Goal: Task Accomplishment & Management: Use online tool/utility

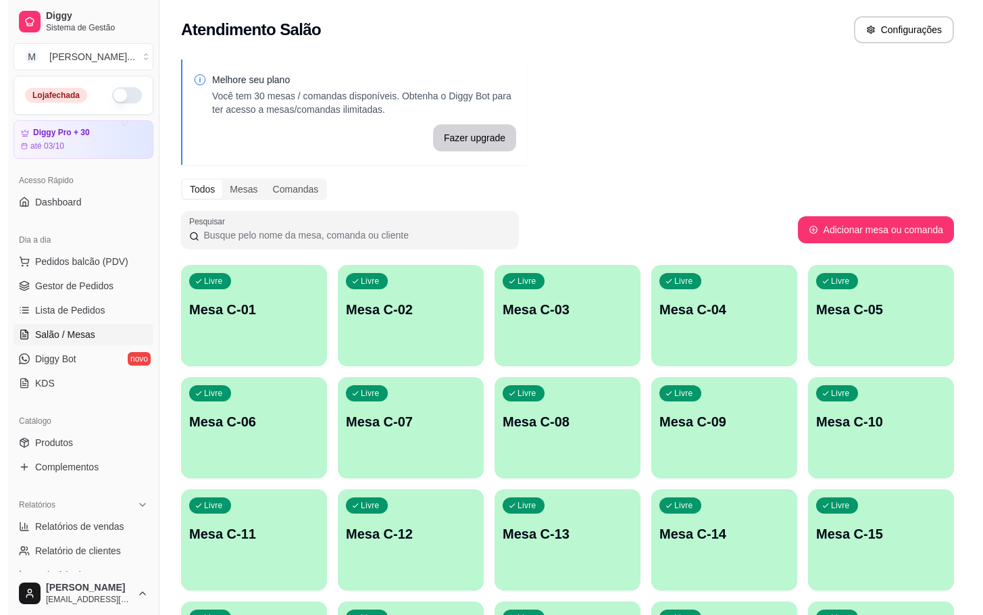
scroll to position [367, 0]
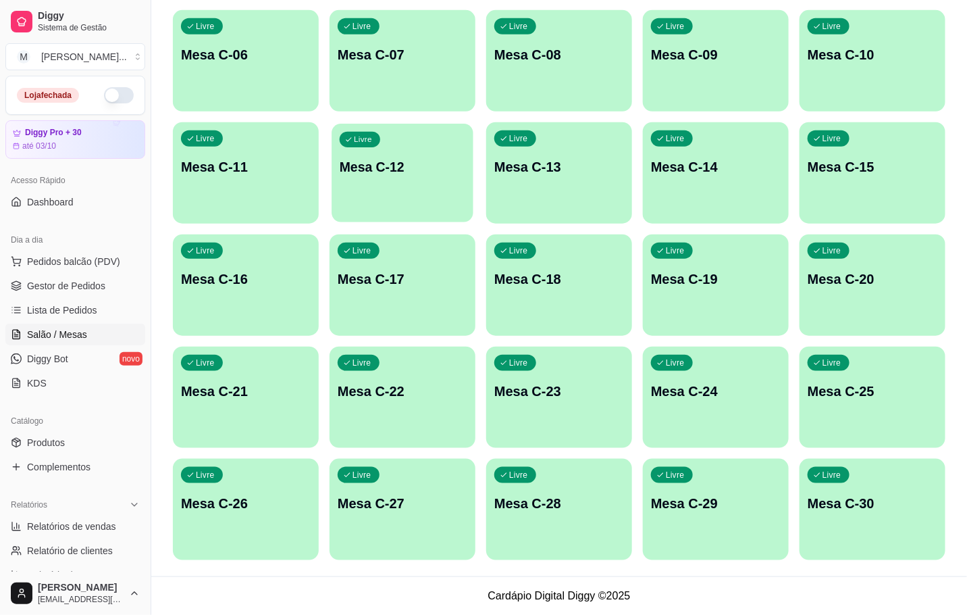
click at [402, 175] on p "Mesa C-12" at bounding box center [403, 167] width 126 height 18
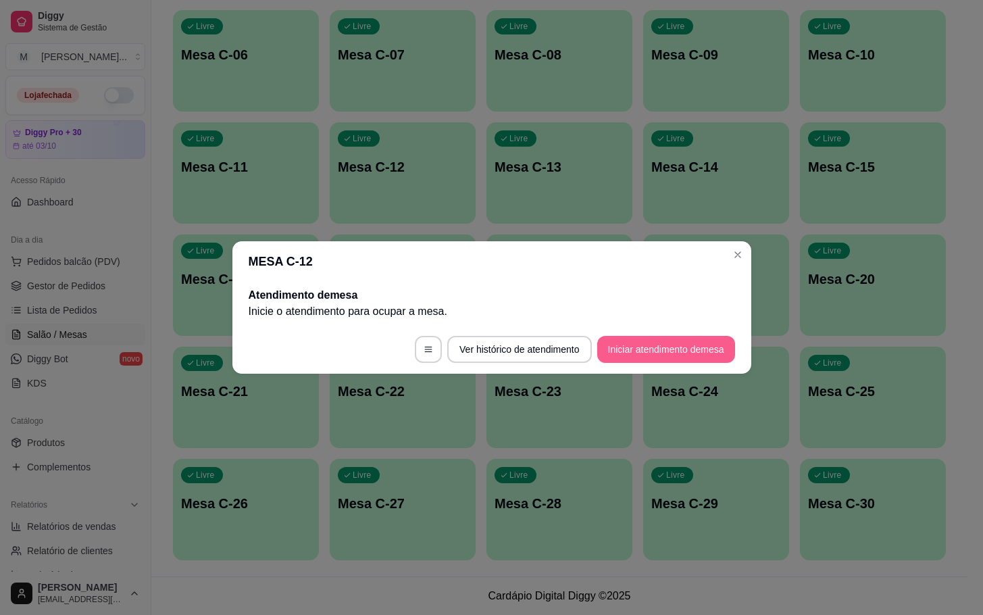
click at [652, 351] on button "Iniciar atendimento de mesa" at bounding box center [666, 349] width 138 height 27
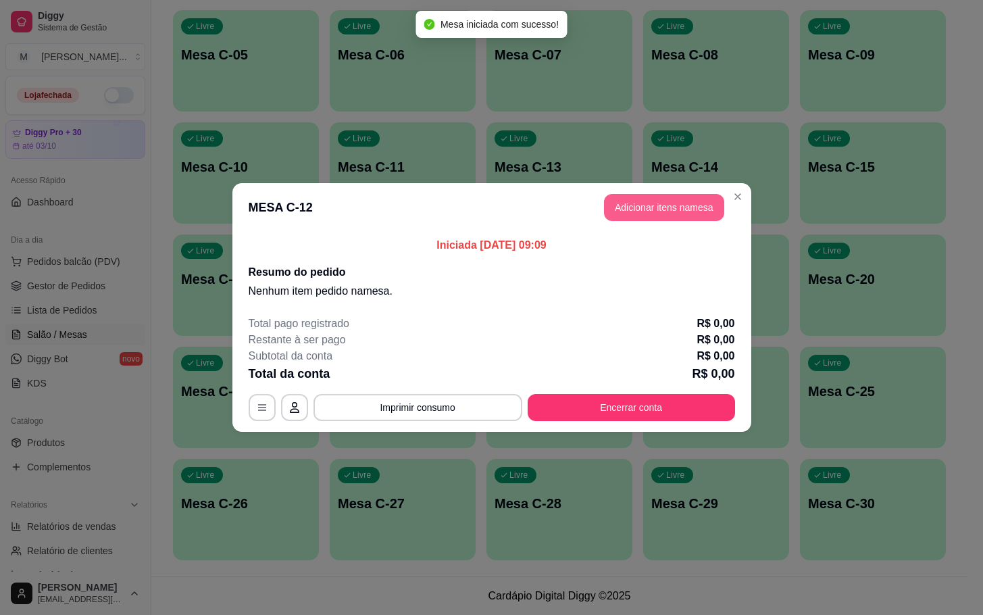
click at [665, 211] on button "Adicionar itens na mesa" at bounding box center [664, 207] width 120 height 27
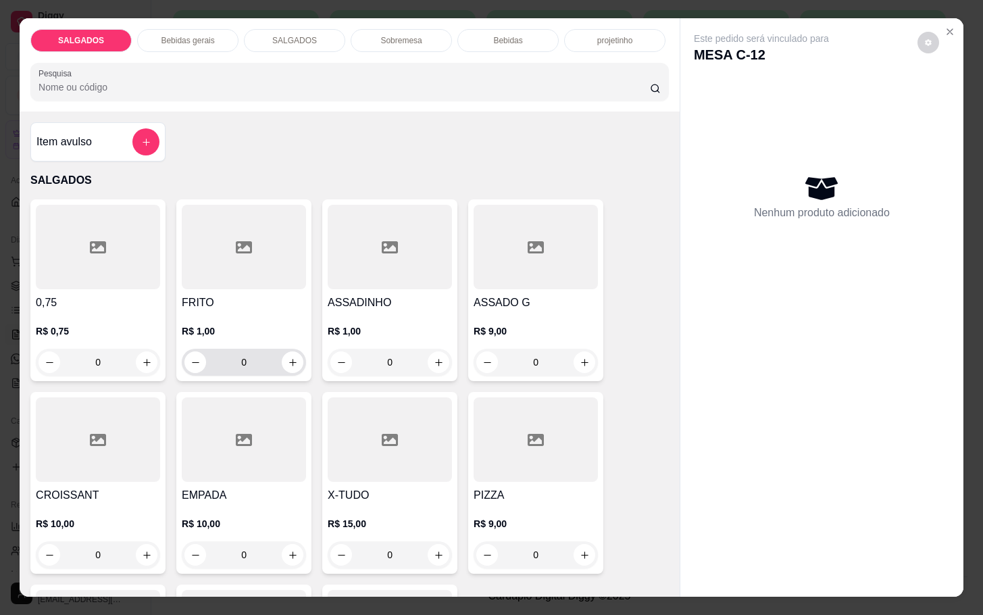
click at [261, 353] on input "0" at bounding box center [244, 362] width 76 height 27
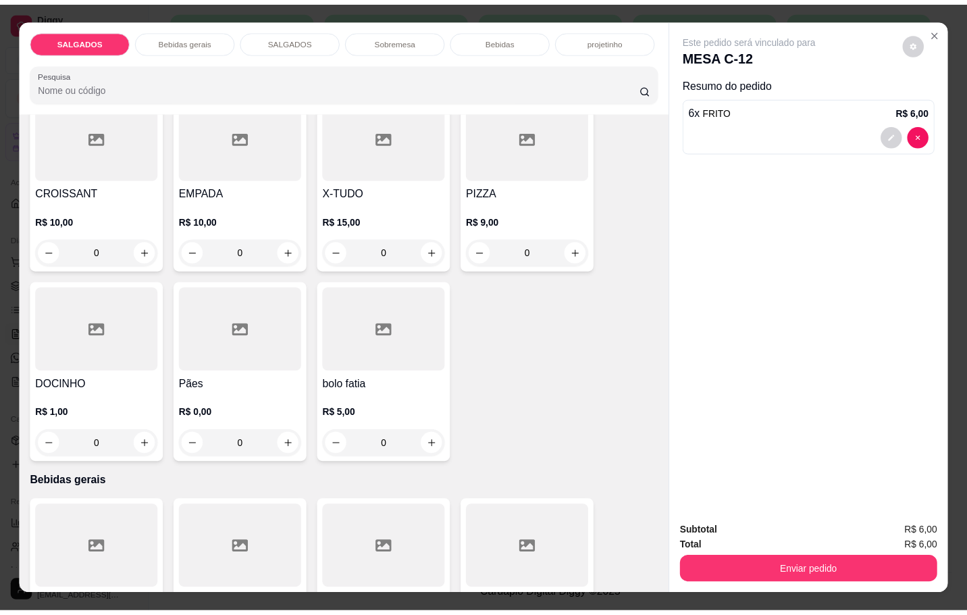
scroll to position [608, 0]
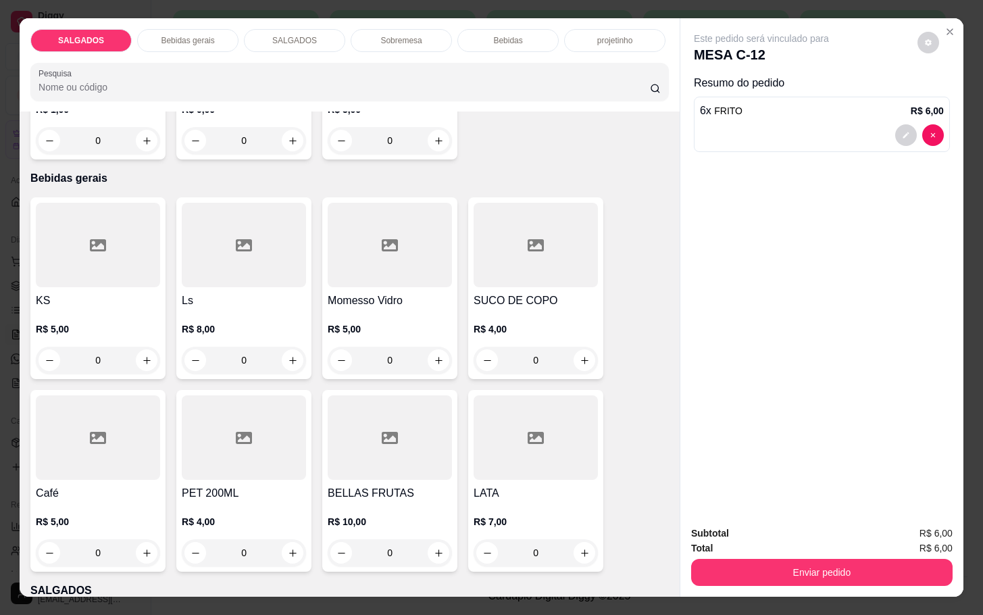
type input "6"
click at [85, 517] on p "R$ 5,00" at bounding box center [98, 522] width 124 height 14
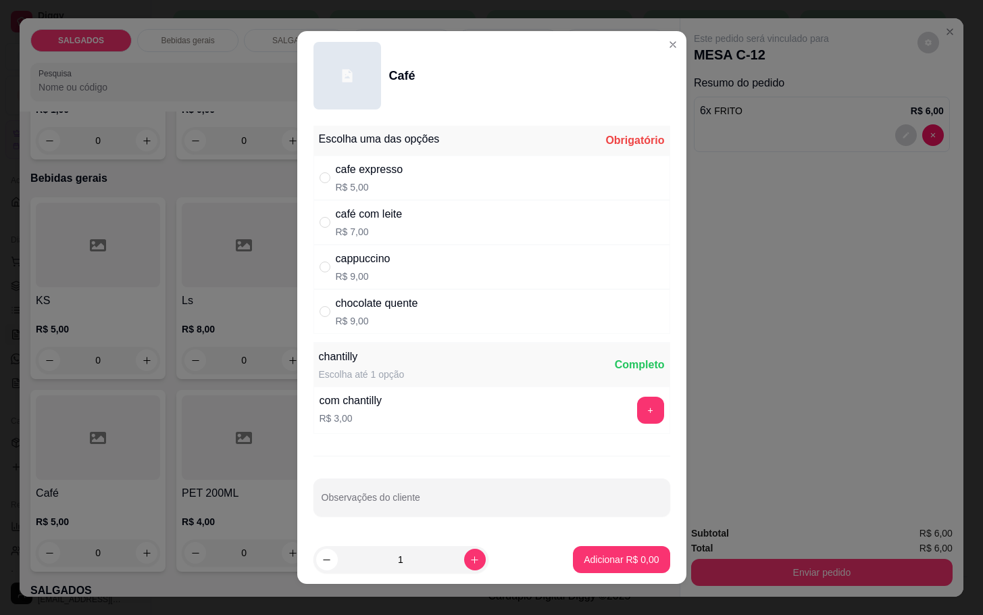
click at [385, 232] on p "R$ 7,00" at bounding box center [369, 232] width 67 height 14
radio input "true"
click at [574, 538] on footer "1 Adicionar R$ 7,00" at bounding box center [491, 559] width 389 height 49
click at [598, 557] on p "Adicionar R$ 7,00" at bounding box center [621, 558] width 73 height 13
type input "1"
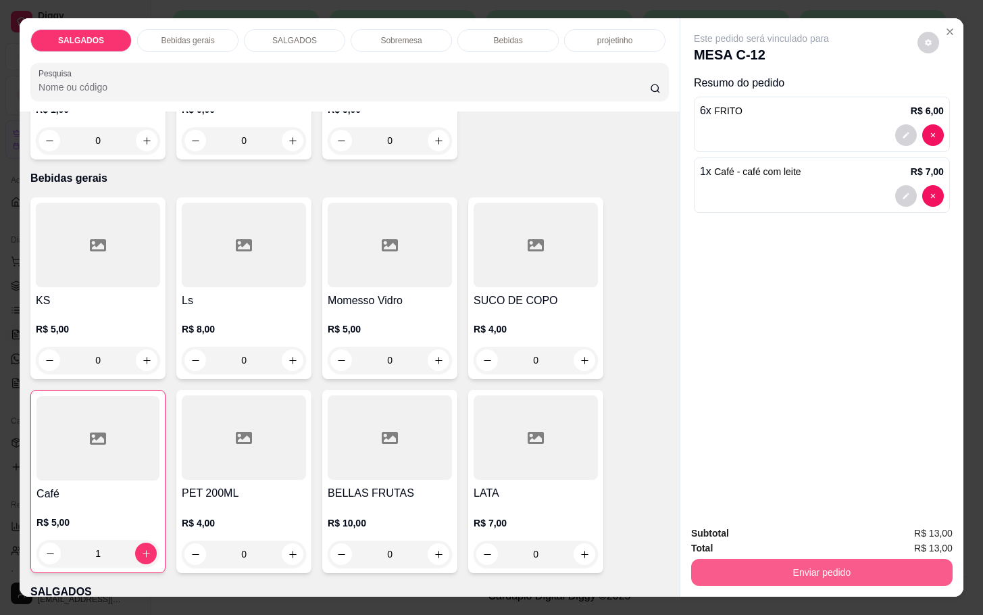
click at [754, 559] on button "Enviar pedido" at bounding box center [821, 572] width 261 height 27
click at [906, 530] on button "Enviar pedido" at bounding box center [915, 532] width 76 height 26
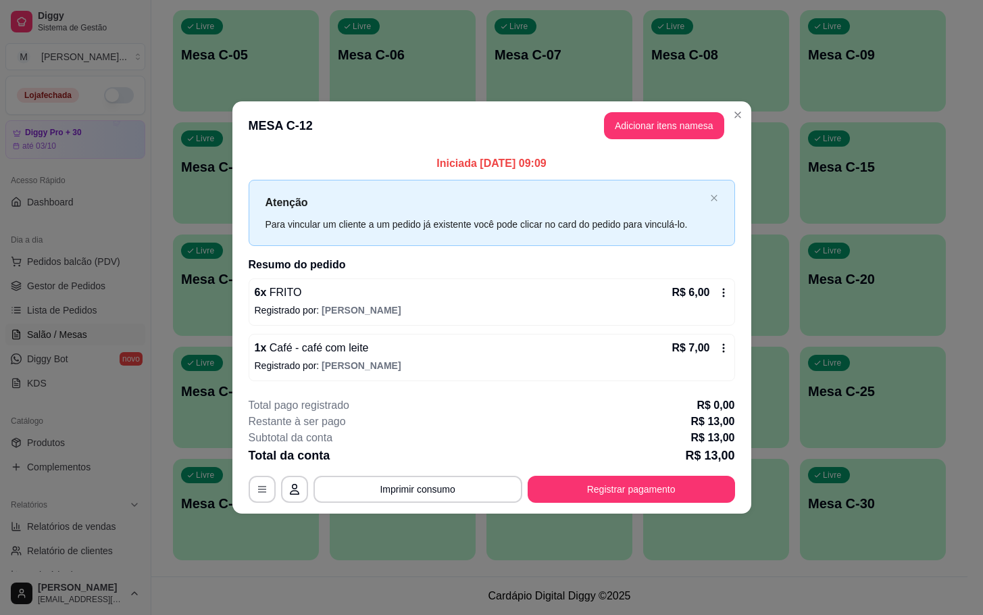
click at [596, 475] on div "**********" at bounding box center [492, 449] width 486 height 105
click at [616, 503] on footer "**********" at bounding box center [491, 449] width 519 height 127
click at [612, 480] on button "Registrar pagamento" at bounding box center [630, 488] width 201 height 26
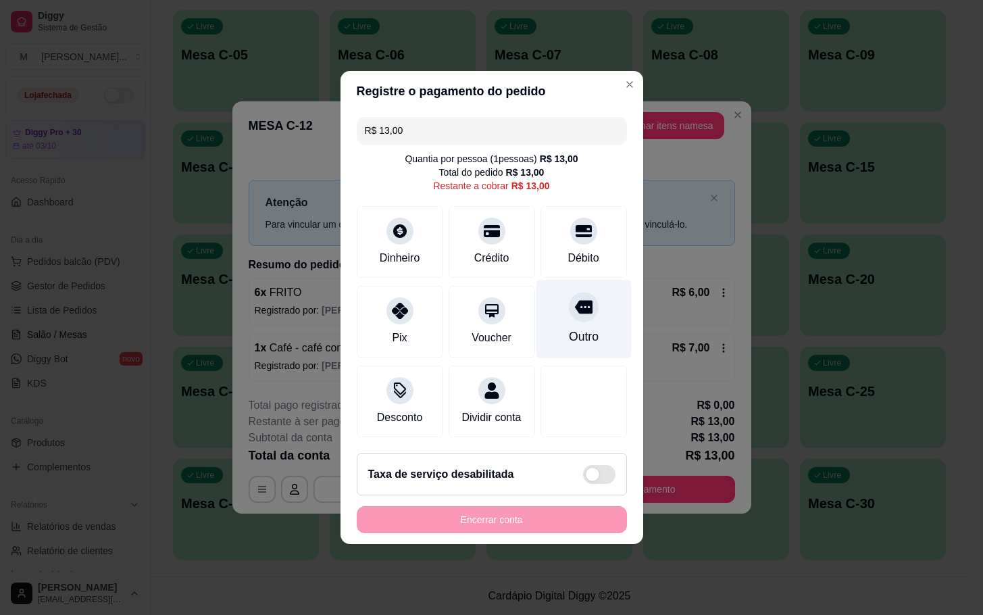
click at [580, 328] on div "Outro" at bounding box center [583, 337] width 30 height 18
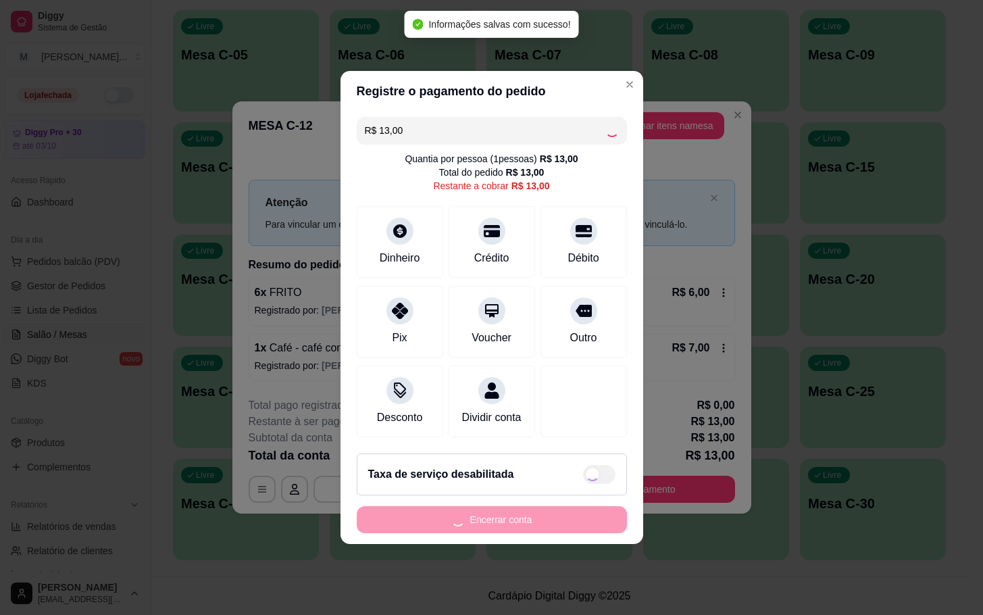
type input "R$ 0,00"
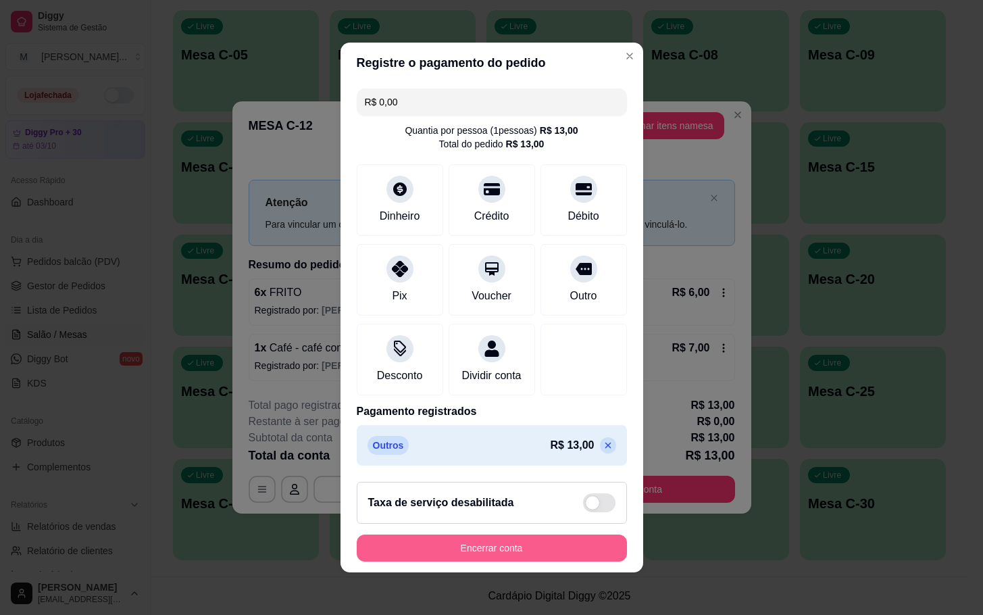
click at [378, 551] on button "Encerrar conta" at bounding box center [492, 547] width 270 height 27
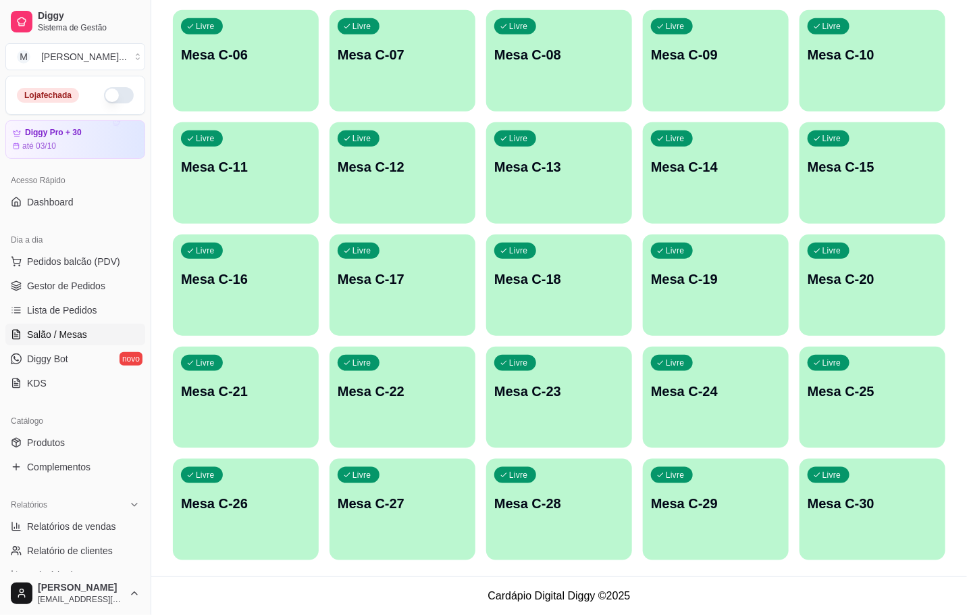
click at [493, 185] on div "Livre Mesa C-13" at bounding box center [559, 164] width 146 height 85
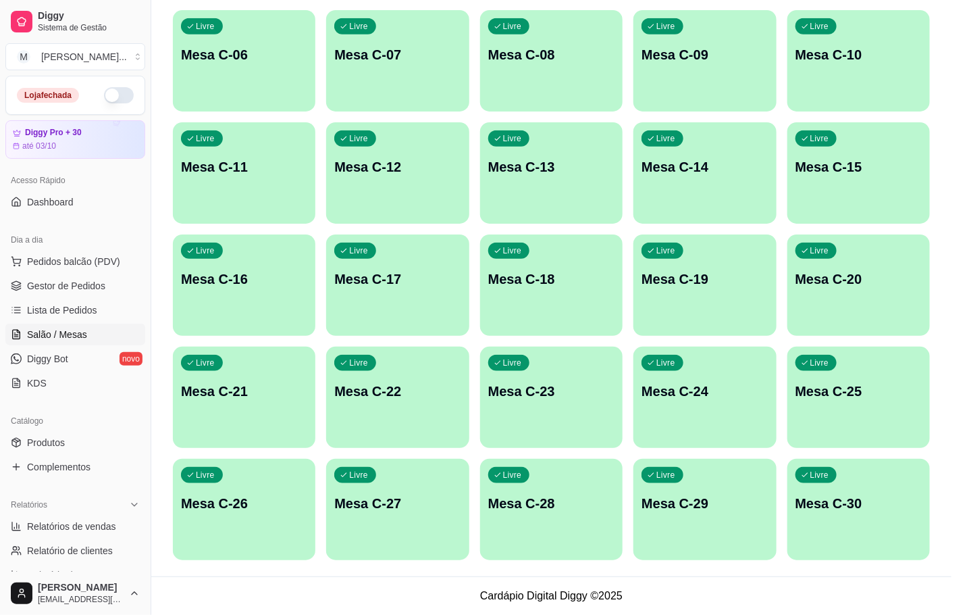
click at [442, 164] on p "Mesa C-12" at bounding box center [397, 166] width 126 height 19
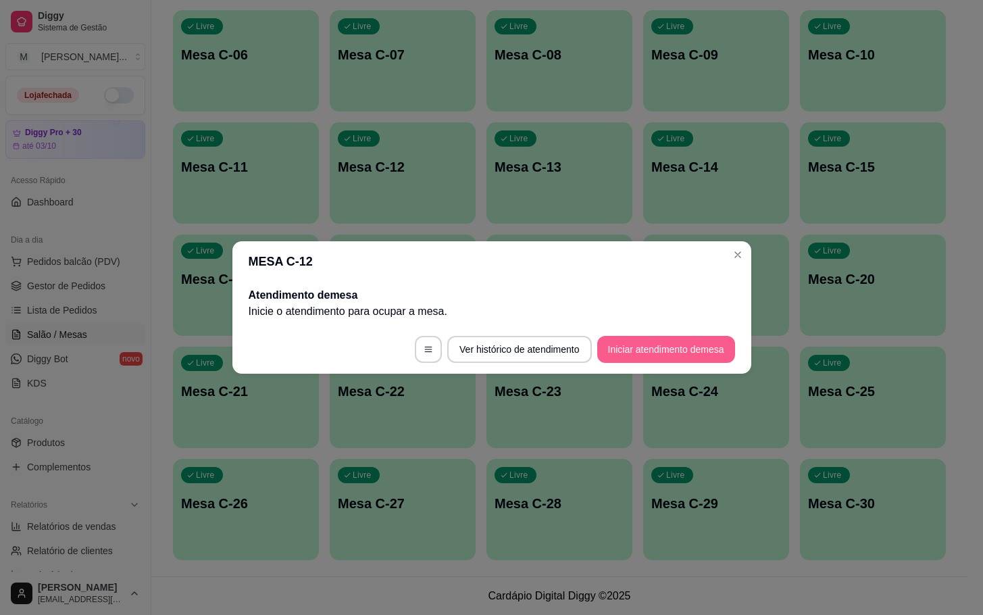
click at [659, 355] on button "Iniciar atendimento de mesa" at bounding box center [666, 349] width 138 height 27
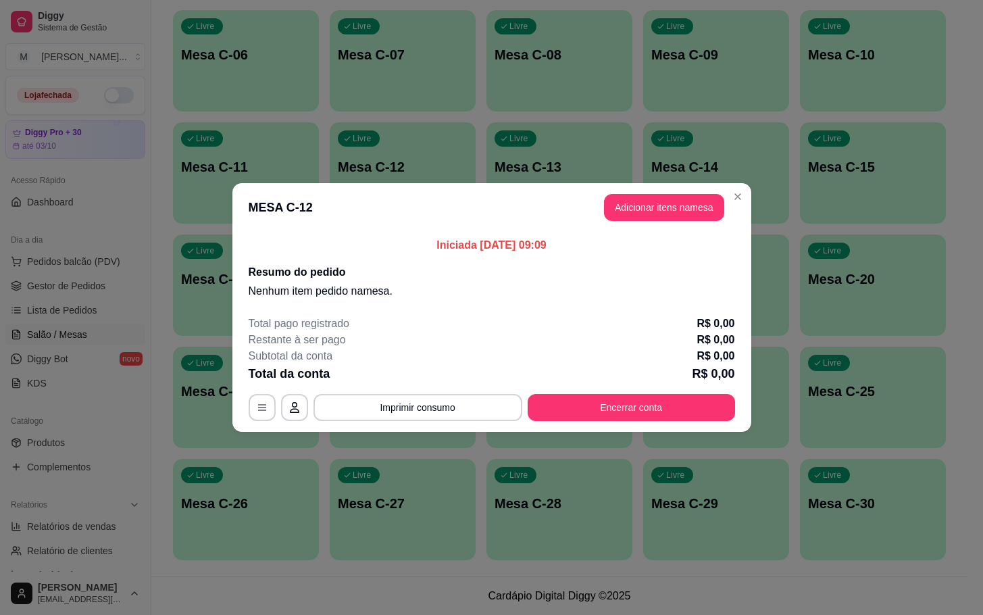
click at [629, 195] on button "Adicionar itens na mesa" at bounding box center [664, 207] width 120 height 27
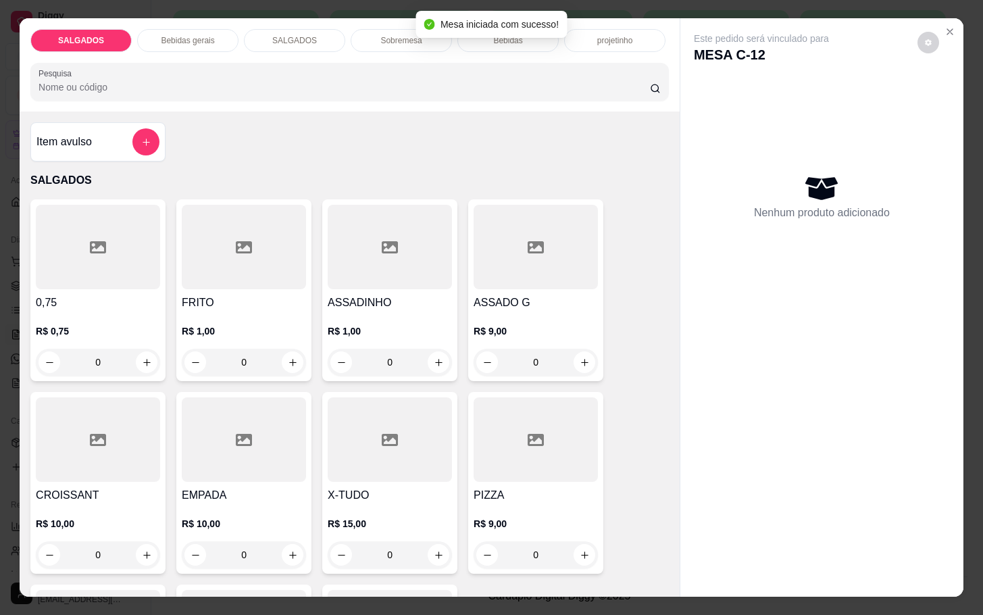
click at [299, 256] on div "FRITO R$ 1,00 0" at bounding box center [243, 290] width 135 height 182
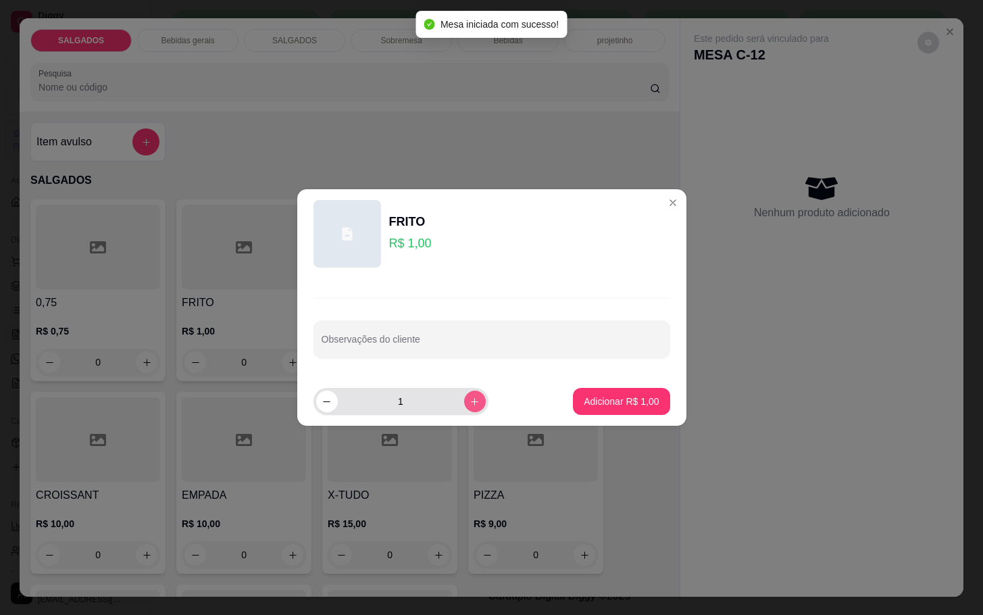
click at [473, 401] on button "increase-product-quantity" at bounding box center [475, 401] width 22 height 22
click at [470, 401] on button "increase-product-quantity" at bounding box center [474, 400] width 21 height 21
click at [469, 400] on icon "increase-product-quantity" at bounding box center [474, 401] width 10 height 10
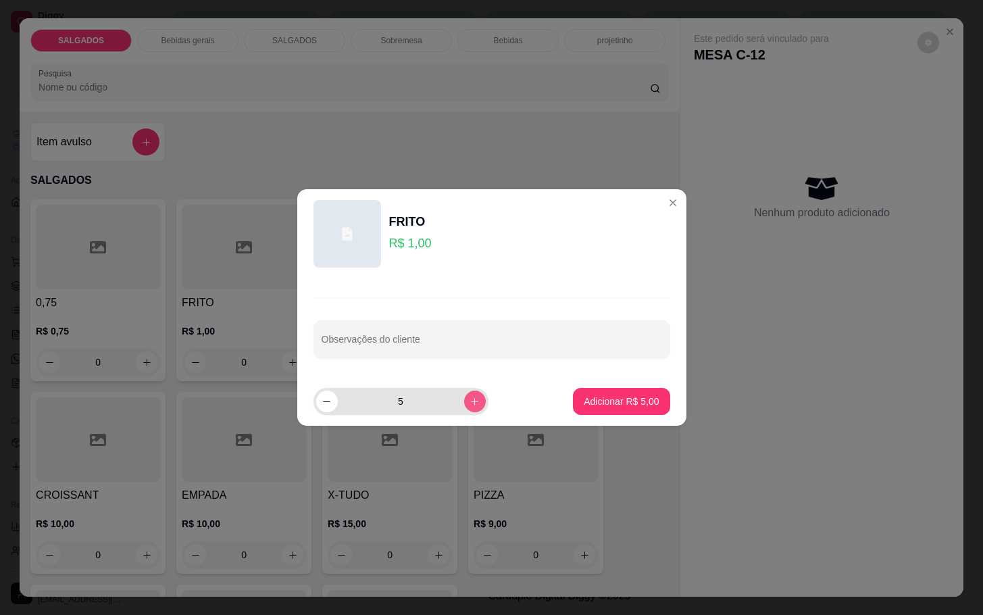
type input "6"
click at [602, 389] on button "Adicionar R$ 6,00" at bounding box center [621, 401] width 97 height 27
type input "6"
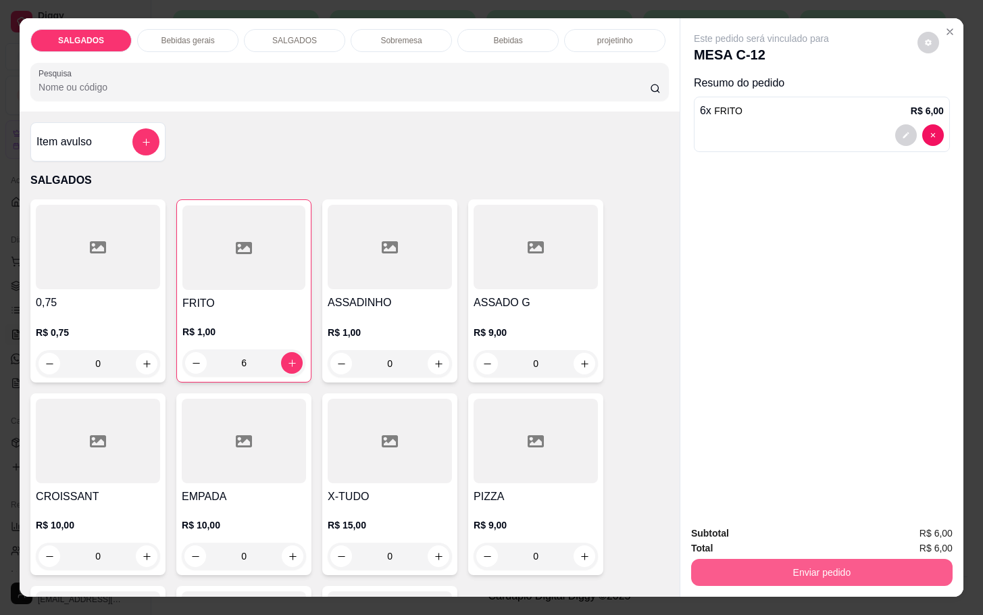
click at [808, 563] on button "Enviar pedido" at bounding box center [821, 572] width 261 height 27
click at [894, 529] on button "Enviar pedido" at bounding box center [915, 532] width 76 height 26
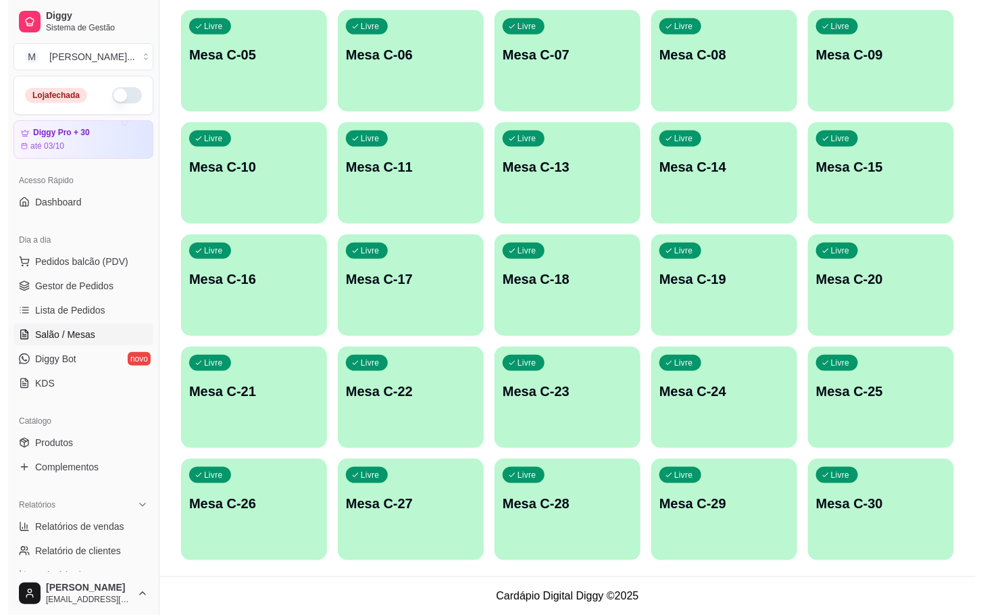
scroll to position [63, 0]
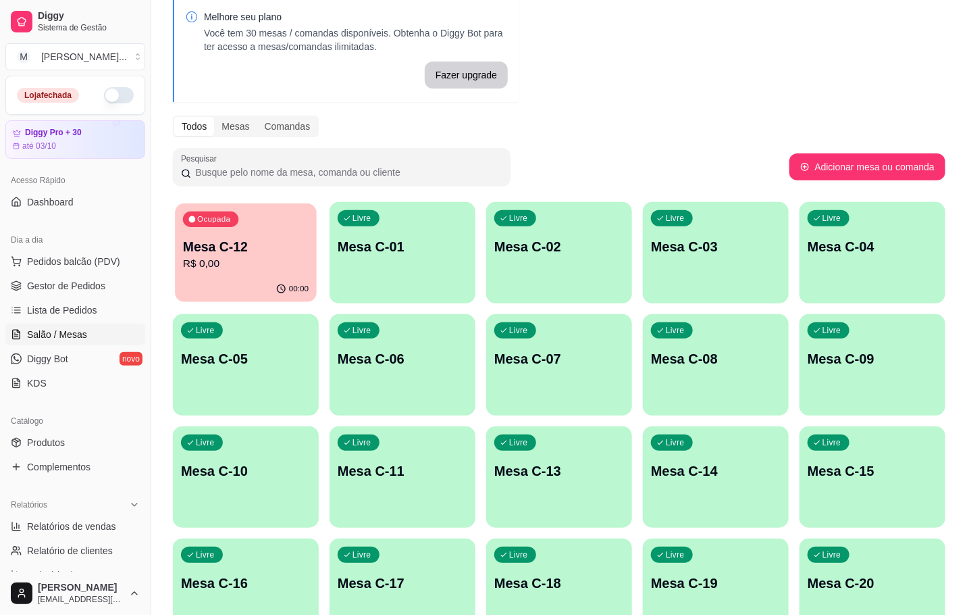
click at [245, 263] on p "R$ 0,00" at bounding box center [246, 264] width 126 height 16
click at [388, 243] on p "Mesa C-01" at bounding box center [403, 247] width 126 height 18
click at [234, 236] on div "Ocupada Mesa C-12 R$ 0,00" at bounding box center [246, 239] width 142 height 73
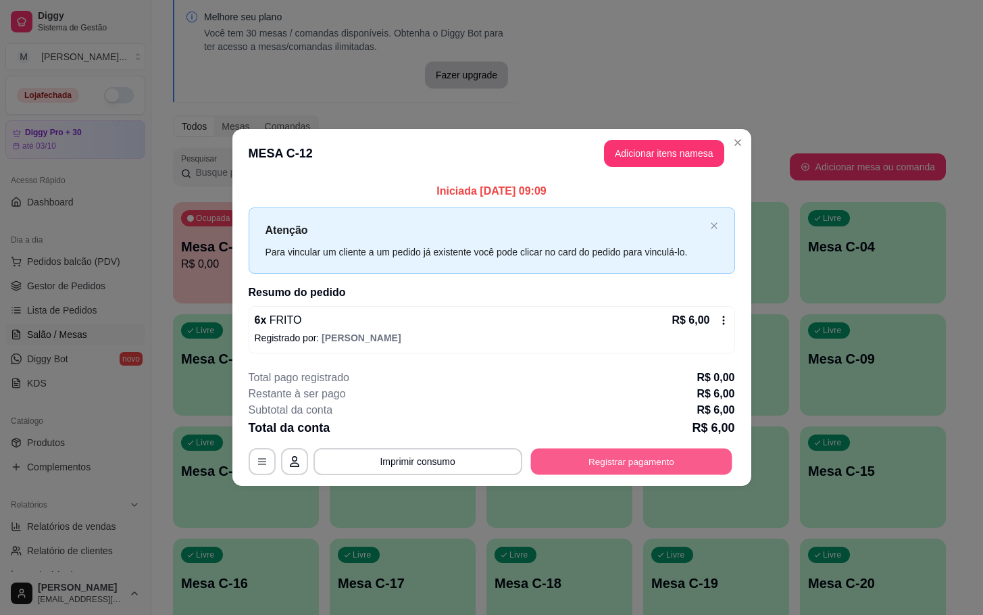
click at [586, 454] on button "Registrar pagamento" at bounding box center [630, 461] width 201 height 26
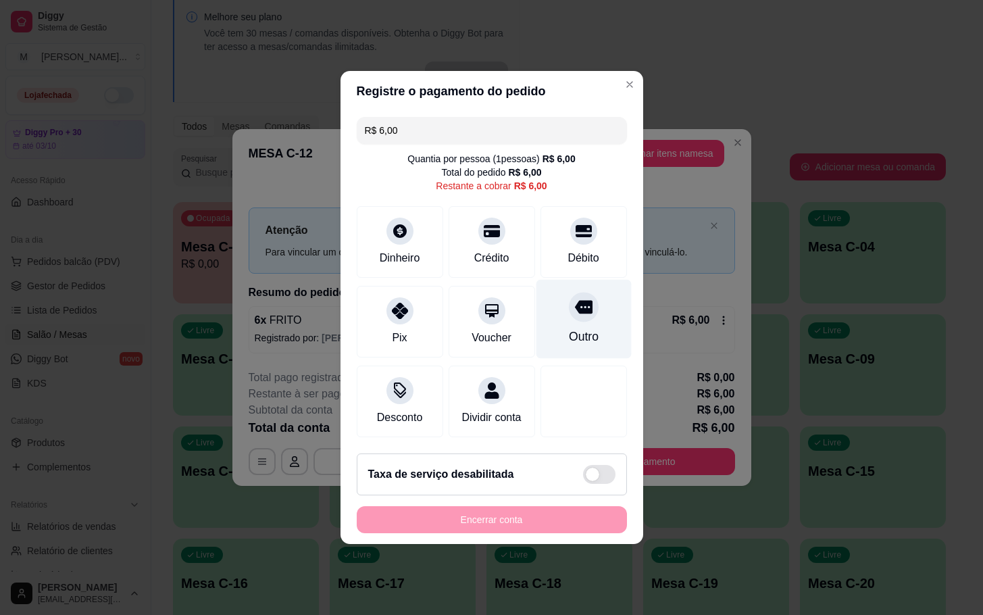
click at [568, 328] on div "Outro" at bounding box center [583, 337] width 30 height 18
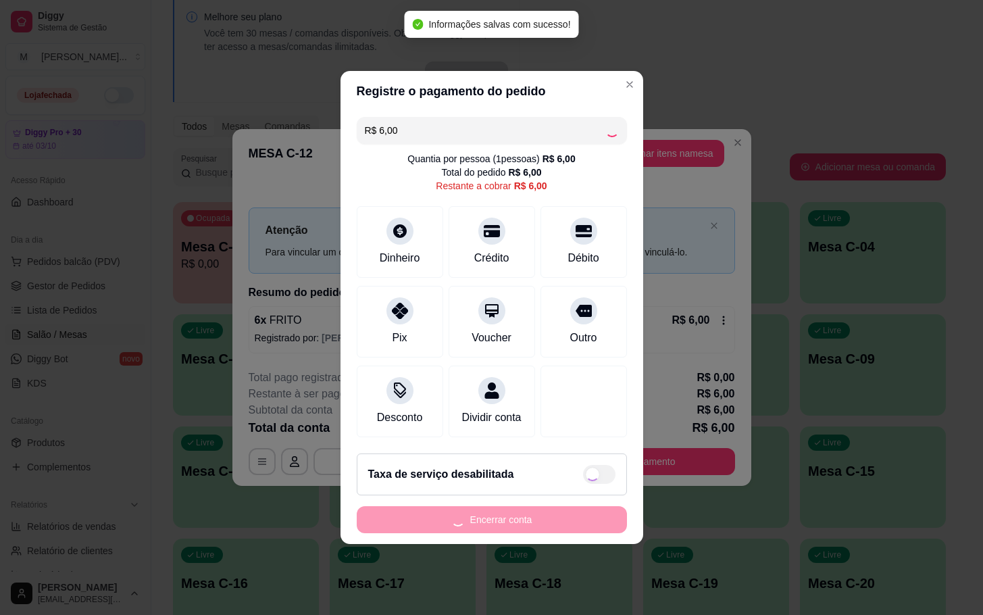
type input "R$ 0,00"
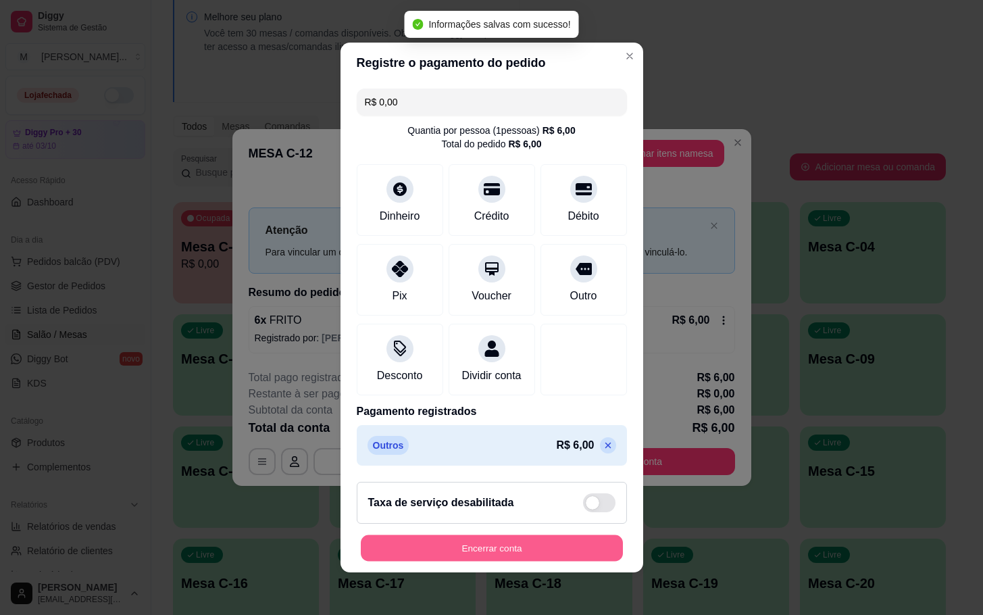
click at [483, 545] on button "Encerrar conta" at bounding box center [492, 548] width 262 height 26
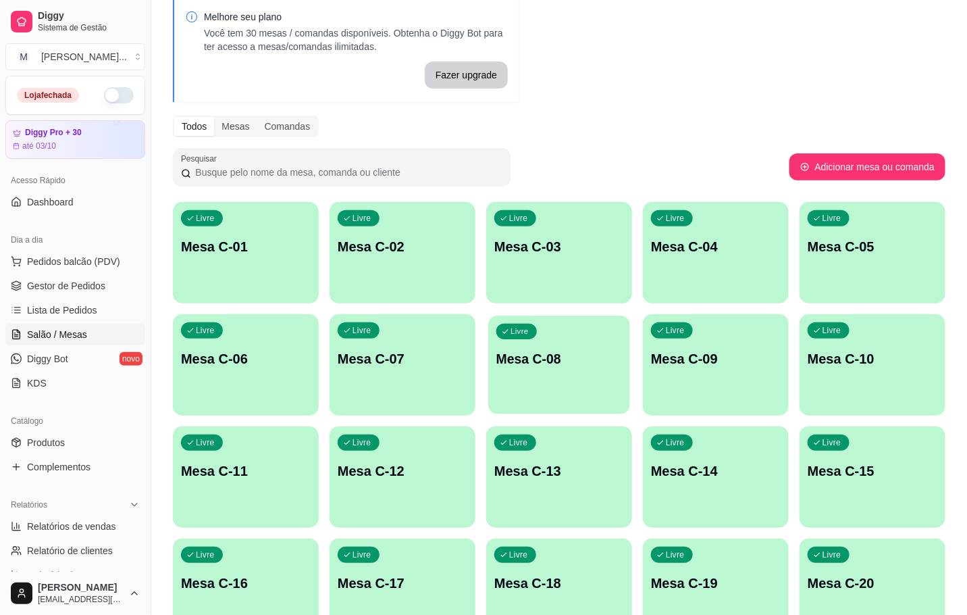
click at [573, 355] on p "Mesa C-08" at bounding box center [559, 359] width 126 height 18
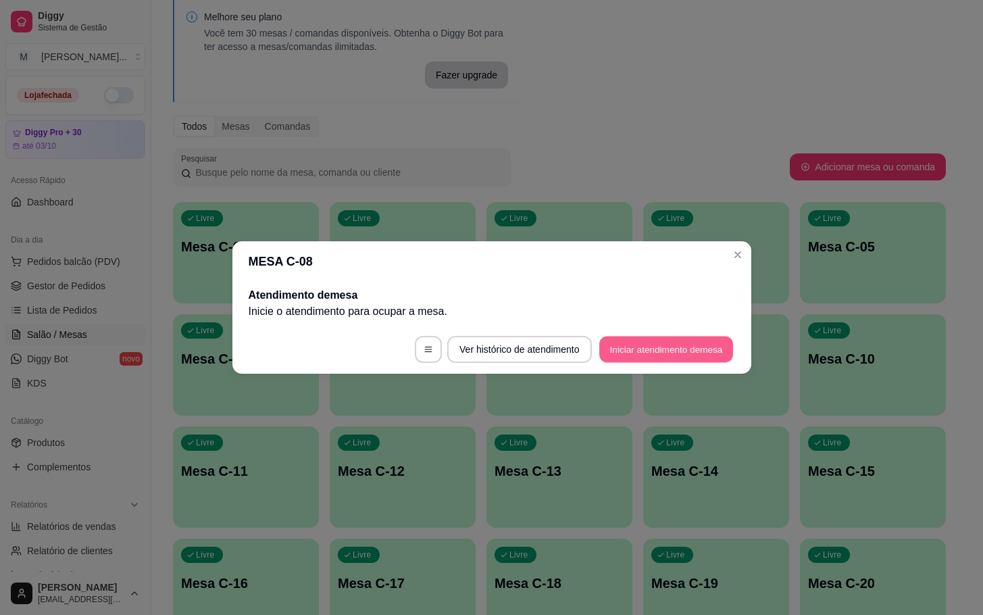
click at [681, 343] on button "Iniciar atendimento de mesa" at bounding box center [666, 349] width 134 height 26
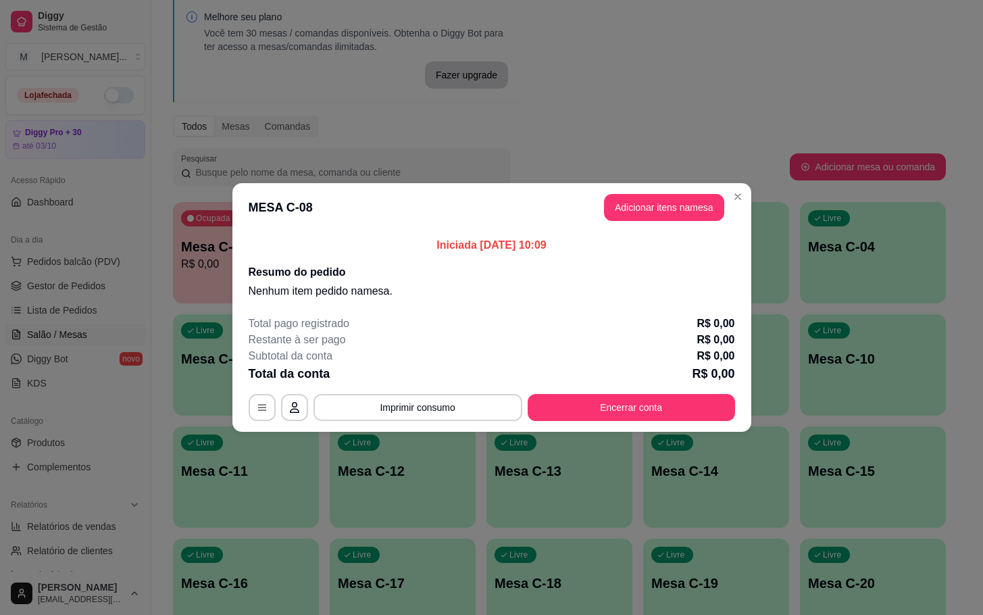
click at [667, 222] on header "MESA C-08 Adicionar itens na mesa" at bounding box center [491, 207] width 519 height 49
click at [638, 205] on button "Adicionar itens na mesa" at bounding box center [664, 207] width 120 height 27
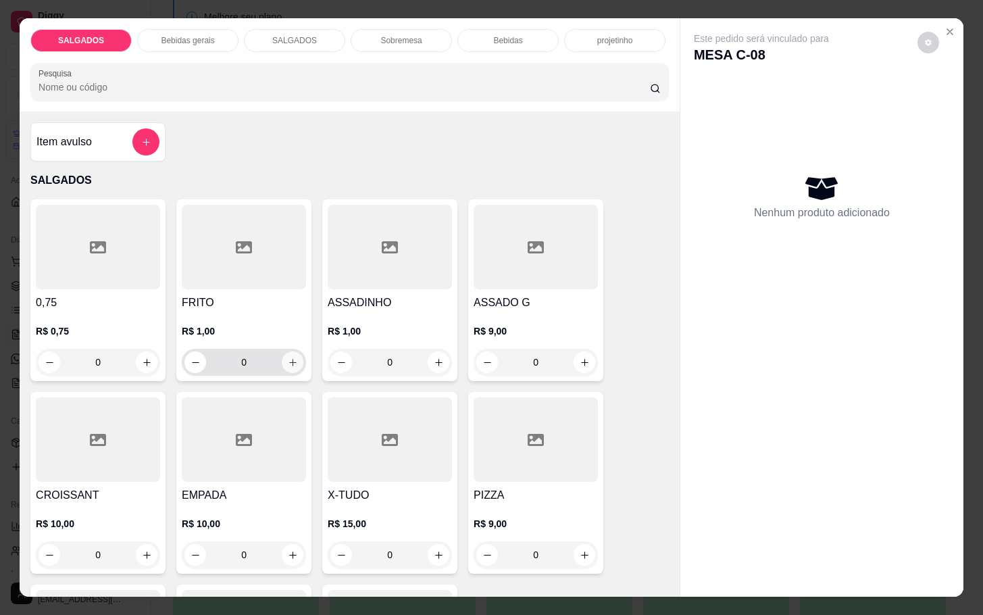
click at [282, 359] on button "increase-product-quantity" at bounding box center [293, 362] width 22 height 22
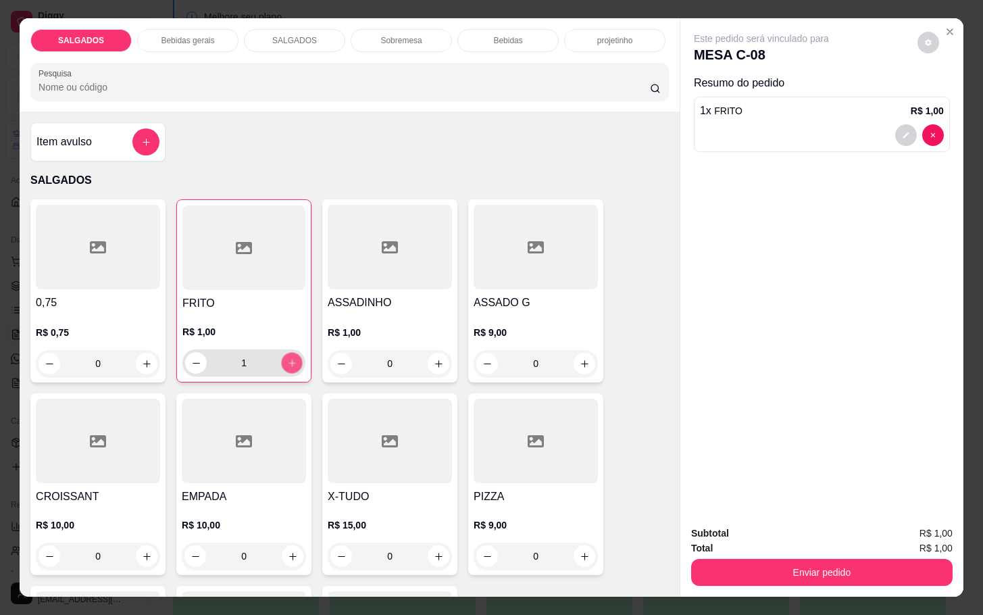
click at [287, 359] on icon "increase-product-quantity" at bounding box center [292, 363] width 10 height 10
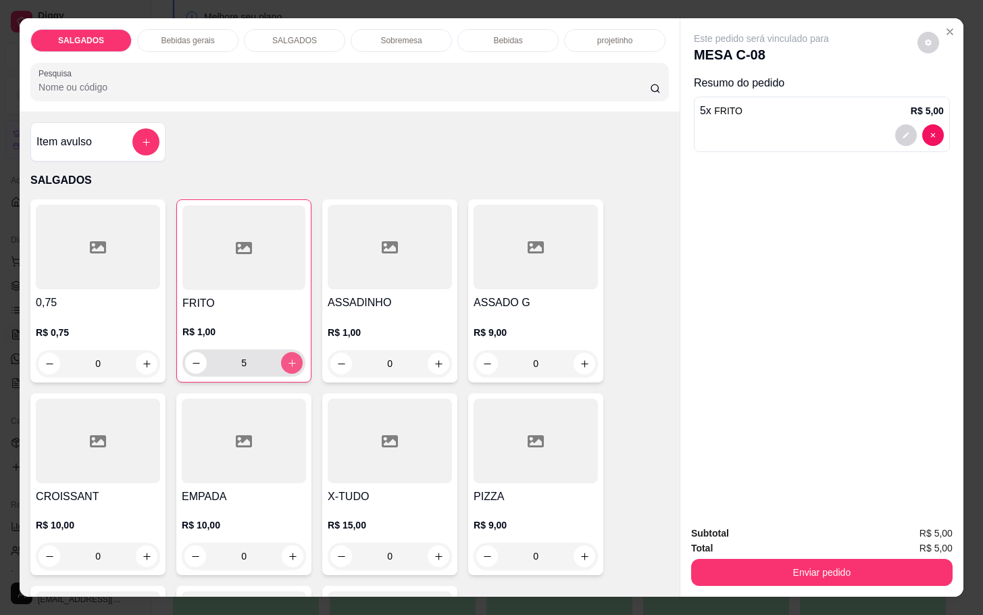
type input "6"
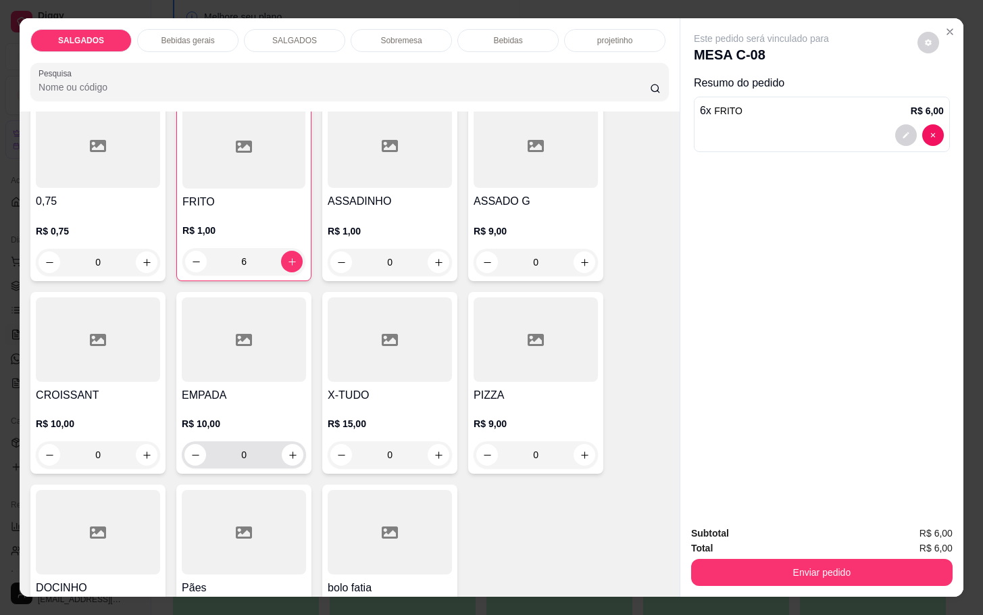
scroll to position [507, 0]
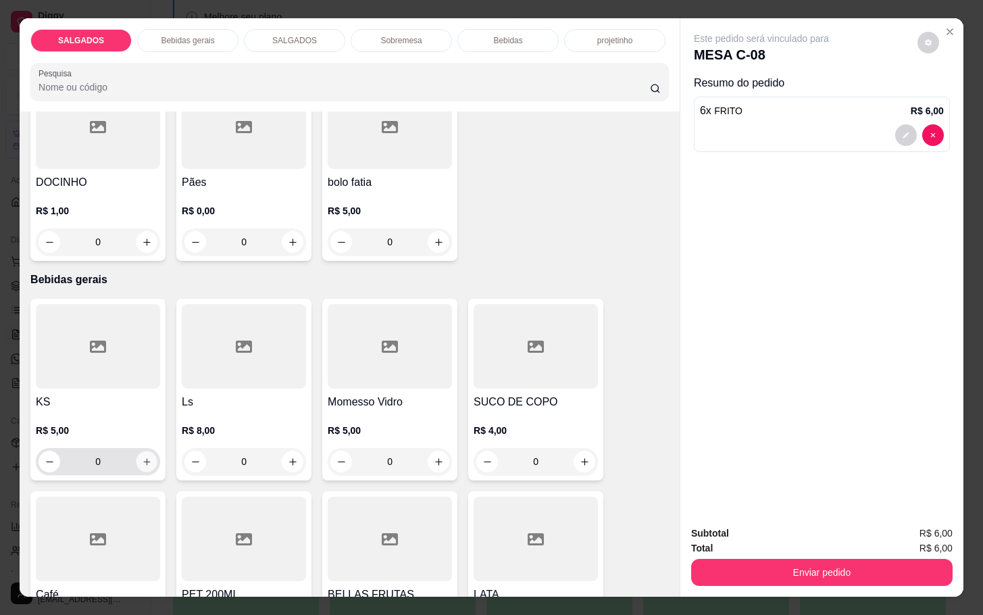
click at [142, 457] on icon "increase-product-quantity" at bounding box center [147, 462] width 10 height 10
type input "1"
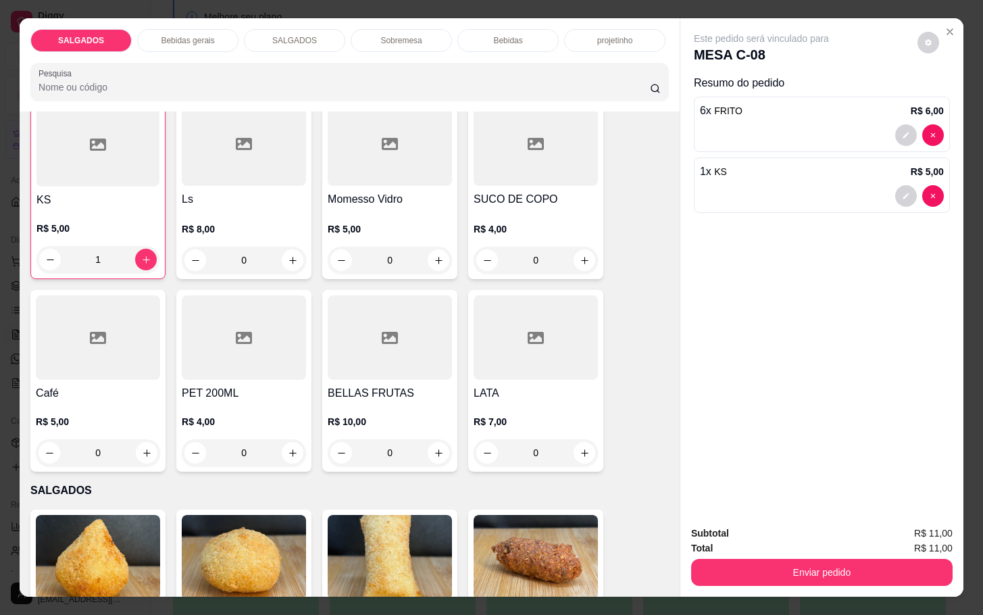
click at [78, 377] on div "Café R$ 5,00 0" at bounding box center [97, 381] width 135 height 182
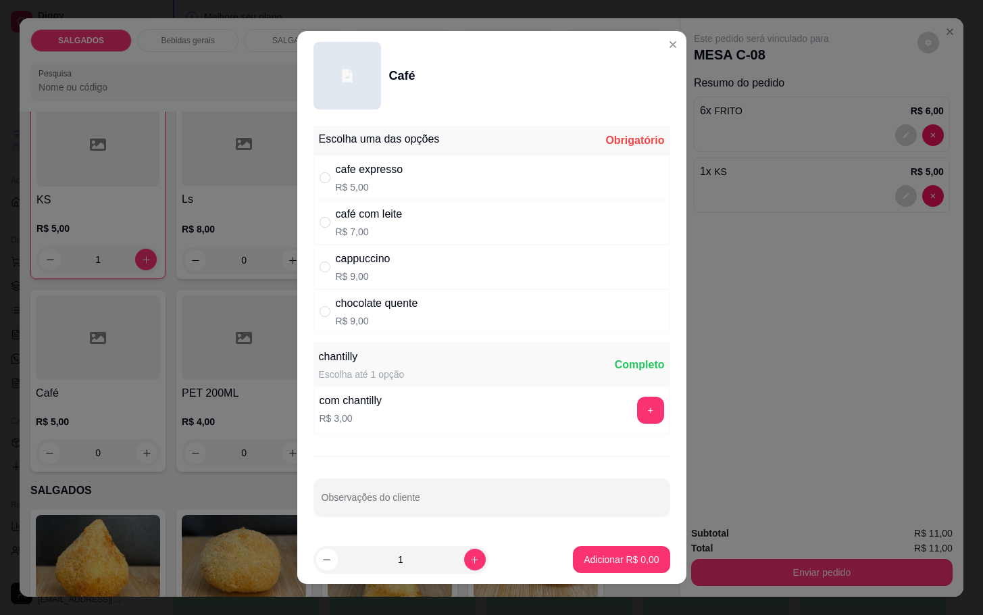
click at [377, 267] on div "cappuccino" at bounding box center [363, 259] width 55 height 16
radio input "true"
click at [584, 557] on p "Adicionar R$ 9,00" at bounding box center [621, 559] width 75 height 14
type input "1"
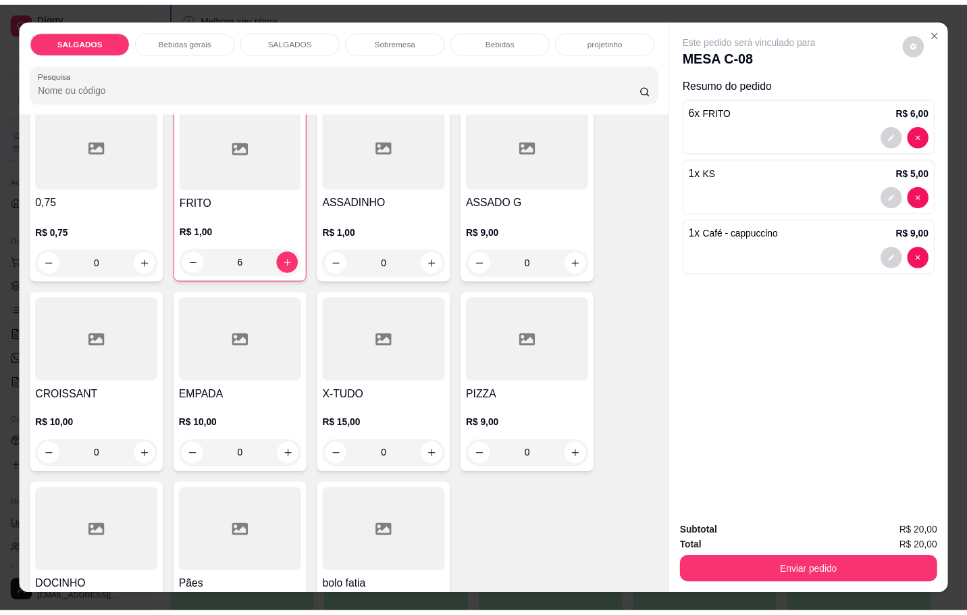
scroll to position [0, 0]
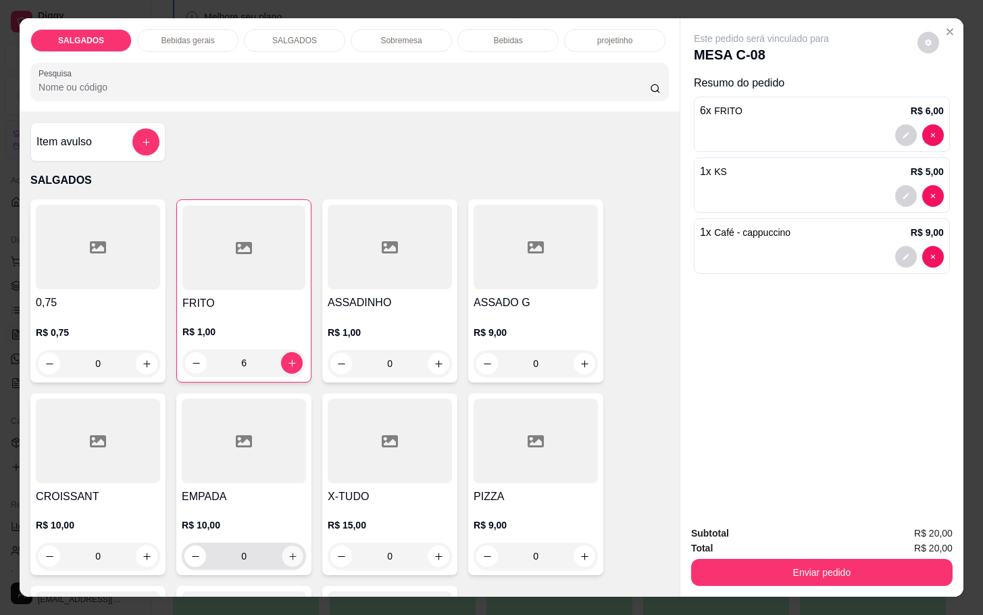
click at [284, 546] on button "increase-product-quantity" at bounding box center [292, 556] width 21 height 21
type input "1"
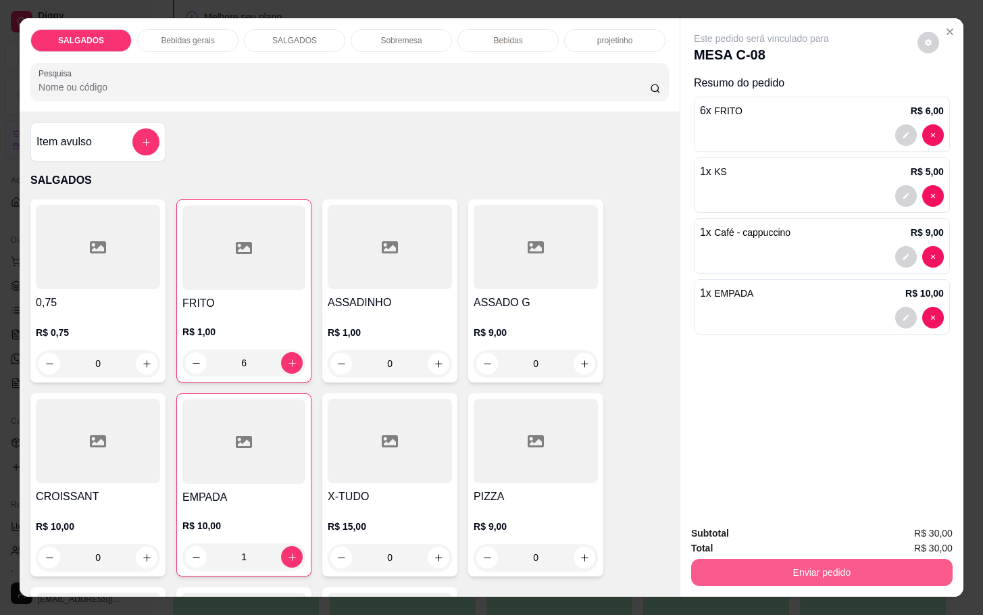
click at [722, 574] on button "Enviar pedido" at bounding box center [821, 572] width 261 height 27
click at [896, 527] on button "Enviar pedido" at bounding box center [915, 531] width 74 height 25
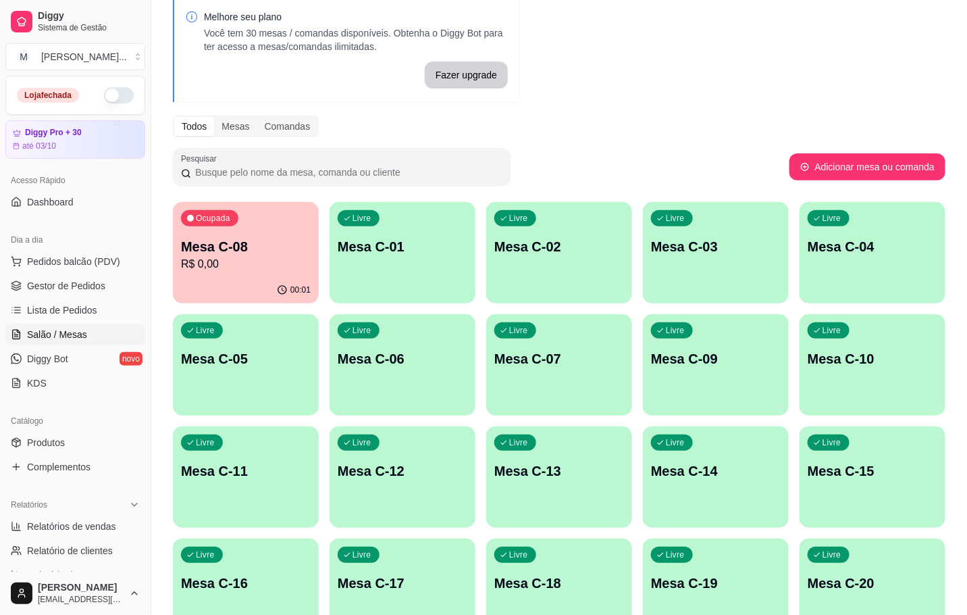
click at [236, 244] on p "Mesa C-08" at bounding box center [246, 246] width 130 height 19
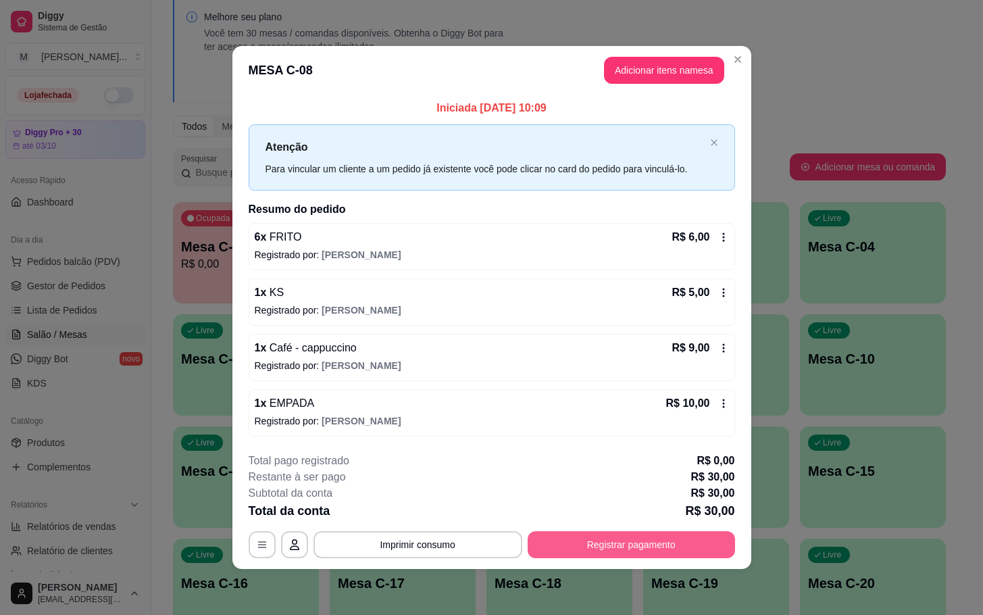
click at [600, 547] on button "Registrar pagamento" at bounding box center [630, 544] width 207 height 27
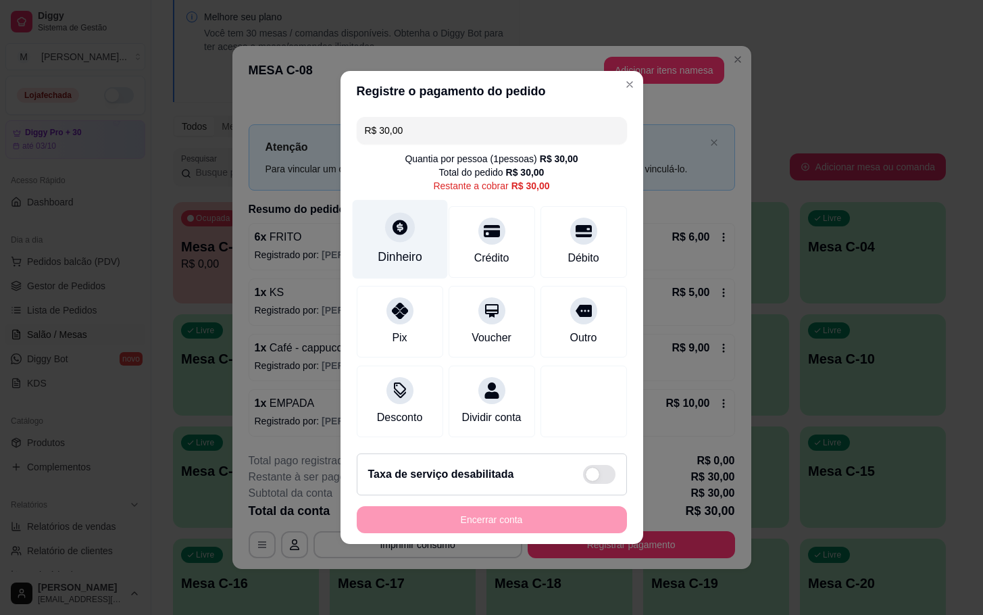
click at [396, 248] on div "Dinheiro" at bounding box center [400, 257] width 45 height 18
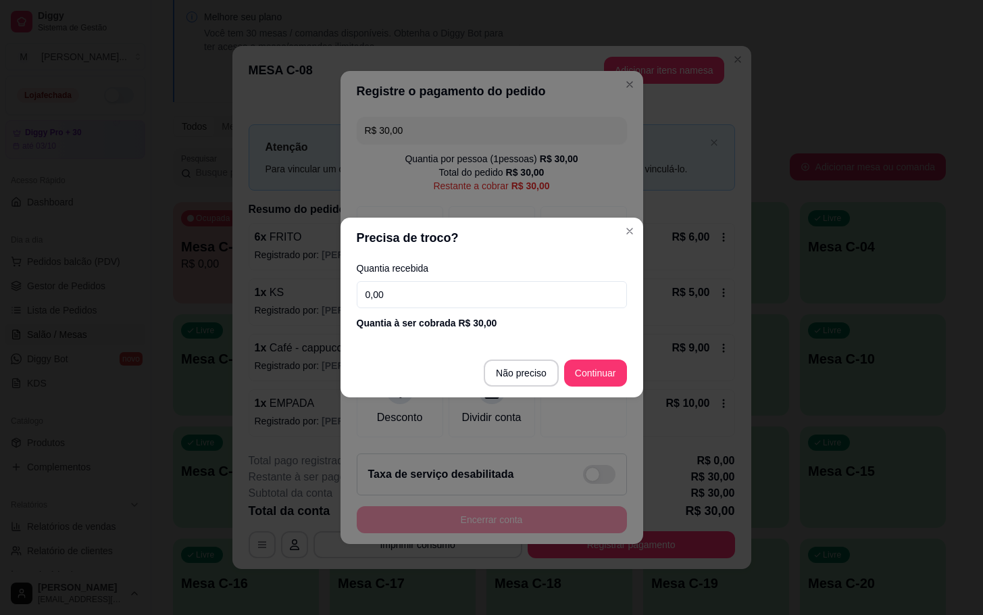
click at [414, 305] on input "0,00" at bounding box center [492, 294] width 270 height 27
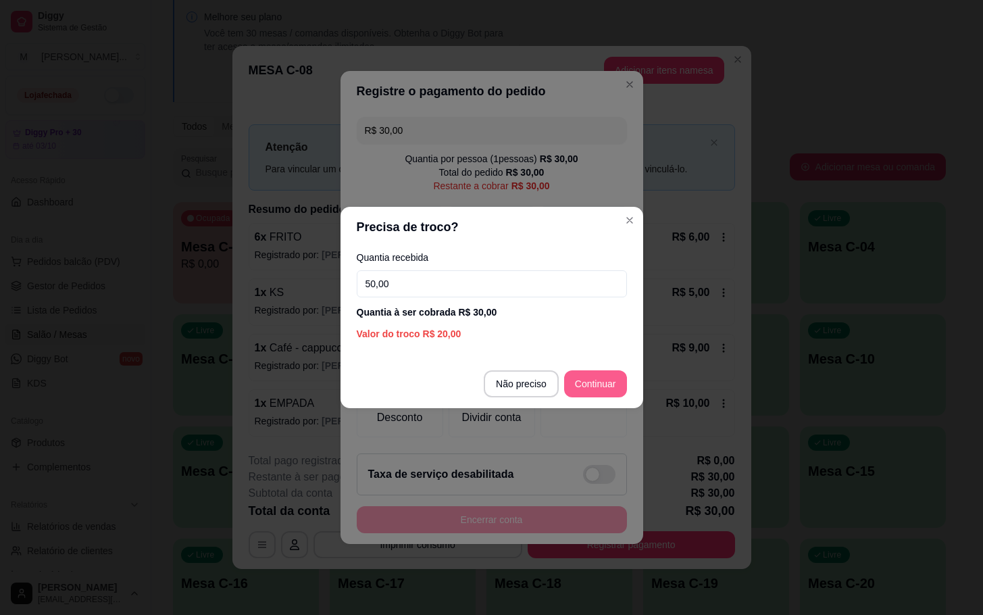
type input "50,00"
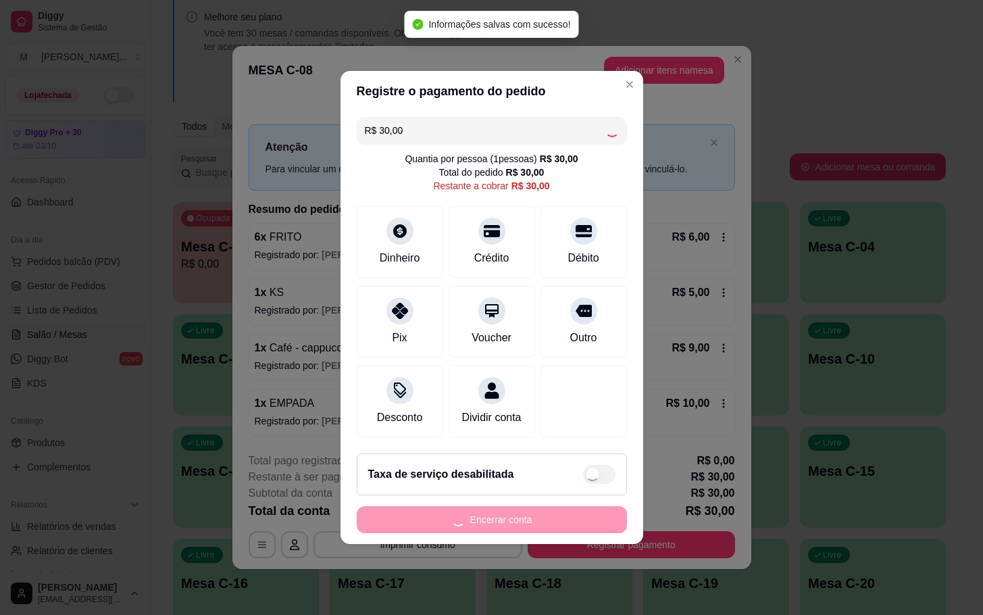
type input "R$ 0,00"
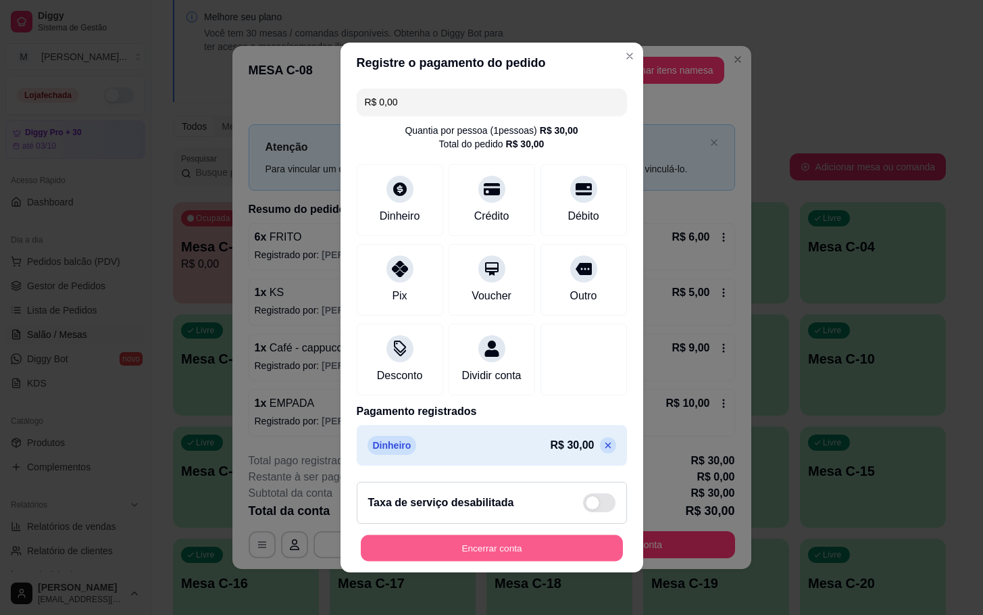
click at [448, 561] on button "Encerrar conta" at bounding box center [492, 548] width 262 height 26
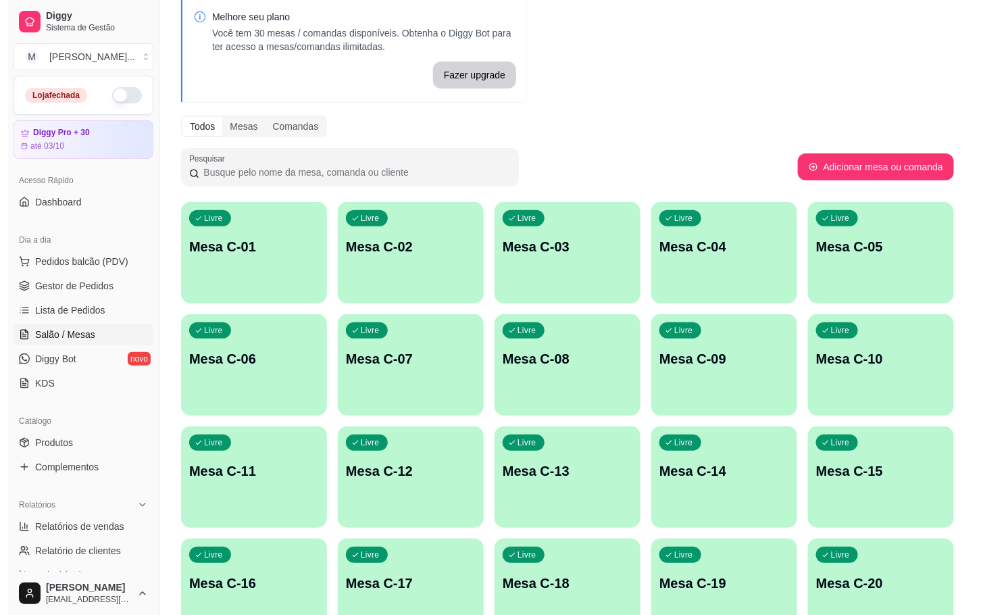
scroll to position [367, 0]
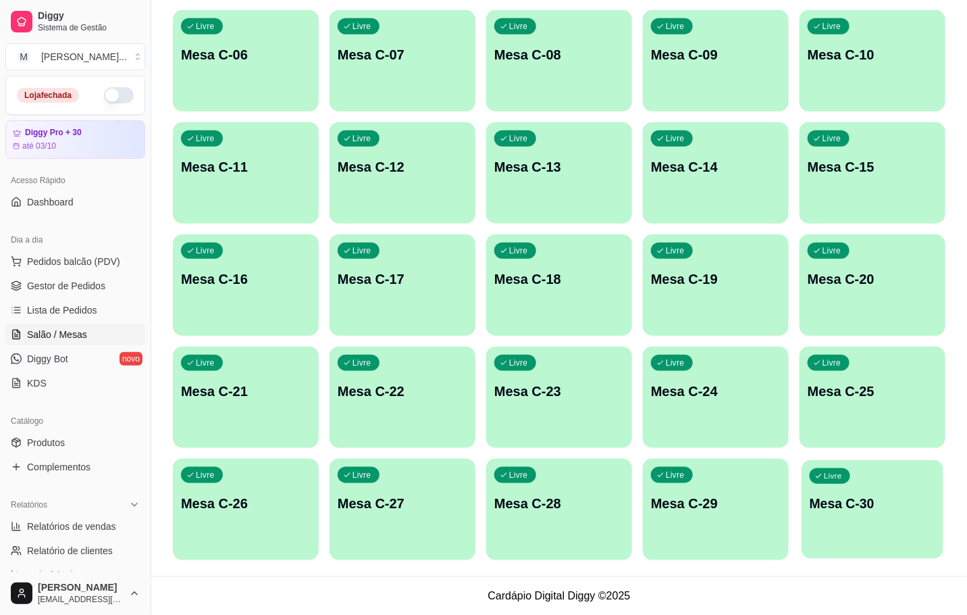
click at [863, 517] on div "Livre Mesa C-30" at bounding box center [873, 501] width 142 height 82
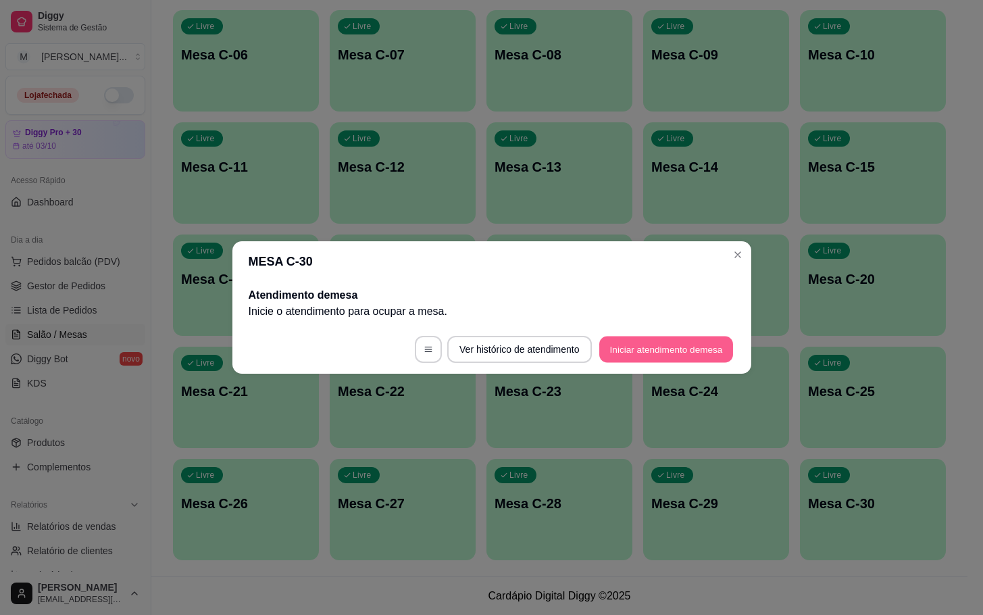
click at [669, 363] on footer "Ver histórico de atendimento Iniciar atendimento de mesa" at bounding box center [491, 349] width 519 height 49
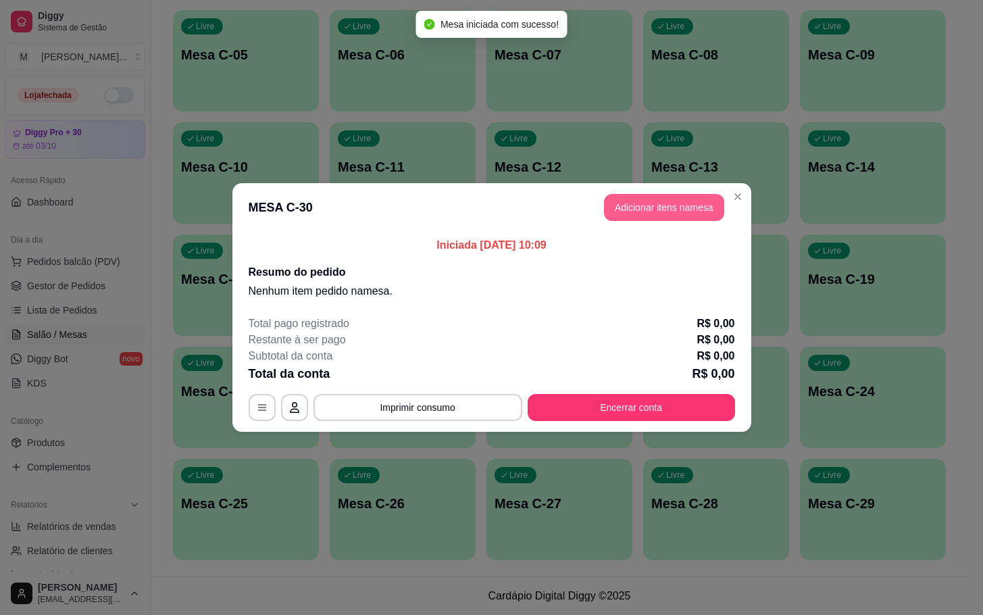
click at [653, 211] on button "Adicionar itens na mesa" at bounding box center [664, 207] width 120 height 27
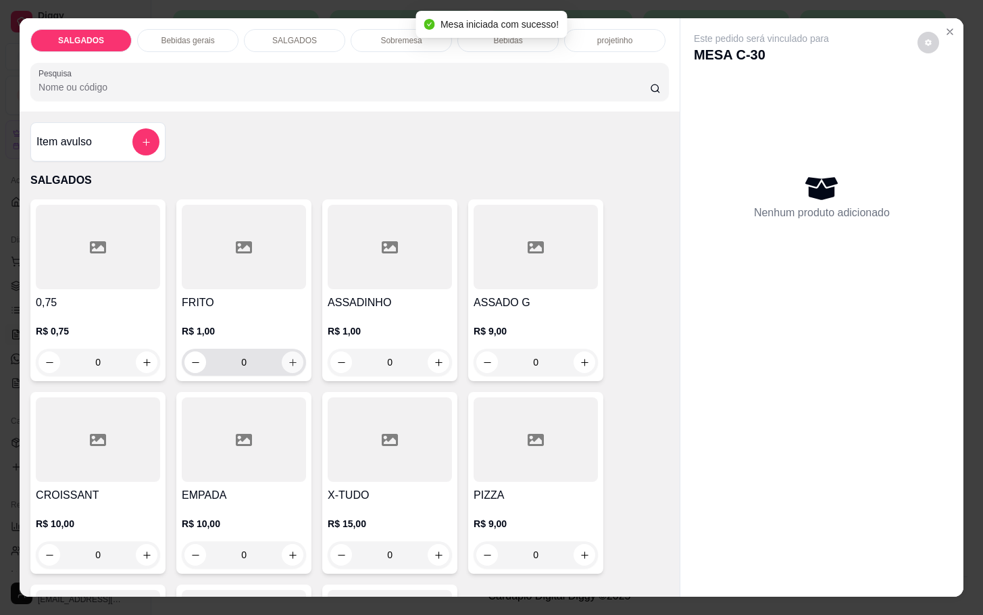
click at [288, 357] on icon "increase-product-quantity" at bounding box center [293, 362] width 10 height 10
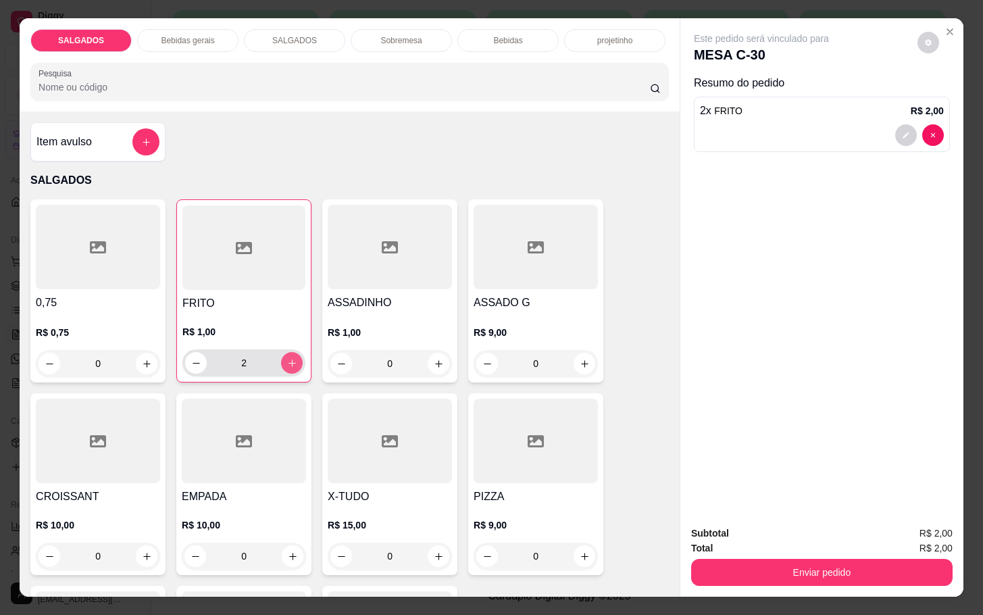
click at [287, 358] on icon "increase-product-quantity" at bounding box center [292, 363] width 10 height 10
type input "5"
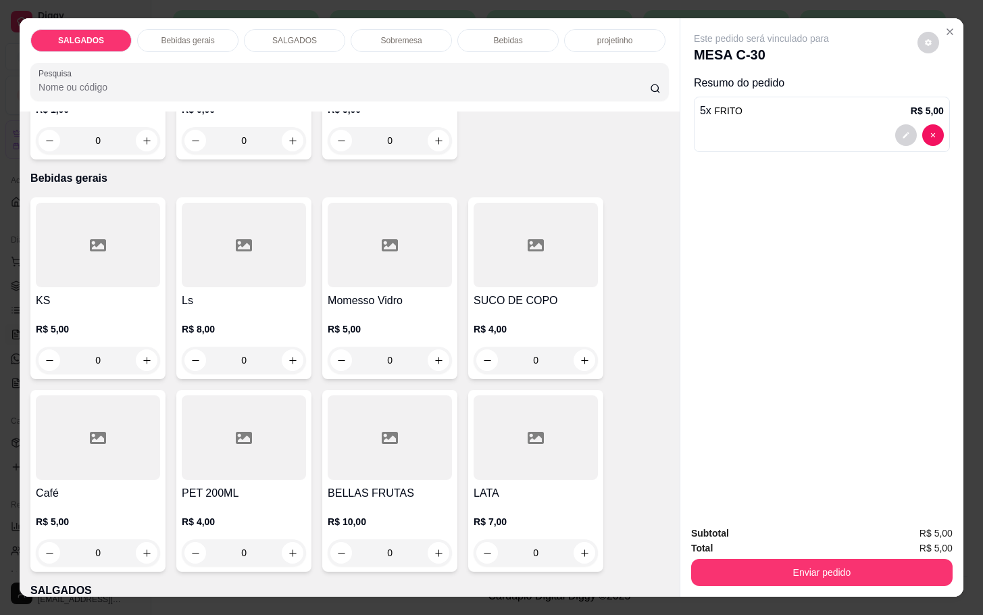
scroll to position [304, 0]
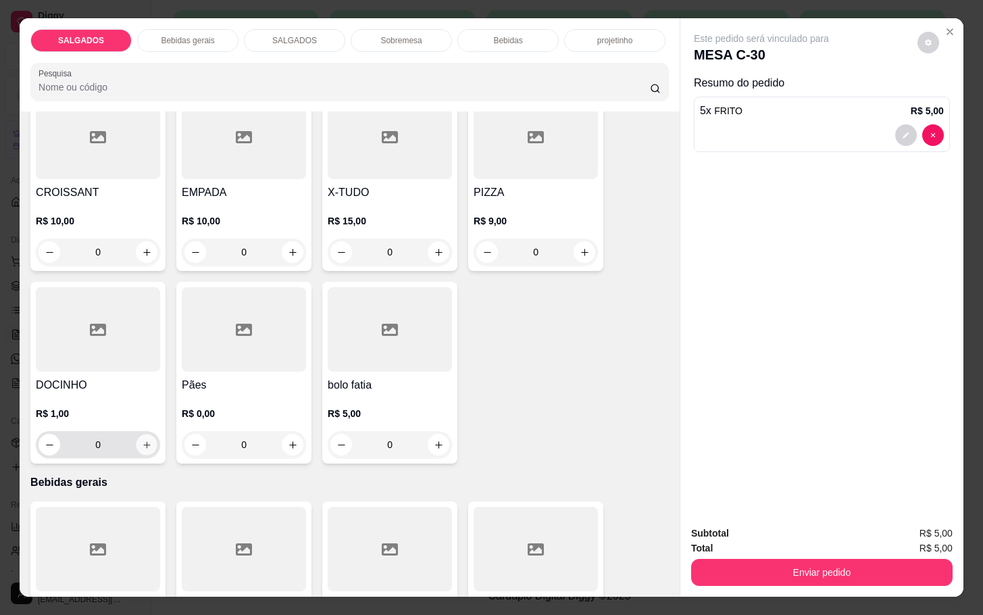
click at [136, 436] on button "increase-product-quantity" at bounding box center [146, 444] width 21 height 21
click at [141, 440] on icon "increase-product-quantity" at bounding box center [146, 445] width 10 height 10
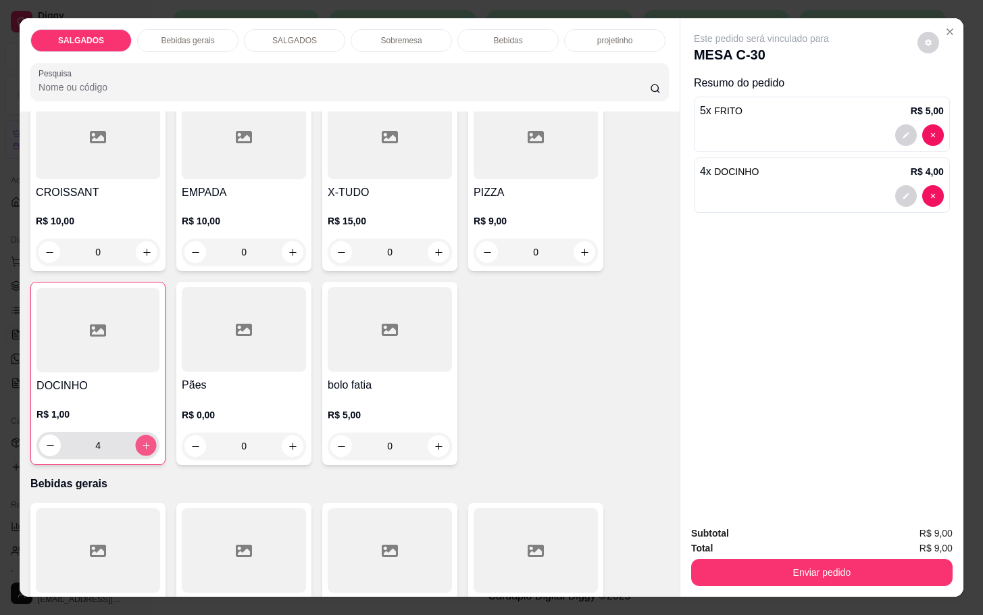
type input "5"
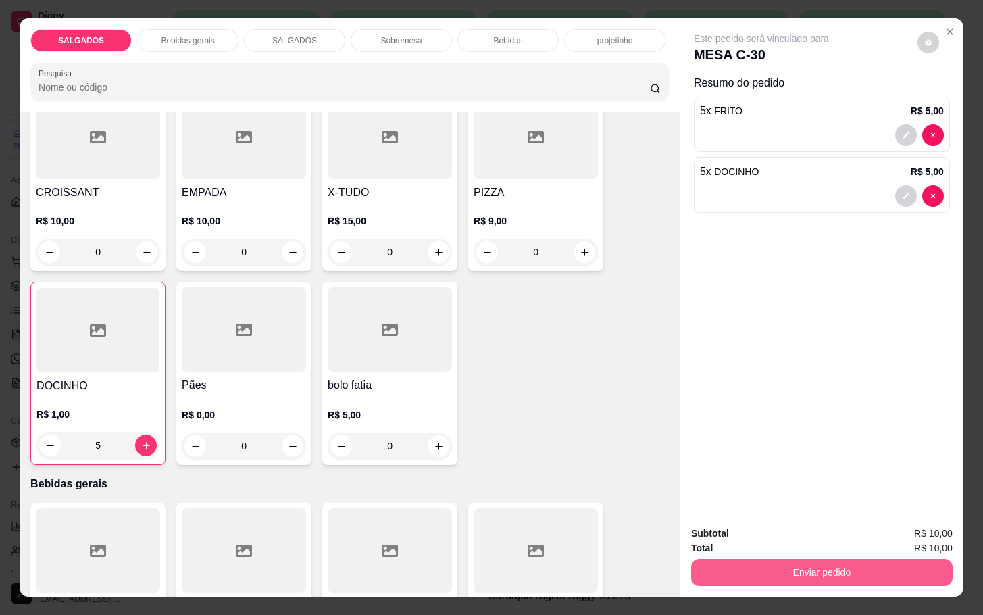
click at [794, 567] on button "Enviar pedido" at bounding box center [821, 572] width 261 height 27
click at [904, 534] on button "Enviar pedido" at bounding box center [915, 531] width 74 height 25
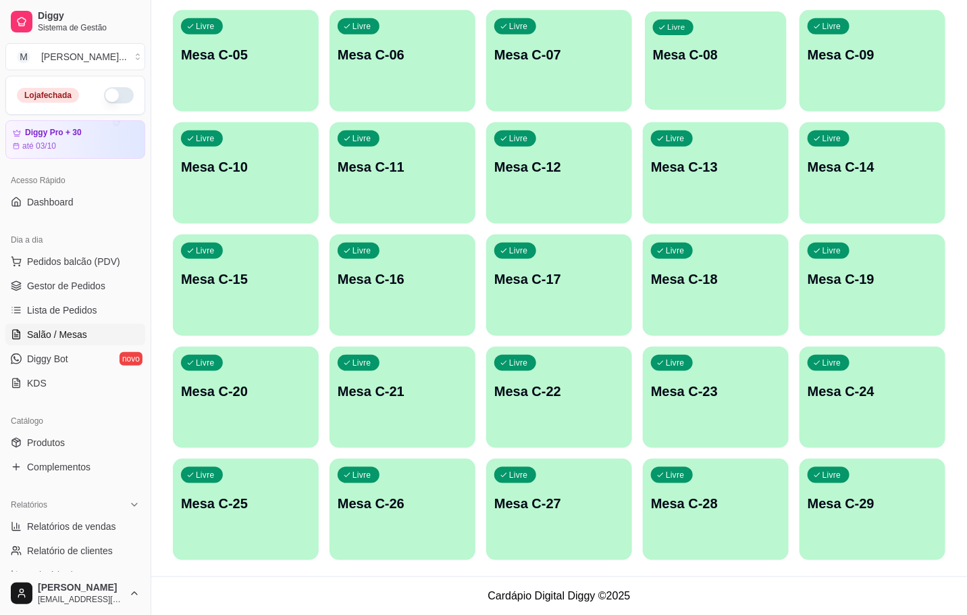
click at [687, 49] on p "Mesa C-08" at bounding box center [716, 55] width 126 height 18
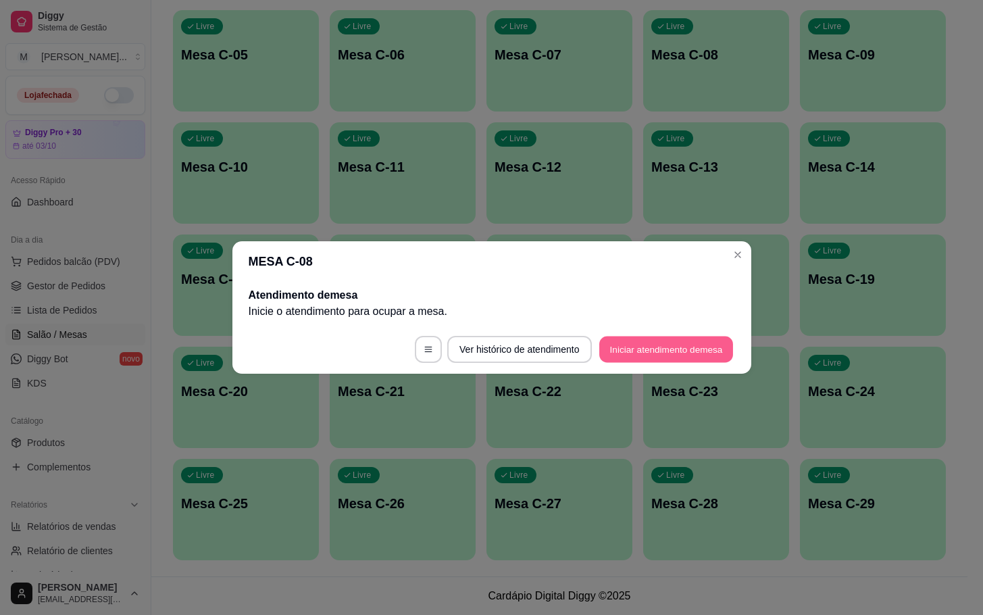
click at [659, 343] on button "Iniciar atendimento de mesa" at bounding box center [666, 349] width 134 height 26
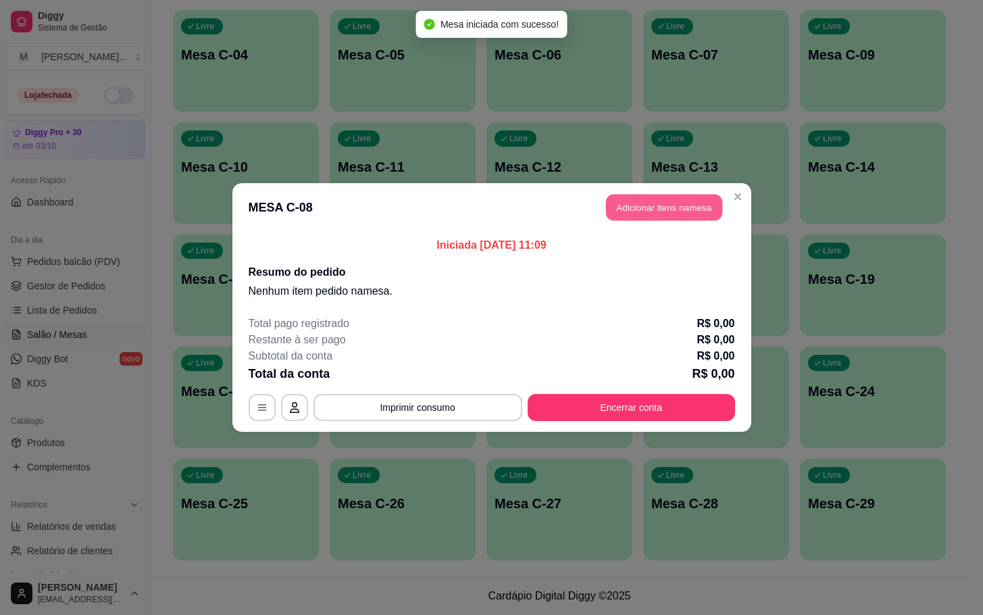
click at [667, 203] on button "Adicionar itens na mesa" at bounding box center [664, 208] width 116 height 26
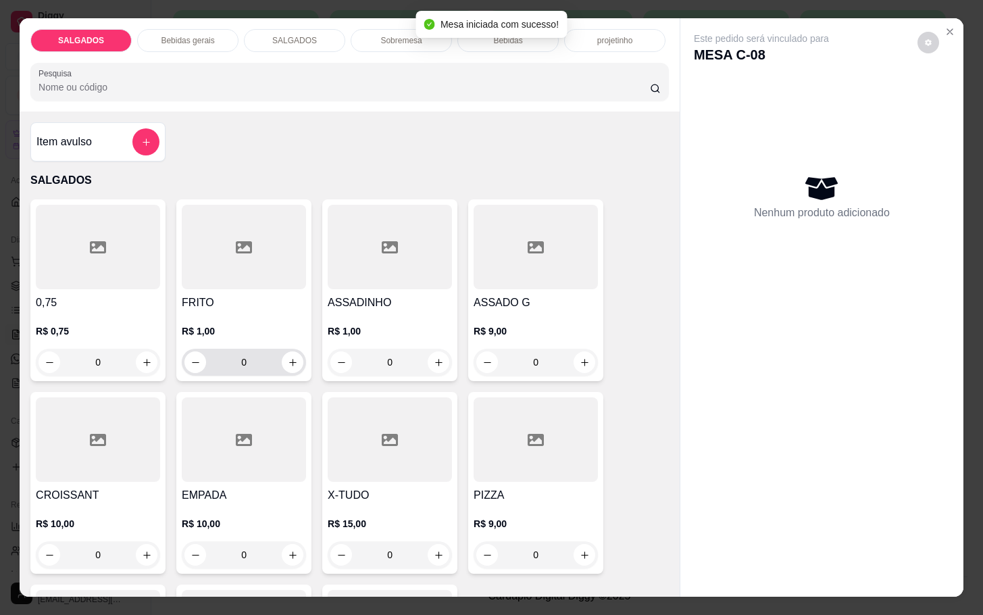
click at [259, 355] on input "0" at bounding box center [244, 362] width 76 height 27
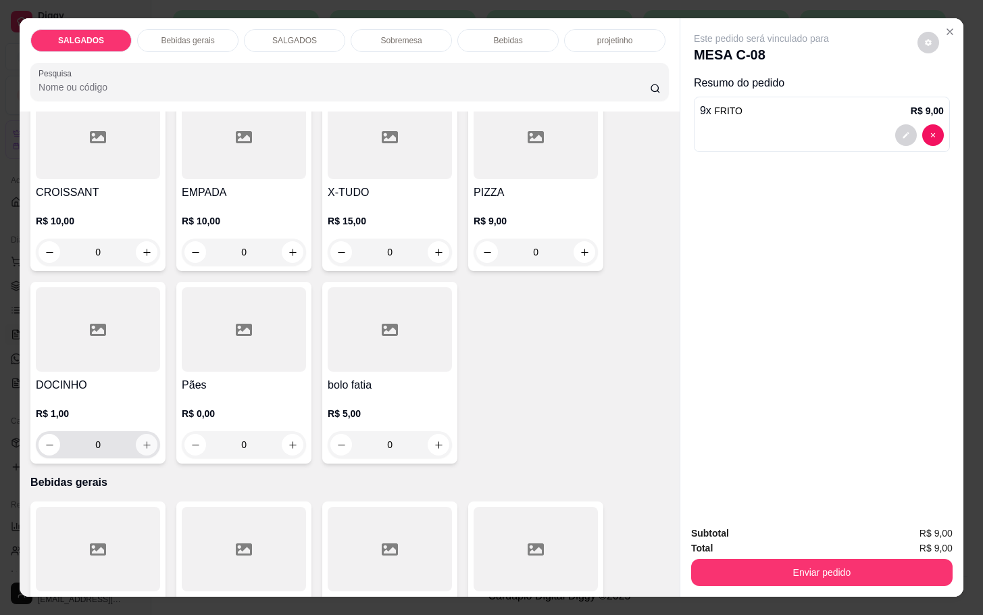
type input "9"
click at [142, 440] on icon "increase-product-quantity" at bounding box center [147, 445] width 10 height 10
click at [141, 440] on icon "increase-product-quantity" at bounding box center [146, 445] width 10 height 10
type input "3"
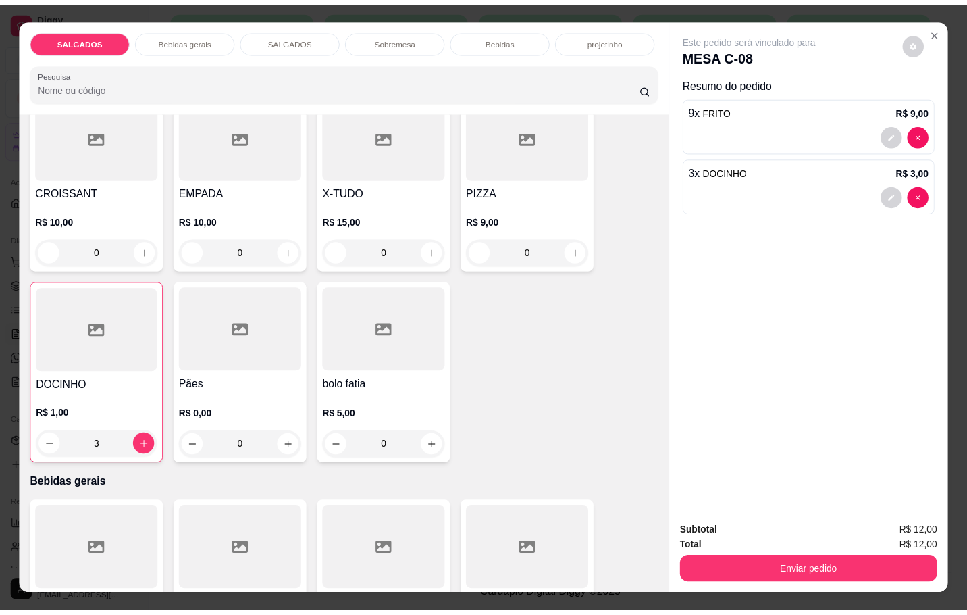
scroll to position [608, 0]
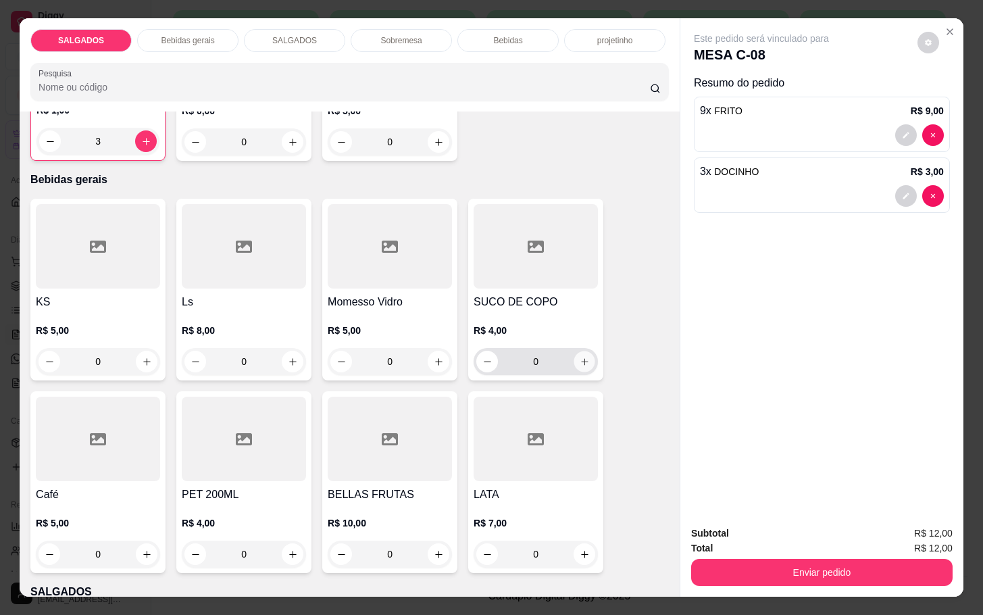
click at [580, 357] on icon "increase-product-quantity" at bounding box center [585, 362] width 10 height 10
type input "2"
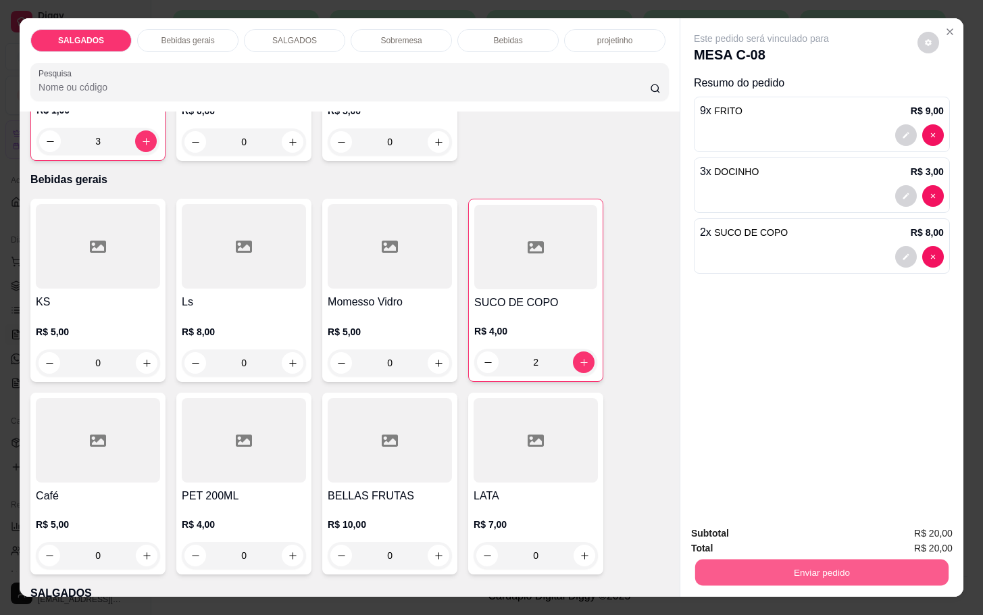
click at [744, 559] on button "Enviar pedido" at bounding box center [821, 572] width 253 height 26
click at [894, 534] on button "Enviar pedido" at bounding box center [915, 531] width 74 height 25
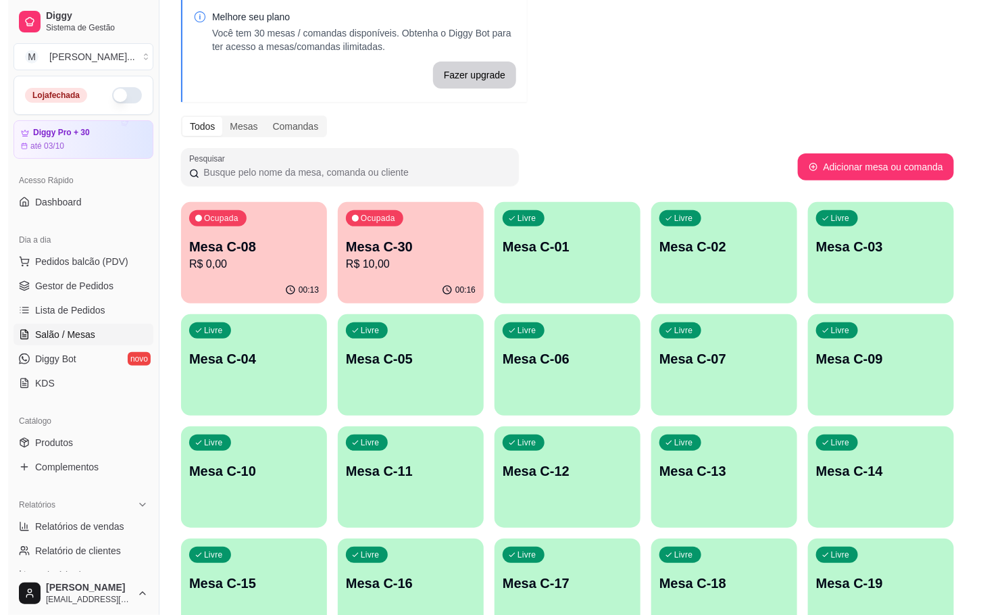
scroll to position [0, 0]
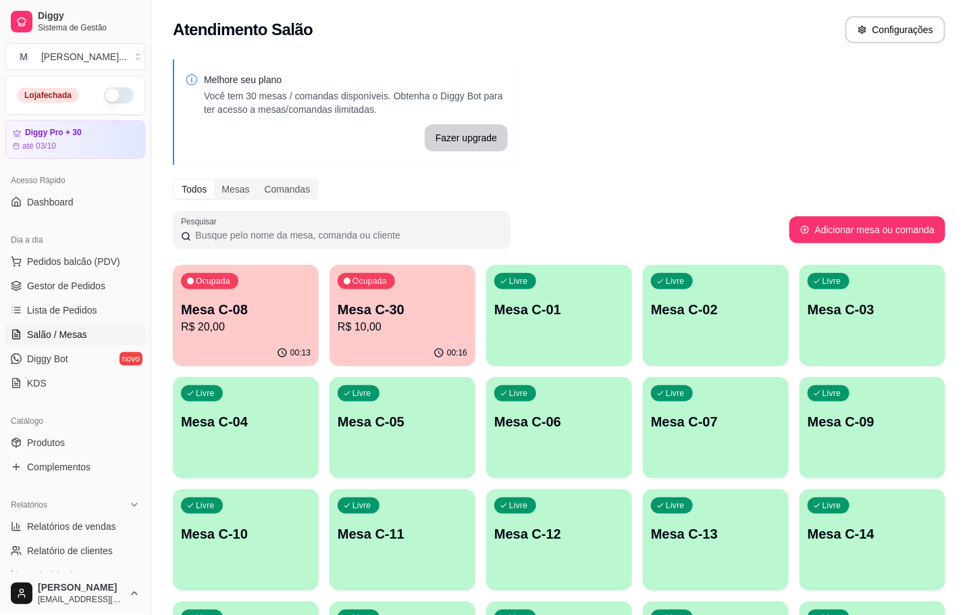
click at [395, 319] on p "R$ 10,00" at bounding box center [403, 327] width 130 height 16
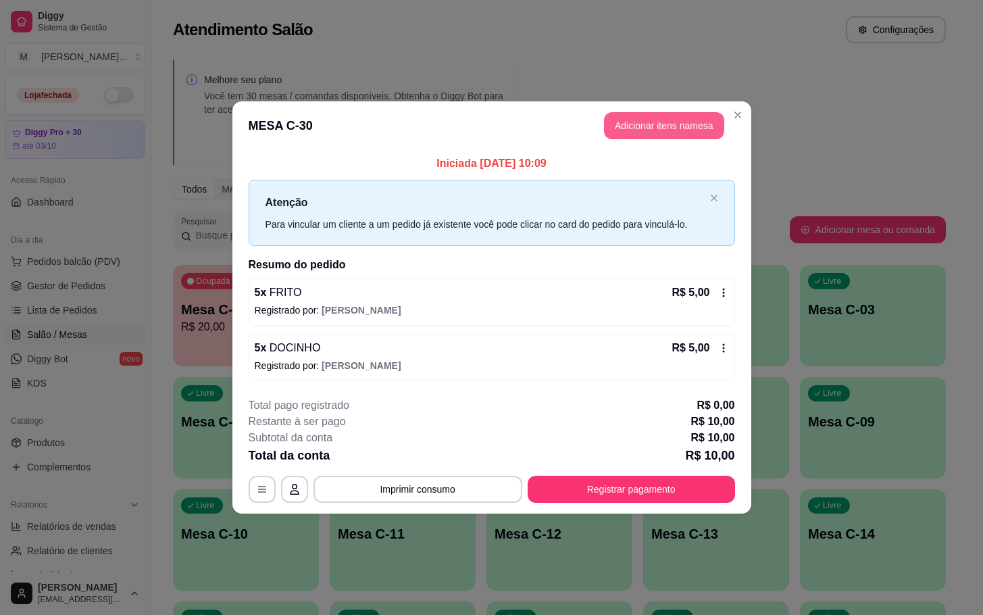
click at [649, 134] on button "Adicionar itens na mesa" at bounding box center [664, 125] width 120 height 27
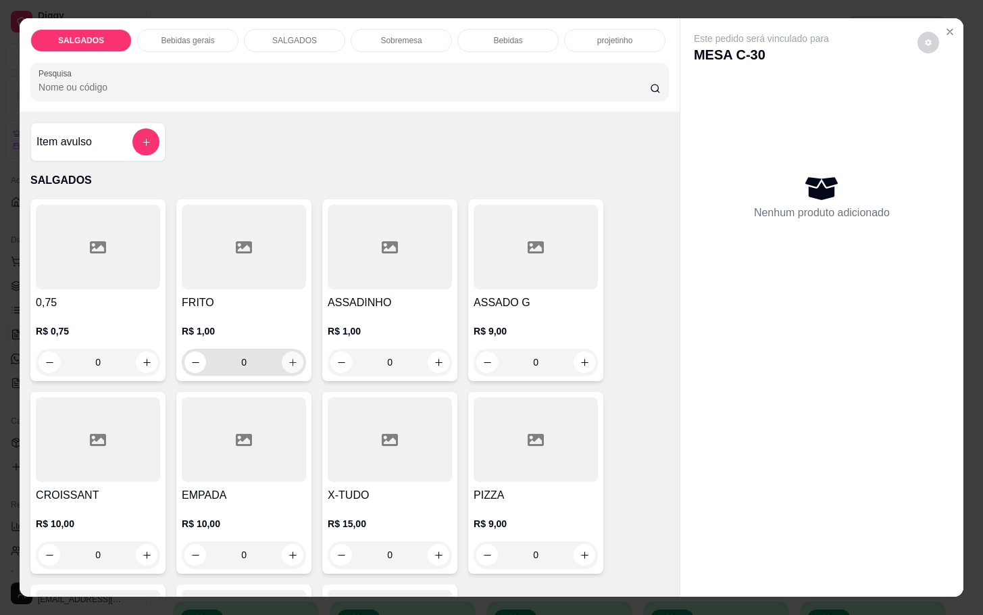
click at [288, 357] on icon "increase-product-quantity" at bounding box center [293, 362] width 10 height 10
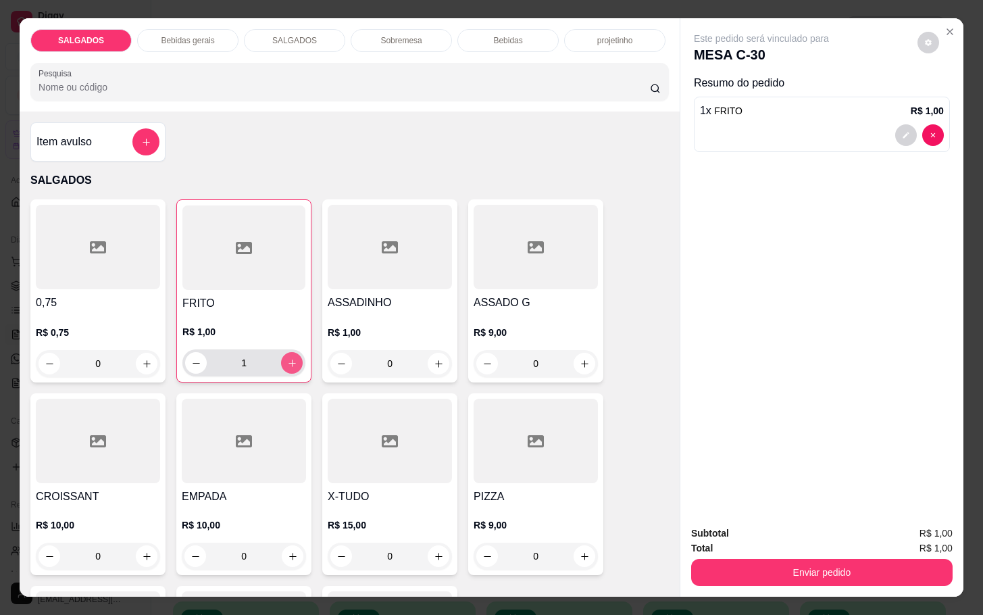
click at [288, 358] on icon "increase-product-quantity" at bounding box center [292, 363] width 10 height 10
click at [287, 358] on icon "increase-product-quantity" at bounding box center [292, 363] width 10 height 10
type input "4"
drag, startPoint x: 720, startPoint y: 549, endPoint x: 740, endPoint y: 567, distance: 26.8
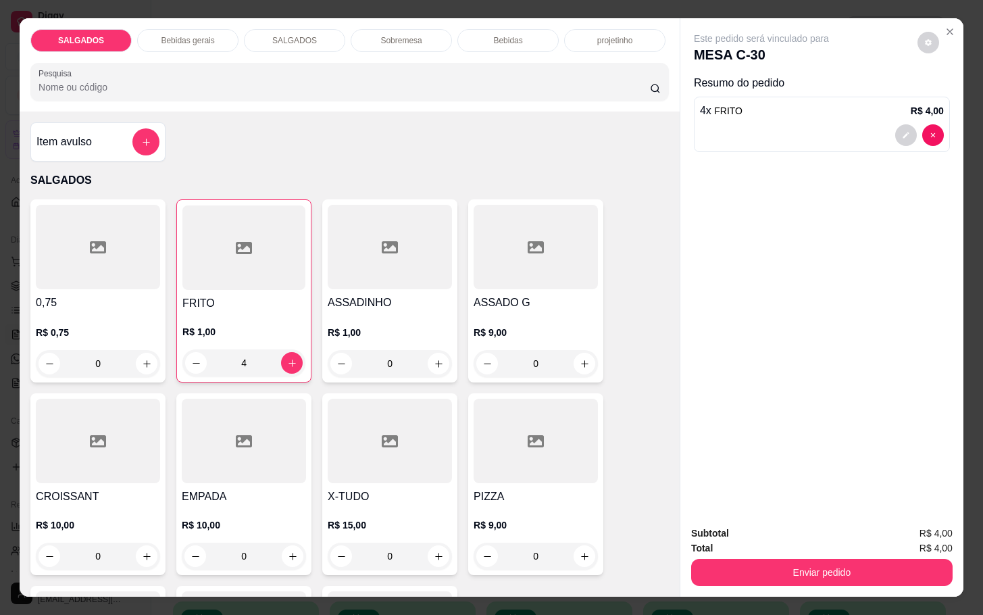
click at [720, 558] on div "Enviar pedido" at bounding box center [821, 570] width 261 height 30
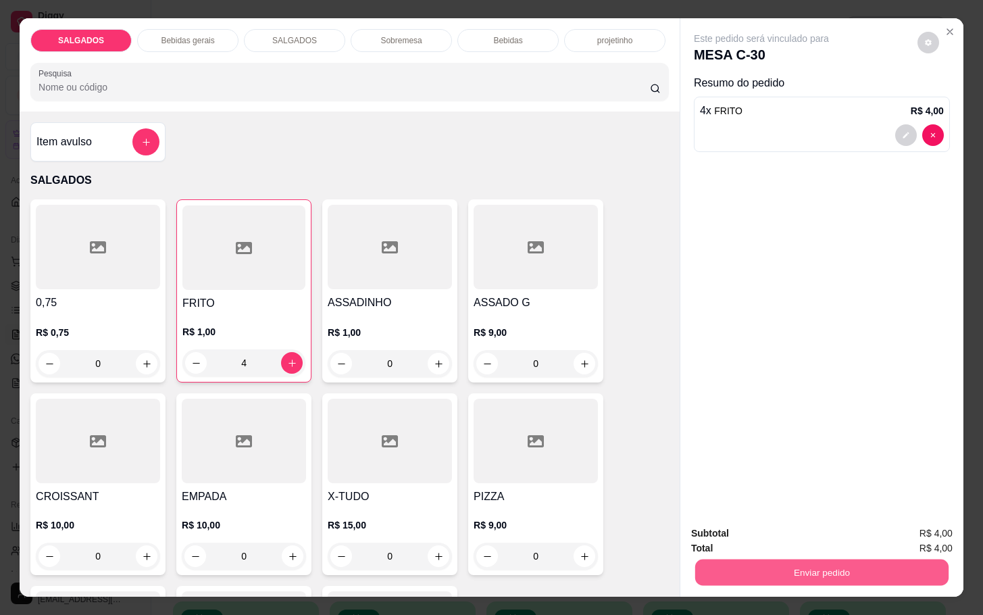
click at [748, 571] on button "Enviar pedido" at bounding box center [821, 572] width 253 height 26
click at [917, 521] on button "Enviar pedido" at bounding box center [915, 532] width 76 height 26
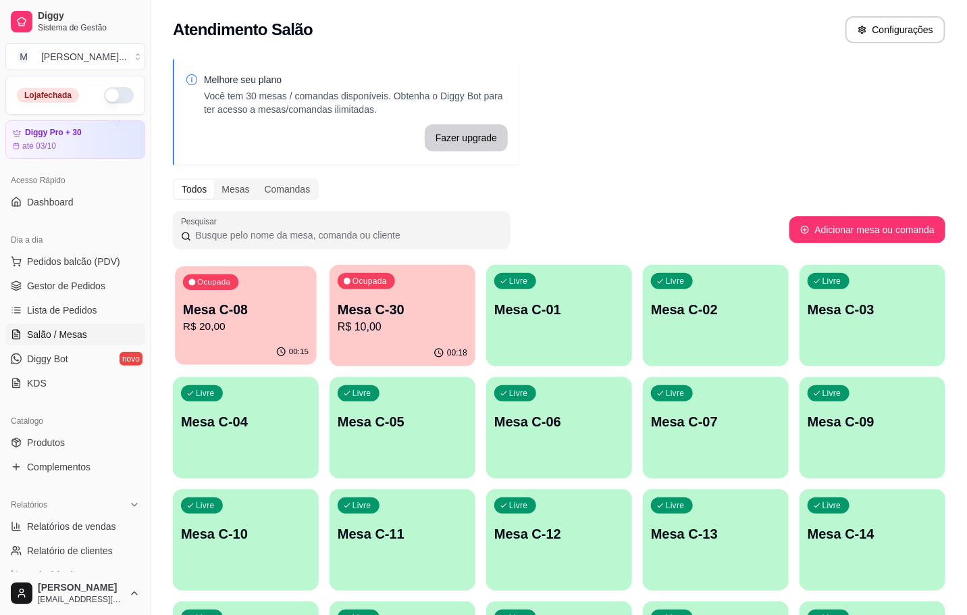
click at [240, 299] on div "Ocupada Mesa C-08 R$ 20,00" at bounding box center [246, 302] width 142 height 73
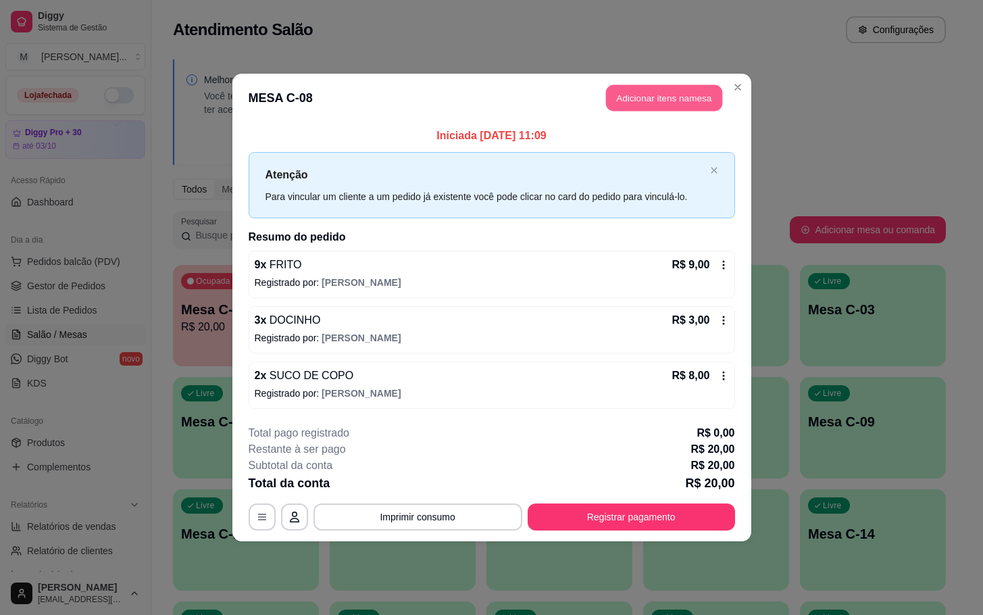
click at [654, 90] on button "Adicionar itens na mesa" at bounding box center [664, 98] width 116 height 26
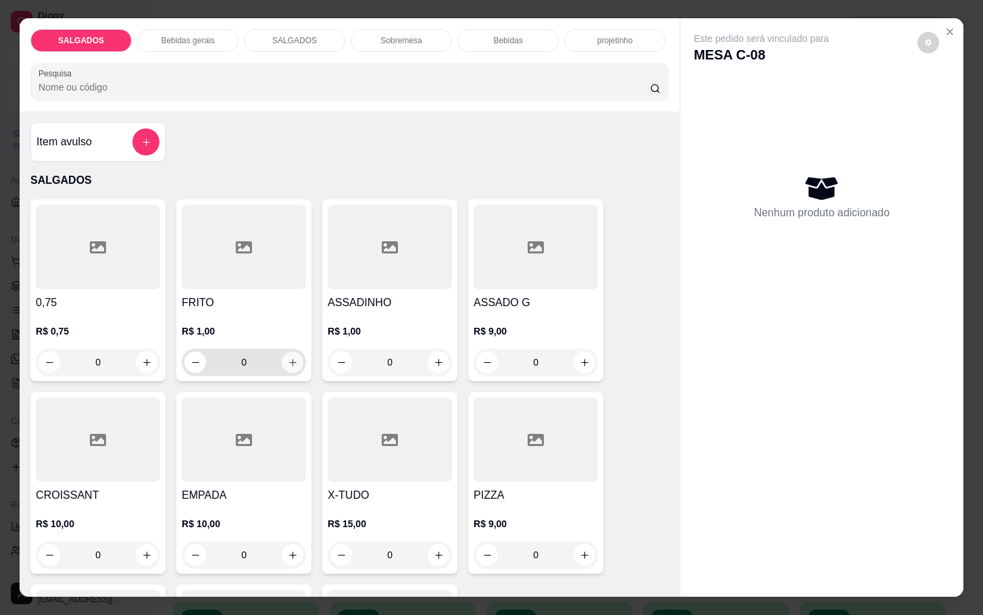
click at [288, 357] on icon "increase-product-quantity" at bounding box center [293, 362] width 10 height 10
type input "1"
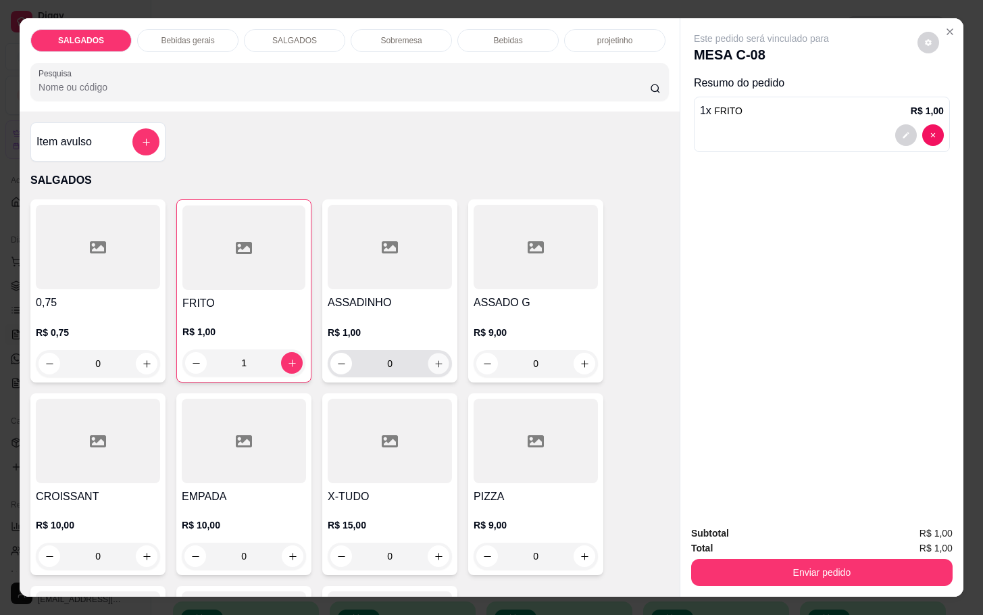
click at [434, 359] on icon "increase-product-quantity" at bounding box center [439, 364] width 10 height 10
type input "2"
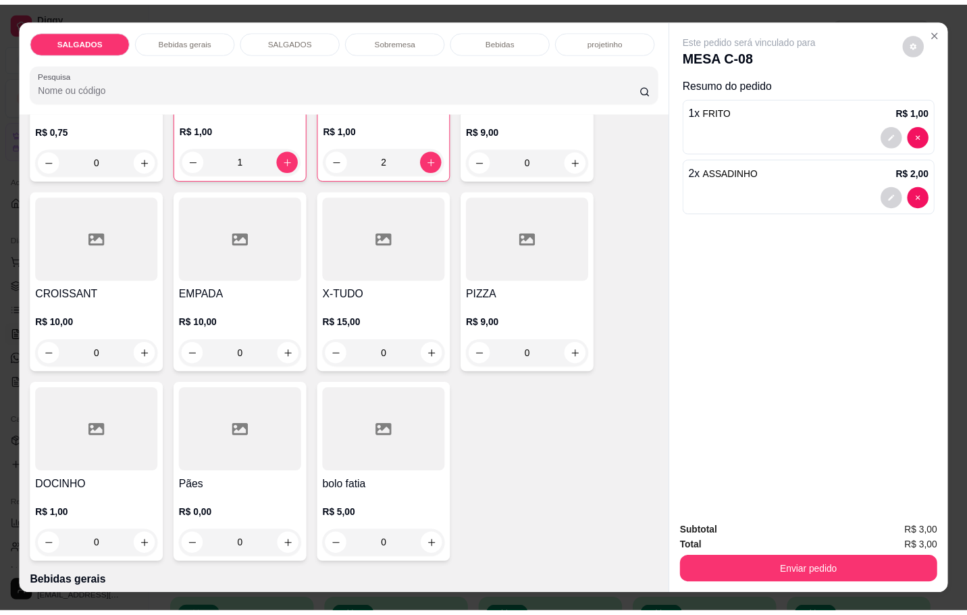
scroll to position [304, 0]
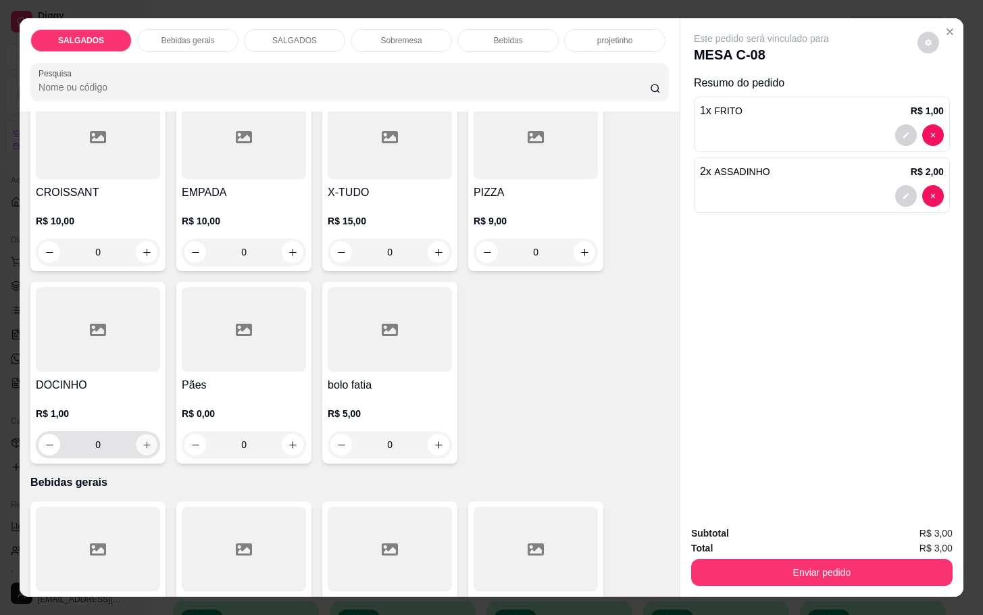
click at [142, 442] on icon "increase-product-quantity" at bounding box center [147, 445] width 10 height 10
type input "1"
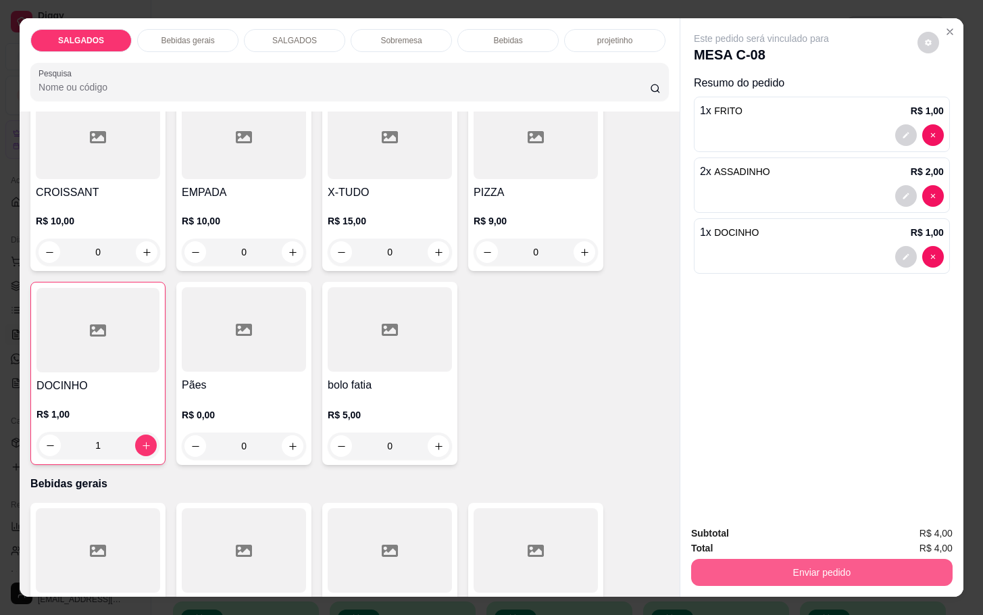
click at [767, 559] on button "Enviar pedido" at bounding box center [821, 572] width 261 height 27
click at [819, 536] on button "Registrar cliente" at bounding box center [824, 531] width 86 height 25
click at [791, 559] on button "Enviar pedido" at bounding box center [821, 572] width 261 height 27
click at [896, 521] on button "Enviar pedido" at bounding box center [915, 532] width 76 height 26
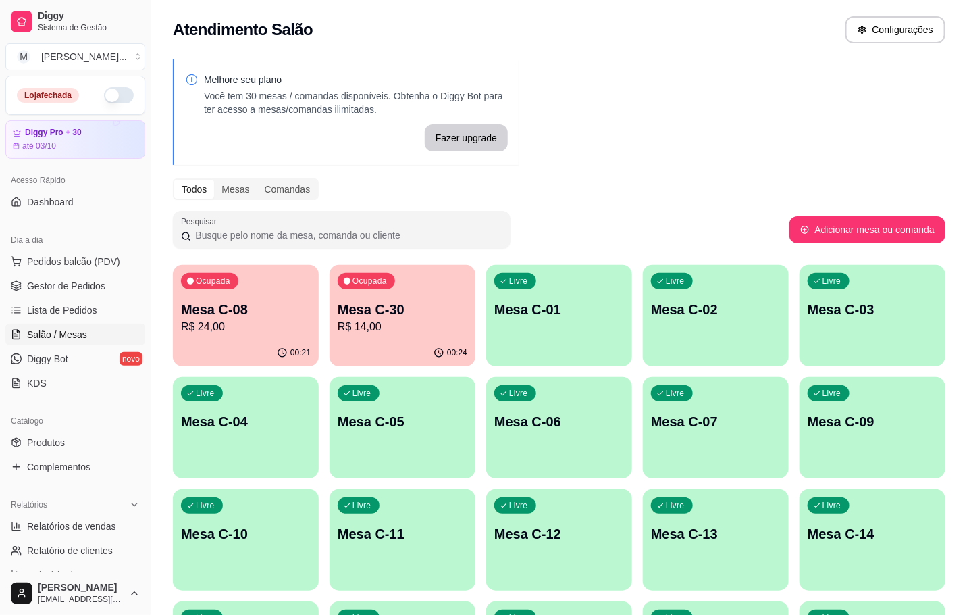
click at [388, 296] on div "Ocupada Mesa C-30 R$ 14,00" at bounding box center [403, 302] width 146 height 75
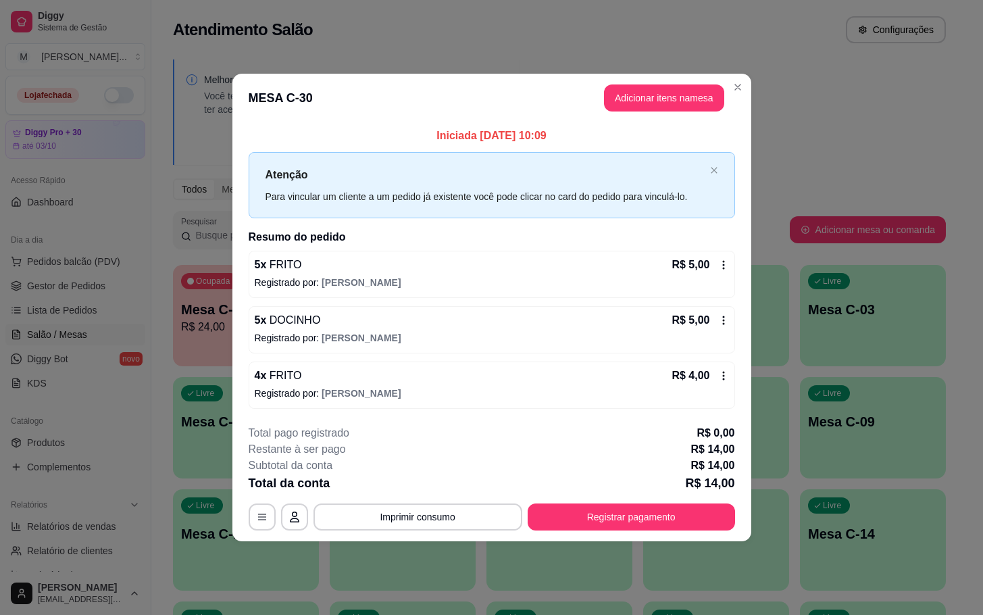
click at [631, 530] on button "Registrar pagamento" at bounding box center [630, 516] width 207 height 27
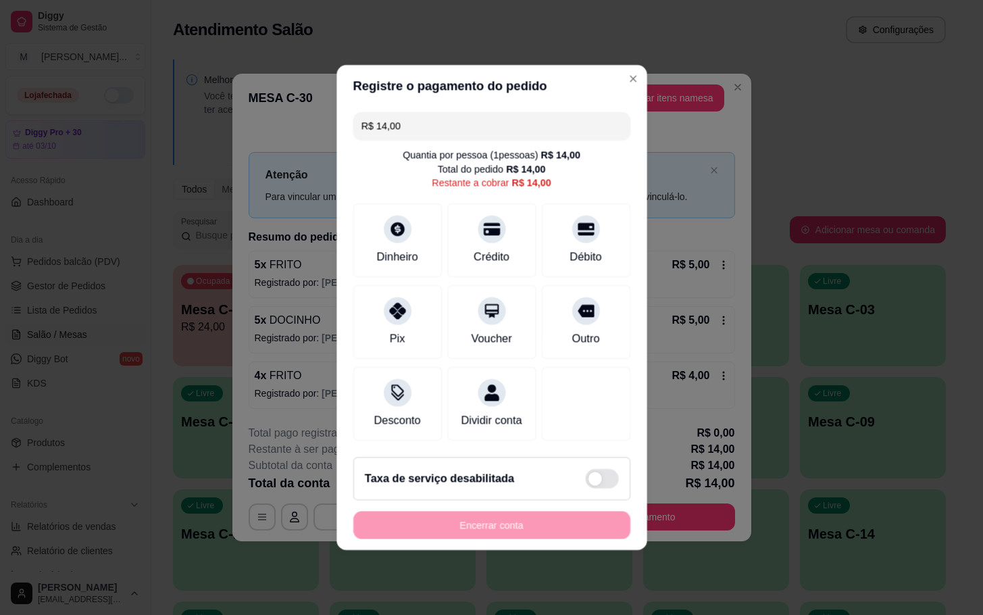
click at [623, 513] on footer "Taxa de serviço desabilitada Encerrar conta" at bounding box center [491, 498] width 310 height 104
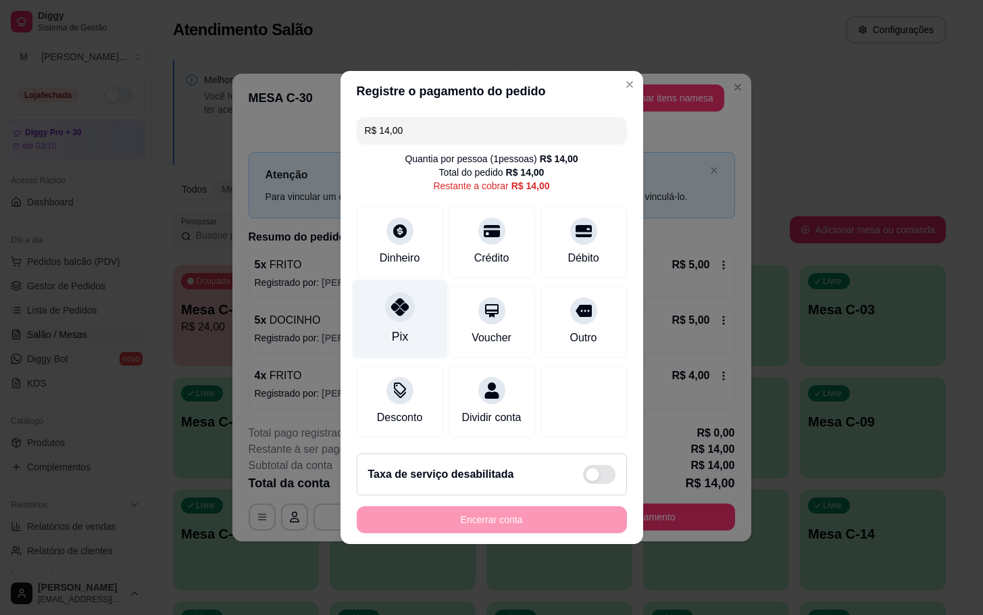
click at [383, 329] on div "Pix" at bounding box center [399, 319] width 95 height 79
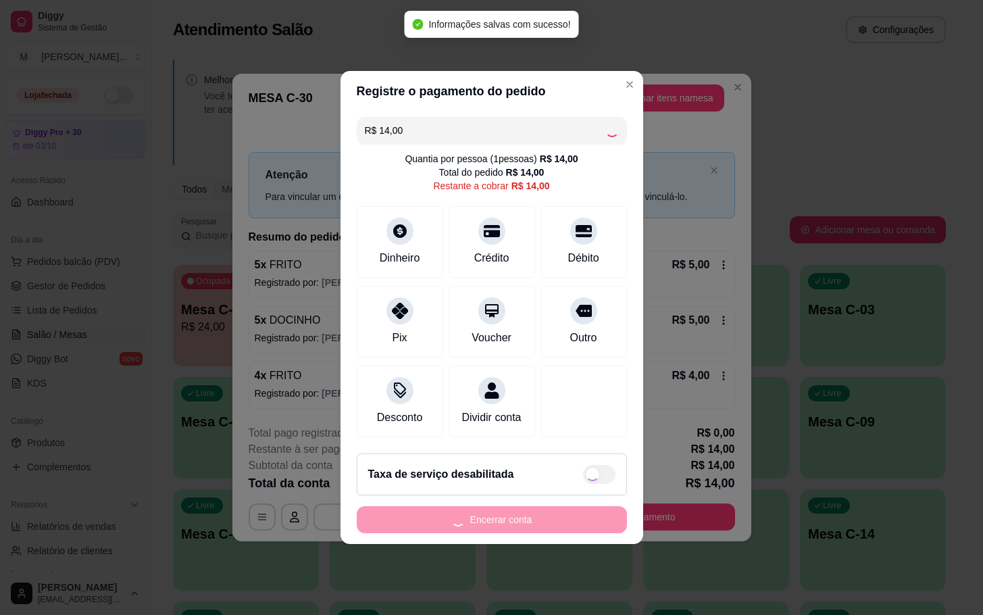
type input "R$ 0,00"
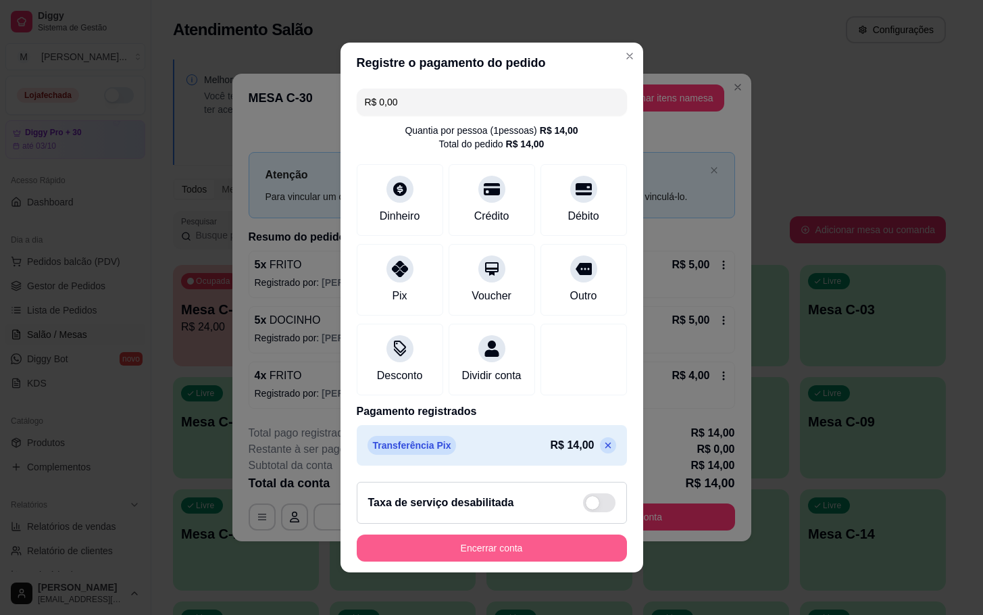
click at [486, 558] on button "Encerrar conta" at bounding box center [492, 547] width 270 height 27
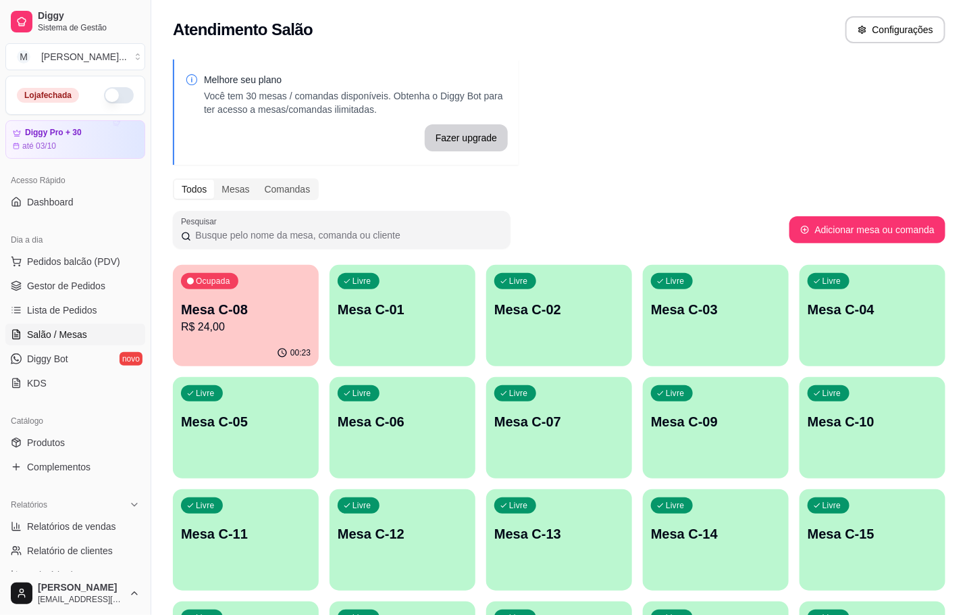
click at [193, 355] on div "00:23" at bounding box center [246, 353] width 146 height 26
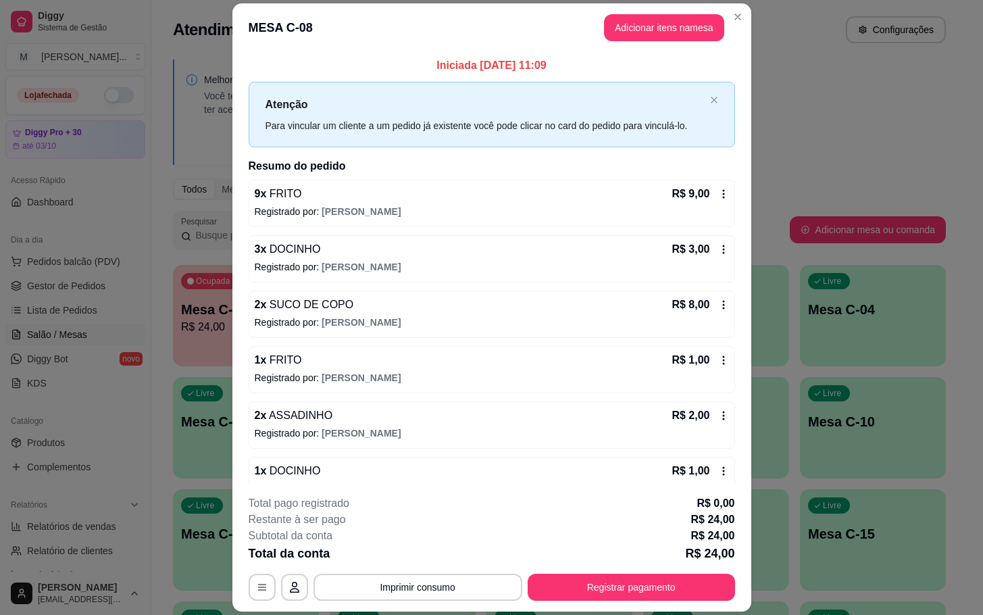
click at [645, 5] on header "MESA C-08 Adicionar itens na mesa" at bounding box center [491, 27] width 519 height 49
click at [640, 9] on header "MESA C-08 Adicionar itens na mesa" at bounding box center [491, 27] width 519 height 49
click at [642, 20] on button "Adicionar itens na mesa" at bounding box center [664, 27] width 120 height 27
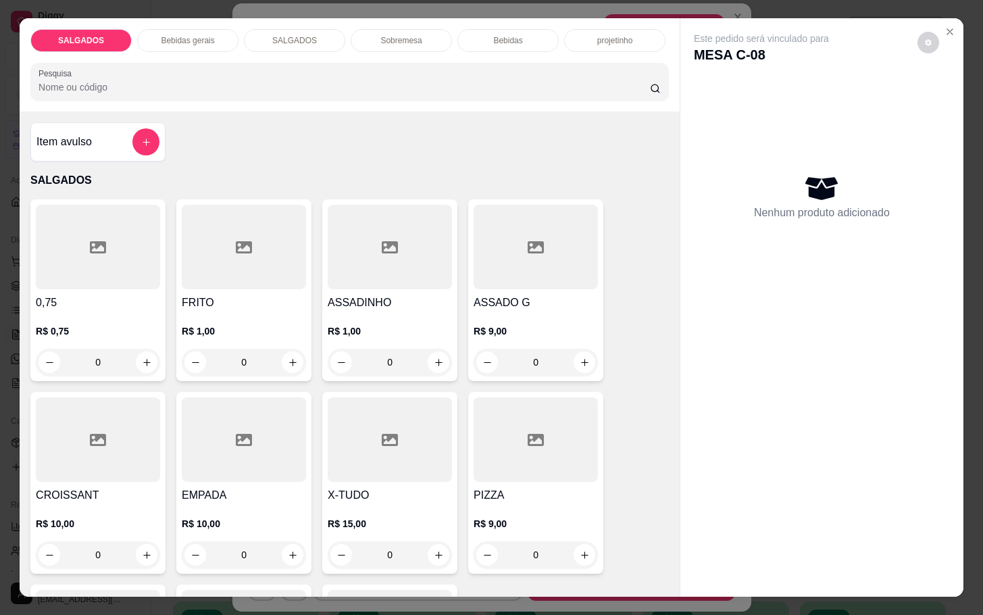
click at [249, 355] on input "0" at bounding box center [244, 362] width 76 height 27
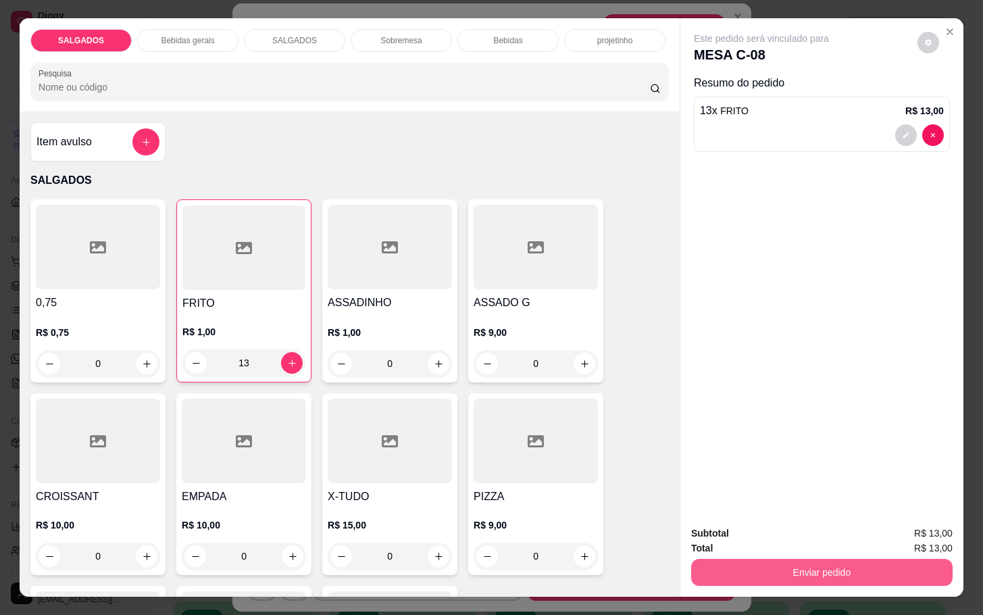
type input "13"
click at [849, 564] on button "Enviar pedido" at bounding box center [821, 572] width 261 height 27
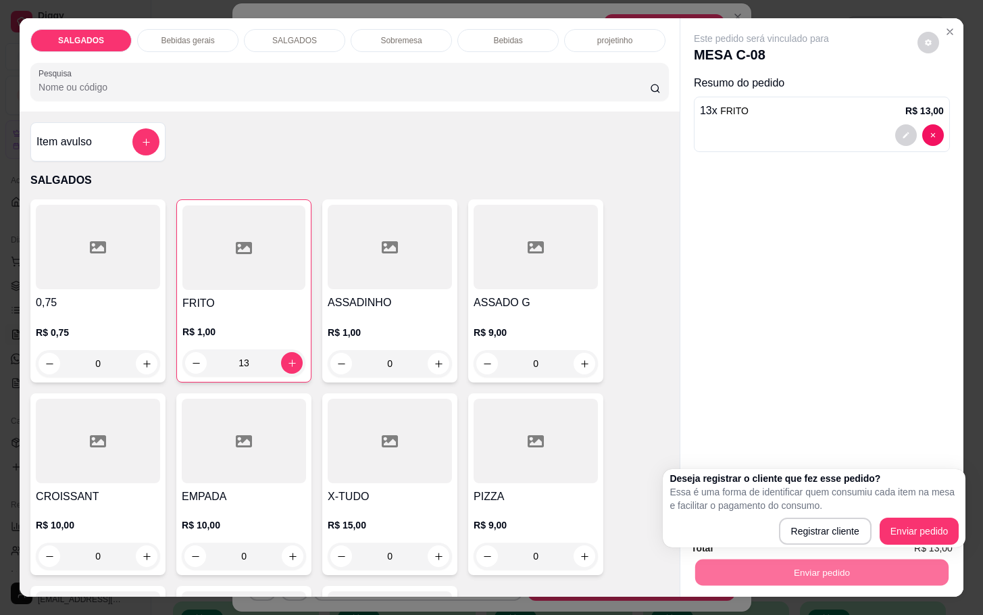
click at [904, 515] on div "Deseja registrar o cliente que fez esse pedido? Essa é uma forma de identificar…" at bounding box center [813, 507] width 289 height 73
click at [908, 513] on div "Deseja registrar o cliente que fez esse pedido? Essa é uma forma de identificar…" at bounding box center [813, 507] width 289 height 73
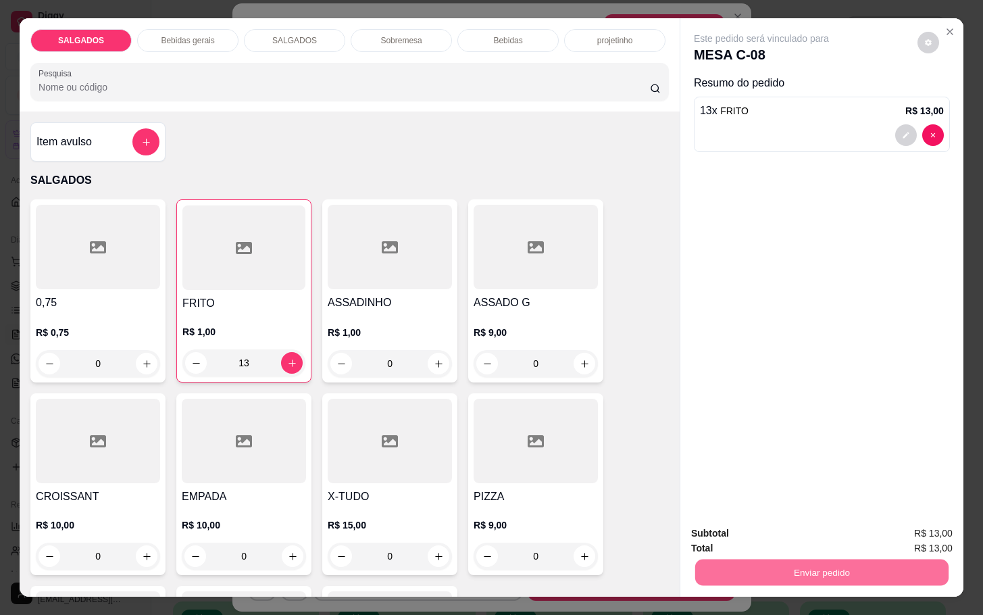
click at [914, 529] on button "Enviar pedido" at bounding box center [915, 532] width 76 height 26
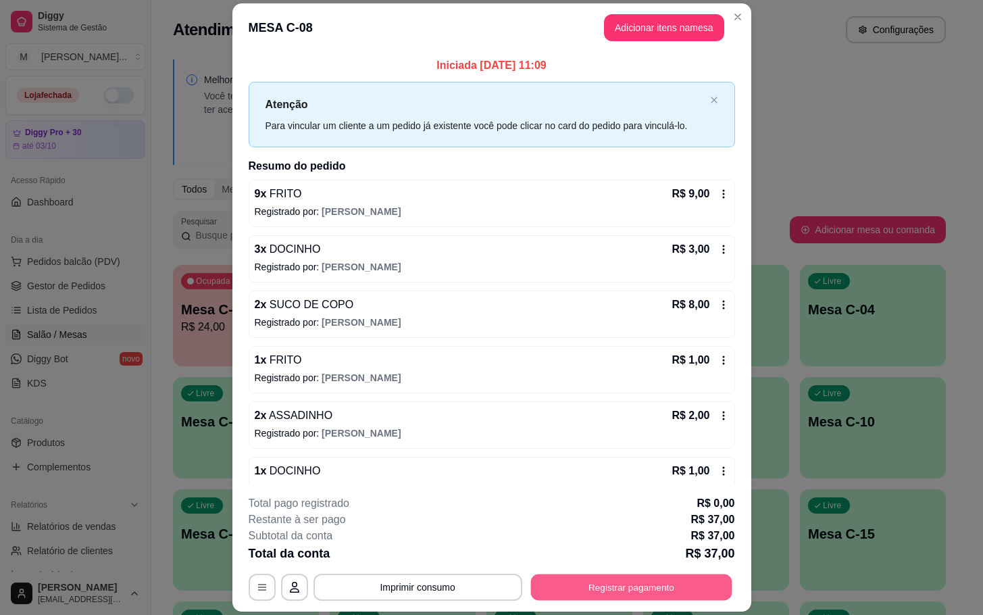
click at [612, 592] on button "Registrar pagamento" at bounding box center [630, 587] width 201 height 26
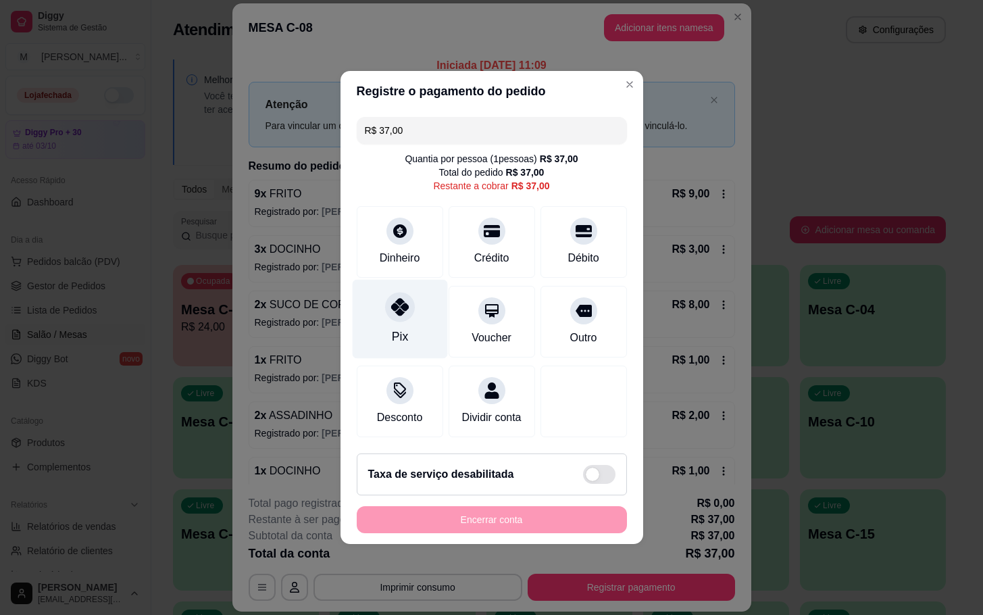
click at [424, 307] on div "Pix" at bounding box center [399, 319] width 95 height 79
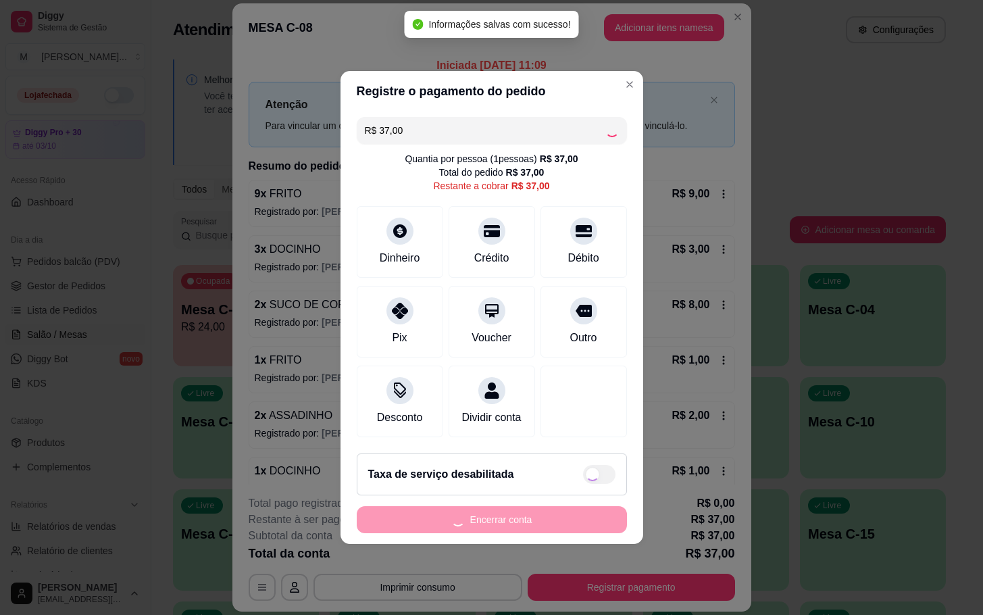
type input "R$ 0,00"
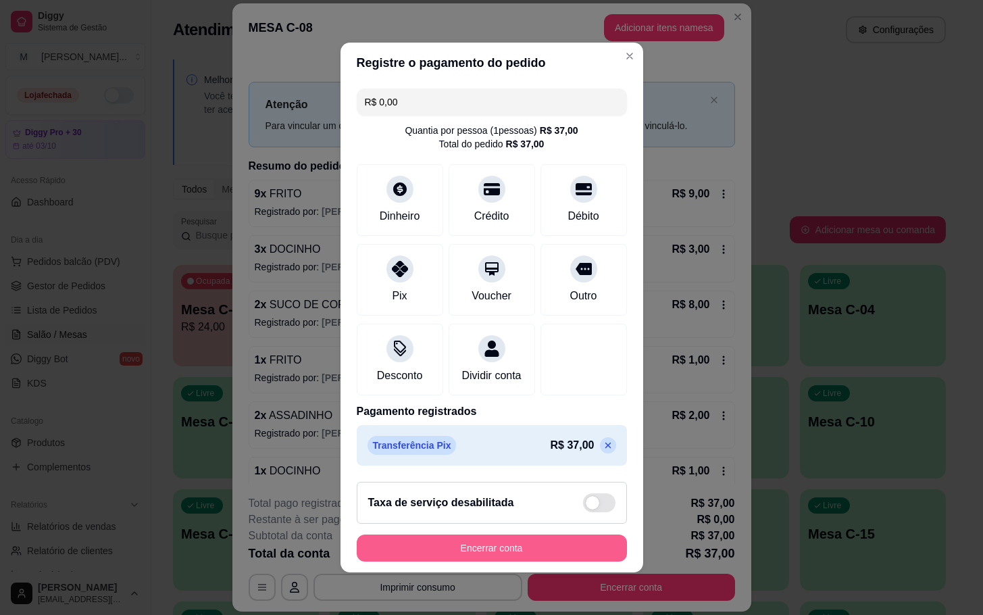
click at [553, 547] on button "Encerrar conta" at bounding box center [492, 547] width 270 height 27
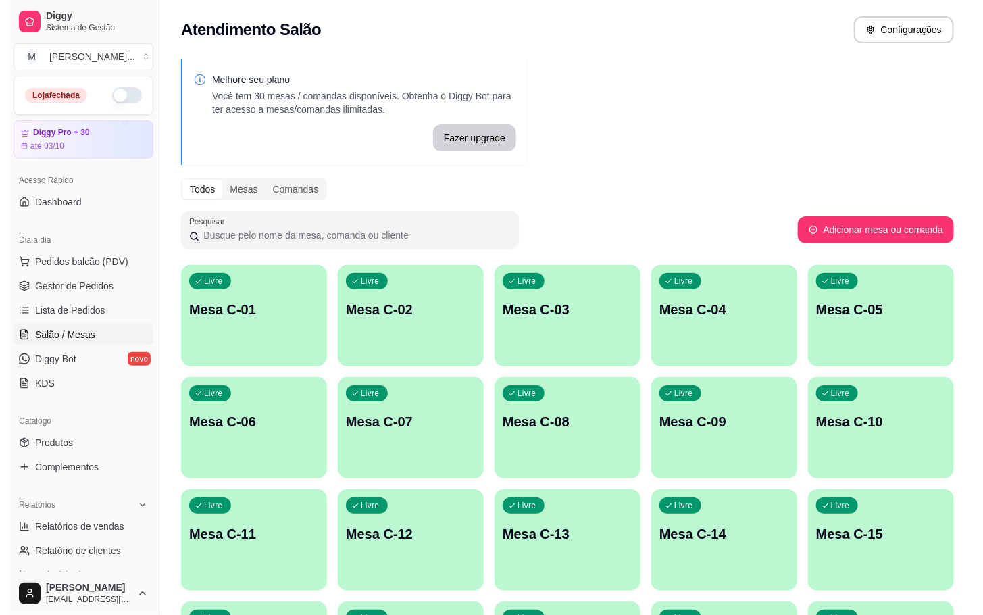
scroll to position [367, 0]
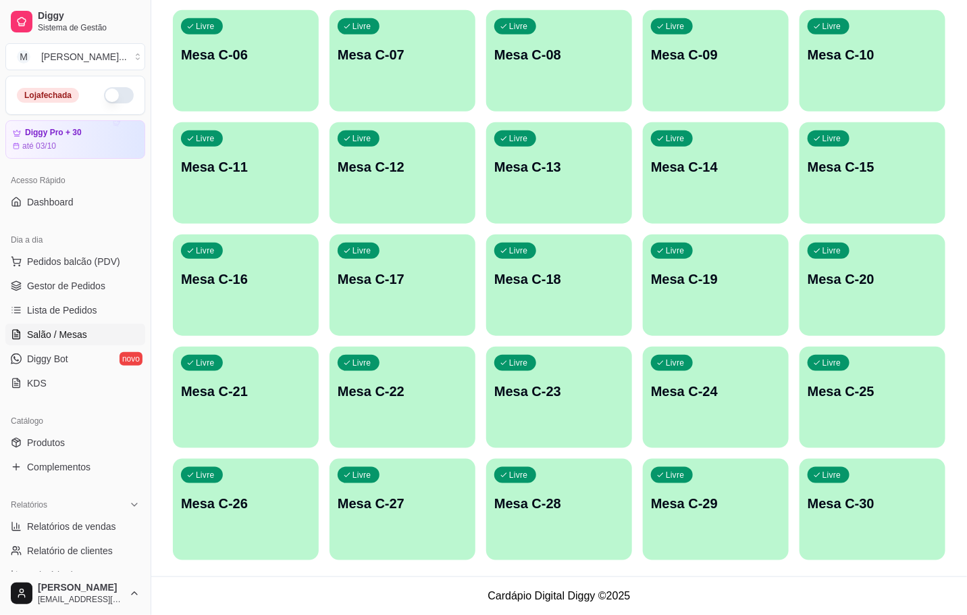
click at [831, 499] on p "Mesa C-30" at bounding box center [873, 503] width 130 height 19
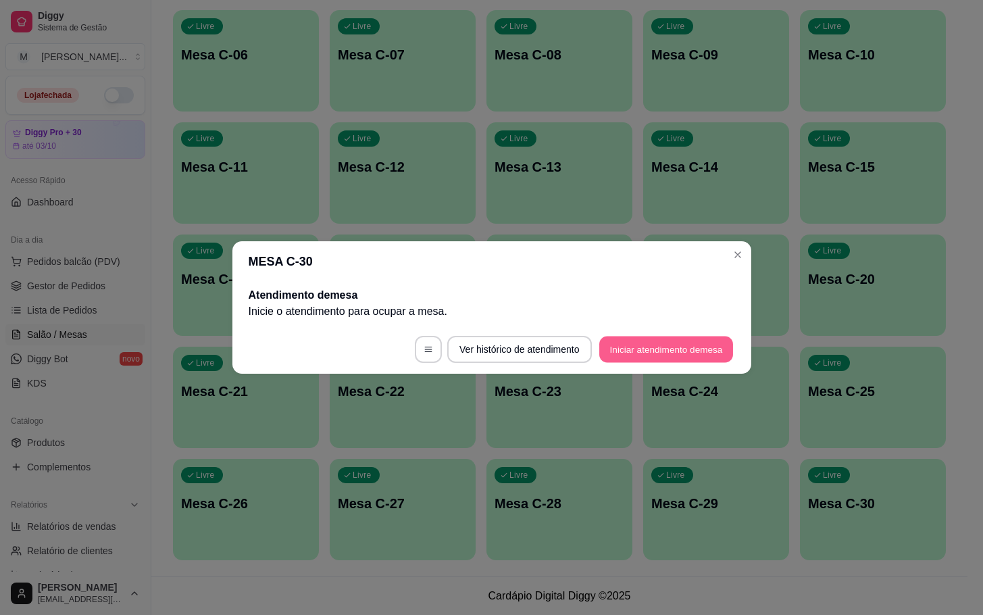
click at [653, 357] on button "Iniciar atendimento de mesa" at bounding box center [666, 349] width 134 height 26
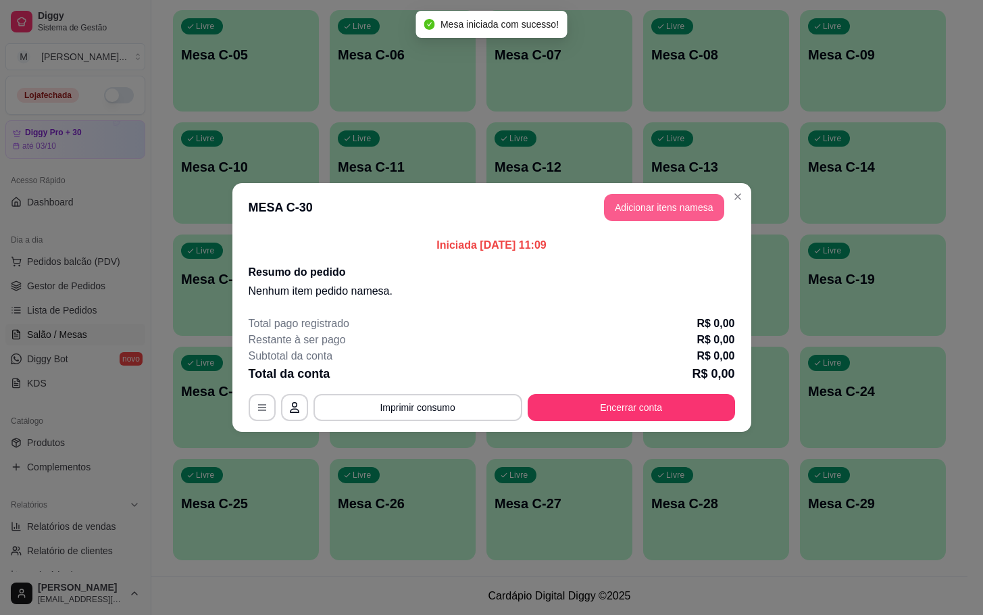
click at [635, 199] on button "Adicionar itens na mesa" at bounding box center [664, 207] width 120 height 27
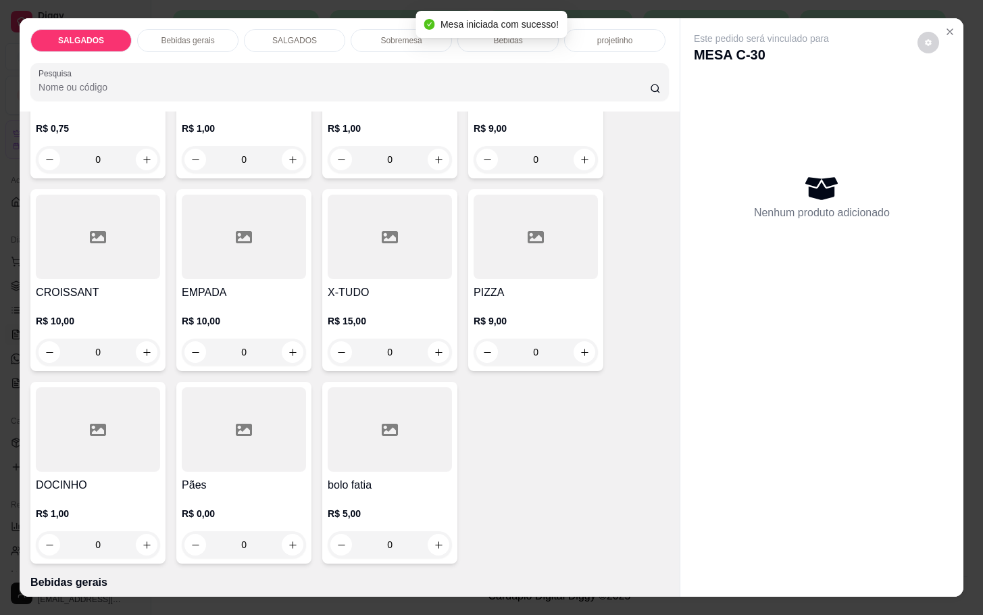
scroll to position [304, 0]
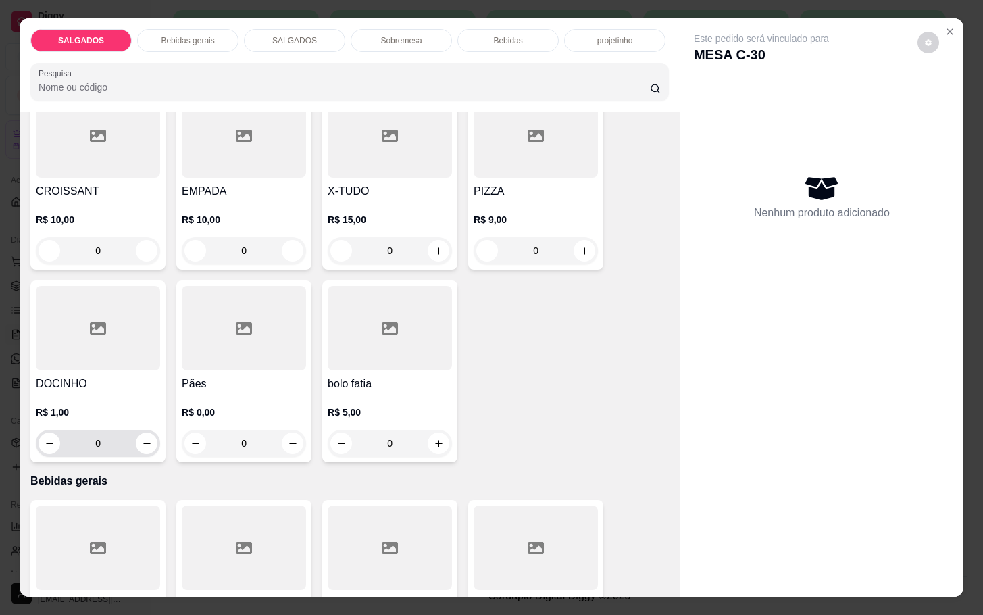
click at [106, 438] on input "0" at bounding box center [98, 443] width 76 height 27
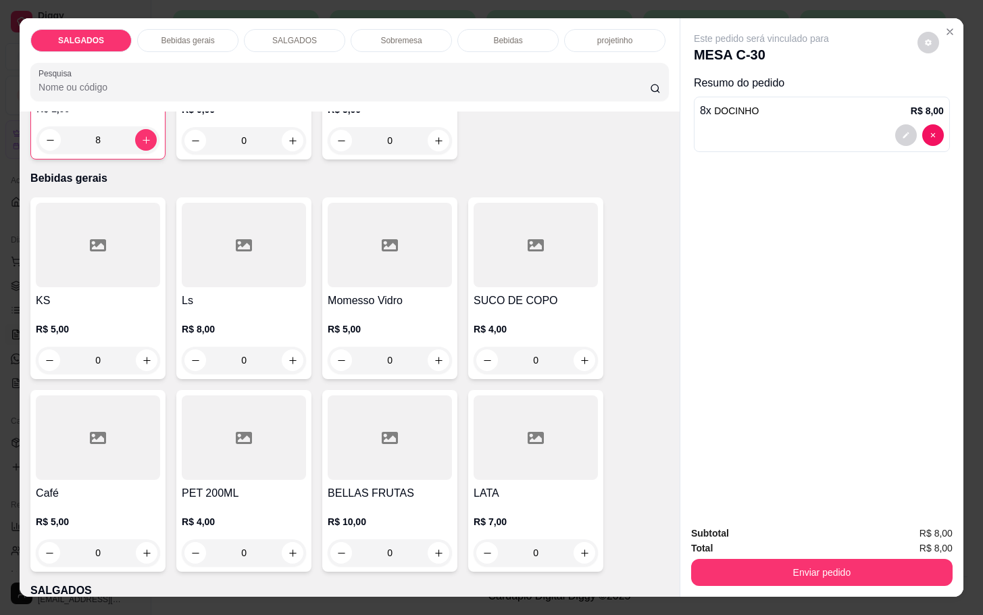
scroll to position [709, 0]
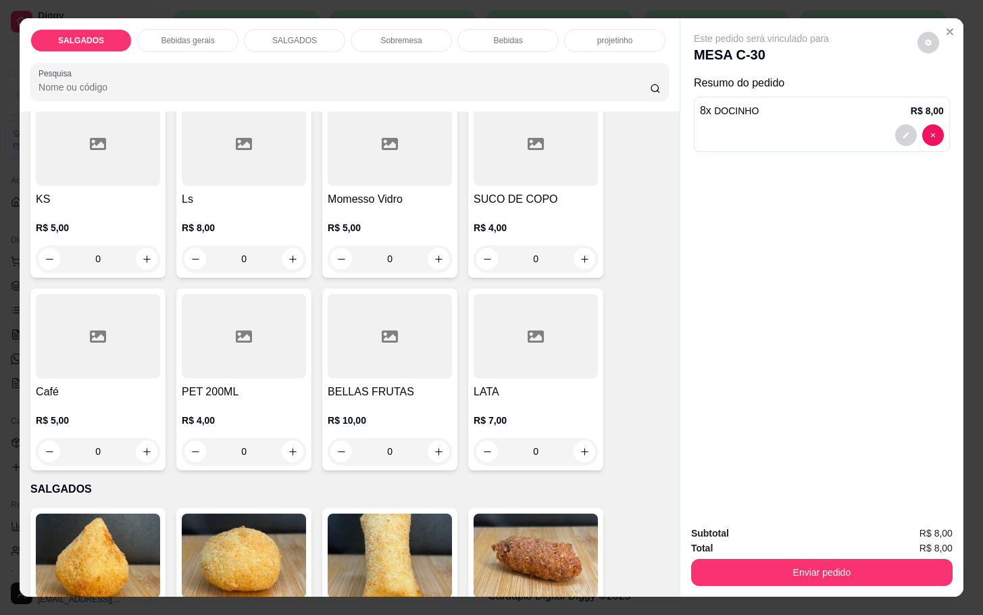
type input "8"
click at [100, 376] on div "Café R$ 5,00 0" at bounding box center [97, 379] width 135 height 182
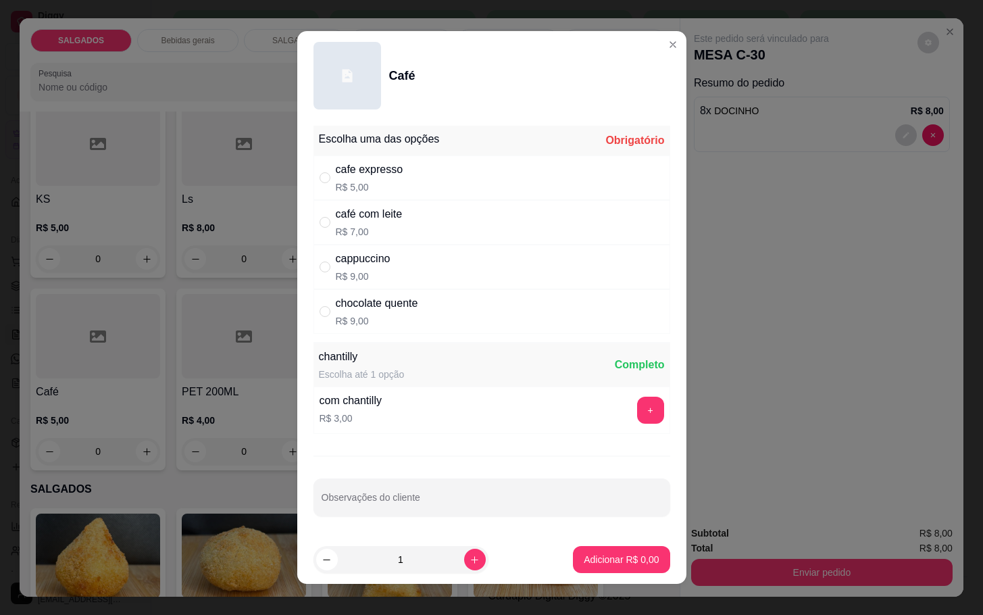
click at [399, 211] on div "café com leite R$ 7,00" at bounding box center [491, 222] width 357 height 45
radio input "true"
click at [464, 563] on button "increase-product-quantity" at bounding box center [475, 559] width 22 height 22
type input "2"
click at [569, 565] on button "Adicionar R$ 14,00" at bounding box center [618, 559] width 99 height 26
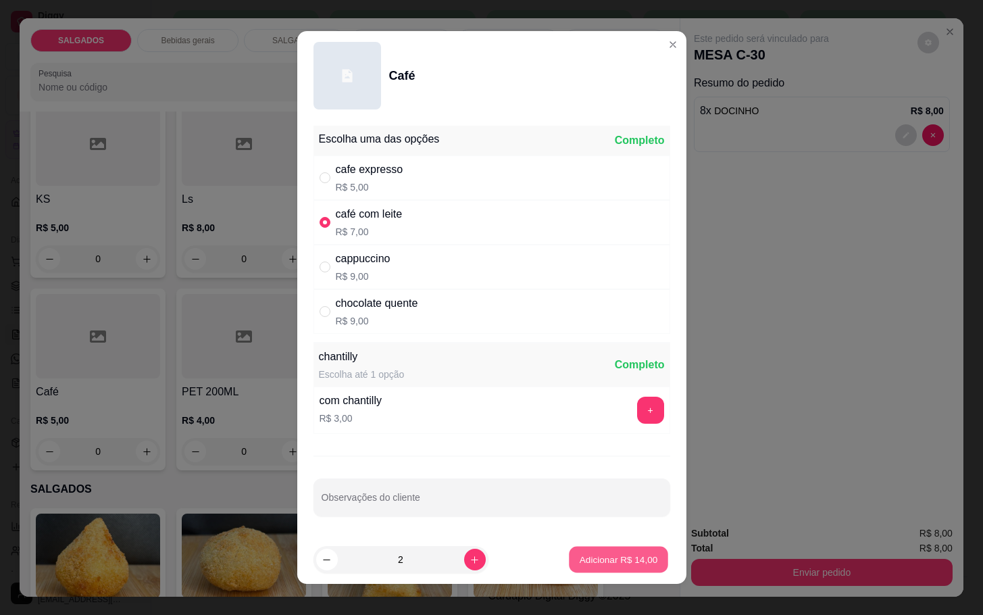
type input "2"
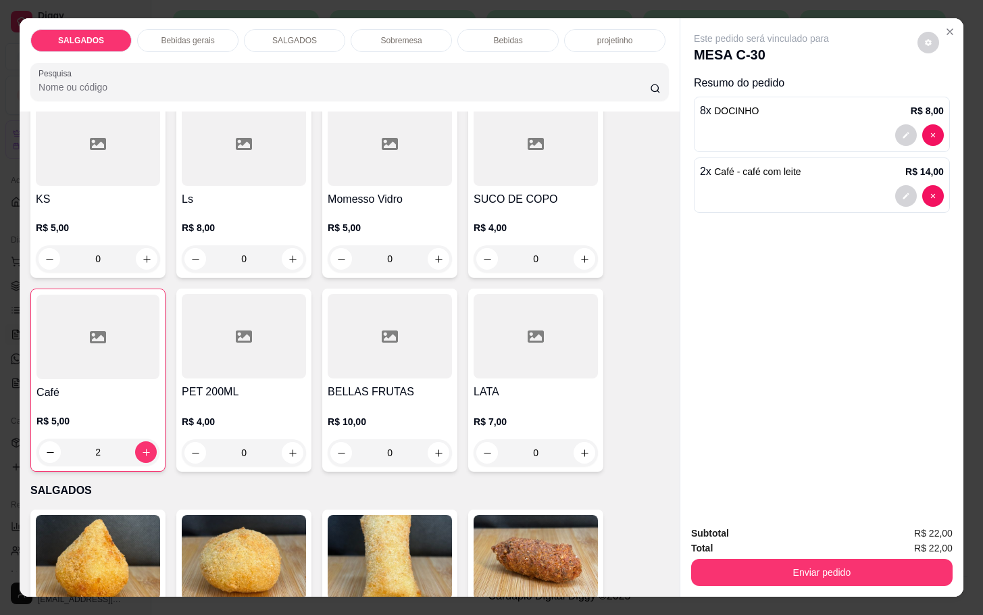
click at [75, 312] on div at bounding box center [97, 336] width 123 height 84
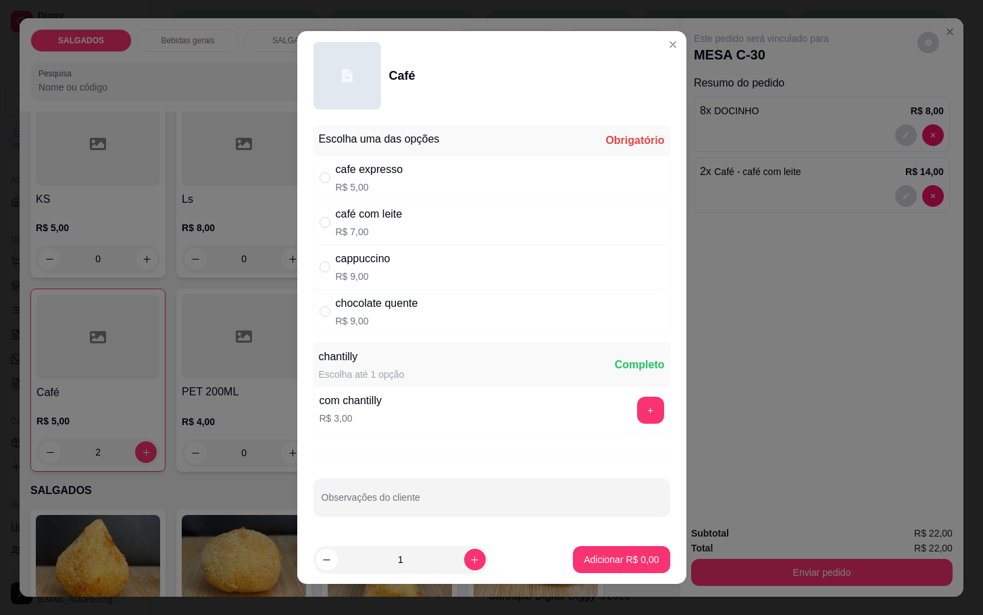
click at [384, 328] on p "R$ 9,00" at bounding box center [377, 321] width 82 height 14
radio input "true"
click at [590, 551] on button "Adicionar R$ 9,00" at bounding box center [621, 559] width 97 height 27
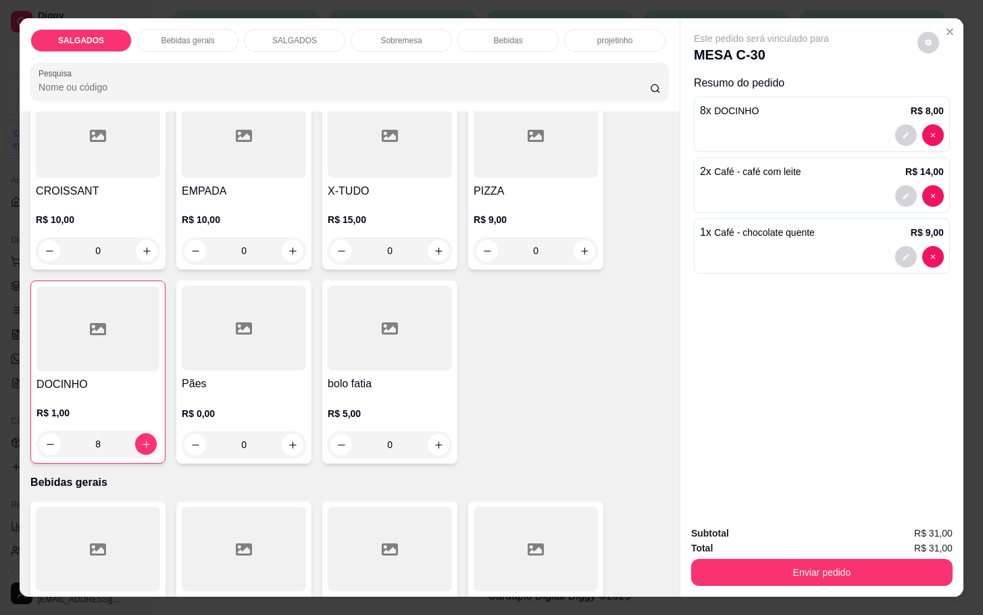
scroll to position [0, 0]
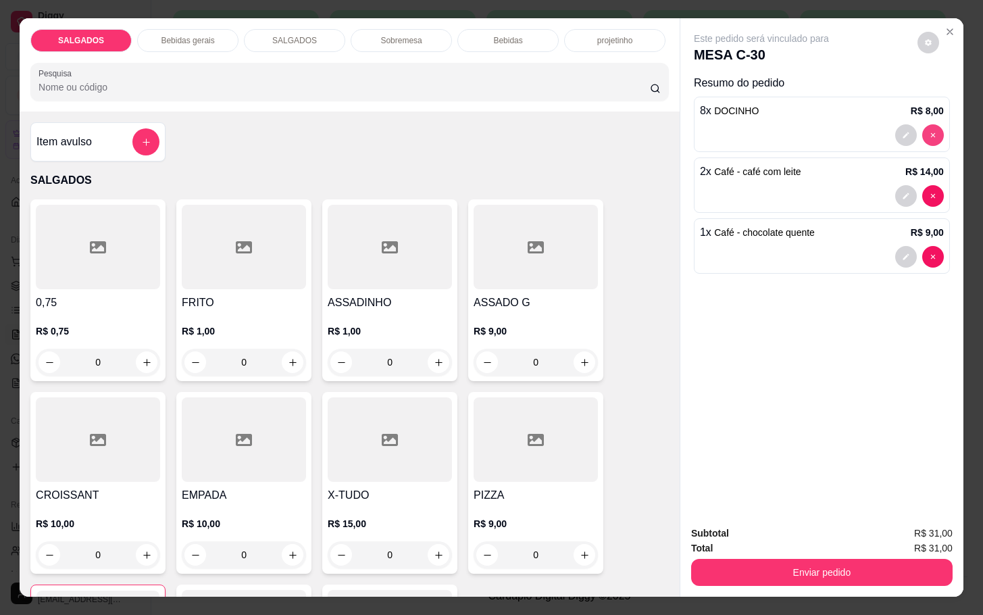
type input "0"
click at [258, 359] on input "0" at bounding box center [244, 362] width 76 height 27
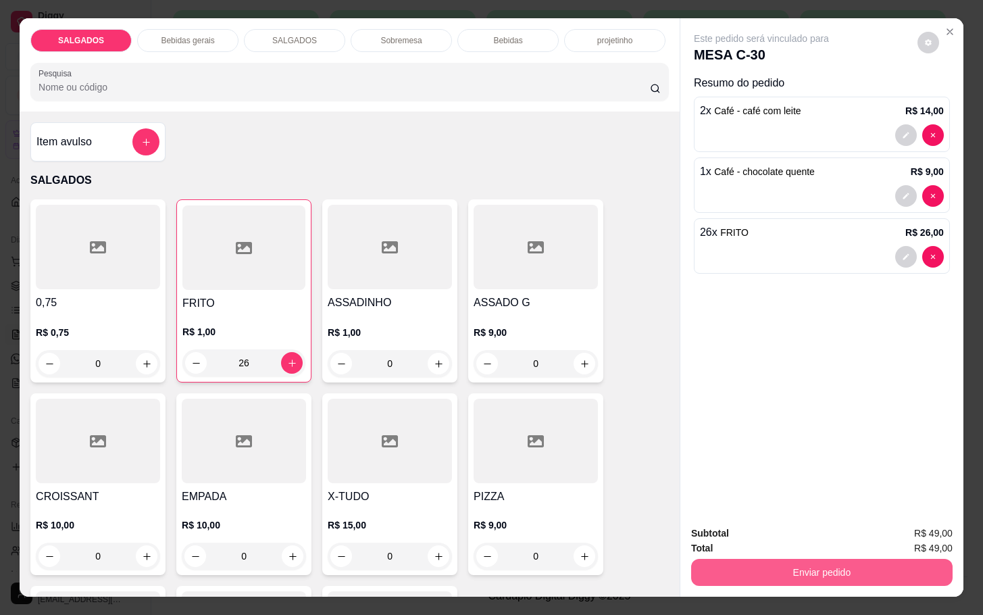
type input "26"
click at [838, 571] on button "Enviar pedido" at bounding box center [821, 572] width 253 height 26
click at [896, 530] on button "Enviar pedido" at bounding box center [915, 532] width 76 height 26
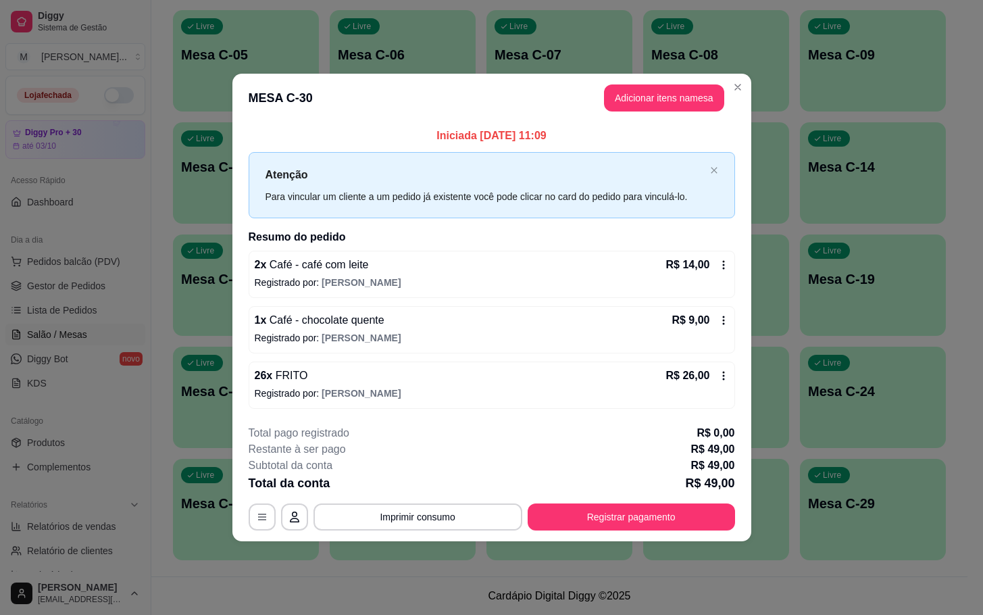
click at [647, 116] on header "MESA C-30 Adicionar itens na mesa" at bounding box center [491, 98] width 519 height 49
click at [667, 107] on button "Adicionar itens na mesa" at bounding box center [664, 98] width 116 height 26
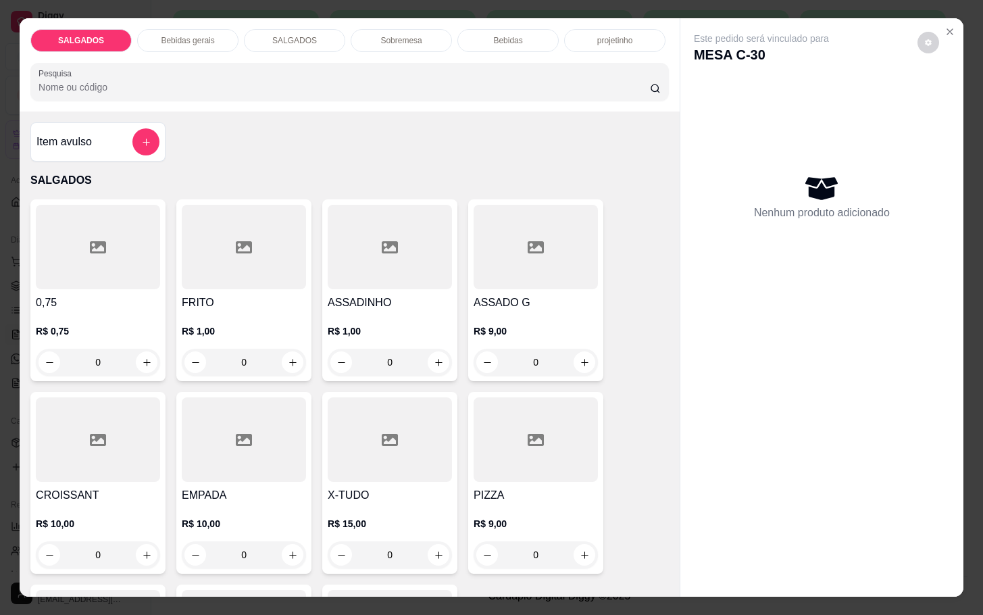
scroll to position [304, 0]
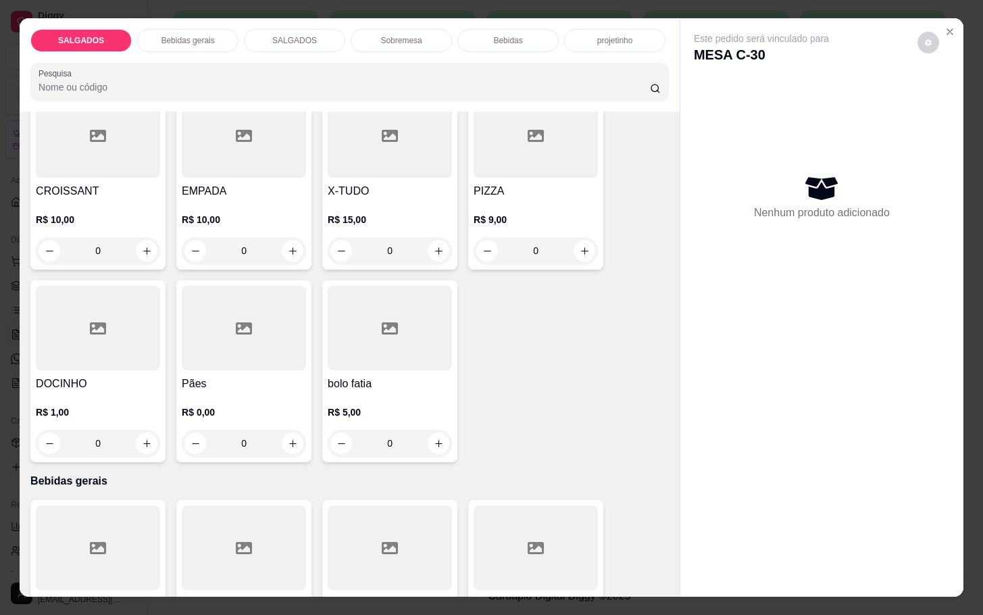
click at [55, 376] on h4 "DOCINHO" at bounding box center [98, 384] width 124 height 16
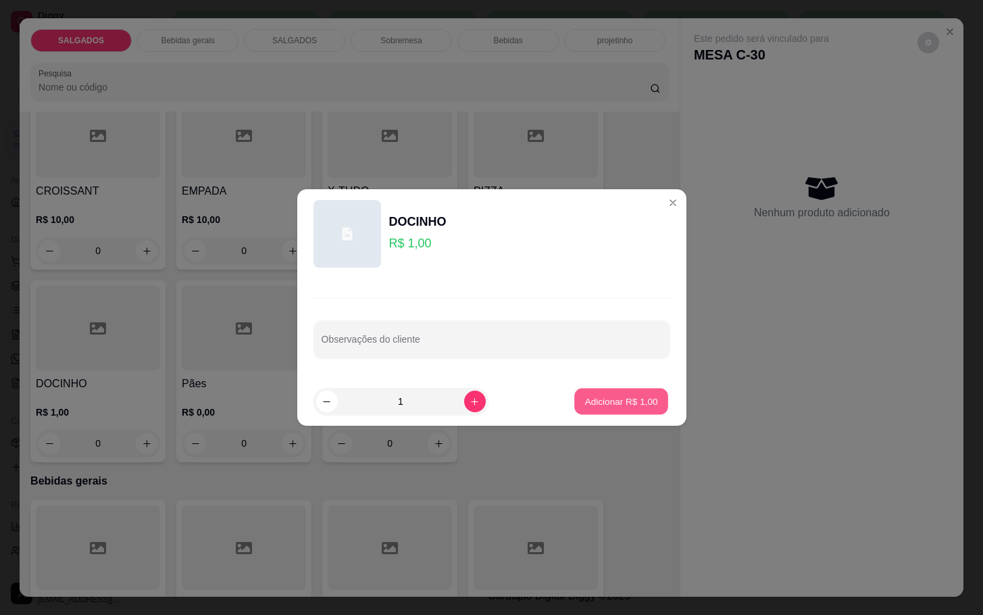
click at [588, 397] on p "Adicionar R$ 1,00" at bounding box center [621, 400] width 73 height 13
type input "1"
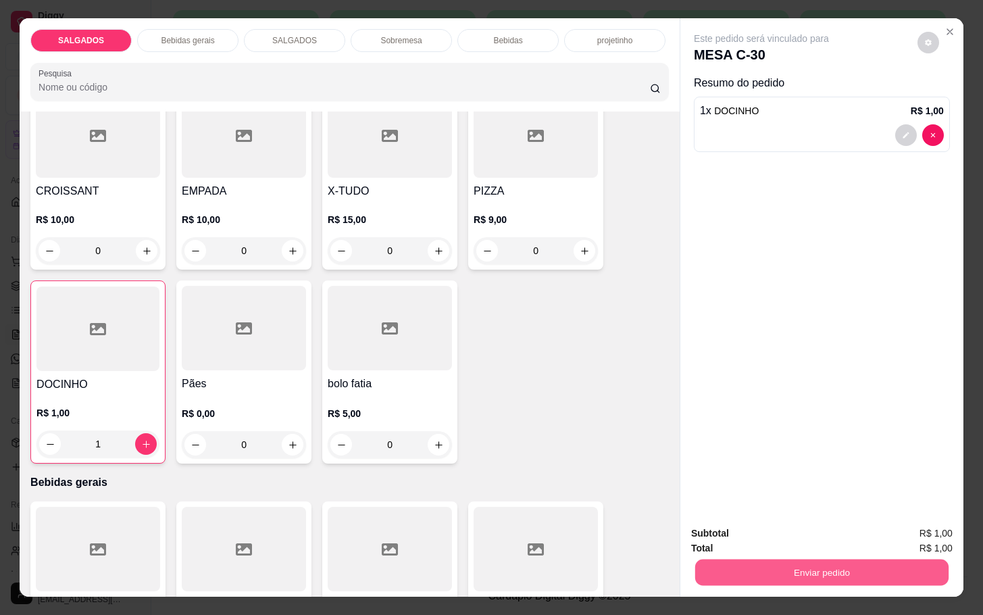
click at [833, 559] on button "Enviar pedido" at bounding box center [821, 572] width 253 height 26
click at [915, 527] on button "Enviar pedido" at bounding box center [915, 532] width 76 height 26
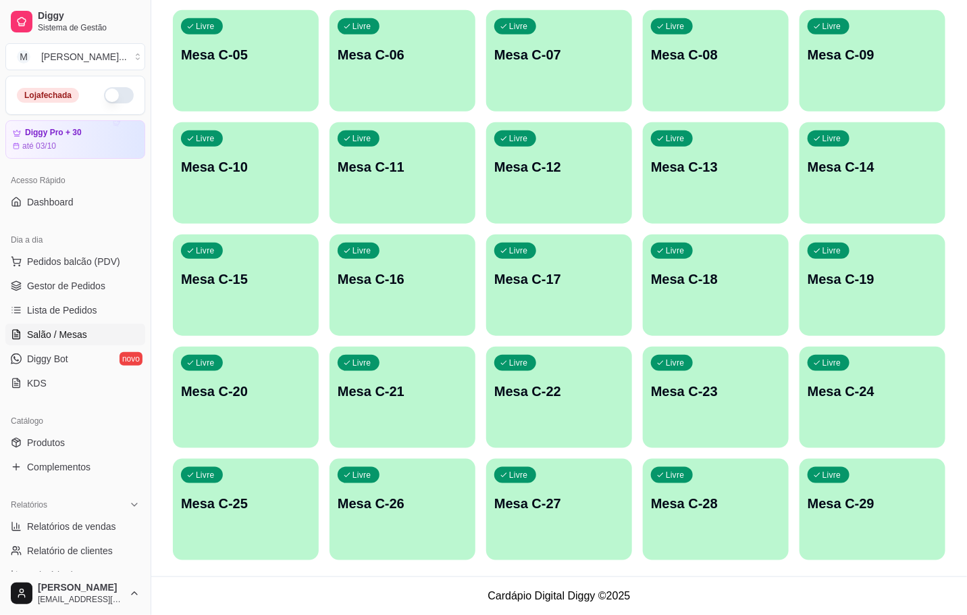
click at [673, 101] on div "button" at bounding box center [716, 103] width 146 height 16
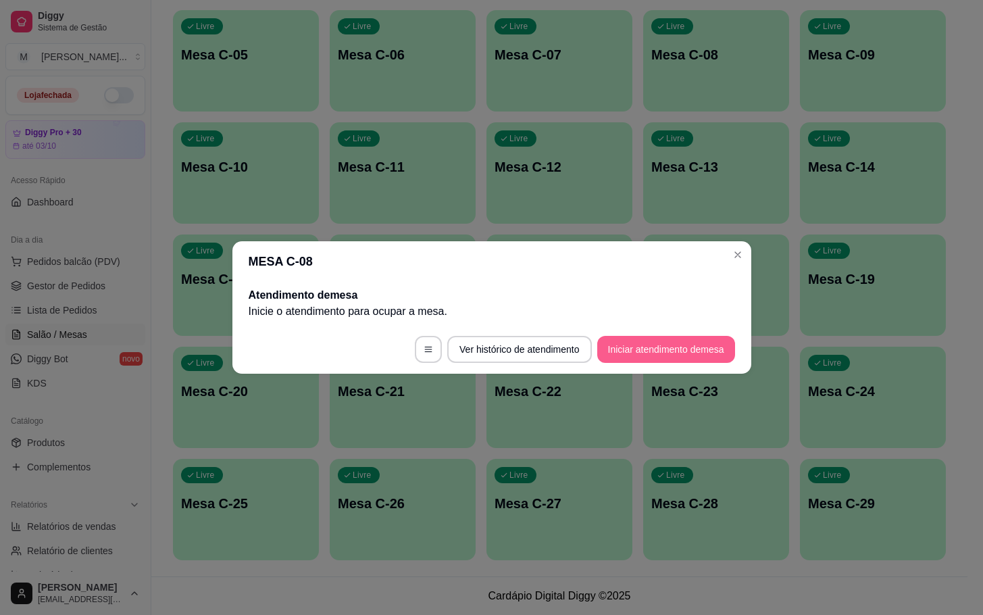
click at [689, 353] on button "Iniciar atendimento de mesa" at bounding box center [666, 349] width 138 height 27
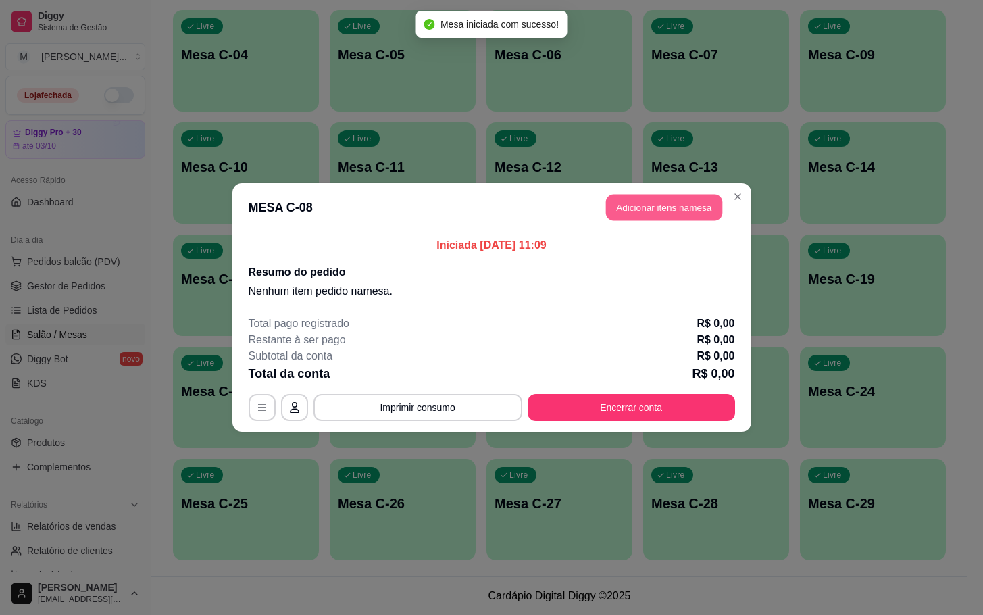
click at [675, 203] on button "Adicionar itens na mesa" at bounding box center [664, 208] width 116 height 26
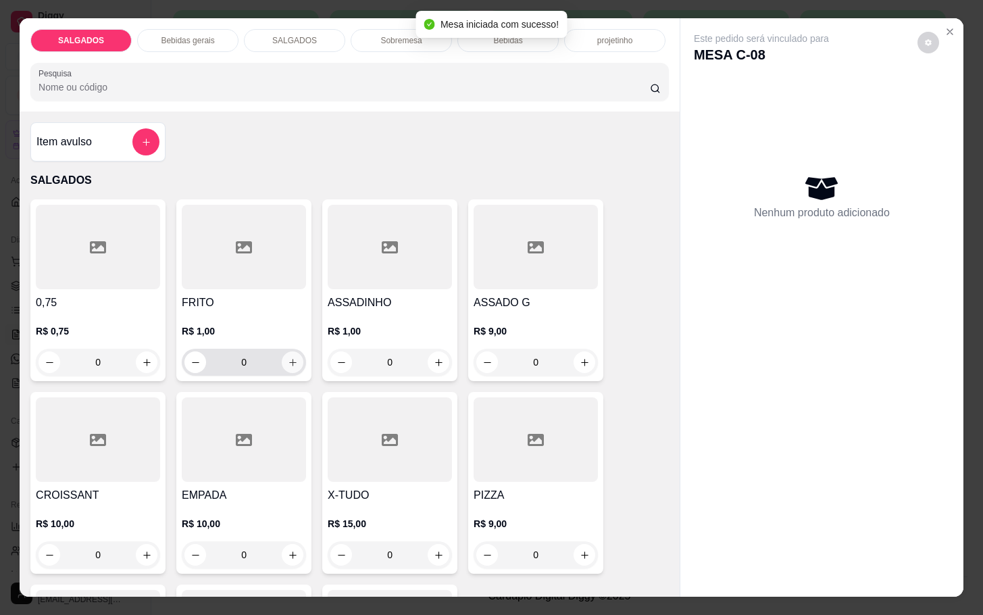
click at [292, 355] on button "increase-product-quantity" at bounding box center [293, 362] width 22 height 22
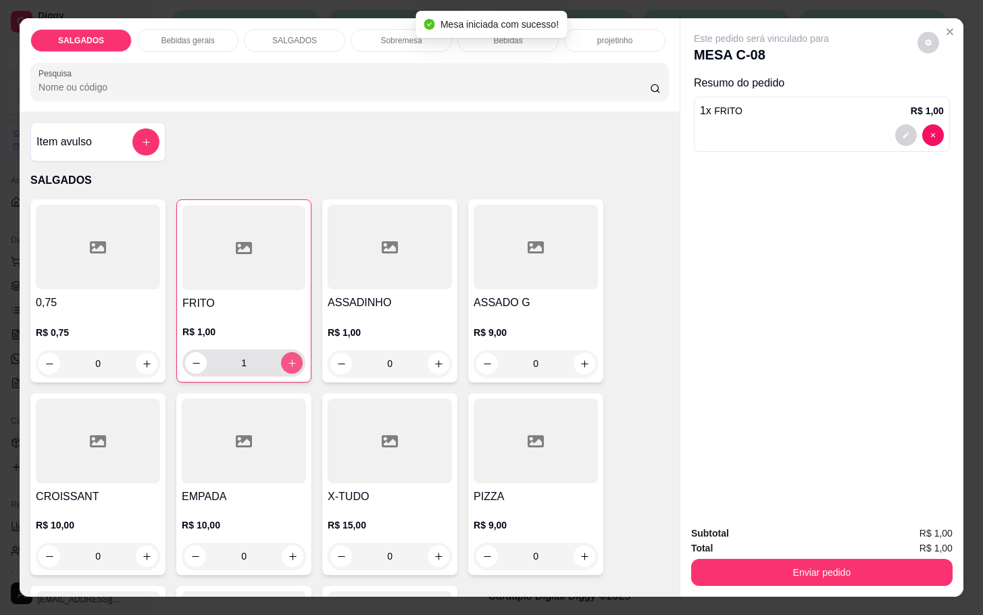
click at [292, 355] on button "increase-product-quantity" at bounding box center [292, 363] width 22 height 22
click at [292, 355] on button "increase-product-quantity" at bounding box center [292, 363] width 21 height 21
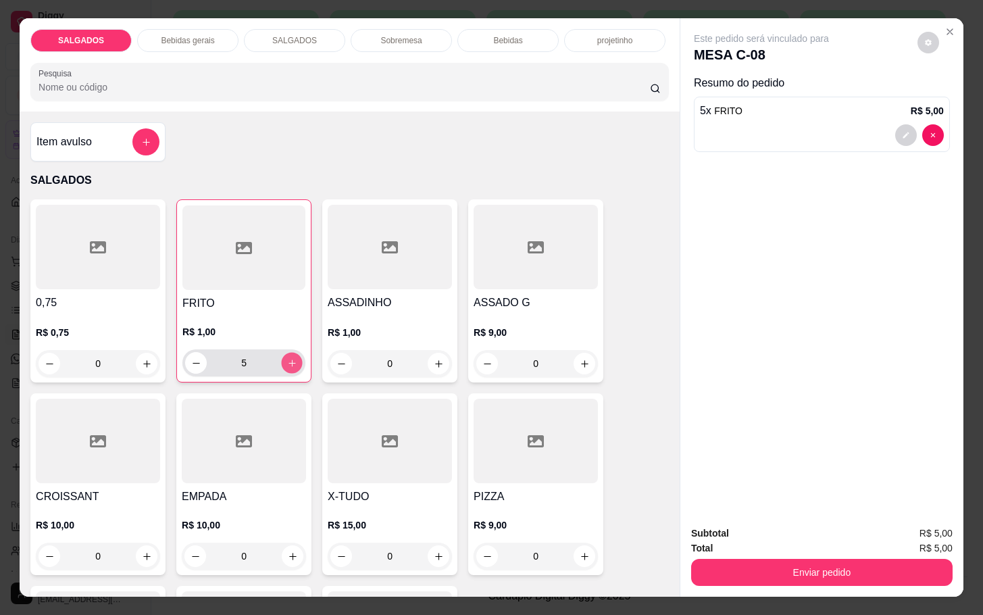
type input "6"
click at [201, 35] on p "Bebidas gerais" at bounding box center [187, 40] width 53 height 11
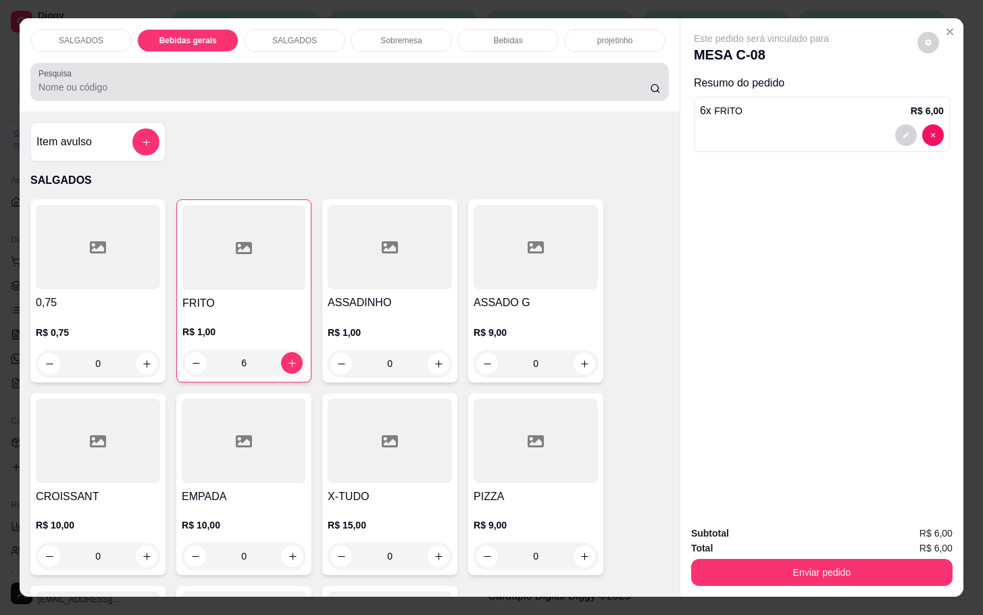
scroll to position [32, 0]
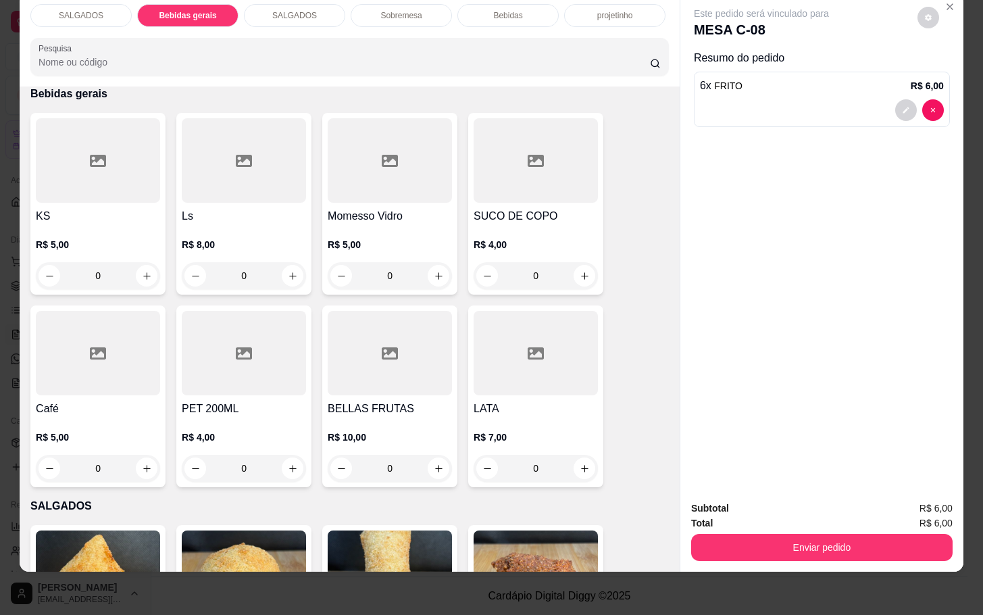
click at [507, 10] on p "Bebidas" at bounding box center [507, 15] width 29 height 11
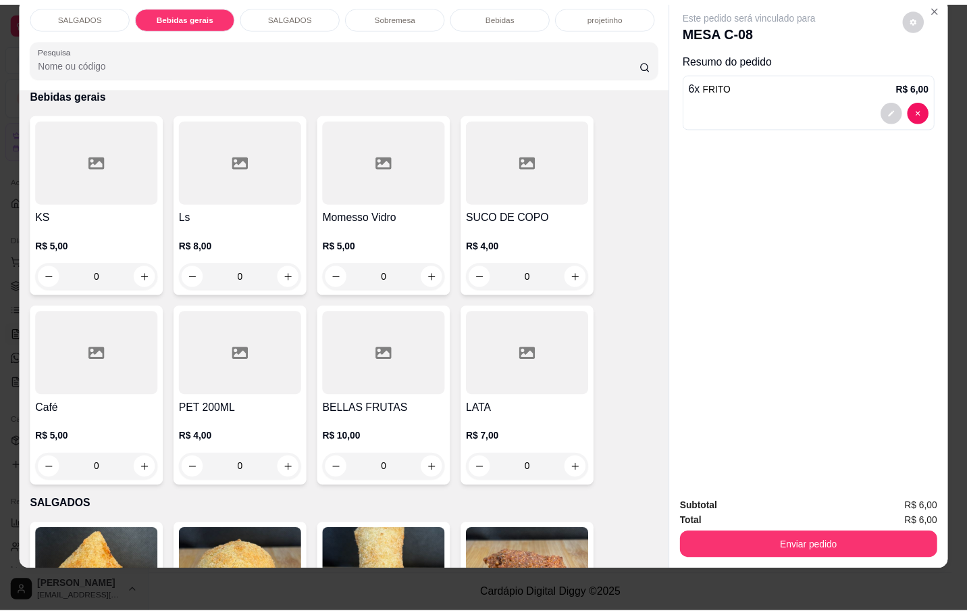
scroll to position [2321, 0]
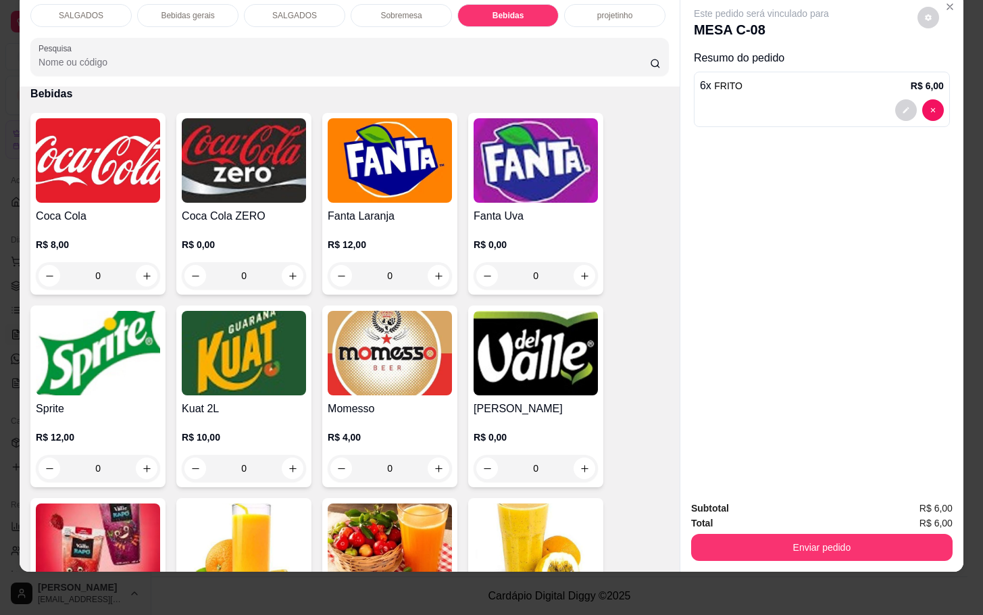
click at [432, 401] on h4 "Momesso" at bounding box center [390, 409] width 124 height 16
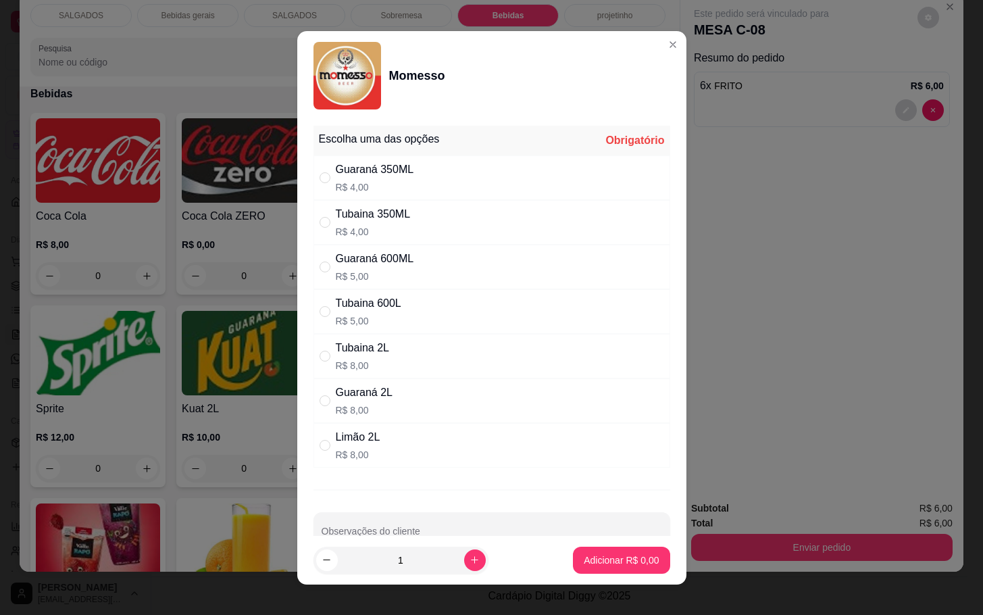
click at [390, 272] on p "R$ 5,00" at bounding box center [375, 276] width 78 height 14
radio input "true"
click at [616, 557] on p "Adicionar R$ 5,00" at bounding box center [621, 560] width 75 height 14
type input "1"
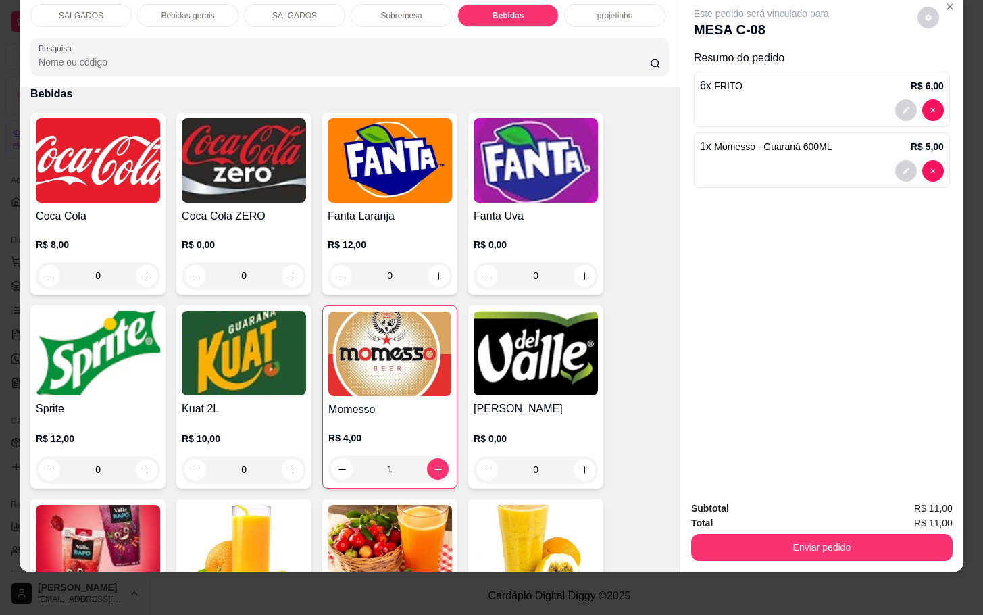
click at [801, 534] on button "Enviar pedido" at bounding box center [821, 547] width 261 height 27
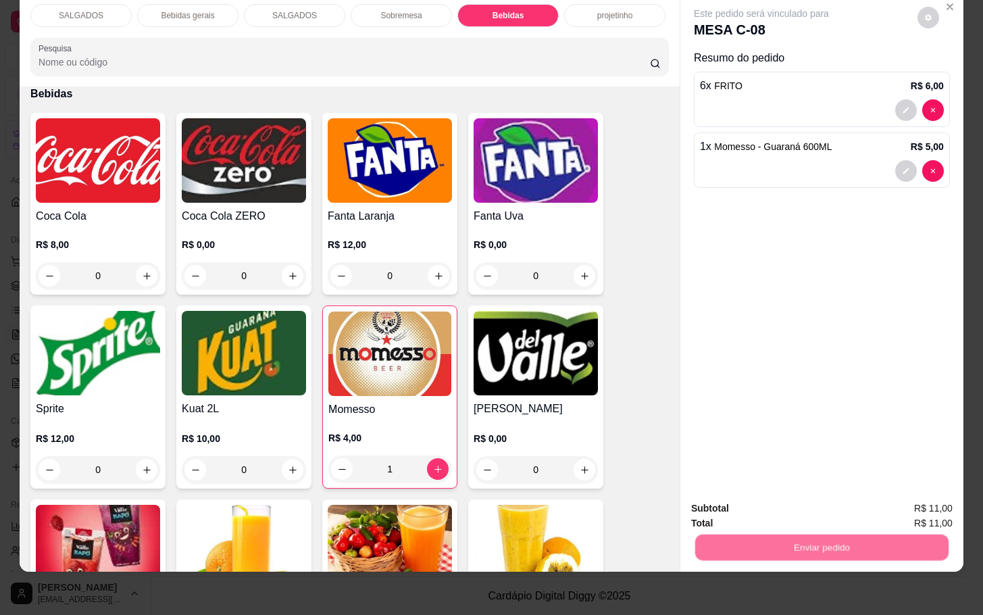
click at [939, 491] on button "Enviar pedido" at bounding box center [915, 499] width 76 height 26
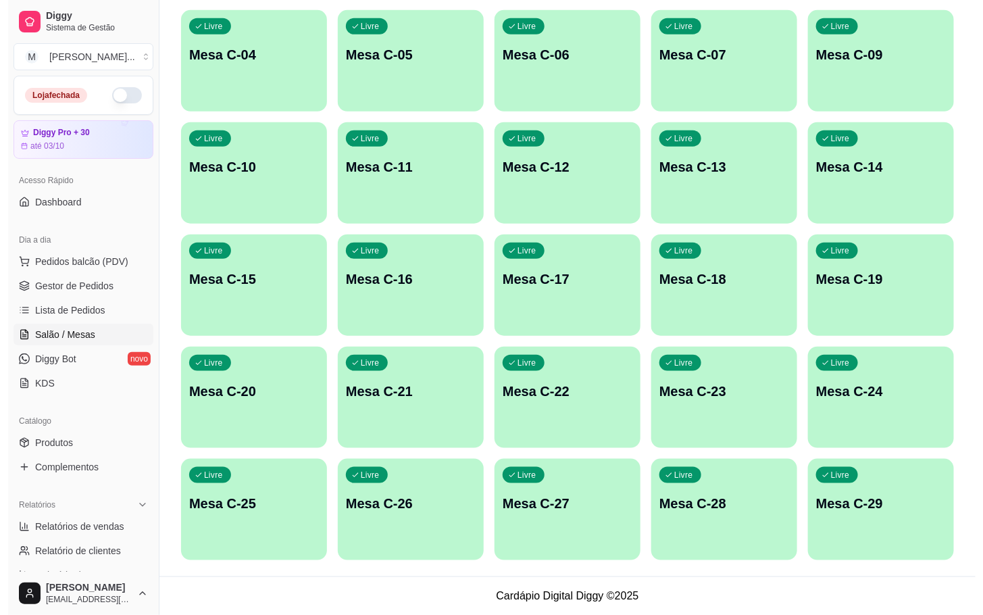
scroll to position [0, 0]
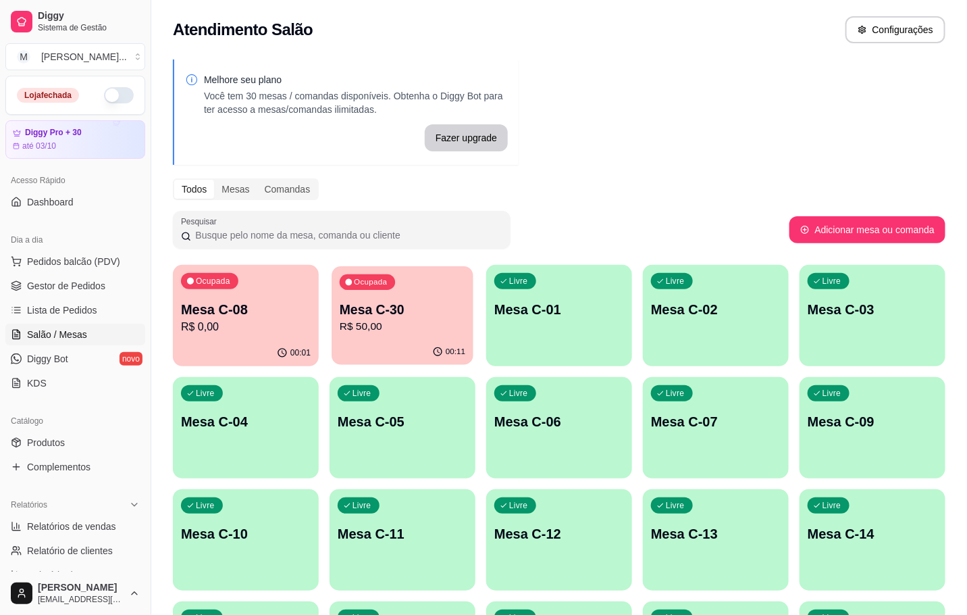
click at [434, 304] on p "Mesa C-30" at bounding box center [403, 310] width 126 height 18
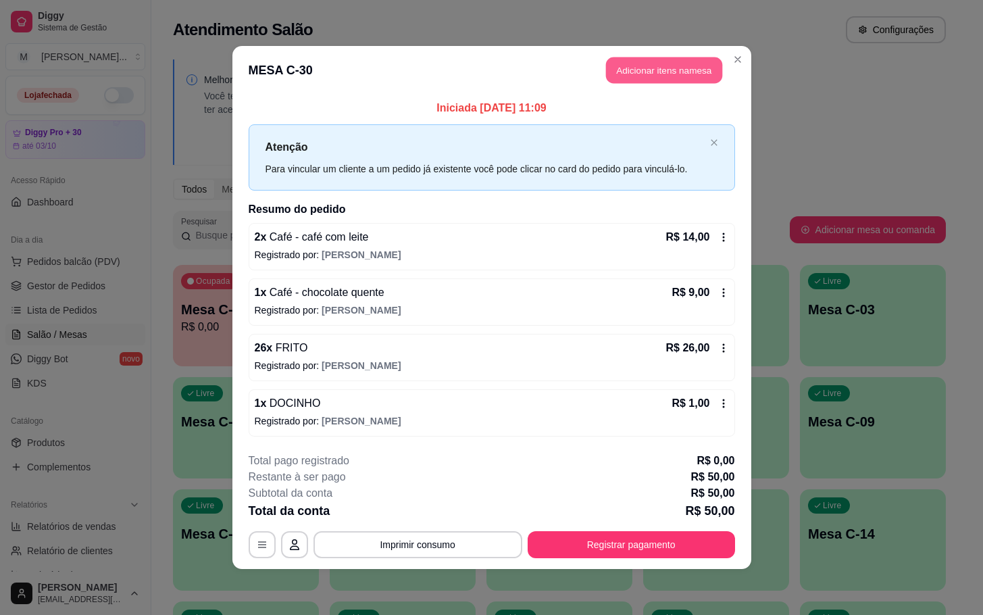
click at [657, 59] on button "Adicionar itens na mesa" at bounding box center [664, 70] width 116 height 26
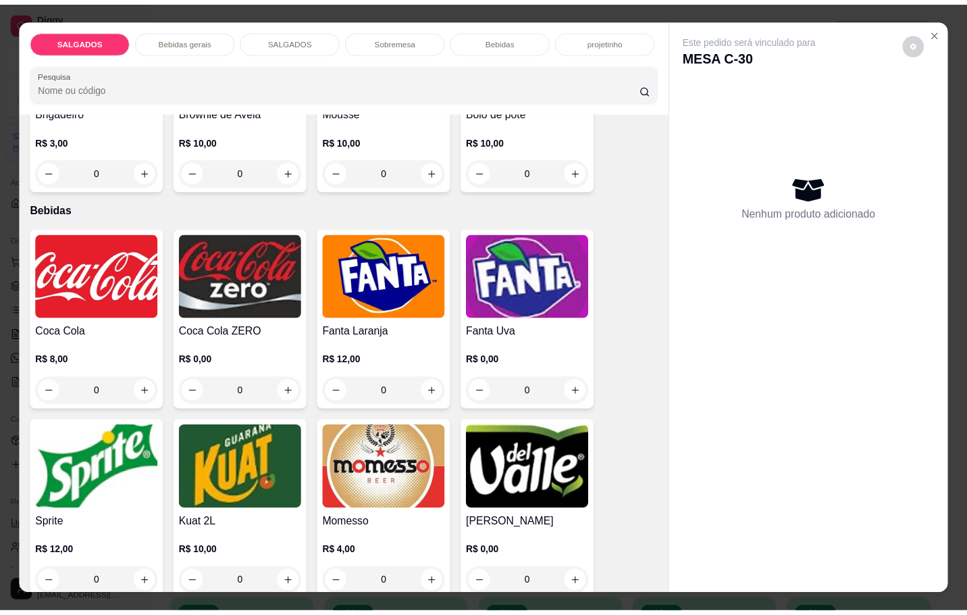
scroll to position [2330, 0]
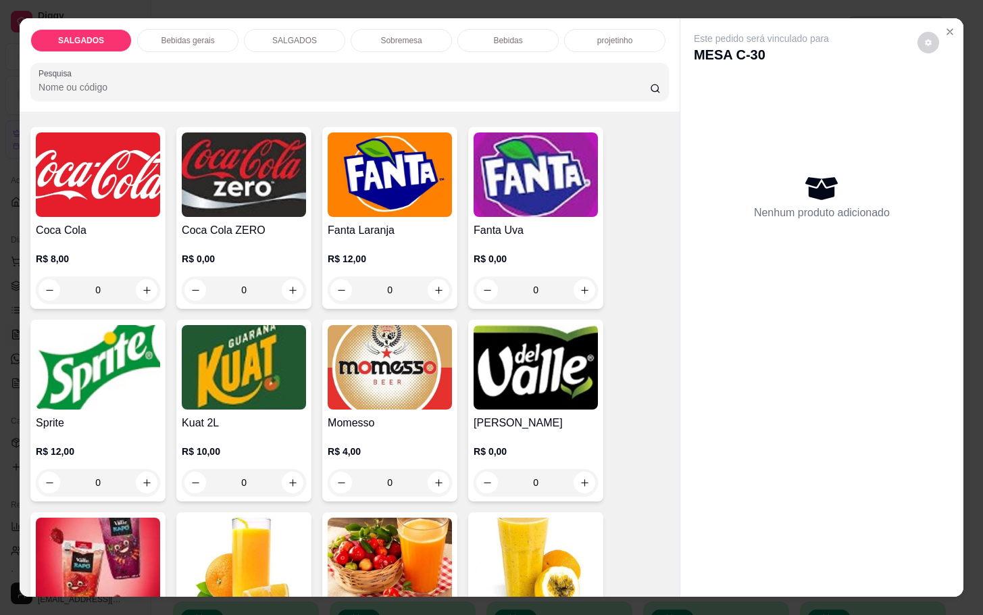
click at [336, 340] on img at bounding box center [390, 367] width 124 height 84
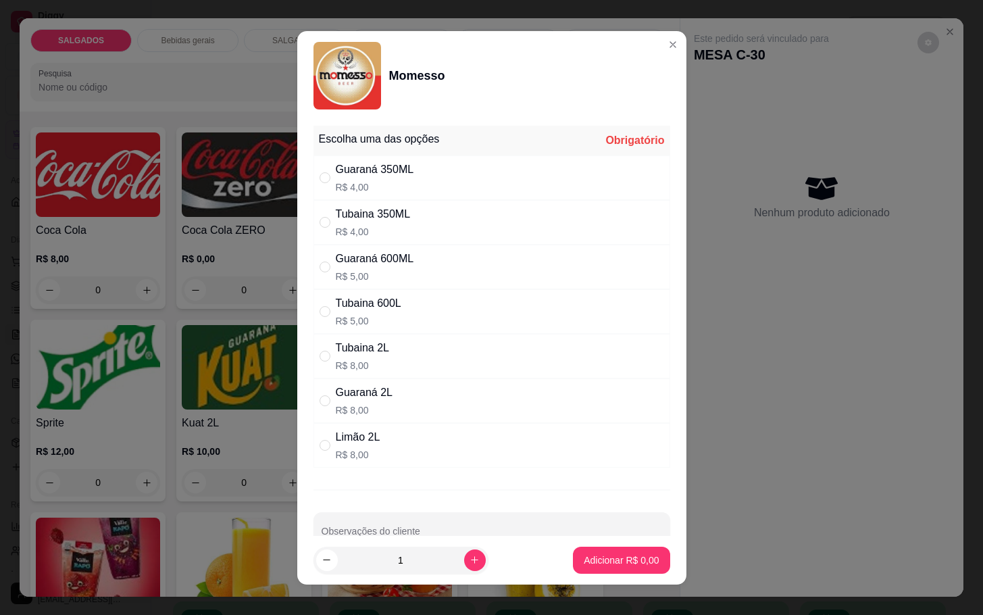
click at [411, 319] on div "Tubaina 600L R$ 5,00" at bounding box center [491, 311] width 357 height 45
radio input "true"
click at [620, 565] on p "Adicionar R$ 5,00" at bounding box center [621, 559] width 73 height 13
type input "1"
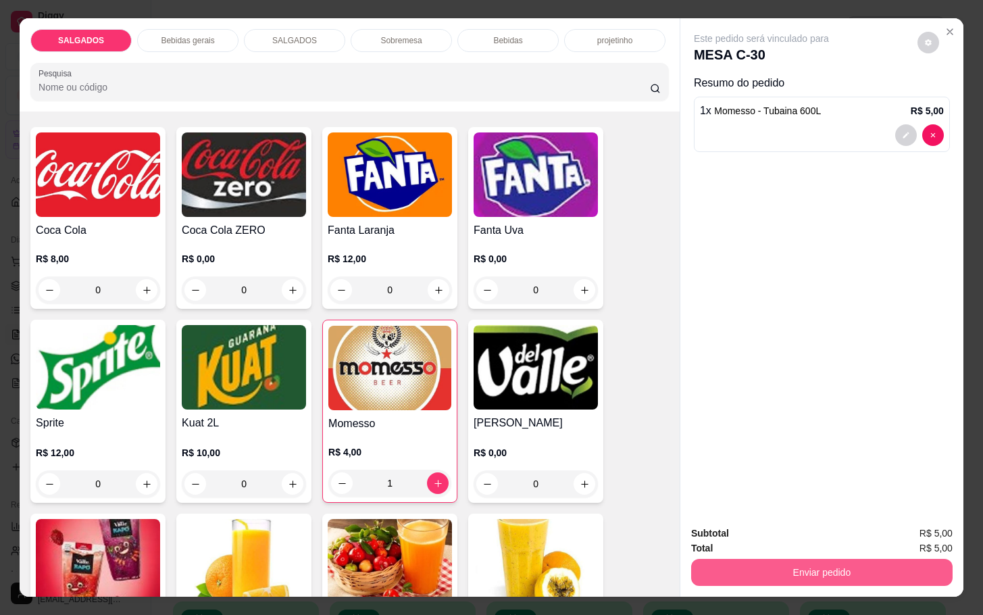
click at [807, 574] on button "Enviar pedido" at bounding box center [821, 572] width 261 height 27
click at [916, 543] on button "Enviar pedido" at bounding box center [915, 531] width 74 height 25
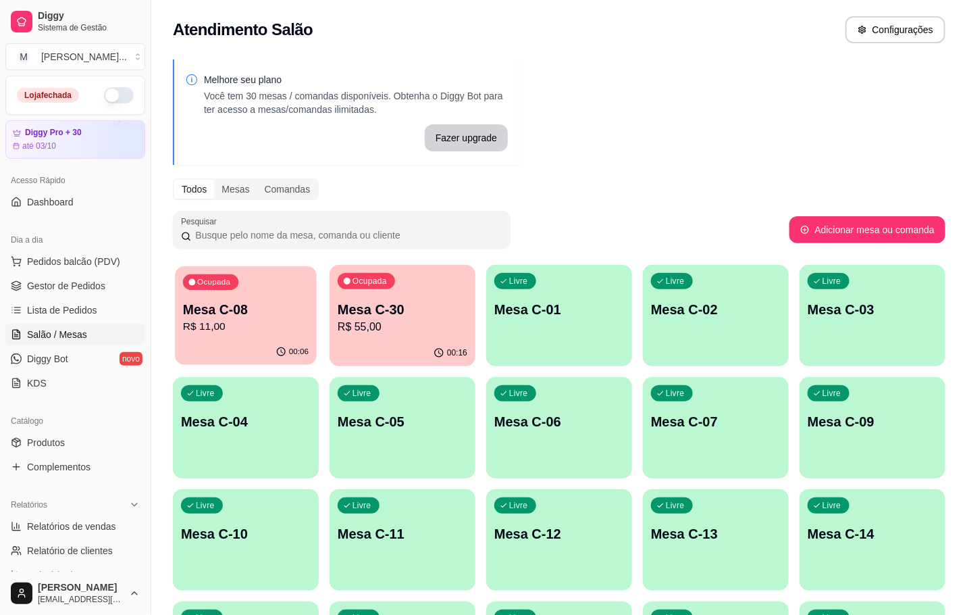
click at [197, 335] on div "Ocupada Mesa C-08 R$ 11,00" at bounding box center [246, 302] width 142 height 73
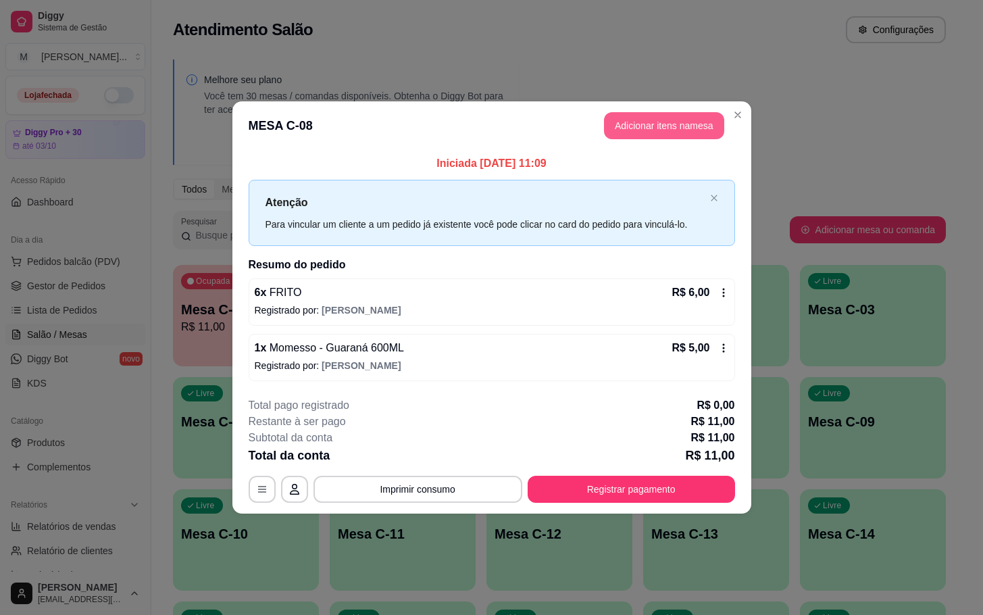
click at [618, 130] on button "Adicionar itens na mesa" at bounding box center [664, 125] width 120 height 27
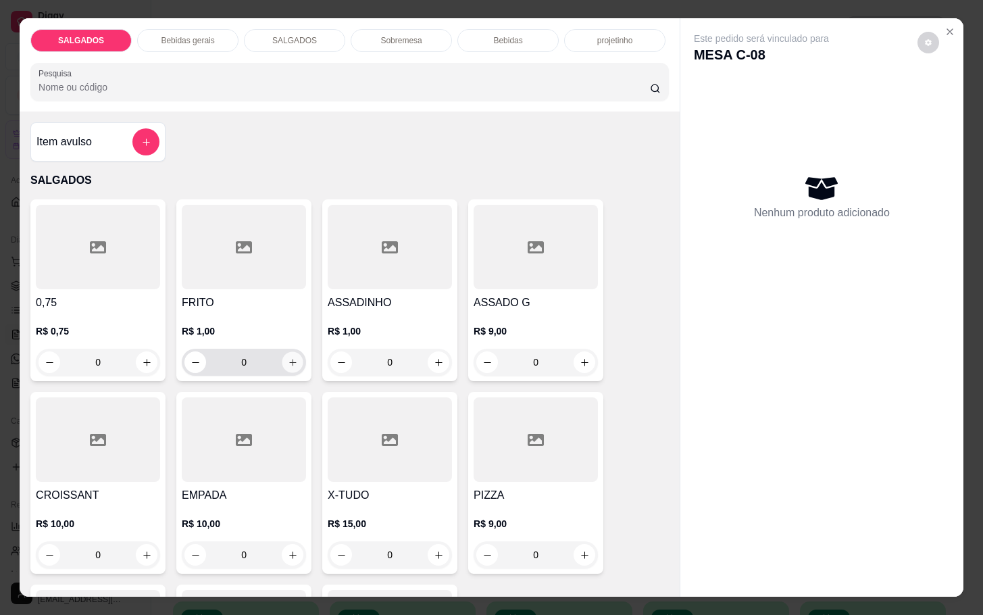
click at [292, 355] on button "increase-product-quantity" at bounding box center [292, 362] width 21 height 21
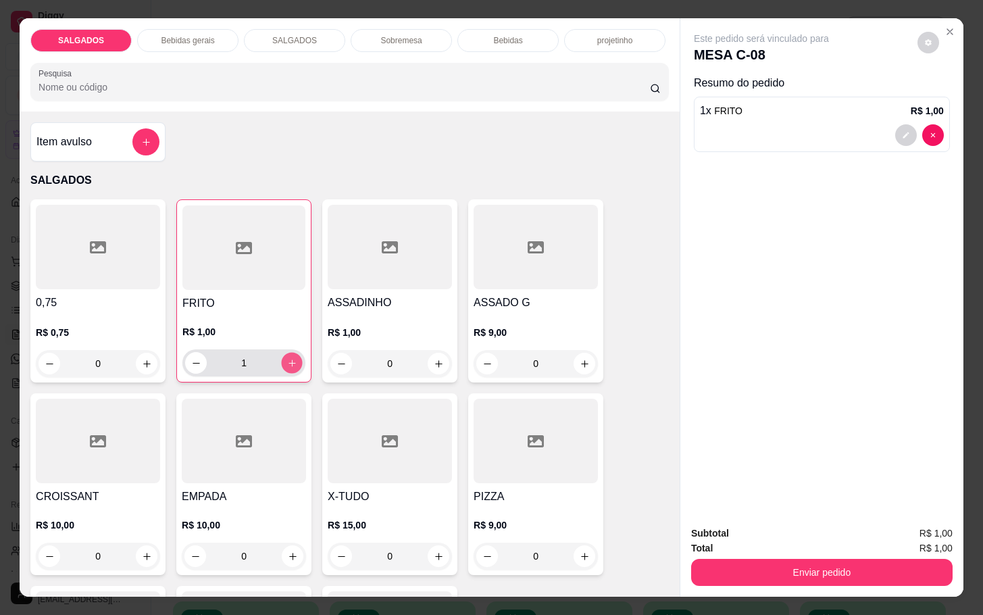
click at [292, 355] on button "increase-product-quantity" at bounding box center [292, 363] width 21 height 21
type input "3"
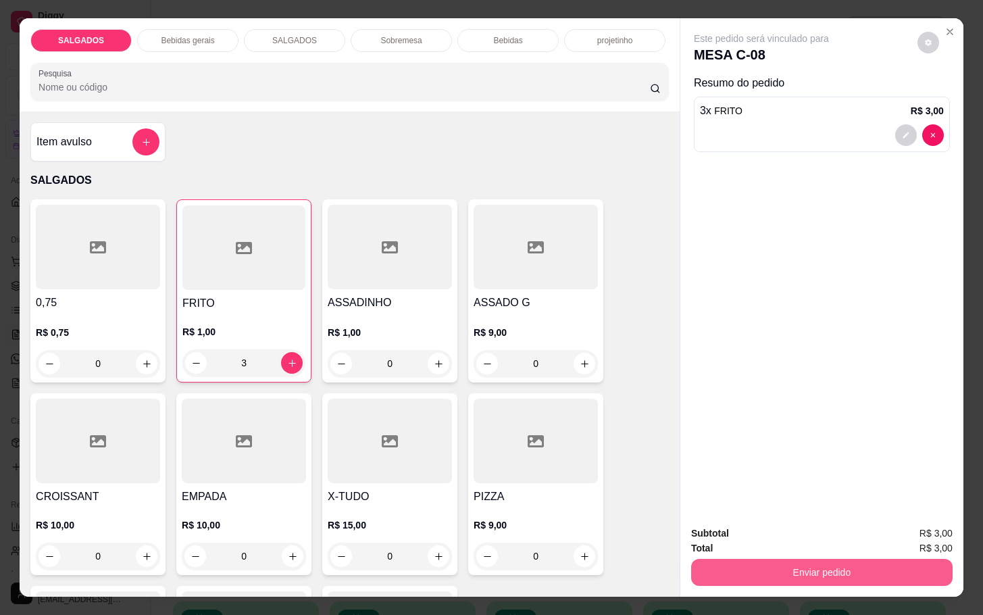
click at [840, 562] on button "Enviar pedido" at bounding box center [821, 572] width 261 height 27
click at [921, 527] on button "Enviar pedido" at bounding box center [915, 531] width 74 height 25
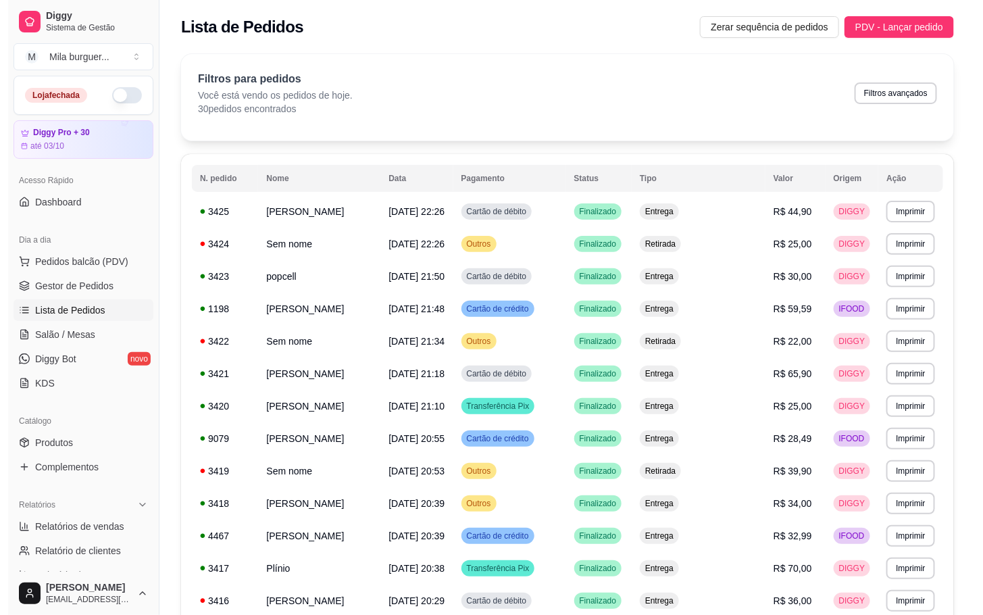
scroll to position [203, 0]
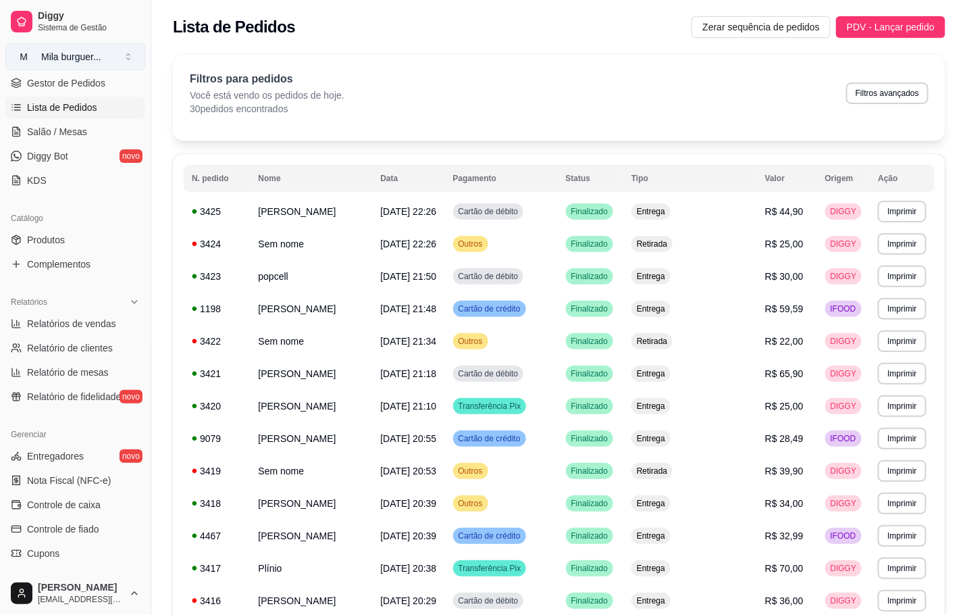
drag, startPoint x: 112, startPoint y: 53, endPoint x: 122, endPoint y: 57, distance: 10.9
click at [122, 57] on button "M Mila burguer ..." at bounding box center [75, 56] width 140 height 27
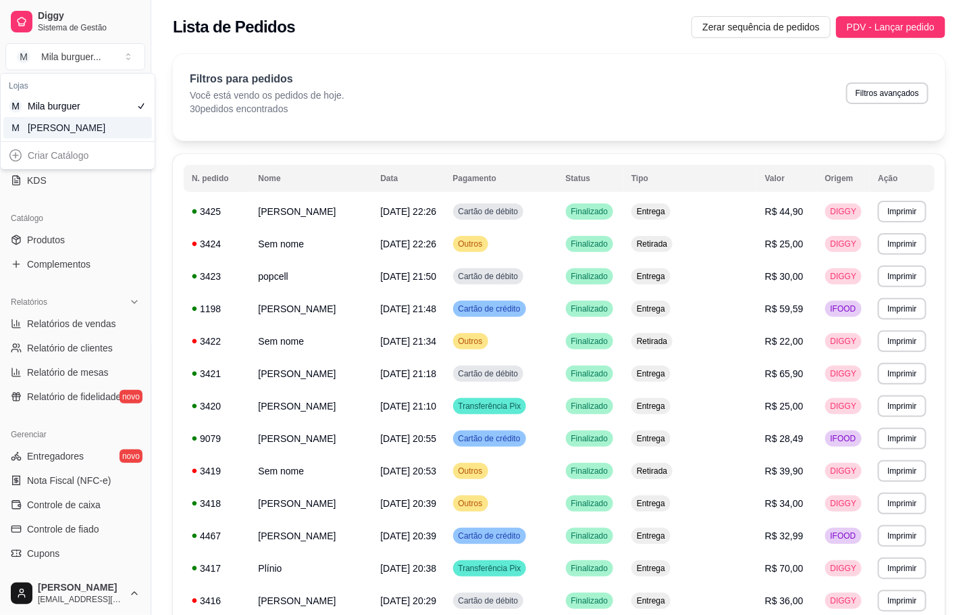
click at [112, 118] on div "M Mila Salgados" at bounding box center [77, 128] width 149 height 22
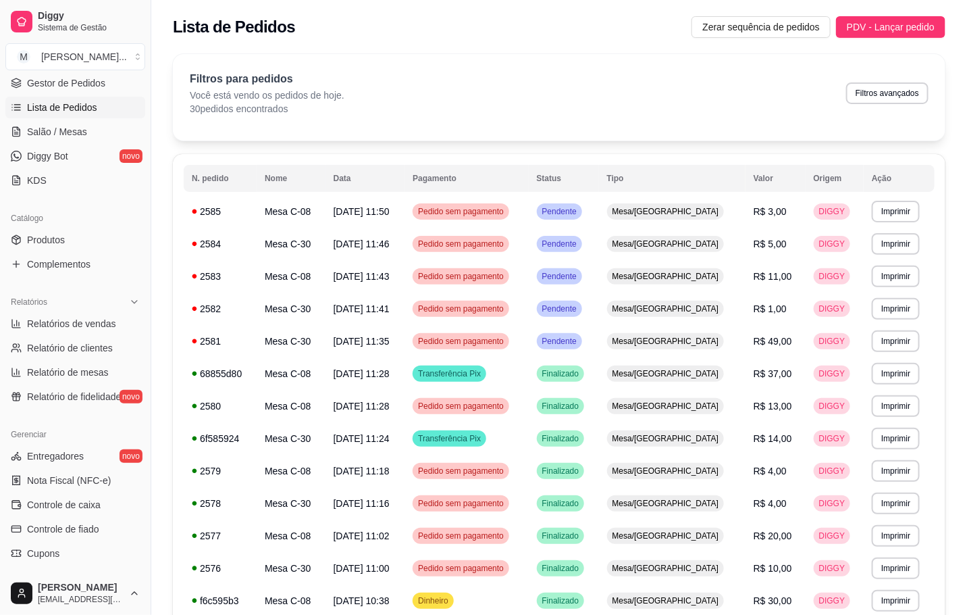
click at [99, 108] on link "Lista de Pedidos" at bounding box center [75, 108] width 140 height 22
click at [93, 124] on link "Salão / Mesas" at bounding box center [75, 132] width 140 height 22
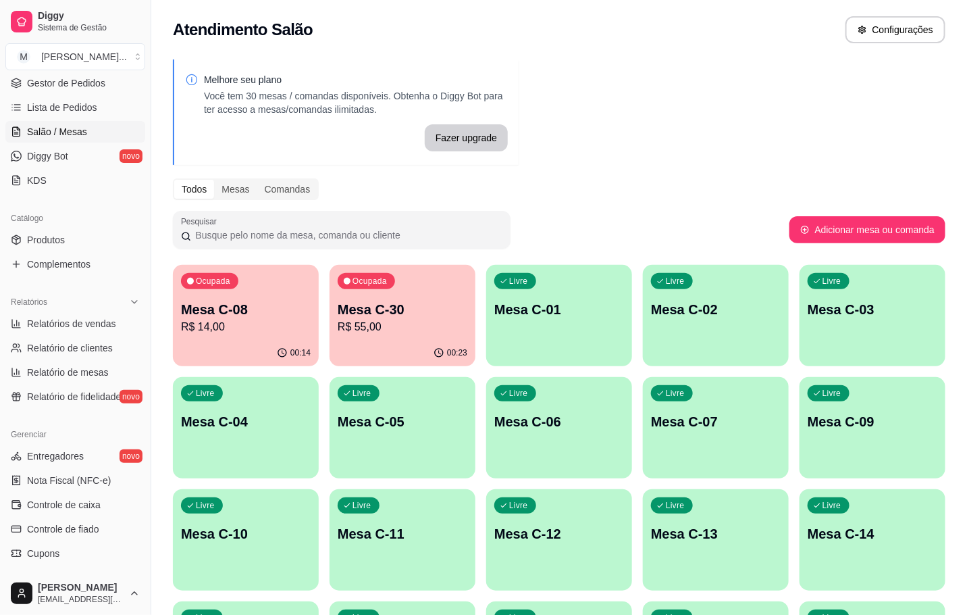
click at [373, 290] on div "Ocupada Mesa C-30 R$ 55,00" at bounding box center [403, 302] width 146 height 75
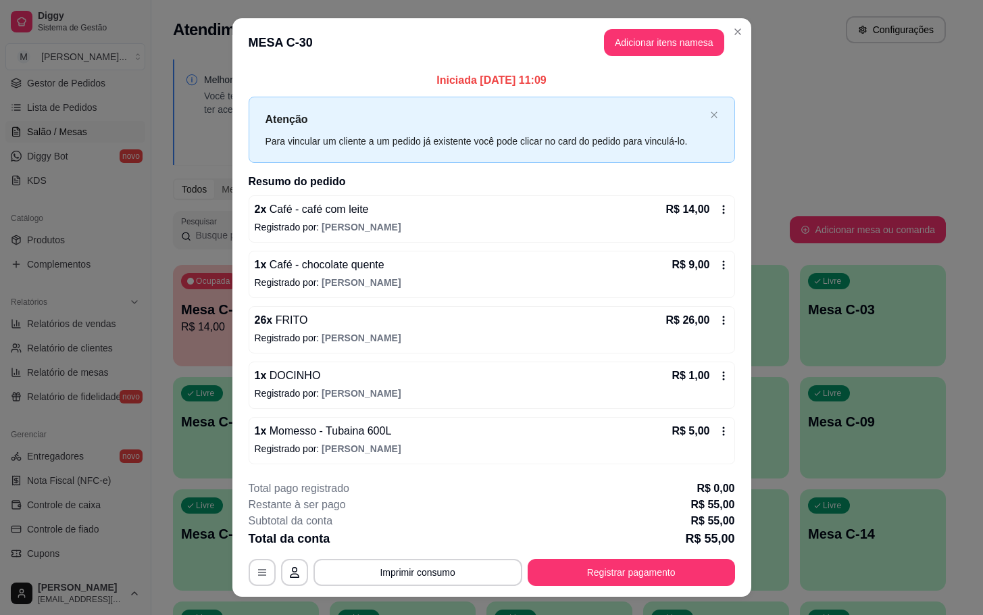
click at [675, 43] on button "Adicionar itens na mesa" at bounding box center [664, 42] width 120 height 27
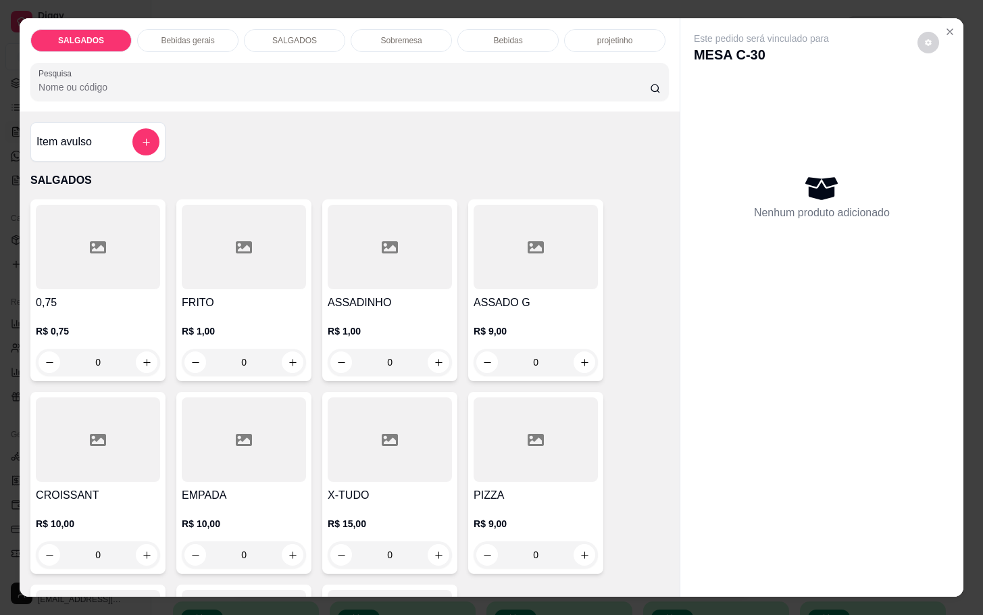
click at [195, 35] on p "Bebidas gerais" at bounding box center [187, 40] width 53 height 11
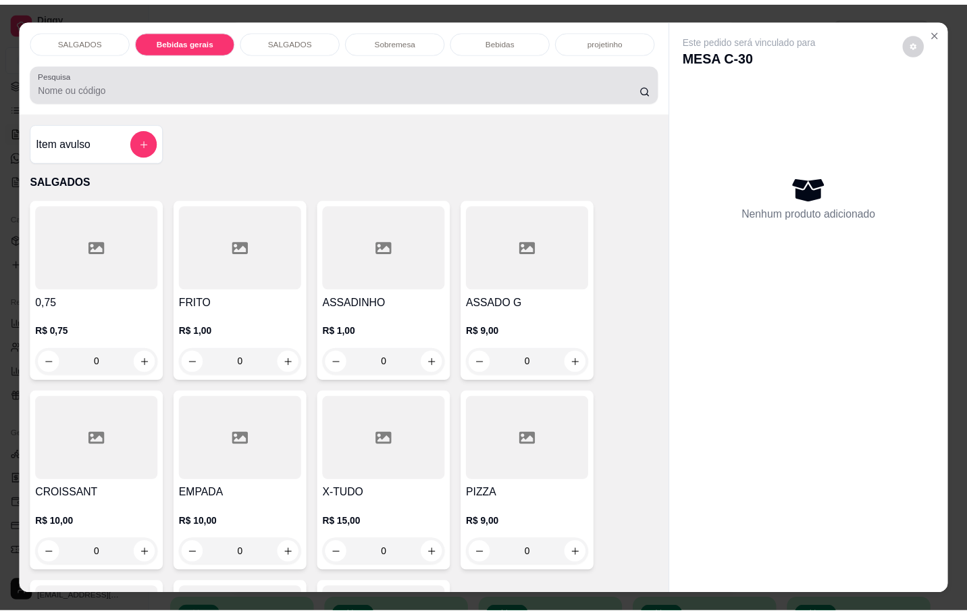
scroll to position [32, 0]
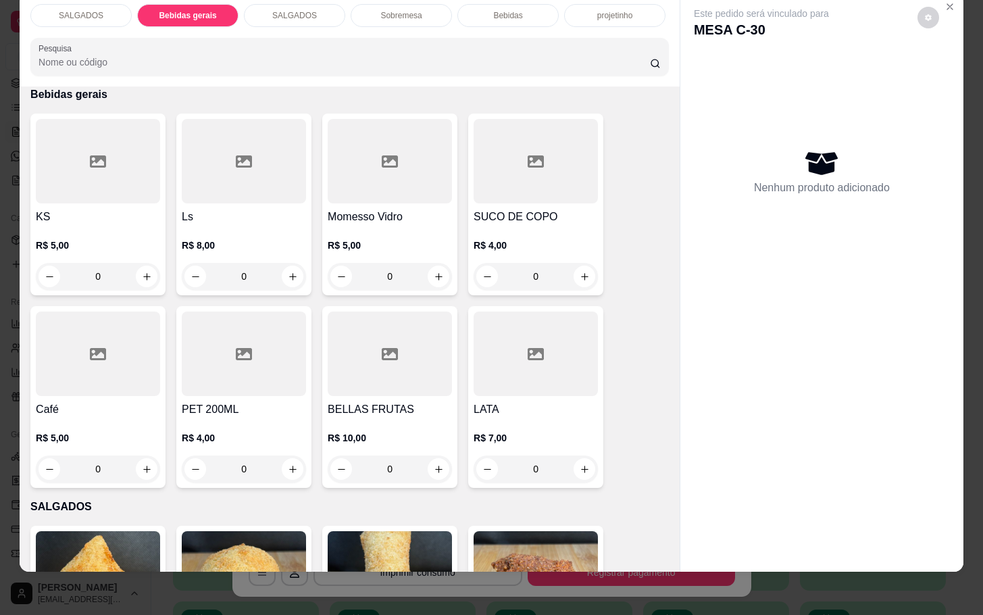
click at [102, 338] on div at bounding box center [98, 353] width 124 height 84
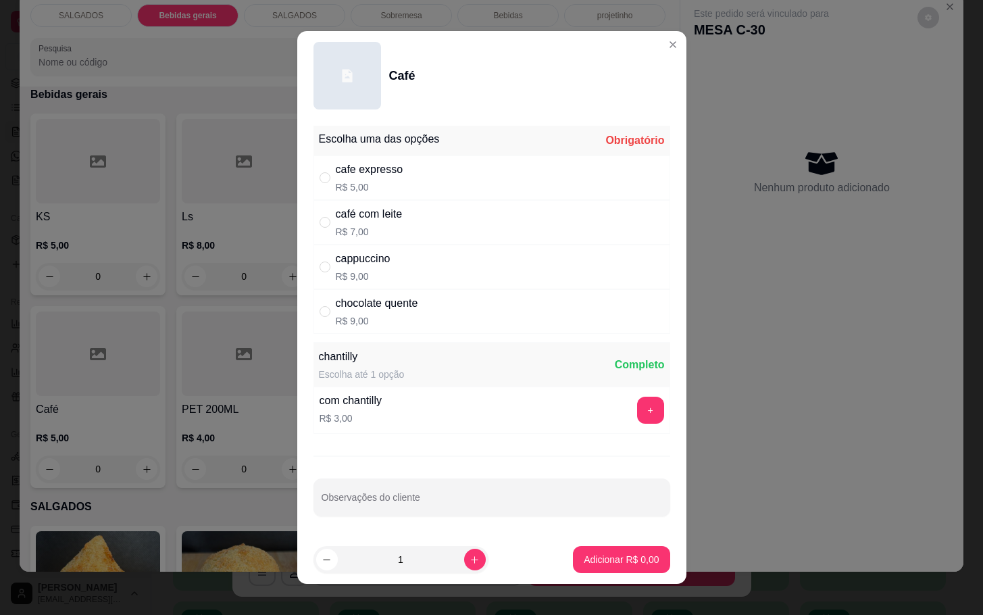
click at [404, 236] on div "café com leite R$ 7,00" at bounding box center [491, 222] width 357 height 45
radio input "true"
click at [584, 565] on p "Adicionar R$ 7,00" at bounding box center [621, 559] width 75 height 14
type input "1"
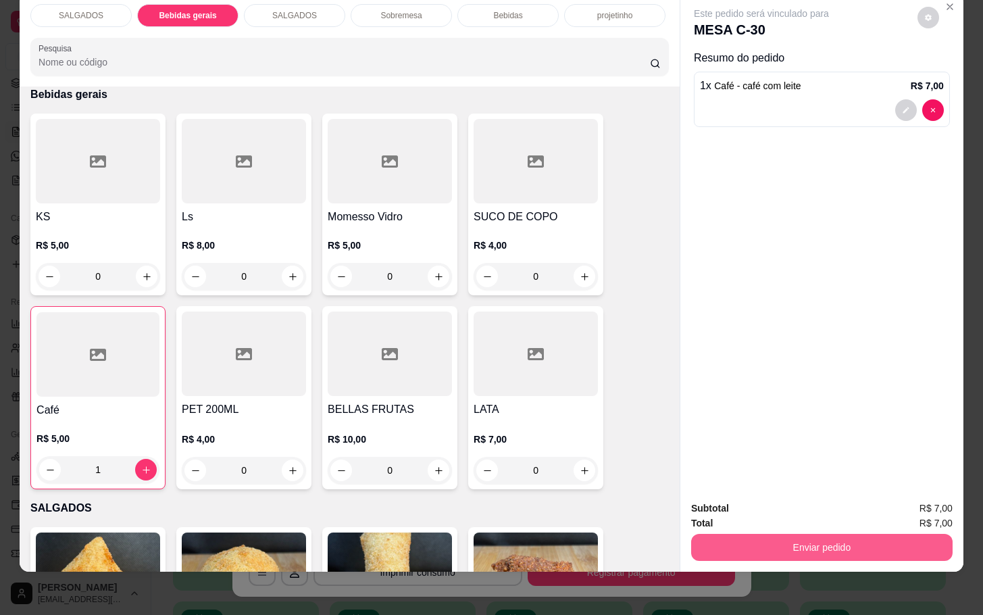
click at [823, 534] on button "Enviar pedido" at bounding box center [821, 547] width 261 height 27
click at [914, 493] on button "Enviar pedido" at bounding box center [915, 499] width 76 height 26
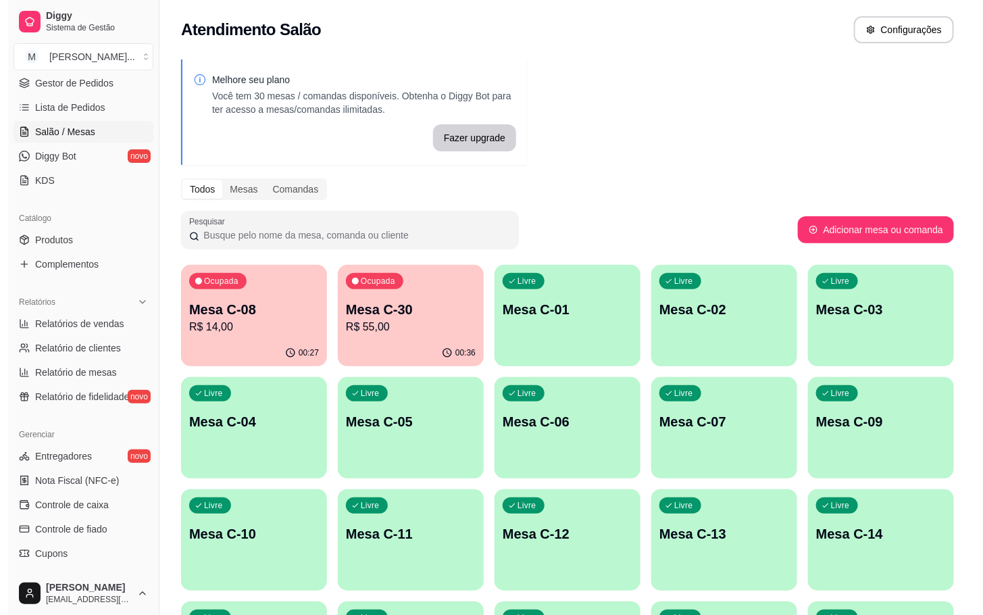
scroll to position [304, 0]
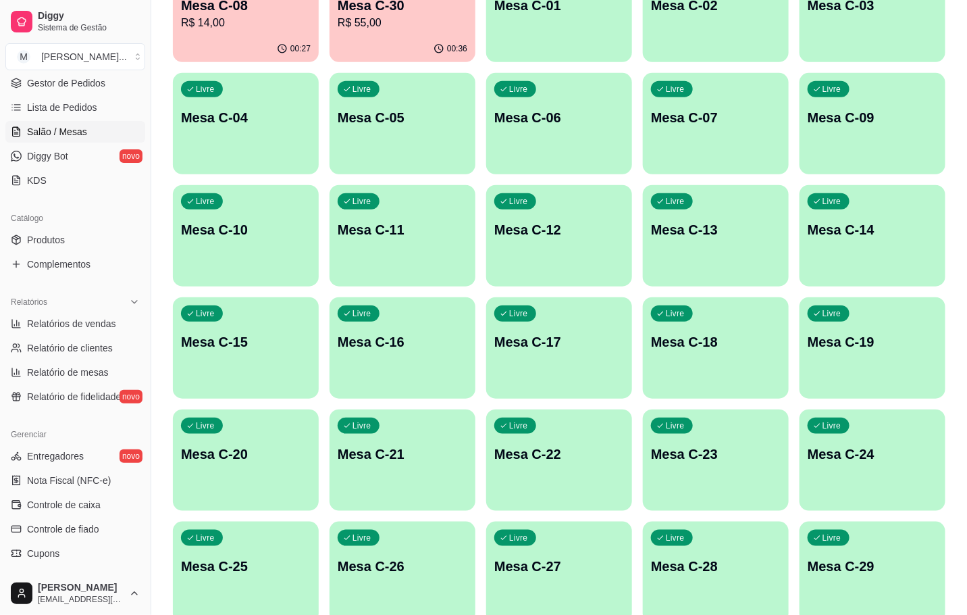
click at [930, 444] on p "Mesa C-24" at bounding box center [873, 453] width 130 height 19
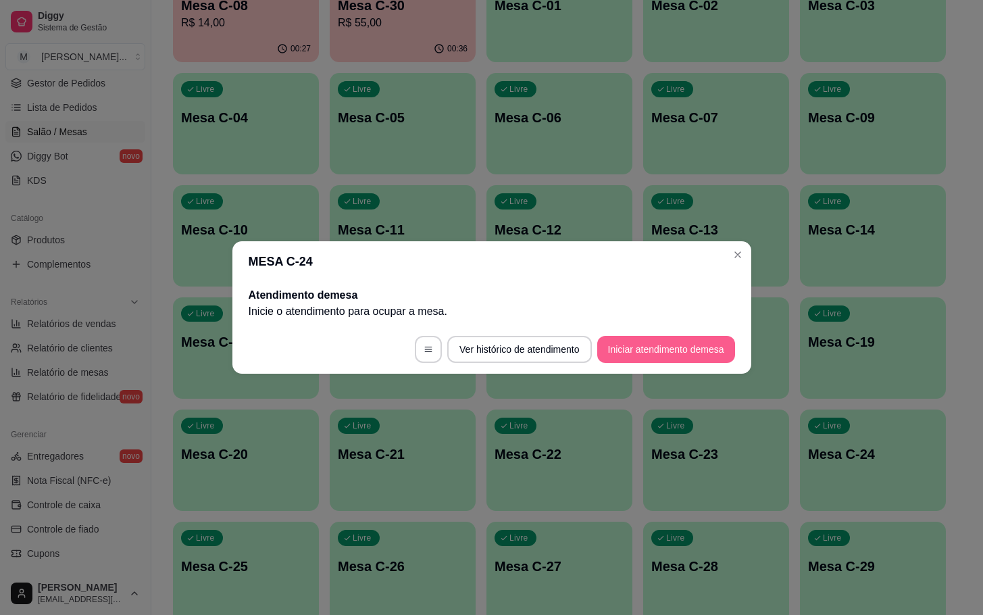
click at [663, 340] on button "Iniciar atendimento de mesa" at bounding box center [666, 349] width 138 height 27
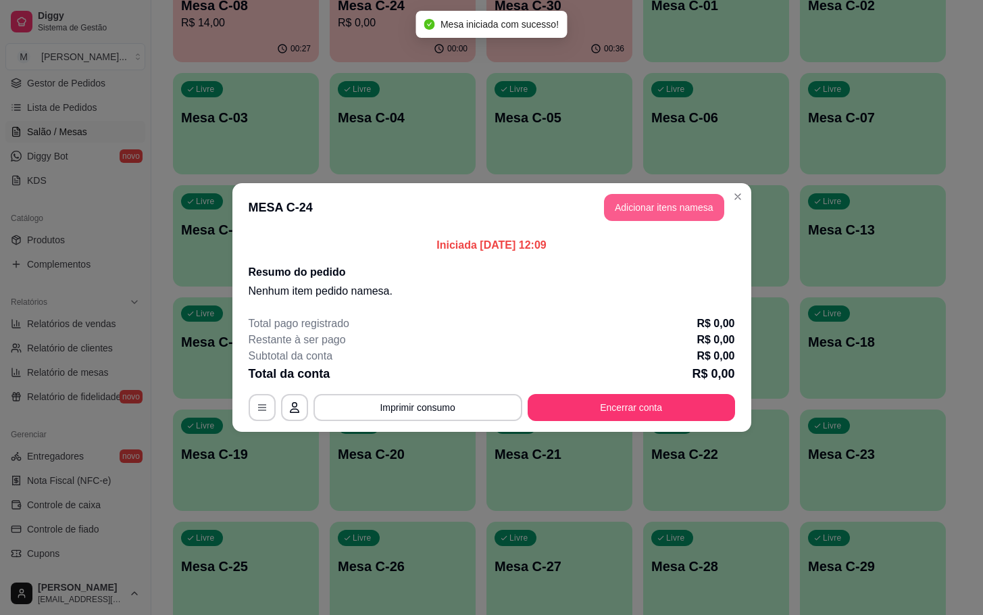
click at [663, 203] on button "Adicionar itens na mesa" at bounding box center [664, 207] width 120 height 27
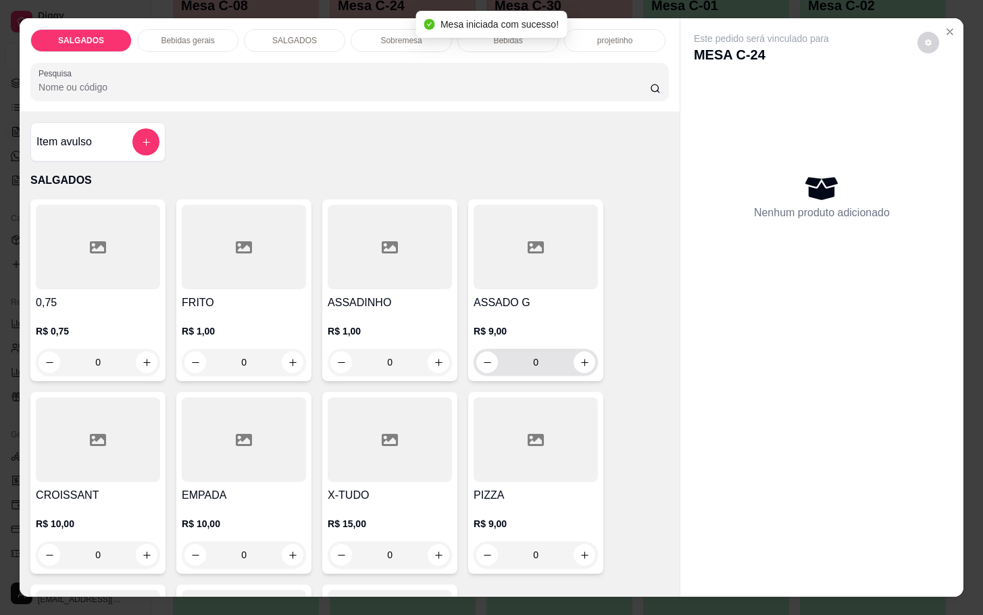
drag, startPoint x: 588, startPoint y: 355, endPoint x: 575, endPoint y: 355, distance: 12.9
click at [588, 355] on div "0" at bounding box center [535, 362] width 124 height 27
click at [580, 357] on icon "increase-product-quantity" at bounding box center [585, 362] width 10 height 10
type input "1"
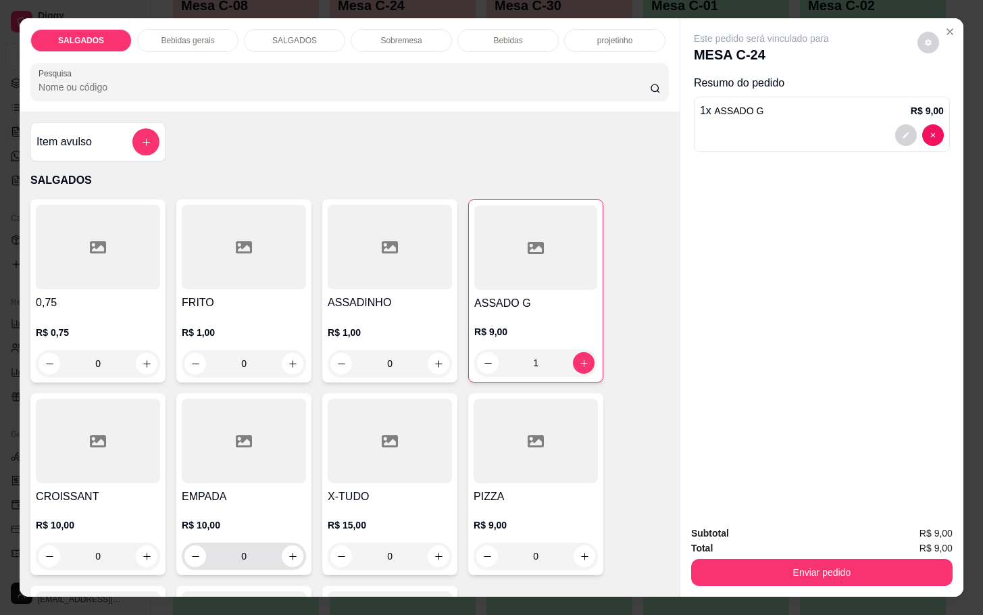
scroll to position [405, 0]
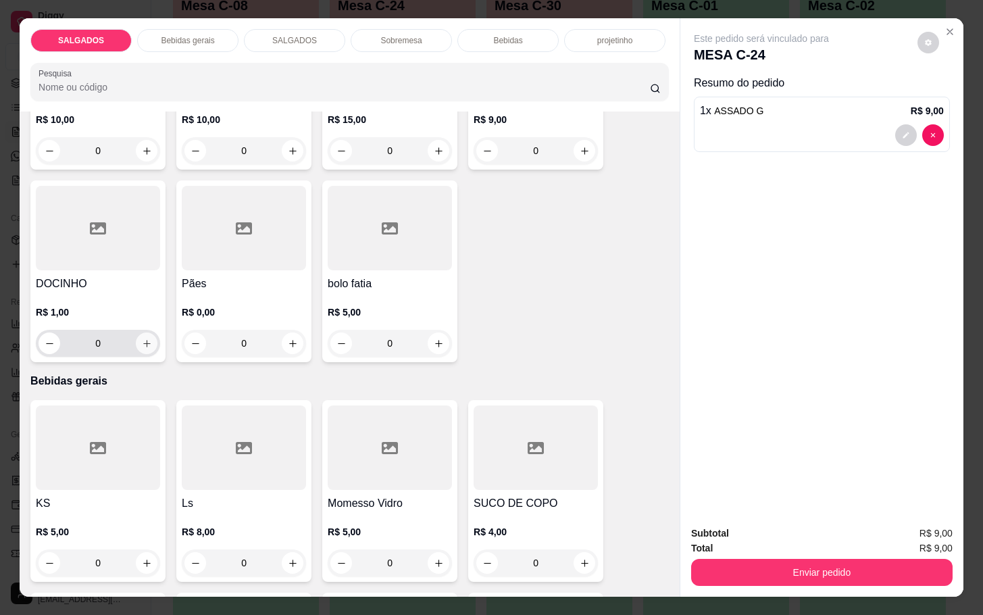
click at [146, 332] on button "increase-product-quantity" at bounding box center [147, 343] width 22 height 22
type input "1"
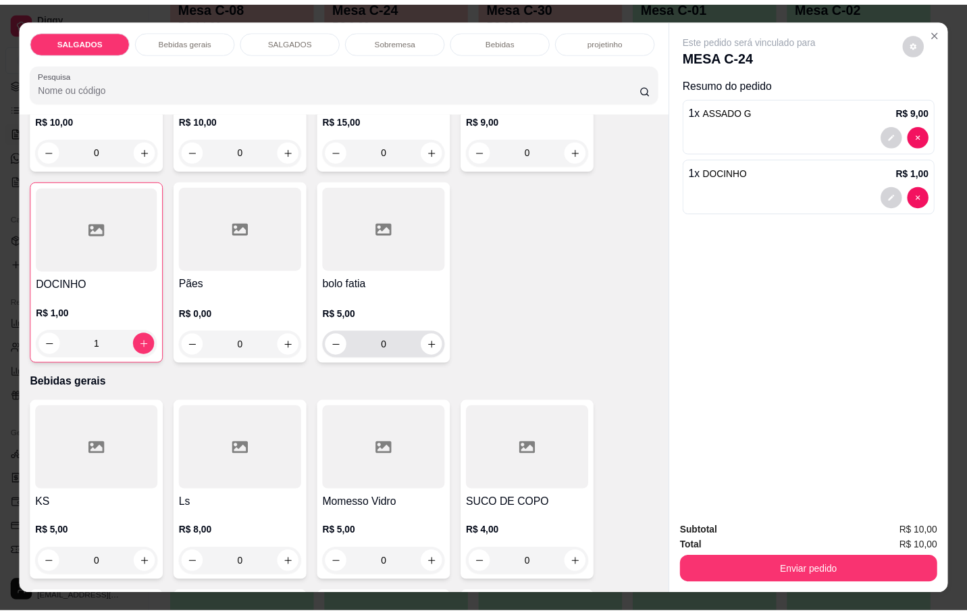
scroll to position [608, 0]
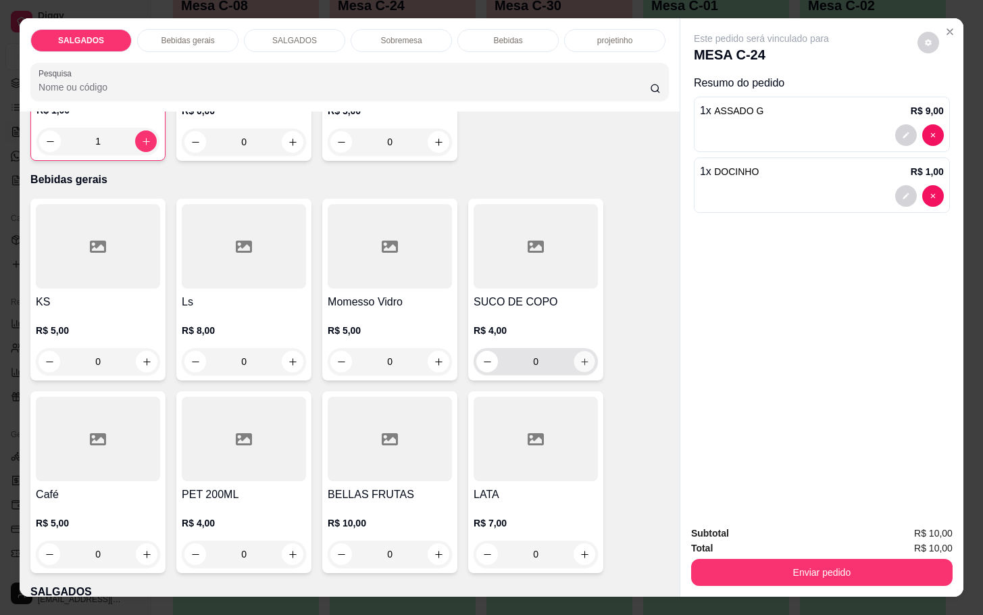
click at [582, 357] on icon "increase-product-quantity" at bounding box center [585, 362] width 10 height 10
type input "1"
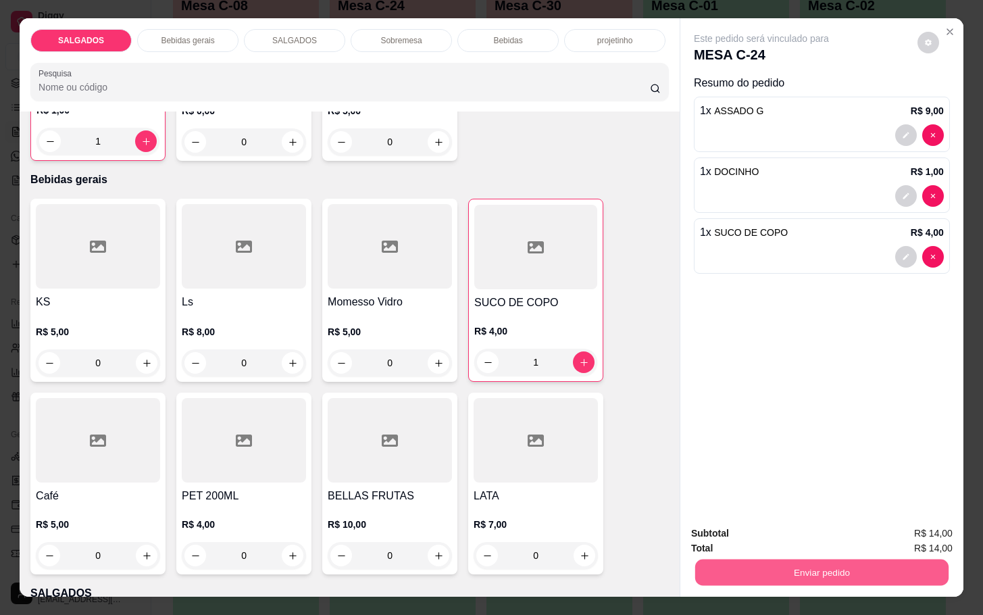
click at [746, 574] on button "Enviar pedido" at bounding box center [821, 572] width 253 height 26
click at [935, 525] on button "Enviar pedido" at bounding box center [915, 531] width 74 height 25
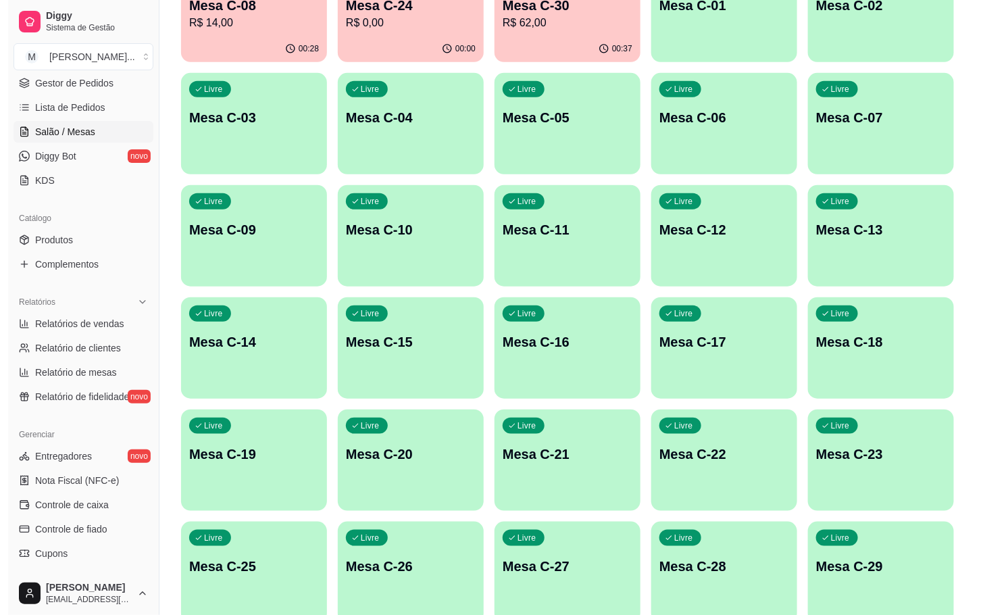
scroll to position [0, 0]
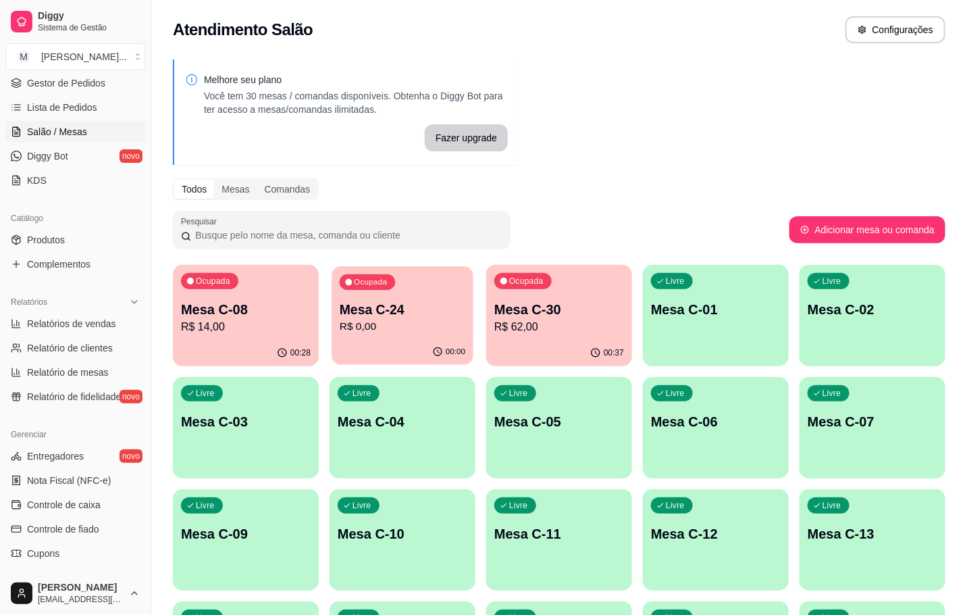
click at [394, 329] on p "R$ 0,00" at bounding box center [403, 327] width 126 height 16
click at [565, 308] on p "Mesa C-30" at bounding box center [559, 310] width 126 height 18
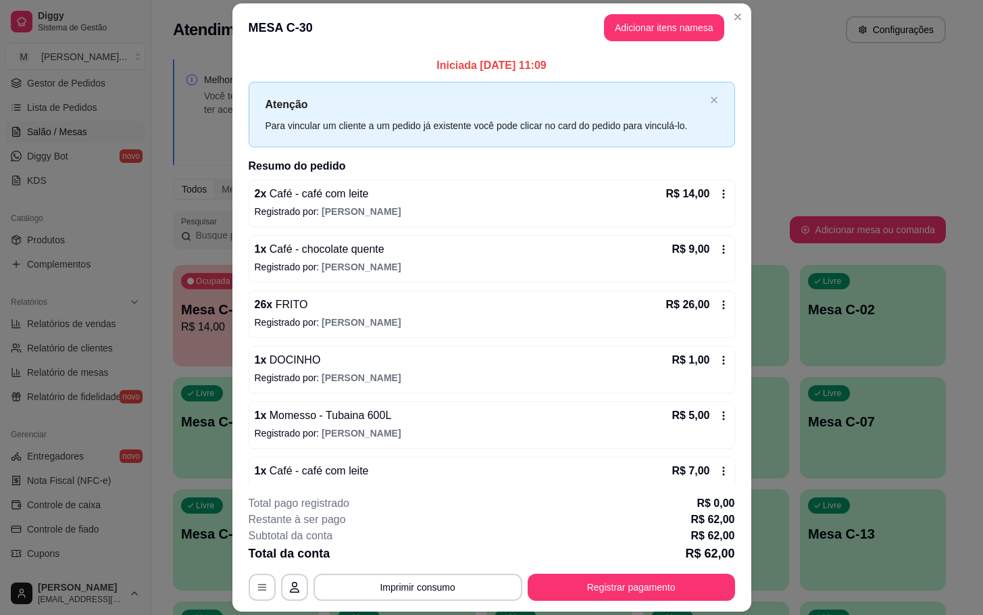
click at [649, 9] on header "MESA C-30 Adicionar itens na mesa" at bounding box center [491, 27] width 519 height 49
click at [653, 41] on header "MESA C-30 Adicionar itens na mesa" at bounding box center [491, 27] width 519 height 49
click at [653, 21] on button "Adicionar itens na mesa" at bounding box center [664, 27] width 120 height 27
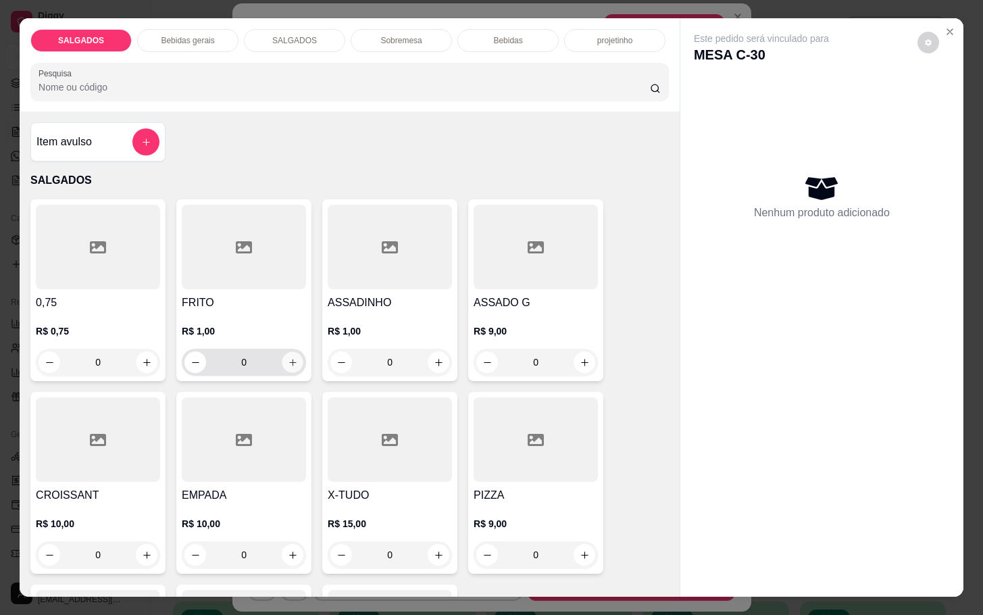
click at [288, 357] on icon "increase-product-quantity" at bounding box center [293, 362] width 10 height 10
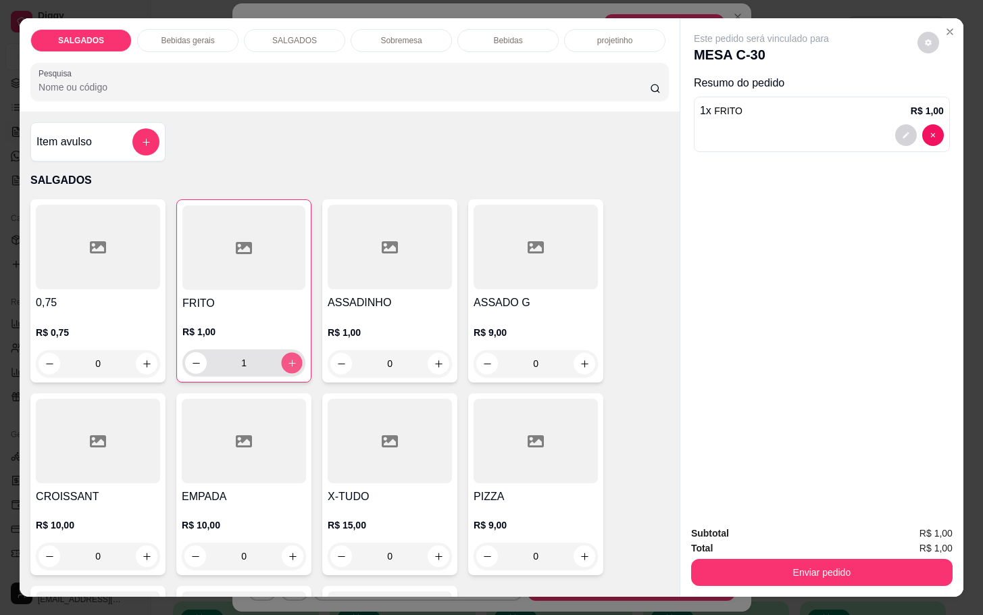
click at [288, 358] on icon "increase-product-quantity" at bounding box center [292, 363] width 10 height 10
type input "5"
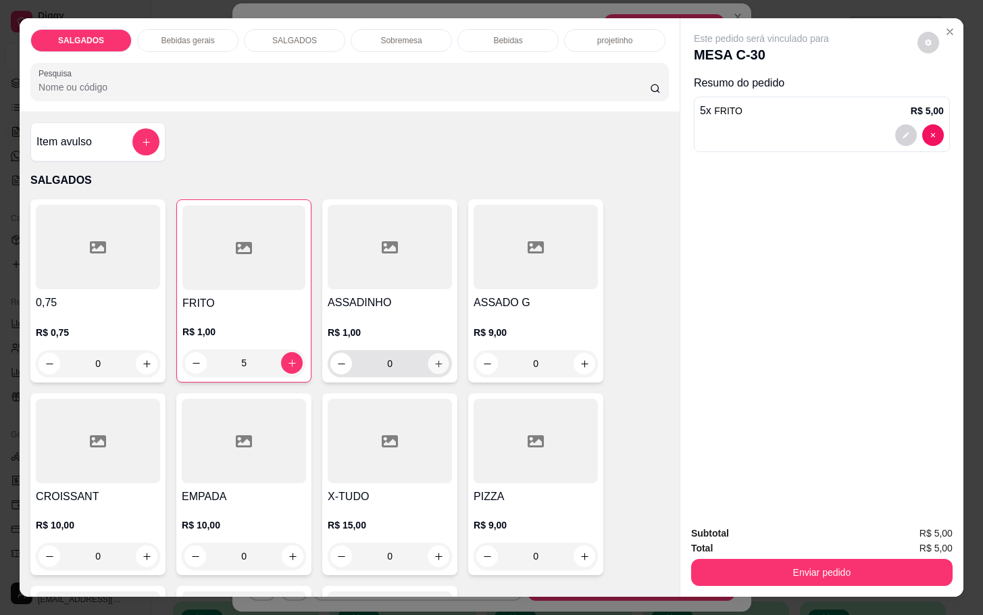
click at [428, 355] on button "increase-product-quantity" at bounding box center [438, 363] width 21 height 21
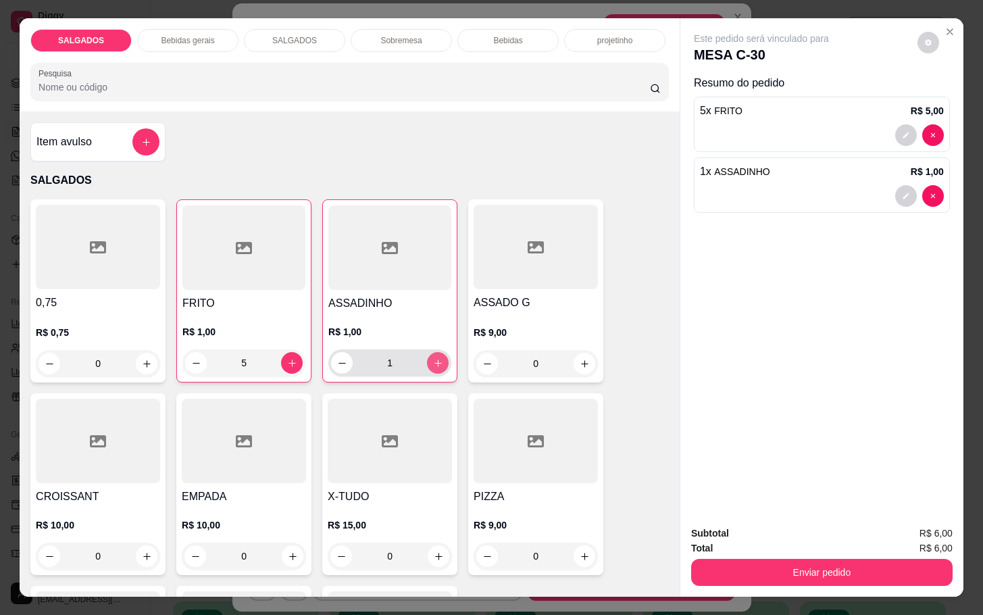
click at [427, 355] on button "increase-product-quantity" at bounding box center [438, 363] width 22 height 22
click at [428, 355] on button "increase-product-quantity" at bounding box center [438, 363] width 21 height 21
click at [427, 355] on button "increase-product-quantity" at bounding box center [438, 363] width 22 height 22
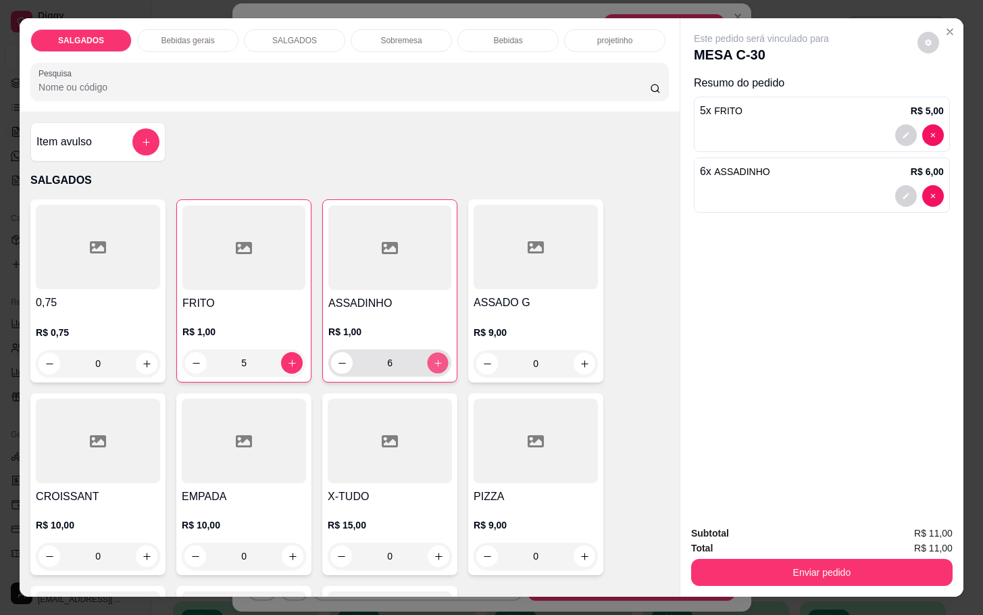
click at [428, 355] on button "increase-product-quantity" at bounding box center [438, 363] width 21 height 21
click at [427, 355] on button "increase-product-quantity" at bounding box center [438, 363] width 22 height 22
click at [337, 358] on icon "decrease-product-quantity" at bounding box center [342, 363] width 10 height 10
type input "7"
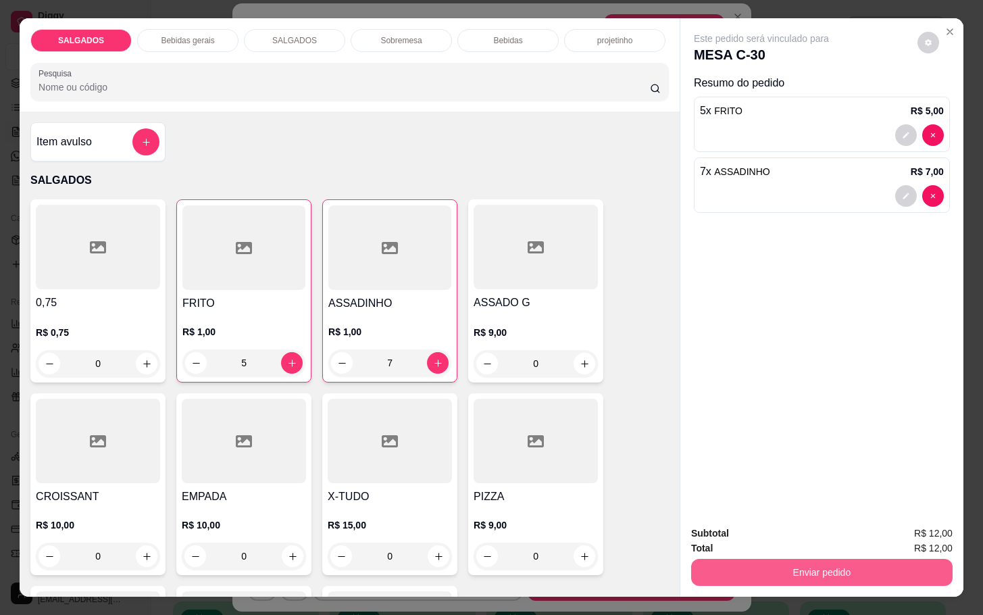
click at [815, 559] on button "Enviar pedido" at bounding box center [821, 572] width 261 height 27
click at [918, 527] on button "Enviar pedido" at bounding box center [915, 531] width 74 height 25
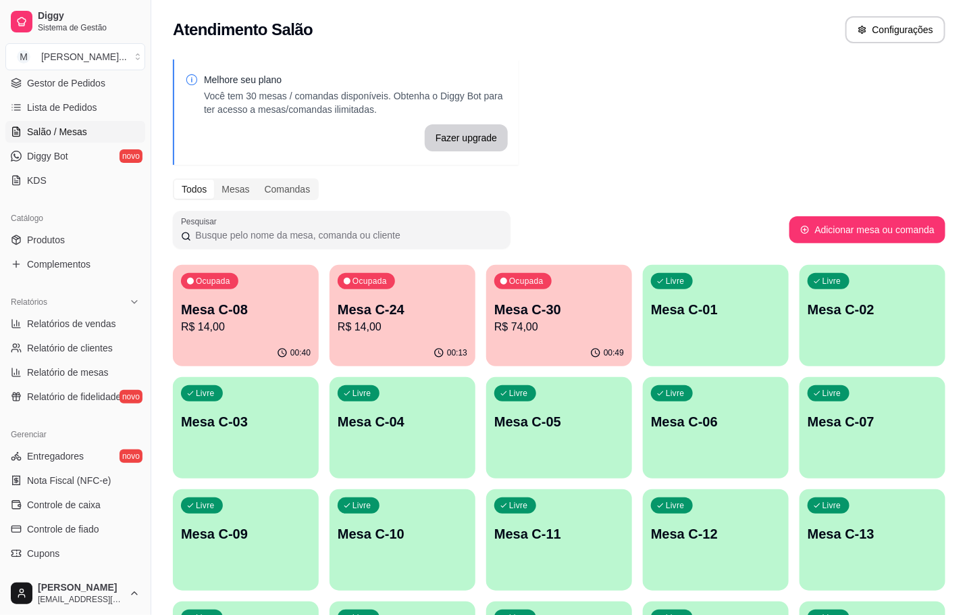
click at [349, 338] on div "Ocupada Mesa C-24 R$ 14,00" at bounding box center [403, 302] width 146 height 75
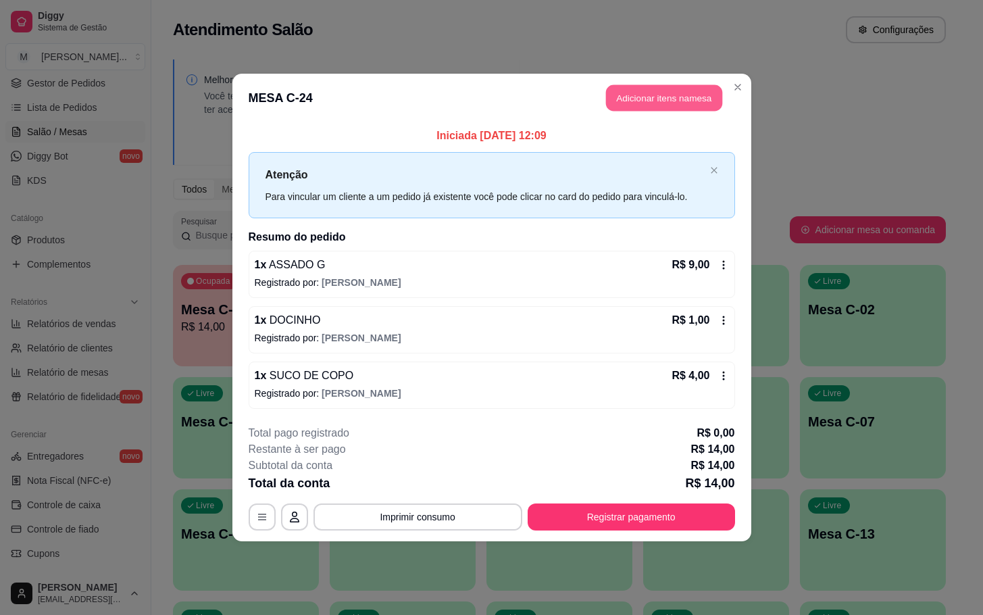
click at [629, 105] on button "Adicionar itens na mesa" at bounding box center [664, 98] width 116 height 26
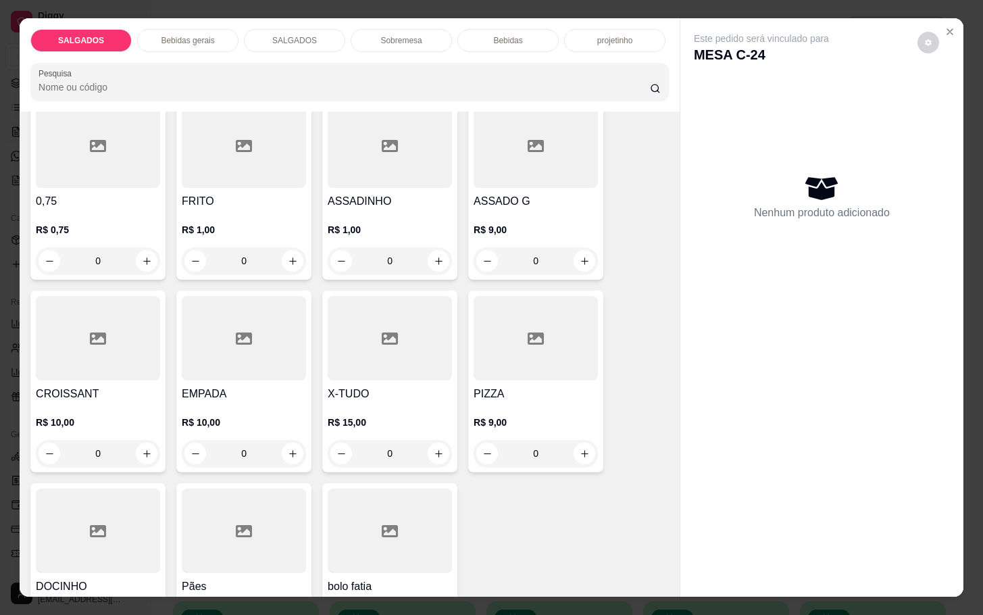
scroll to position [203, 0]
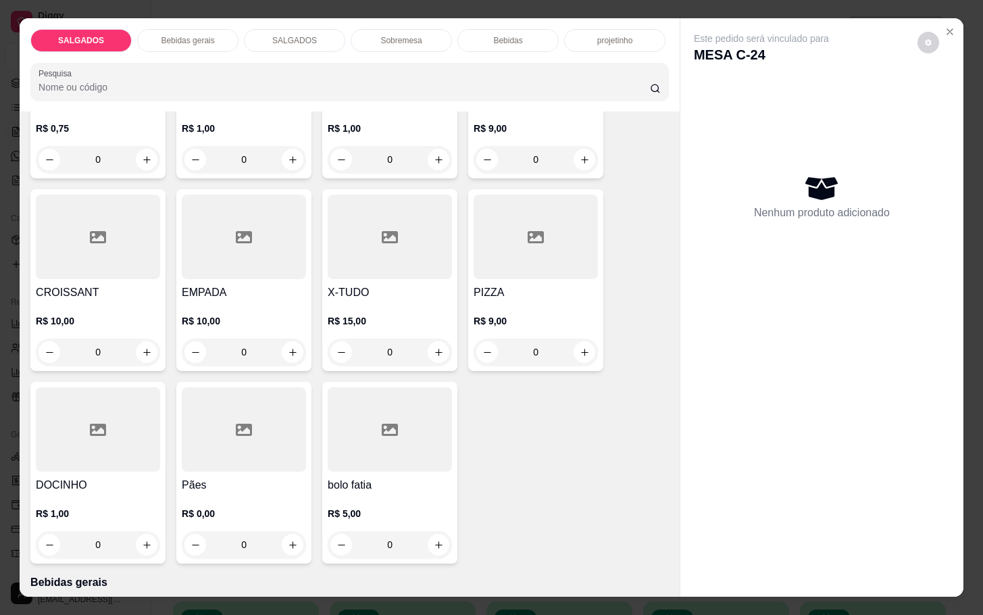
click at [120, 542] on input "0" at bounding box center [98, 544] width 76 height 27
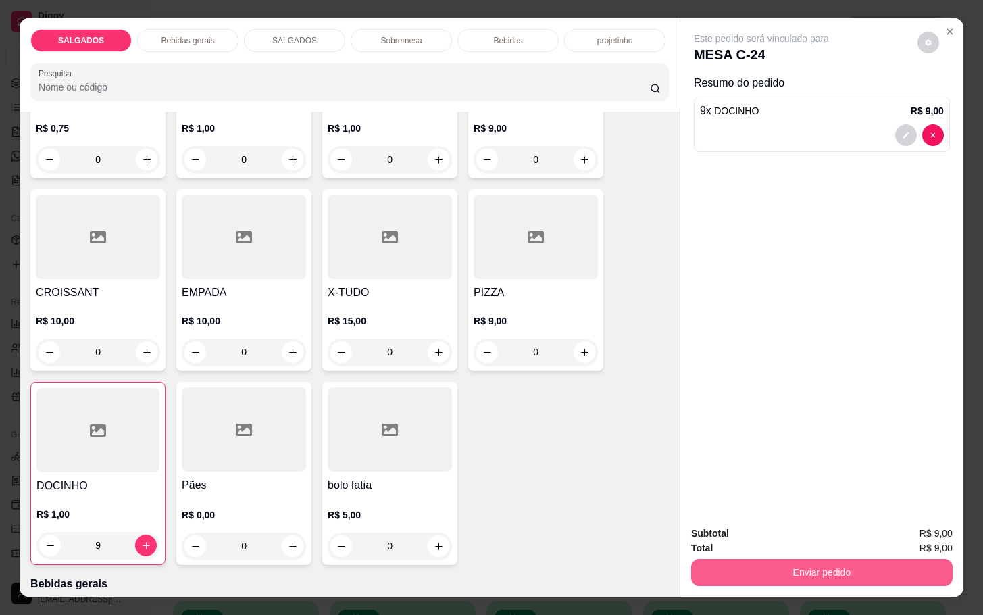
type input "9"
click at [843, 559] on button "Enviar pedido" at bounding box center [821, 572] width 261 height 27
click at [904, 540] on button "Enviar pedido" at bounding box center [915, 532] width 76 height 26
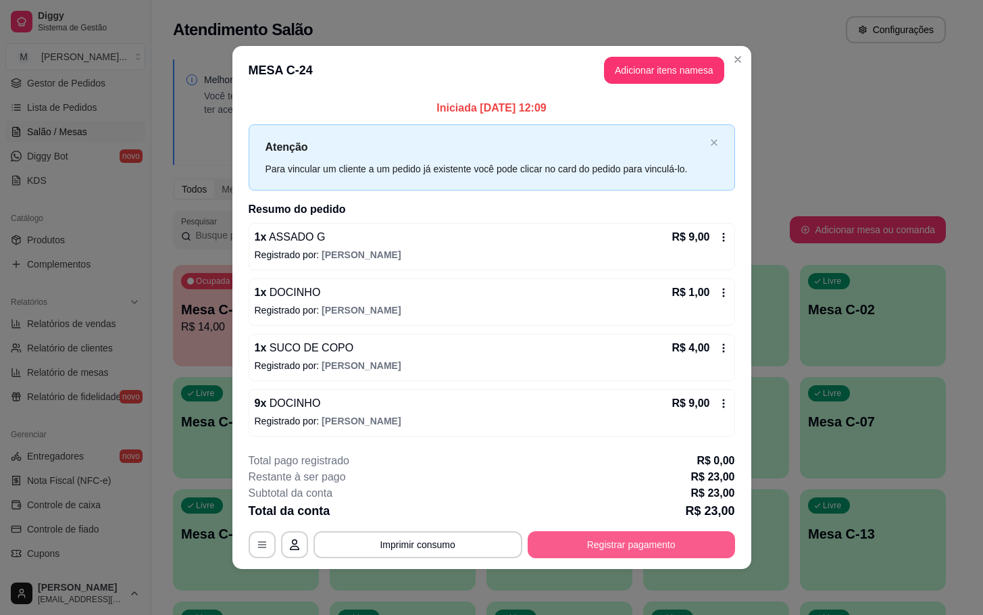
click at [643, 546] on button "Registrar pagamento" at bounding box center [630, 544] width 207 height 27
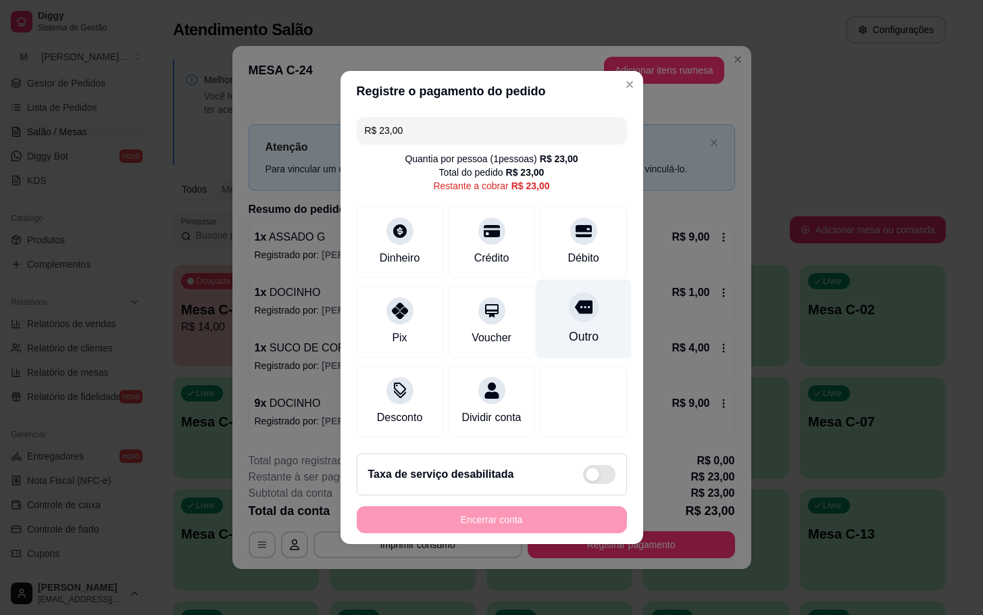
click at [573, 331] on div "Outro" at bounding box center [583, 337] width 30 height 18
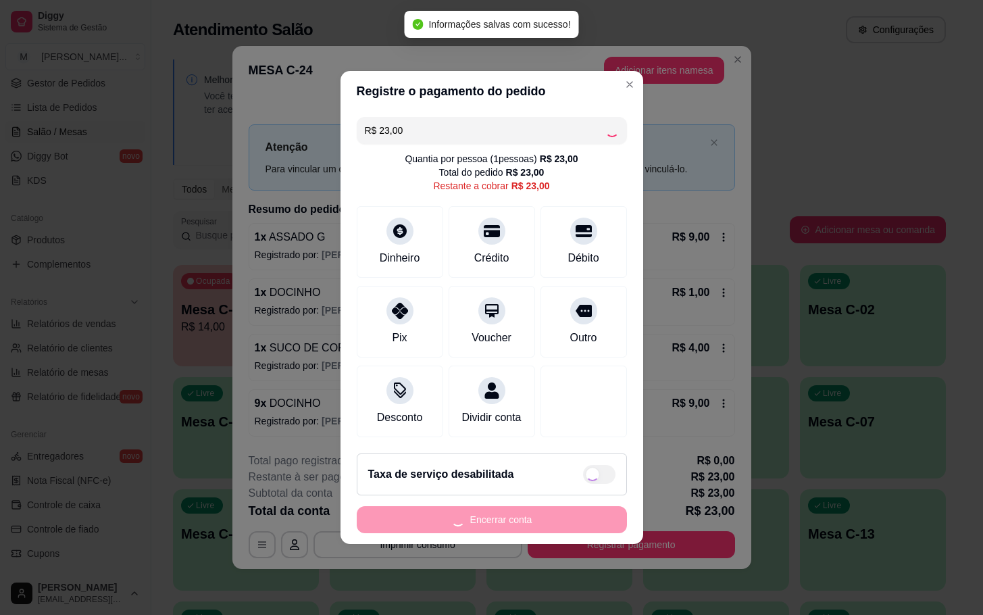
type input "R$ 0,00"
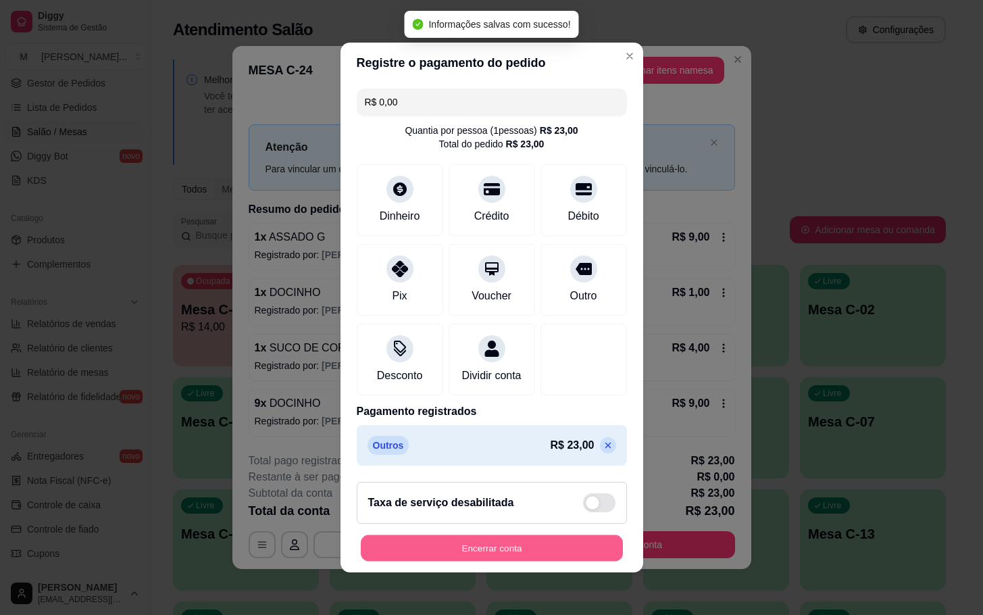
click at [507, 561] on button "Encerrar conta" at bounding box center [492, 548] width 262 height 26
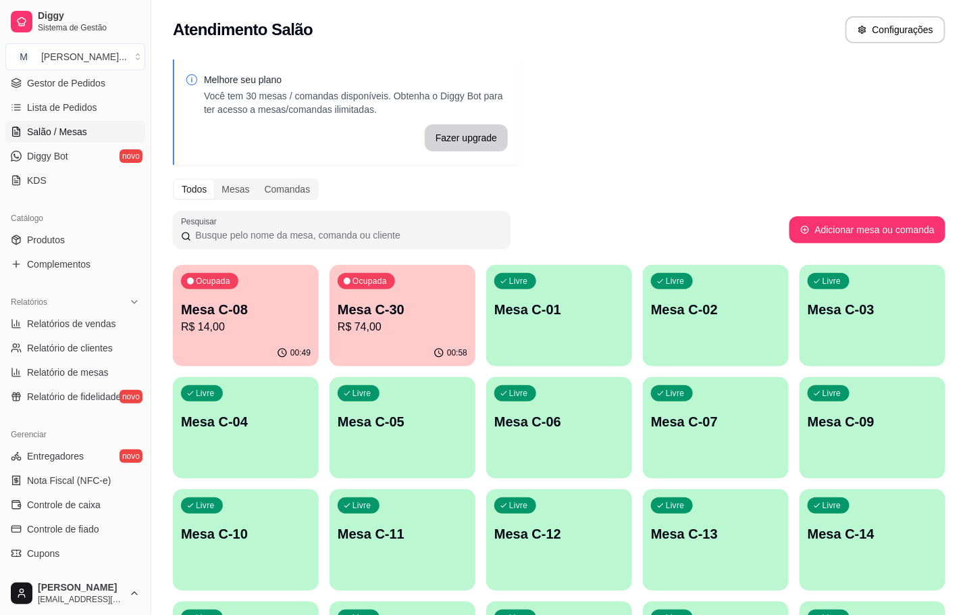
click at [367, 333] on p "R$ 74,00" at bounding box center [403, 327] width 130 height 16
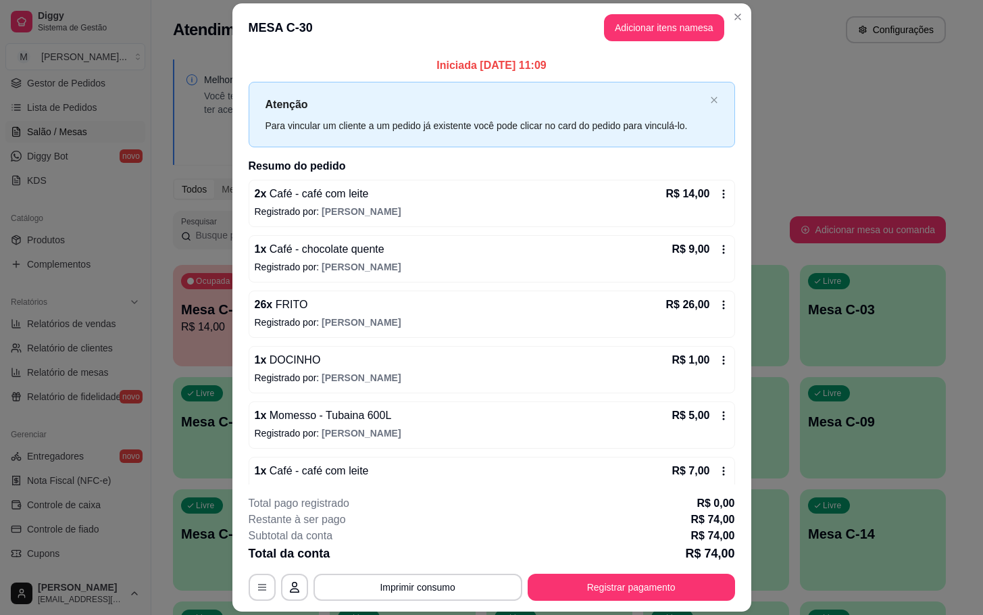
scroll to position [140, 0]
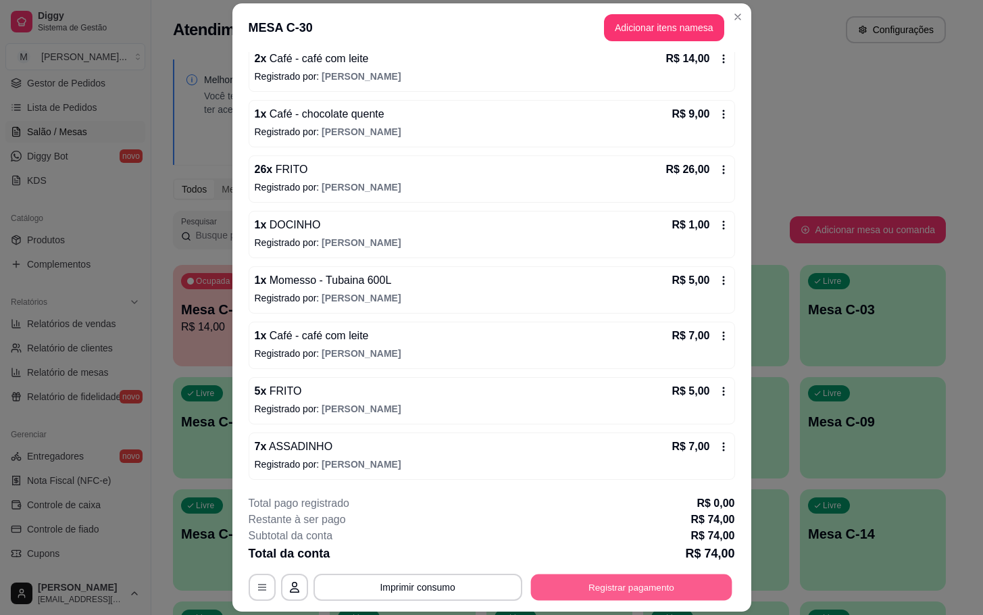
click at [705, 594] on button "Registrar pagamento" at bounding box center [630, 587] width 201 height 26
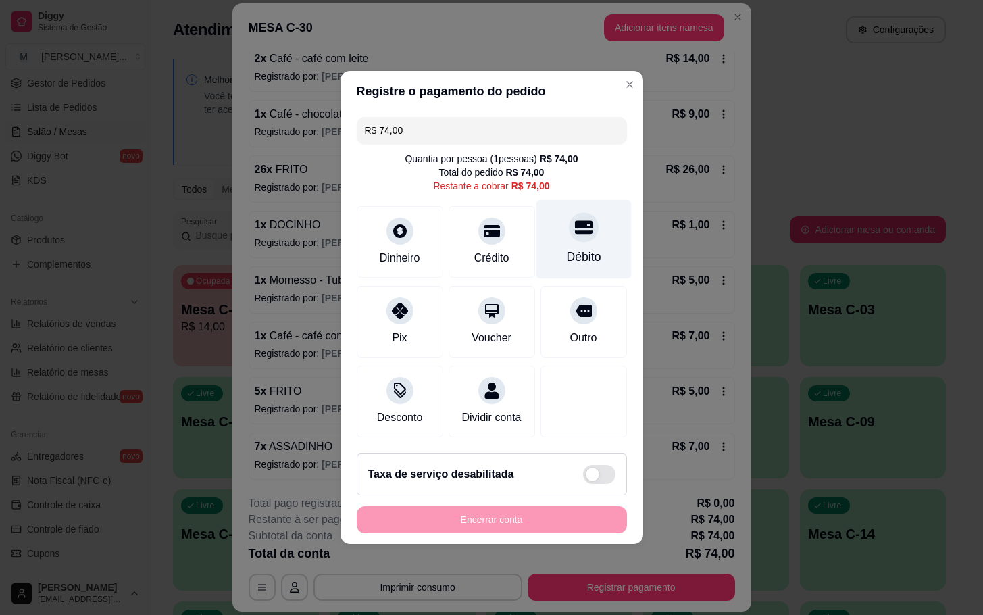
click at [577, 263] on div "Débito" at bounding box center [583, 239] width 95 height 79
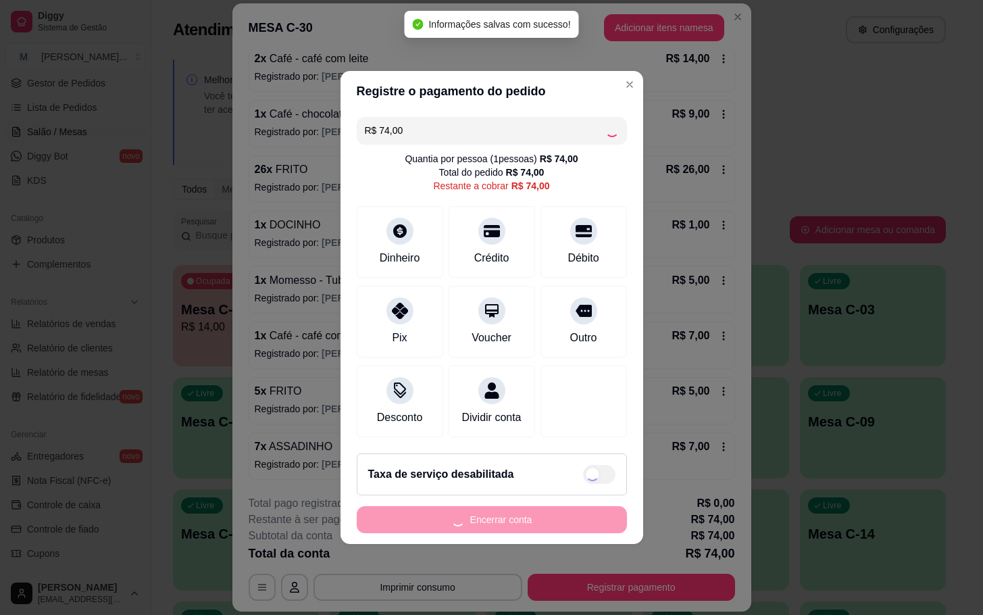
type input "R$ 0,00"
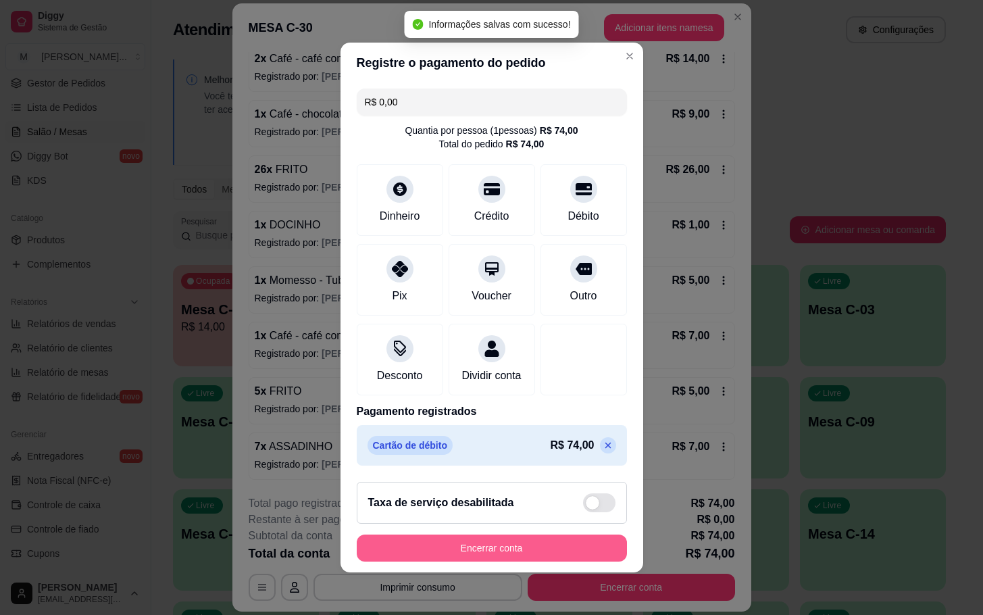
click at [478, 557] on button "Encerrar conta" at bounding box center [492, 547] width 270 height 27
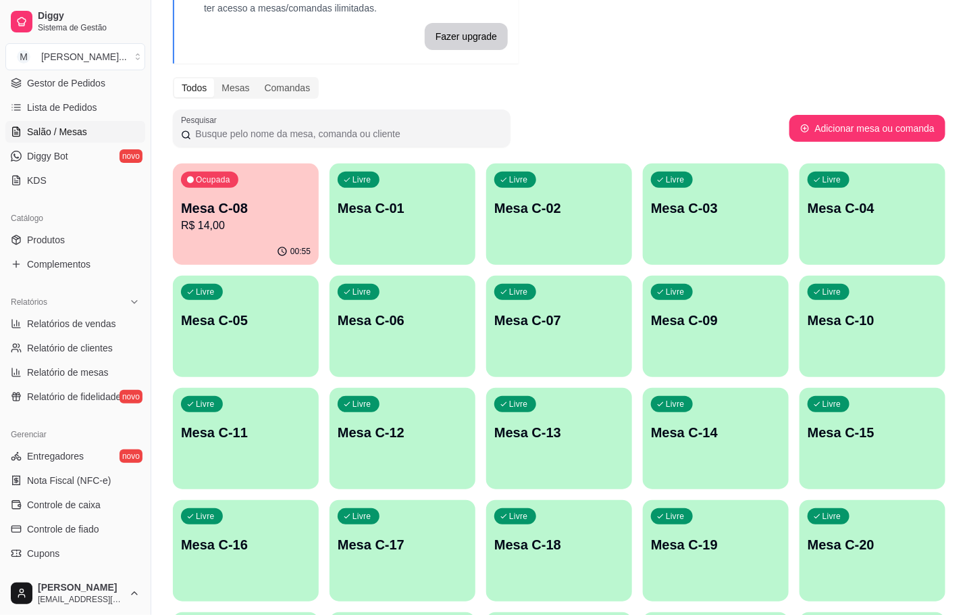
scroll to position [203, 0]
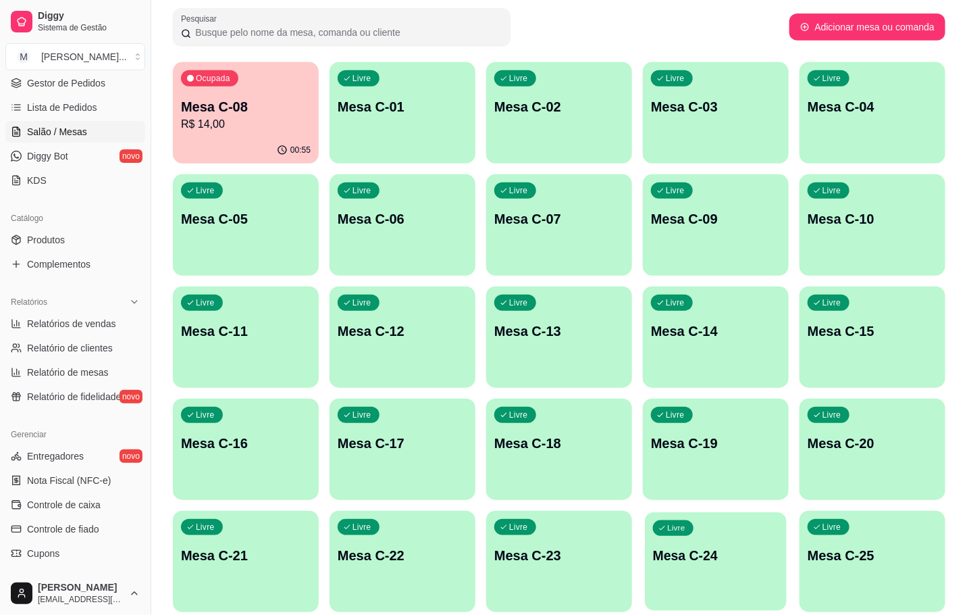
click at [681, 543] on div "Livre Mesa C-24" at bounding box center [716, 553] width 142 height 82
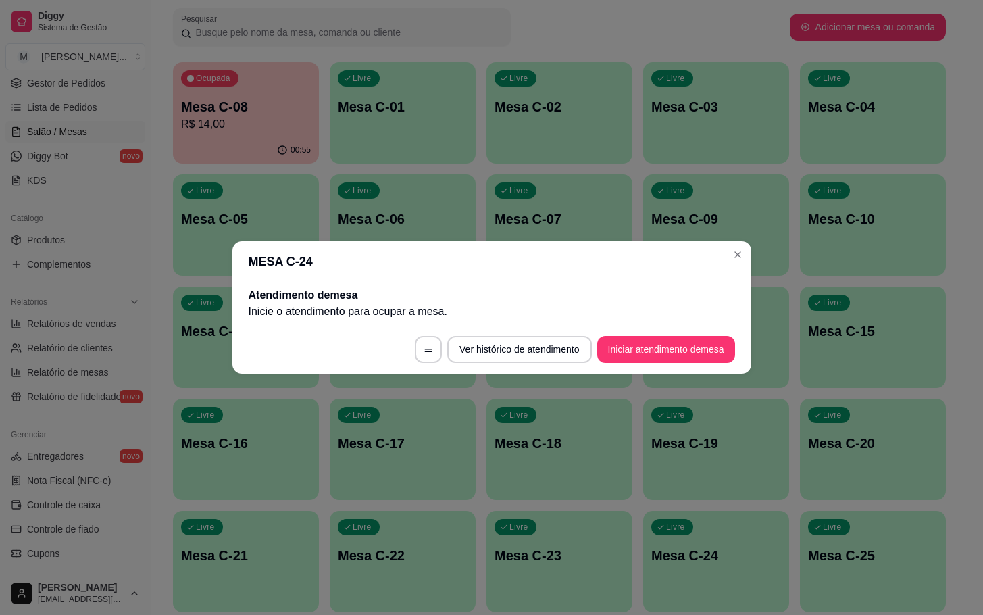
click at [684, 351] on button "Iniciar atendimento de mesa" at bounding box center [666, 349] width 138 height 27
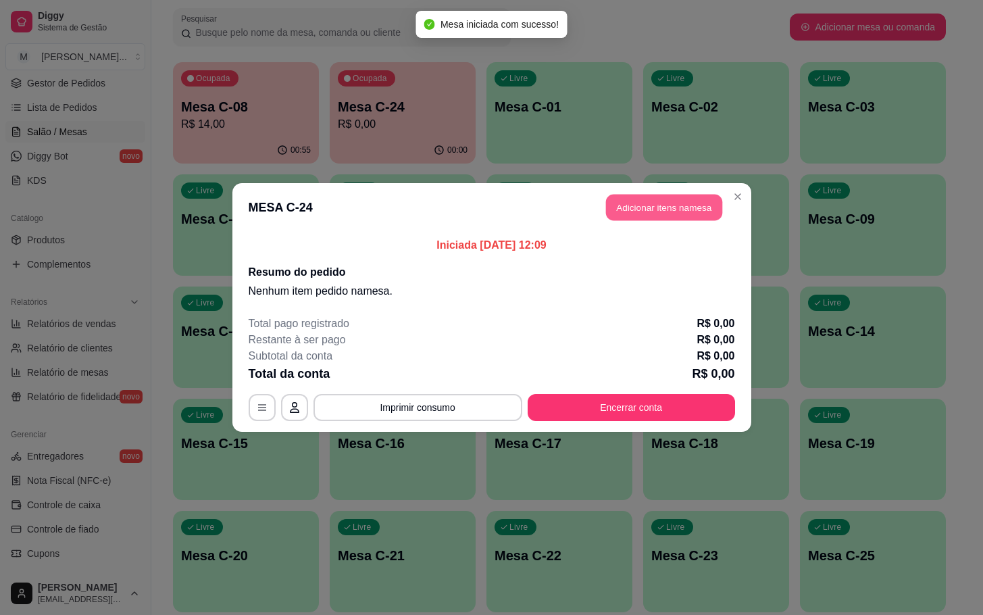
click at [691, 207] on button "Adicionar itens na mesa" at bounding box center [664, 208] width 116 height 26
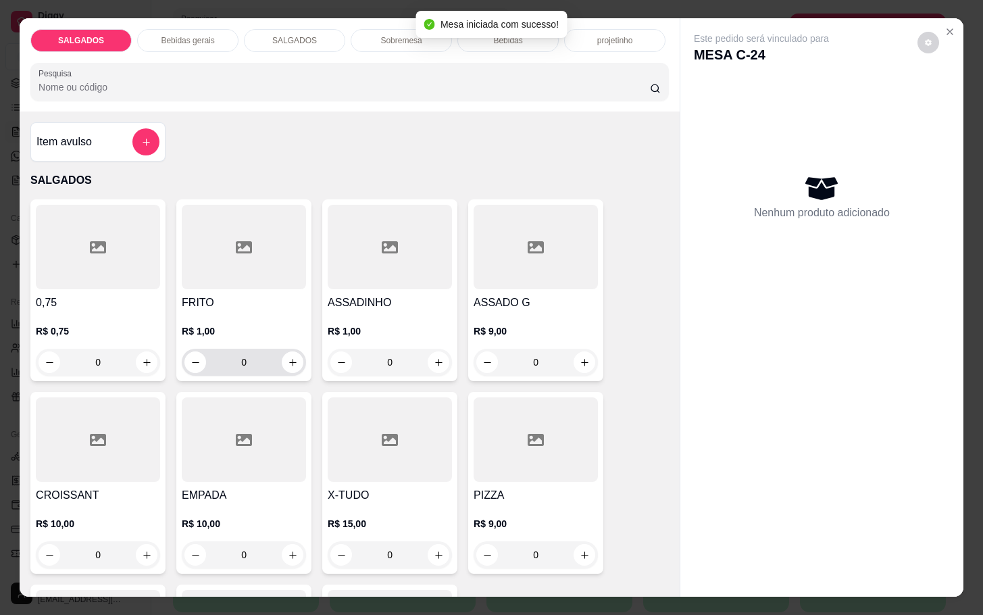
drag, startPoint x: 260, startPoint y: 351, endPoint x: 272, endPoint y: 347, distance: 12.8
click at [262, 351] on input "0" at bounding box center [244, 362] width 76 height 27
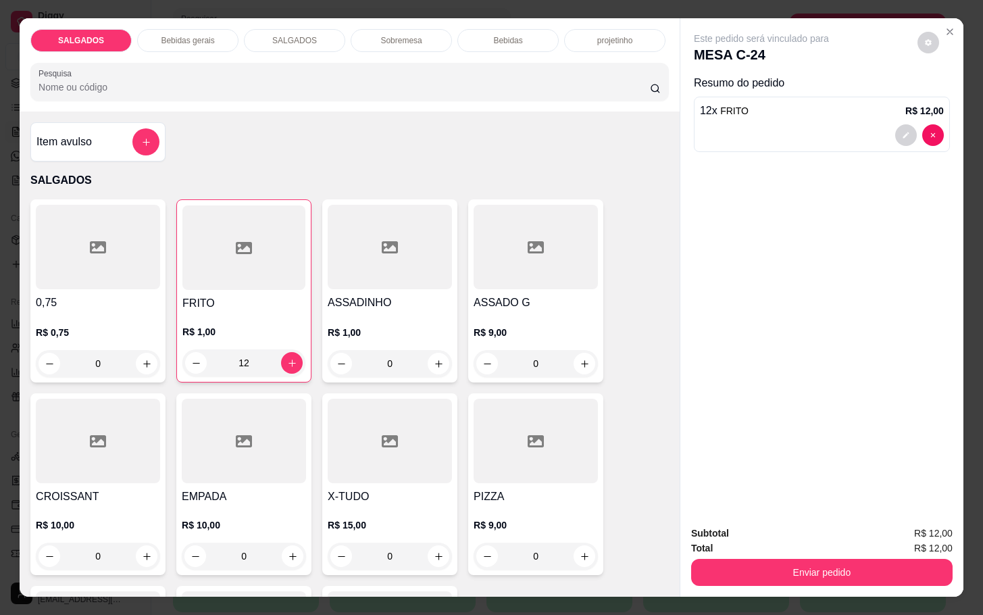
type input "12"
click at [936, 37] on div "Este pedido será vinculado para MESA C-24 Resumo do pedido 12 x FRITO R$ 12,00" at bounding box center [822, 95] width 256 height 126
click at [949, 27] on button "Close" at bounding box center [950, 32] width 22 height 22
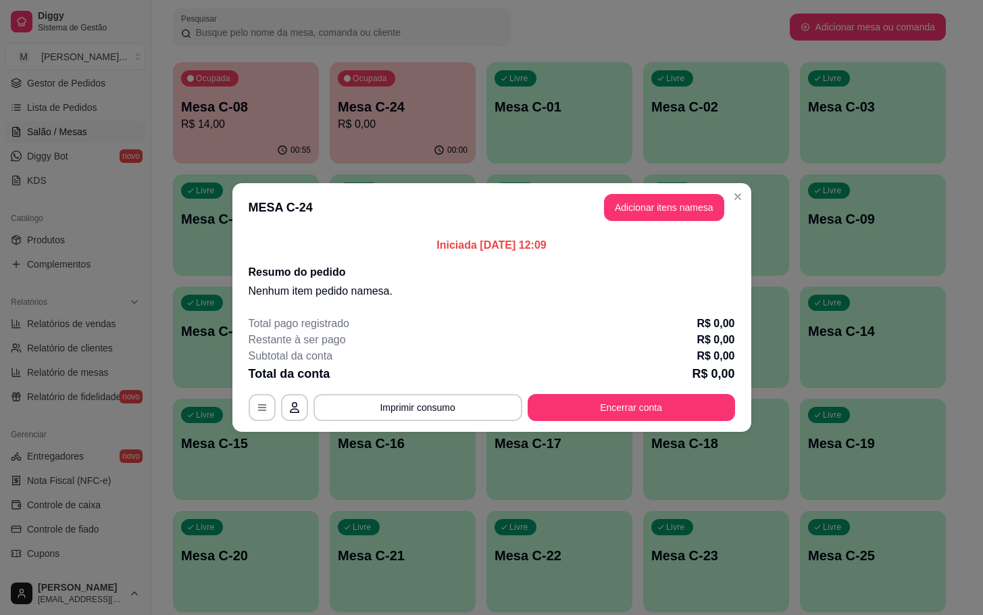
click at [453, 181] on div "MESA C-24 Adicionar itens na mesa Iniciada [DATE] 12:09 Resumo do pedido Nenhum…" at bounding box center [491, 307] width 983 height 615
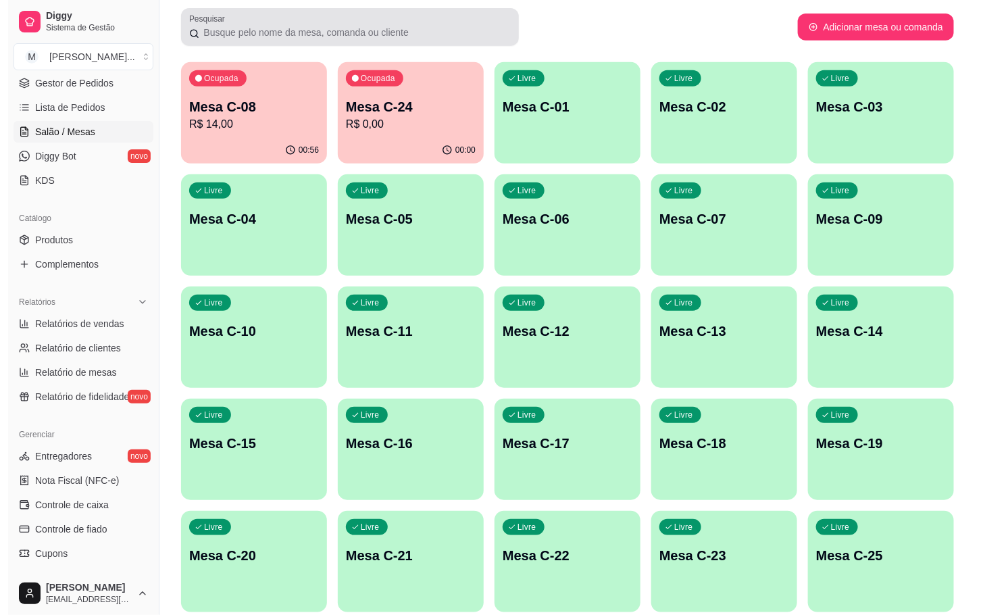
scroll to position [101, 0]
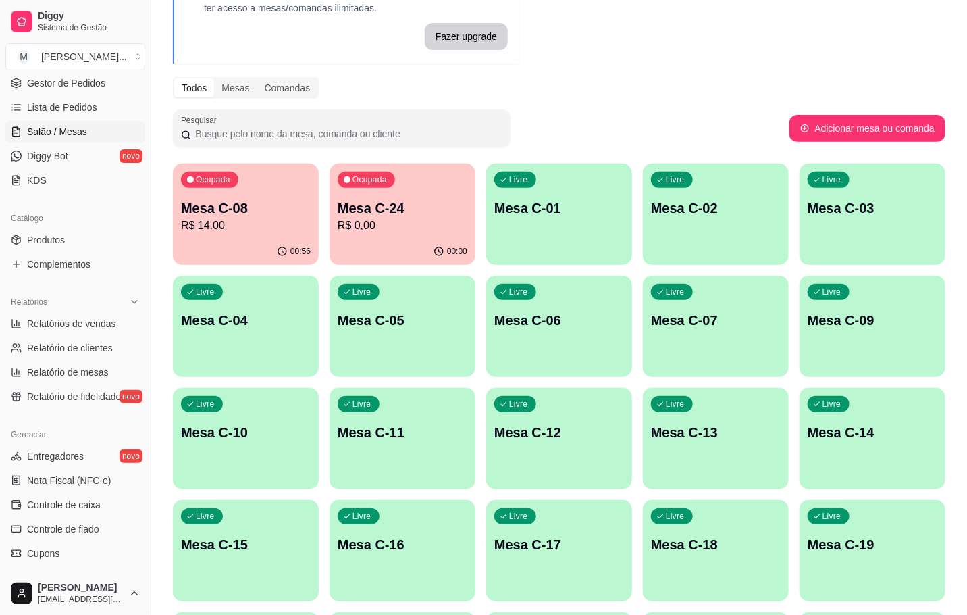
click at [525, 446] on div "Livre Mesa C-12" at bounding box center [559, 430] width 146 height 85
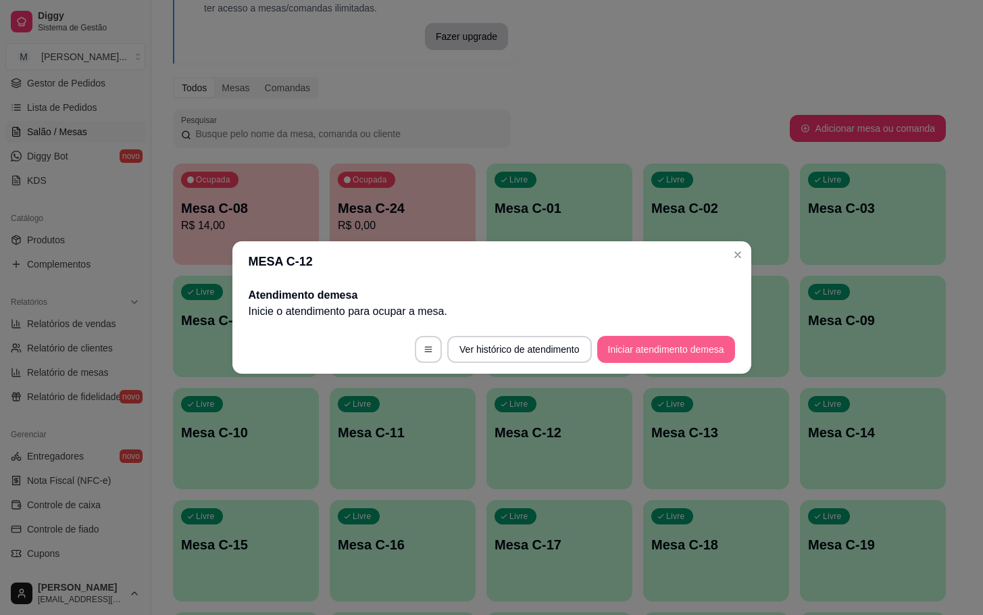
click at [685, 353] on button "Iniciar atendimento de mesa" at bounding box center [666, 349] width 138 height 27
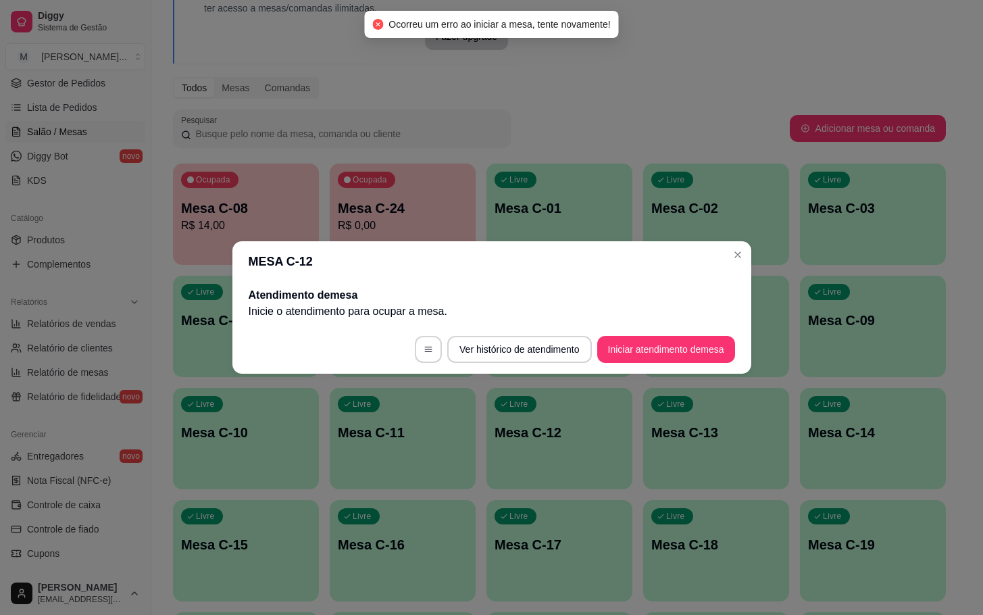
click at [686, 363] on footer "Ver histórico de atendimento Iniciar atendimento de mesa" at bounding box center [491, 349] width 519 height 49
click at [692, 357] on button "Iniciar atendimento de mesa" at bounding box center [666, 349] width 138 height 27
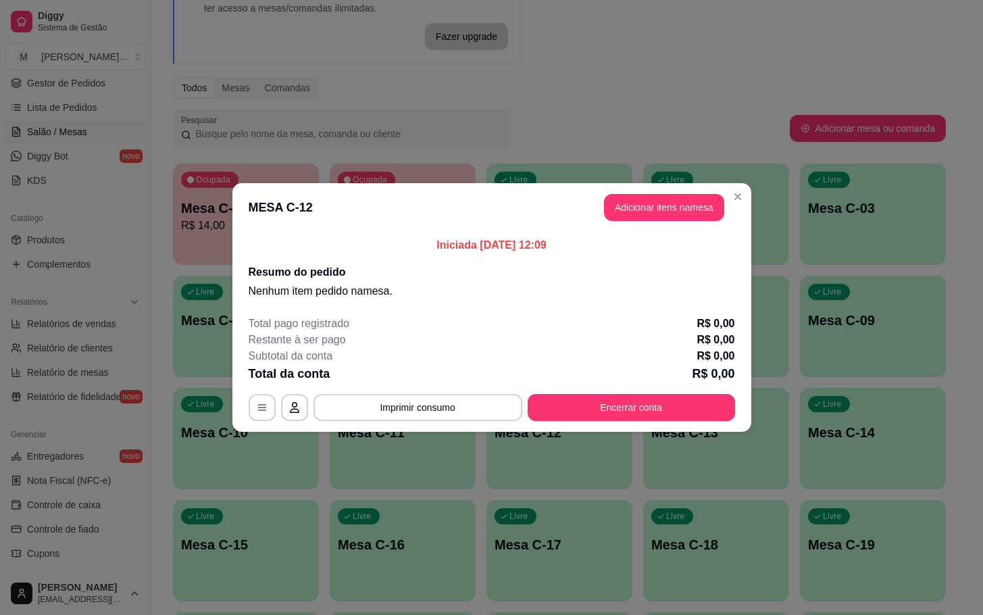
click at [673, 227] on header "MESA C-12 Adicionar itens na mesa" at bounding box center [491, 207] width 519 height 49
click at [690, 207] on button "Adicionar itens na mesa" at bounding box center [664, 207] width 120 height 27
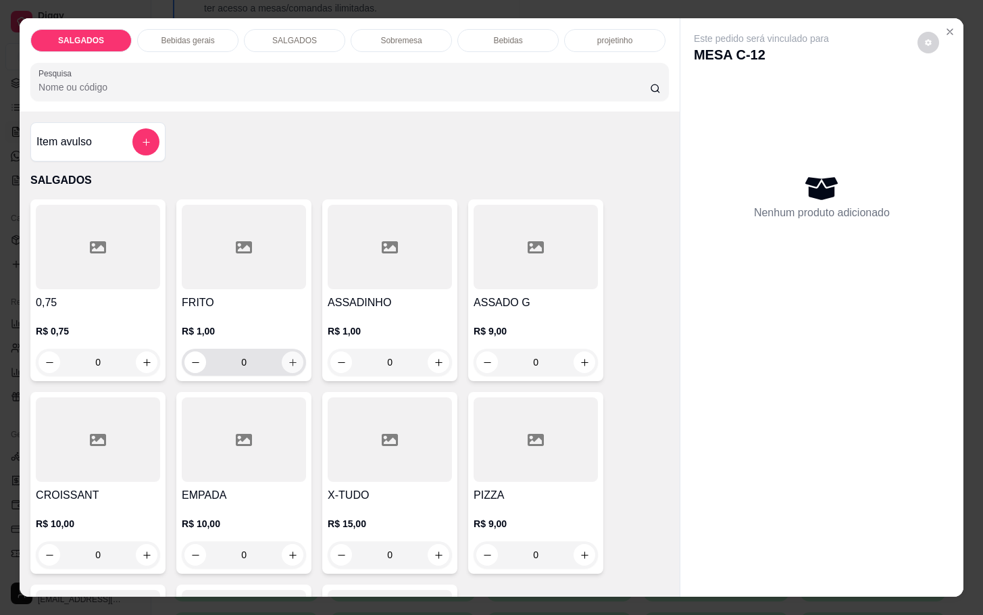
click at [288, 357] on icon "increase-product-quantity" at bounding box center [293, 362] width 10 height 10
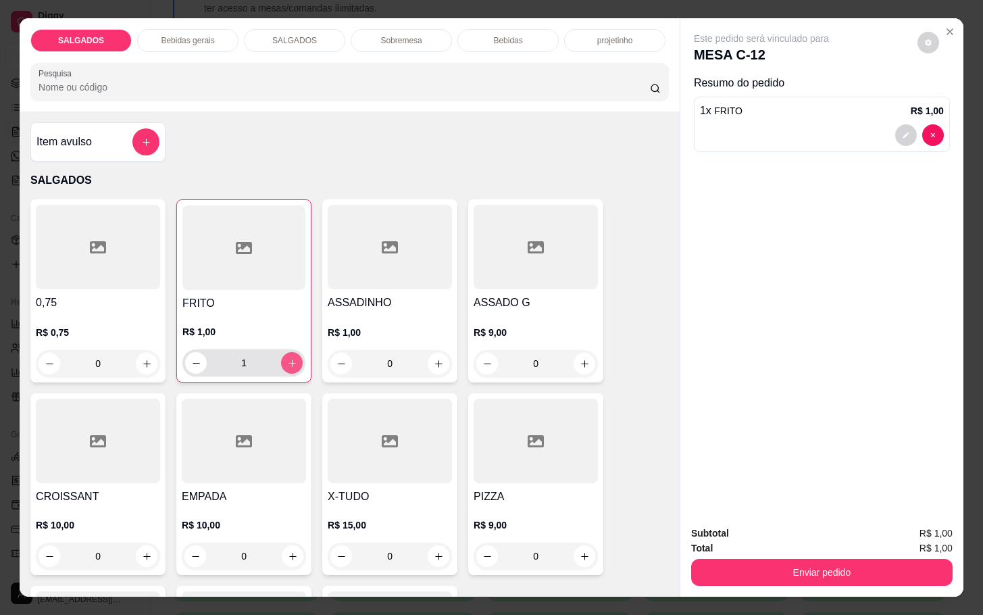
click at [287, 358] on icon "increase-product-quantity" at bounding box center [292, 363] width 10 height 10
click at [288, 358] on icon "increase-product-quantity" at bounding box center [292, 363] width 10 height 10
click at [290, 357] on button "increase-product-quantity" at bounding box center [292, 363] width 21 height 21
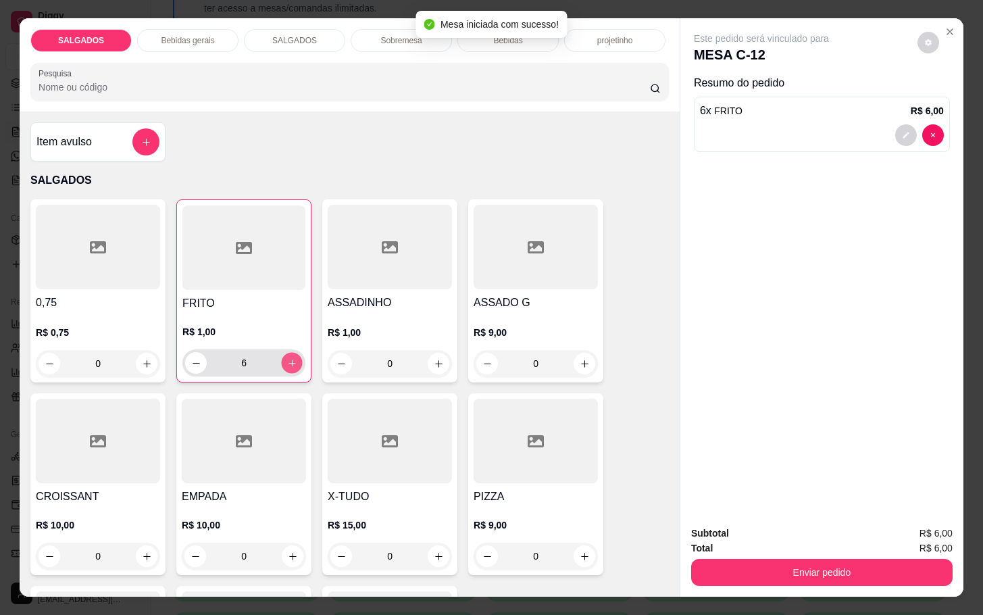
click at [290, 357] on button "increase-product-quantity" at bounding box center [292, 363] width 21 height 21
click at [286, 352] on button "increase-product-quantity" at bounding box center [292, 363] width 22 height 22
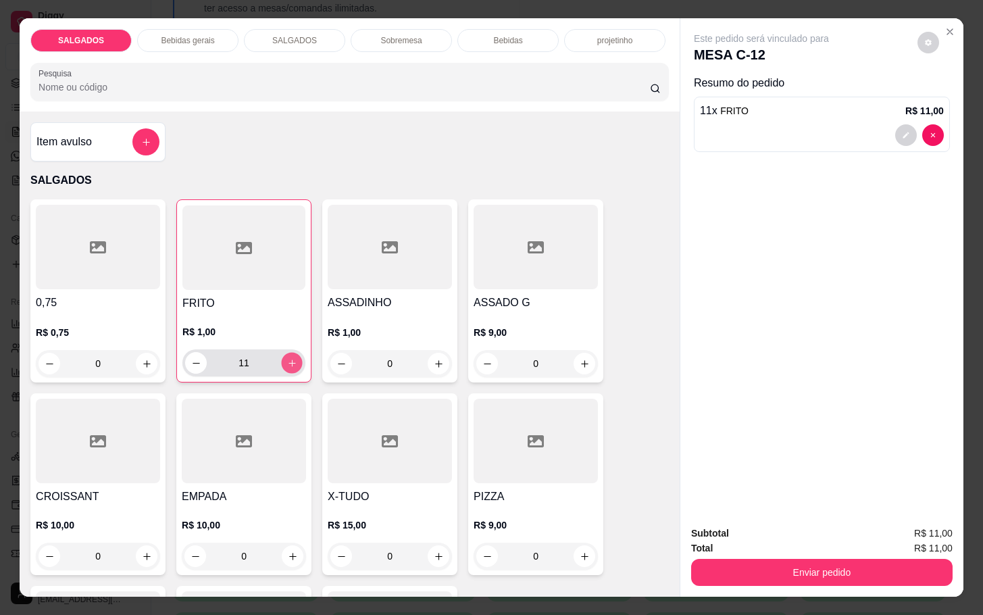
click at [286, 353] on button "increase-product-quantity" at bounding box center [292, 363] width 21 height 21
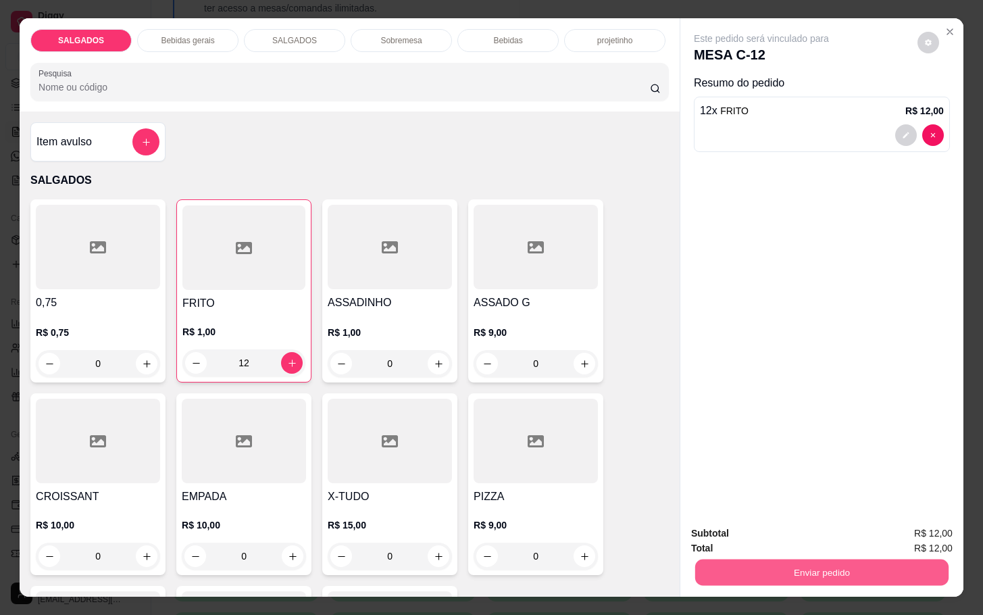
click at [723, 565] on button "Enviar pedido" at bounding box center [821, 572] width 253 height 26
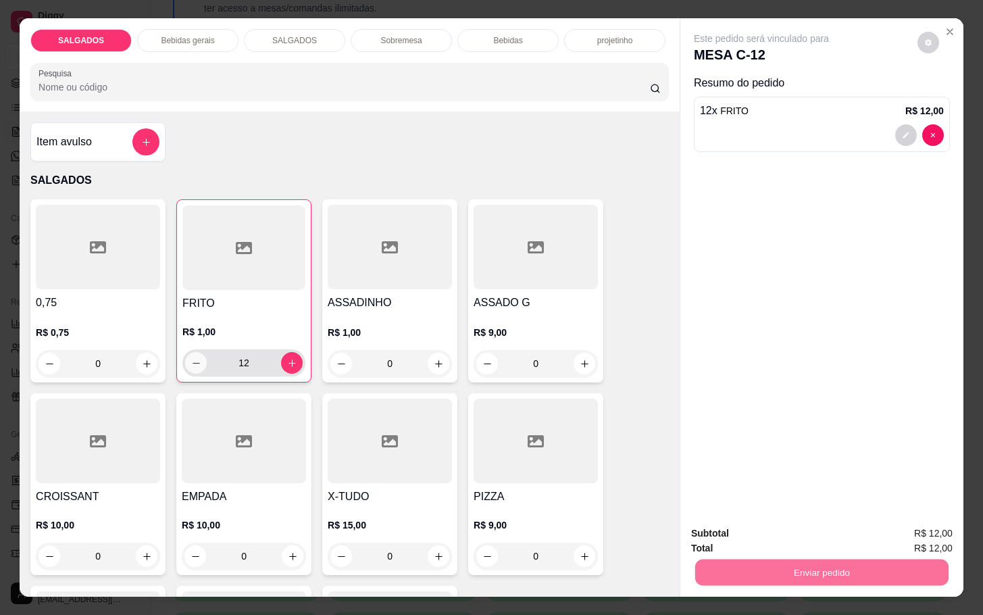
click at [186, 363] on button "decrease-product-quantity" at bounding box center [196, 363] width 22 height 22
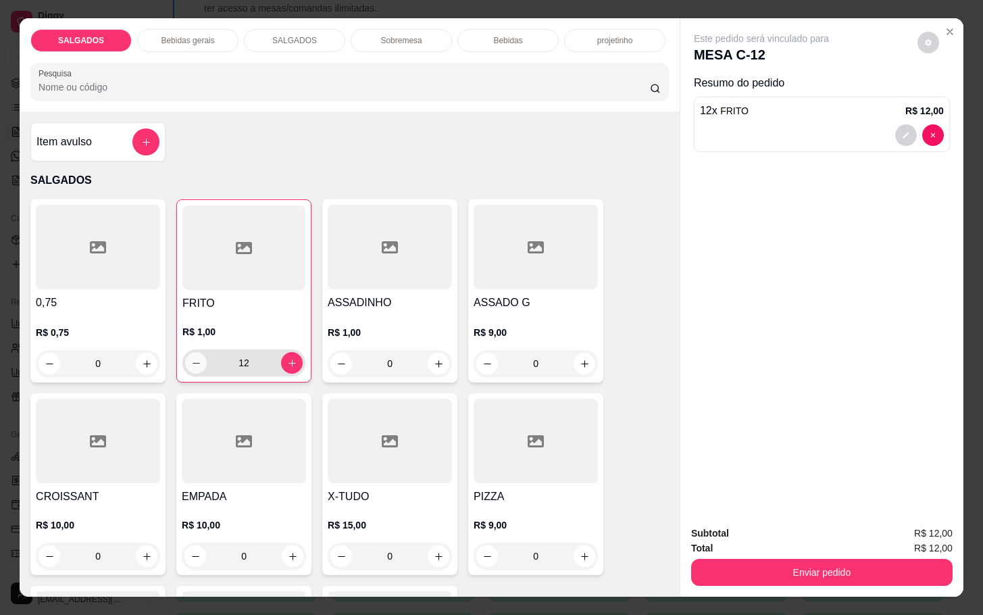
click at [197, 357] on button "decrease-product-quantity" at bounding box center [196, 363] width 22 height 22
type input "11"
click at [761, 548] on div "Subtotal R$ 11,00 Total R$ 11,00 Enviar pedido" at bounding box center [821, 555] width 261 height 60
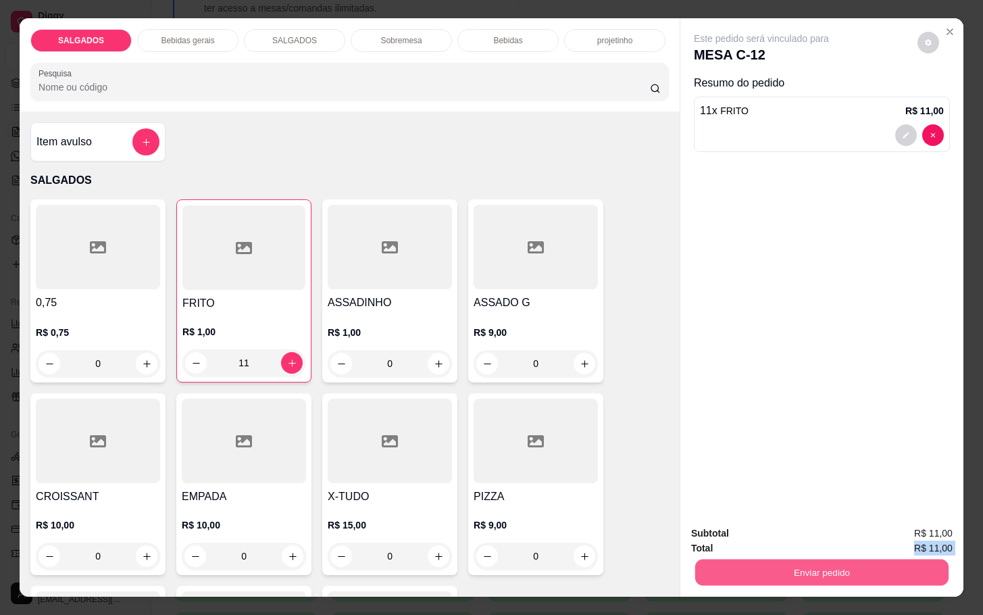
click at [784, 559] on button "Enviar pedido" at bounding box center [821, 572] width 253 height 26
click at [904, 525] on button "Enviar pedido" at bounding box center [915, 532] width 76 height 26
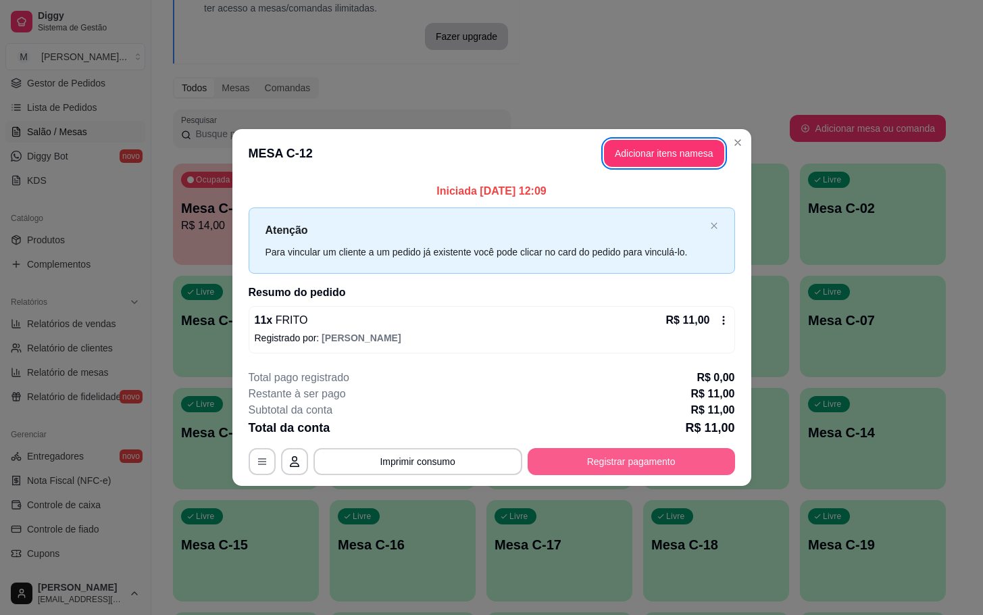
drag, startPoint x: 621, startPoint y: 478, endPoint x: 612, endPoint y: 478, distance: 8.8
click at [622, 478] on footer "**********" at bounding box center [491, 422] width 519 height 127
click at [598, 450] on button "Registrar pagamento" at bounding box center [630, 461] width 201 height 26
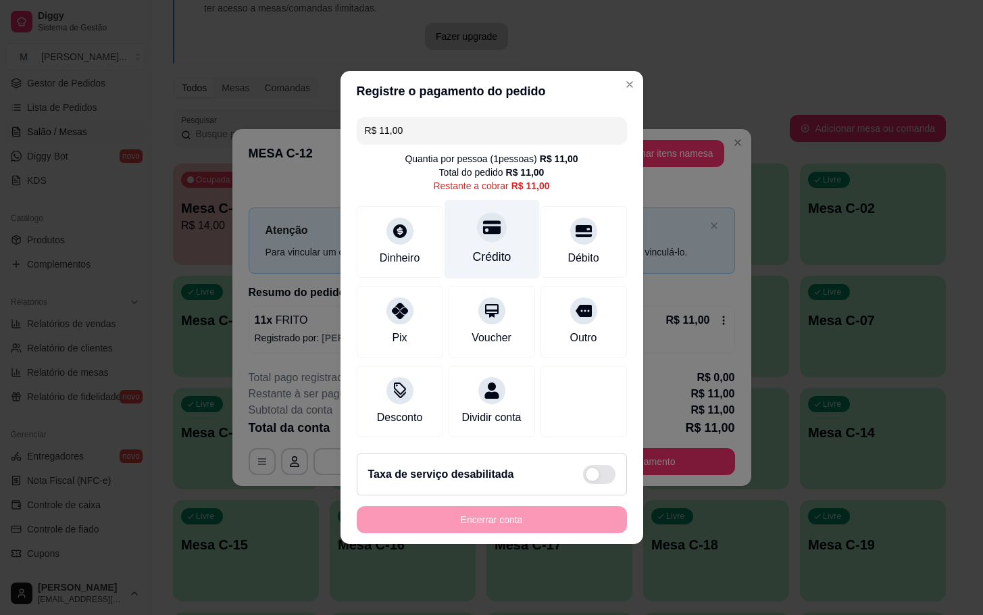
click at [505, 226] on div "Crédito" at bounding box center [491, 239] width 95 height 79
type input "R$ 0,00"
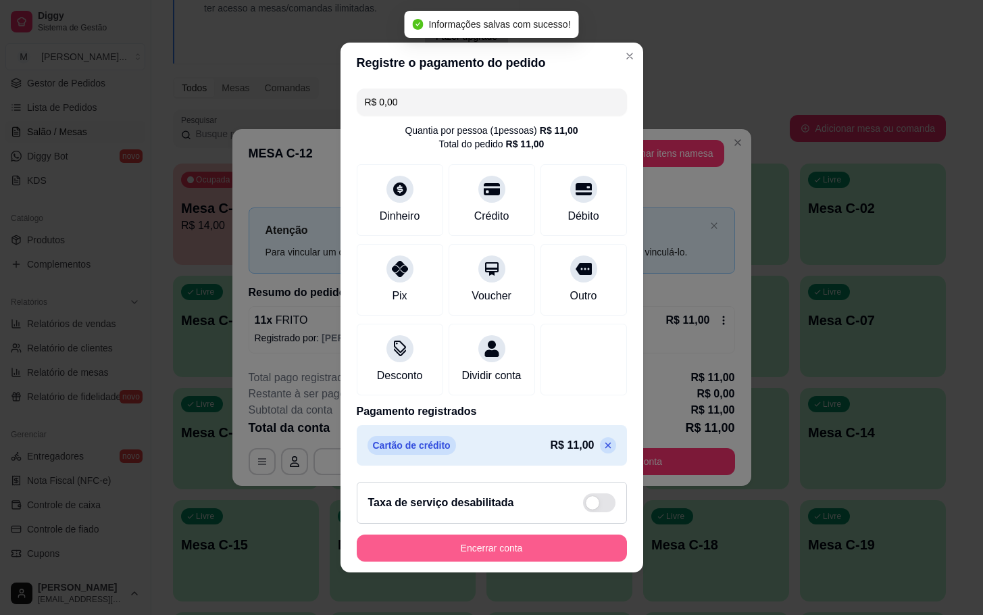
click at [531, 559] on button "Encerrar conta" at bounding box center [492, 547] width 270 height 27
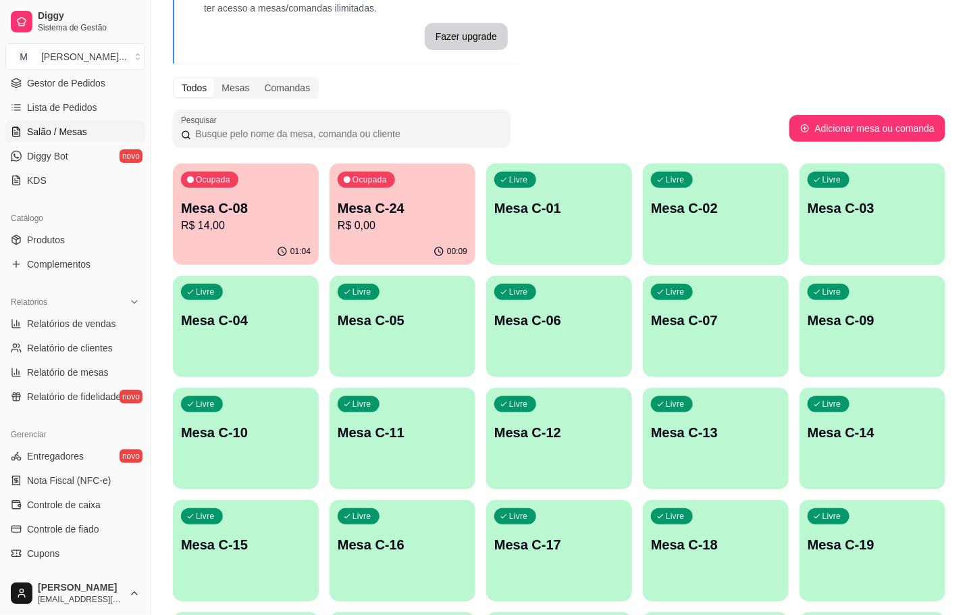
click at [249, 227] on p "R$ 14,00" at bounding box center [246, 225] width 130 height 16
click at [355, 207] on p "Mesa C-24" at bounding box center [403, 208] width 126 height 18
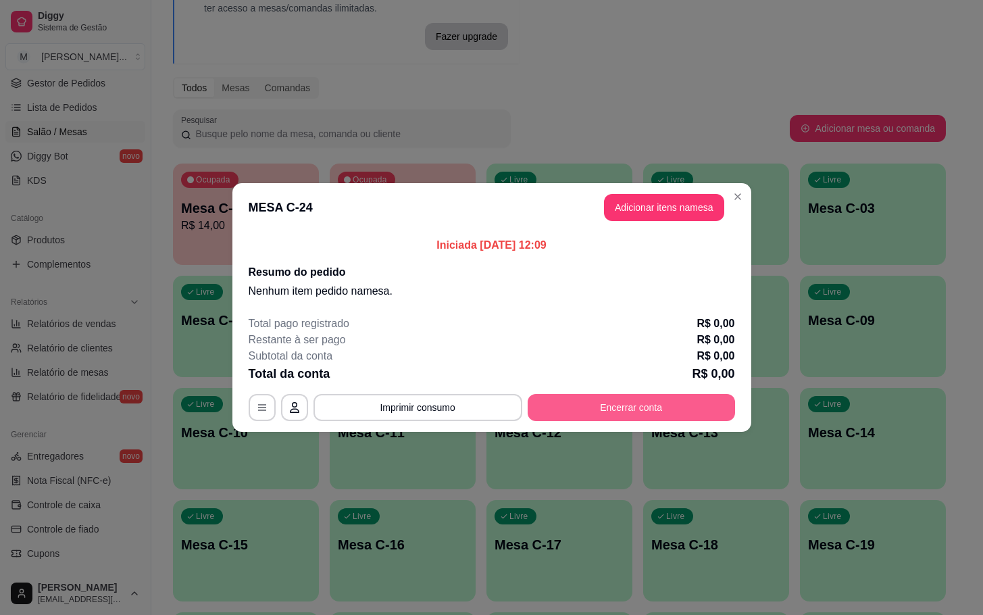
click at [683, 393] on div "Total pago registrado R$ 0,00 Restante à ser pago R$ 0,00 Subtotal da conta R$ …" at bounding box center [492, 367] width 486 height 105
click at [681, 397] on button "Encerrar conta" at bounding box center [630, 407] width 201 height 26
click at [683, 394] on button "Encerrar conta" at bounding box center [630, 407] width 207 height 27
click at [665, 400] on button "Encerrar conta" at bounding box center [630, 407] width 207 height 27
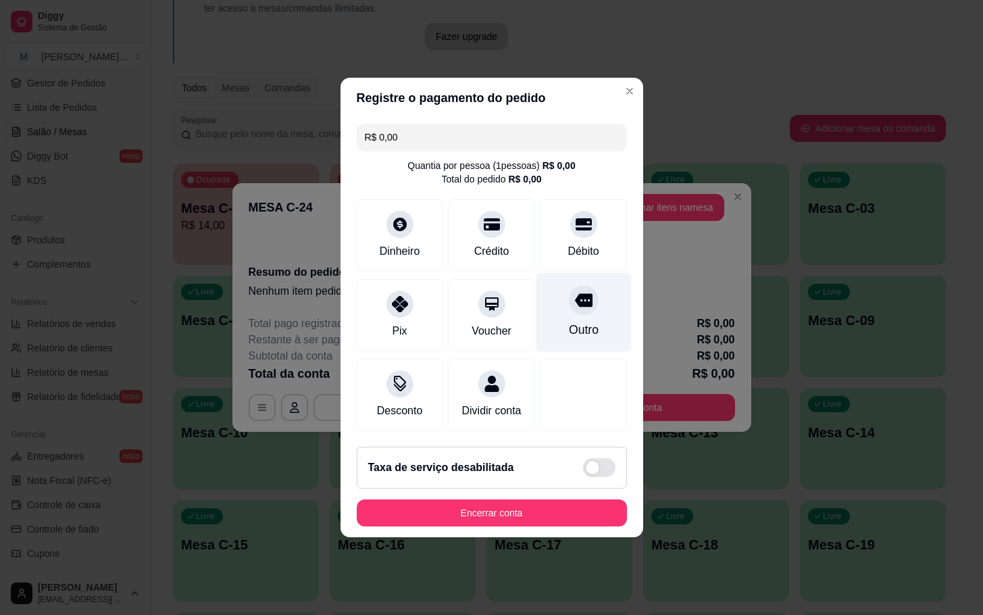
click at [580, 333] on div "Outro" at bounding box center [583, 312] width 95 height 79
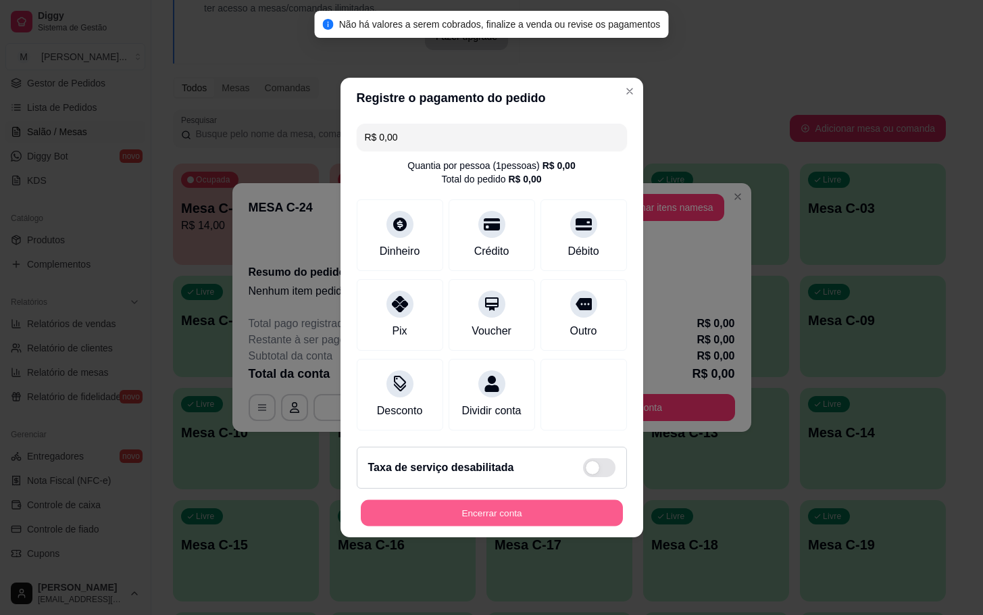
click at [565, 526] on button "Encerrar conta" at bounding box center [492, 513] width 262 height 26
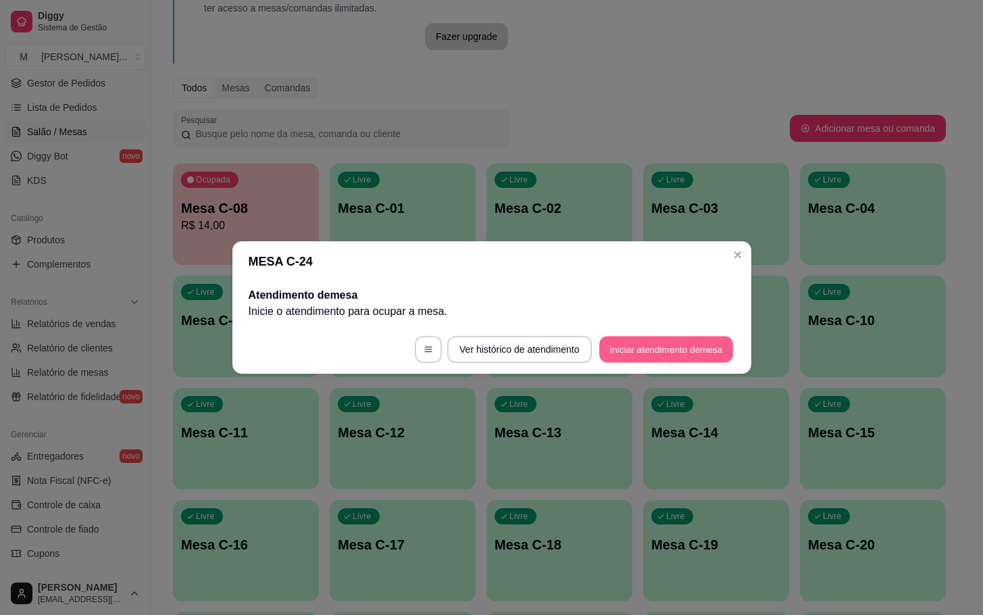
click at [655, 338] on button "Iniciar atendimento de mesa" at bounding box center [666, 349] width 134 height 26
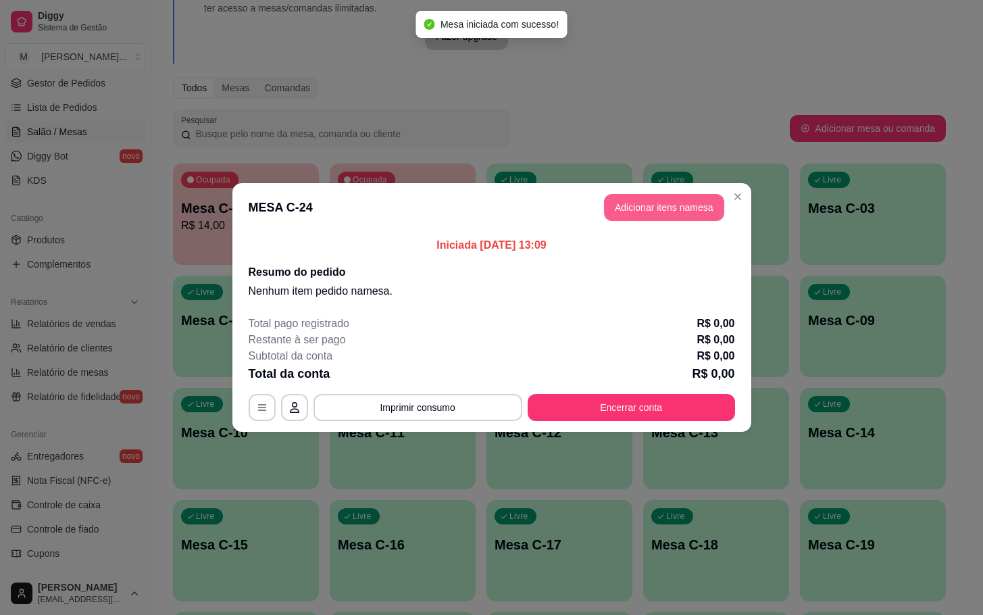
click at [620, 195] on button "Adicionar itens na mesa" at bounding box center [664, 207] width 120 height 27
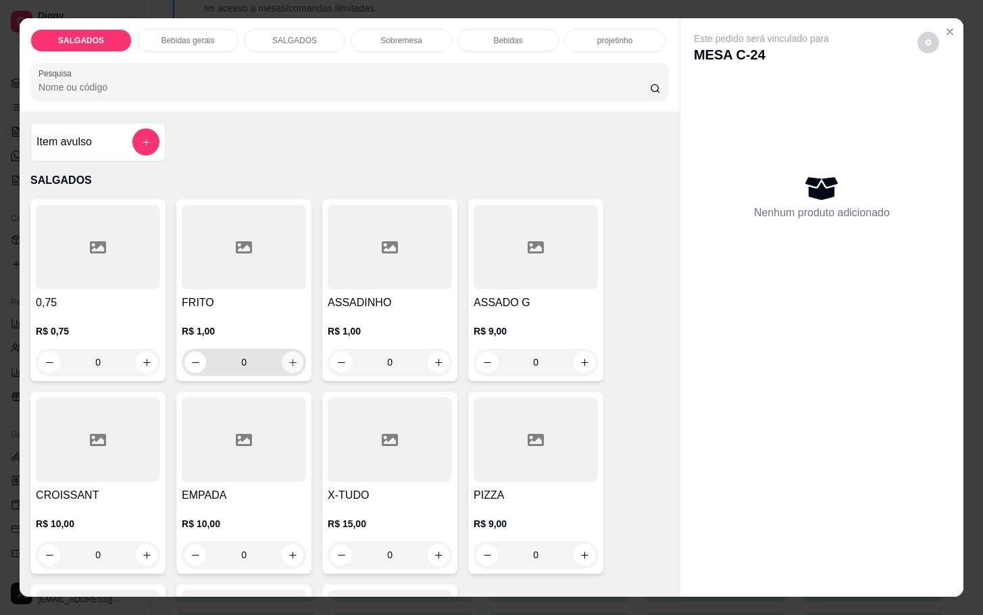
click at [290, 361] on icon "increase-product-quantity" at bounding box center [293, 362] width 10 height 10
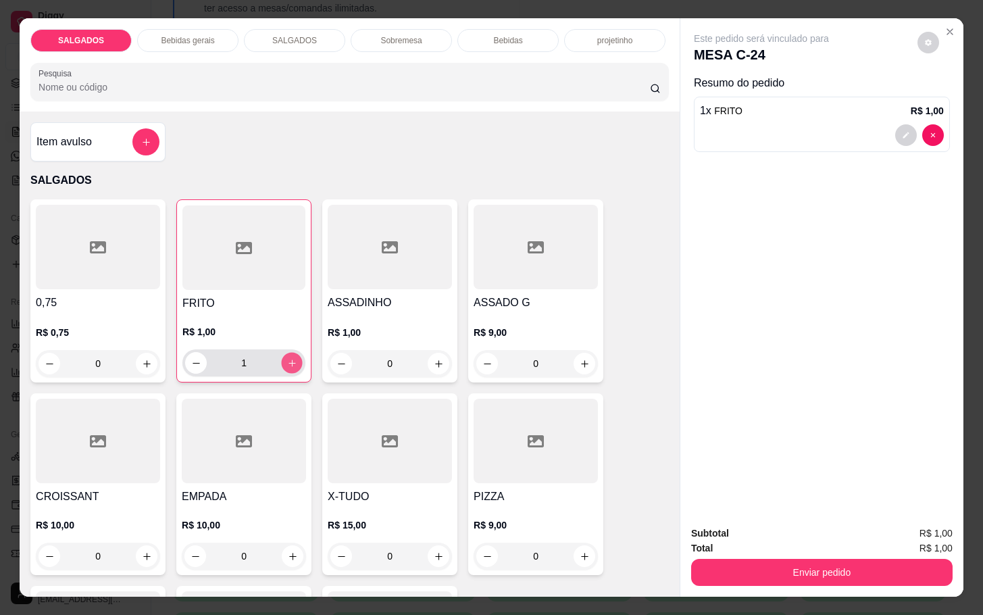
click at [290, 361] on button "increase-product-quantity" at bounding box center [292, 363] width 21 height 21
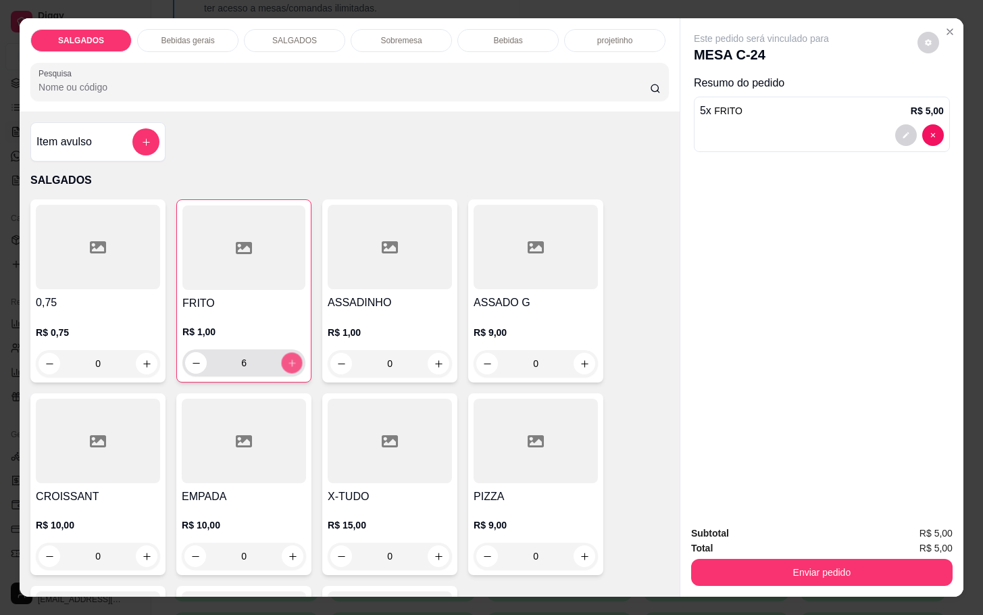
click at [290, 361] on button "increase-product-quantity" at bounding box center [292, 363] width 21 height 21
click at [290, 361] on button "increase-product-quantity" at bounding box center [292, 363] width 22 height 22
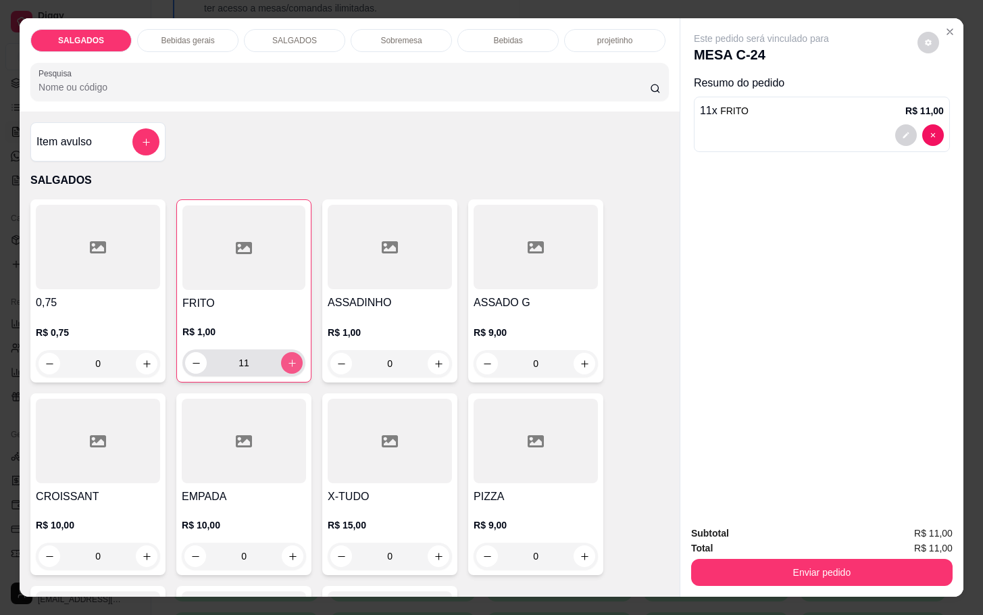
click at [290, 361] on button "increase-product-quantity" at bounding box center [292, 363] width 22 height 22
click at [290, 361] on button "increase-product-quantity" at bounding box center [292, 363] width 21 height 21
click at [290, 361] on button "increase-product-quantity" at bounding box center [292, 363] width 22 height 22
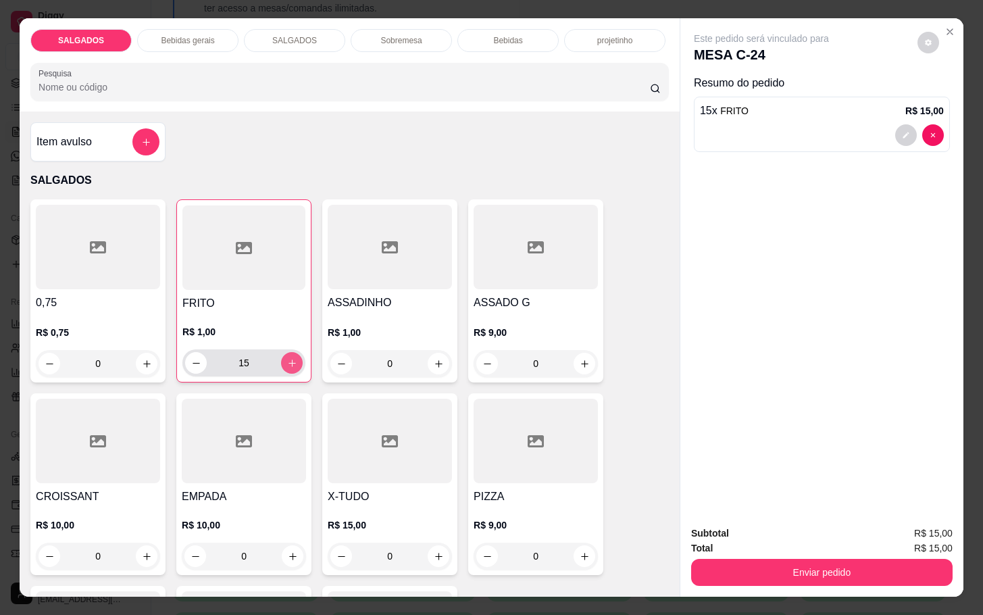
type input "16"
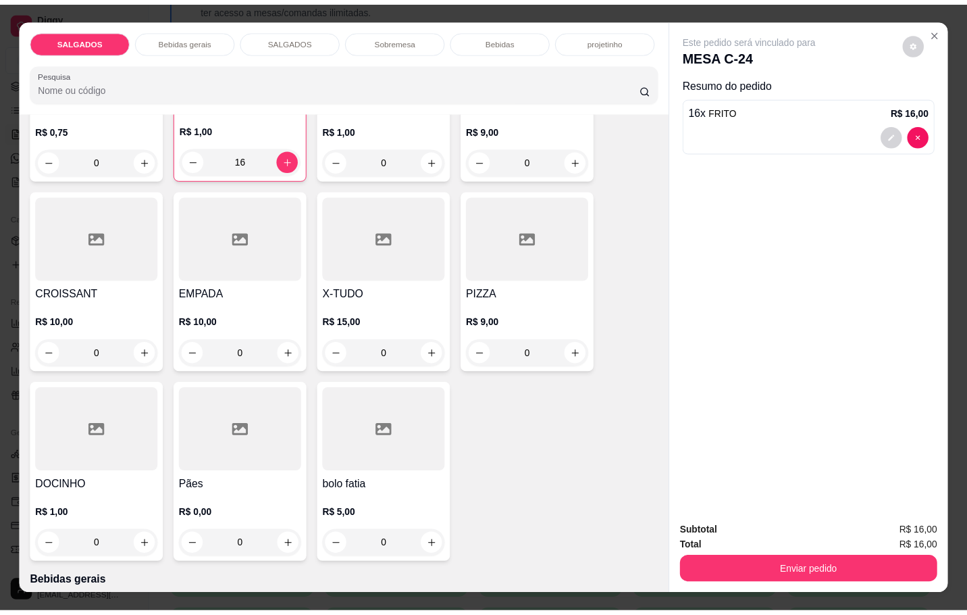
scroll to position [507, 0]
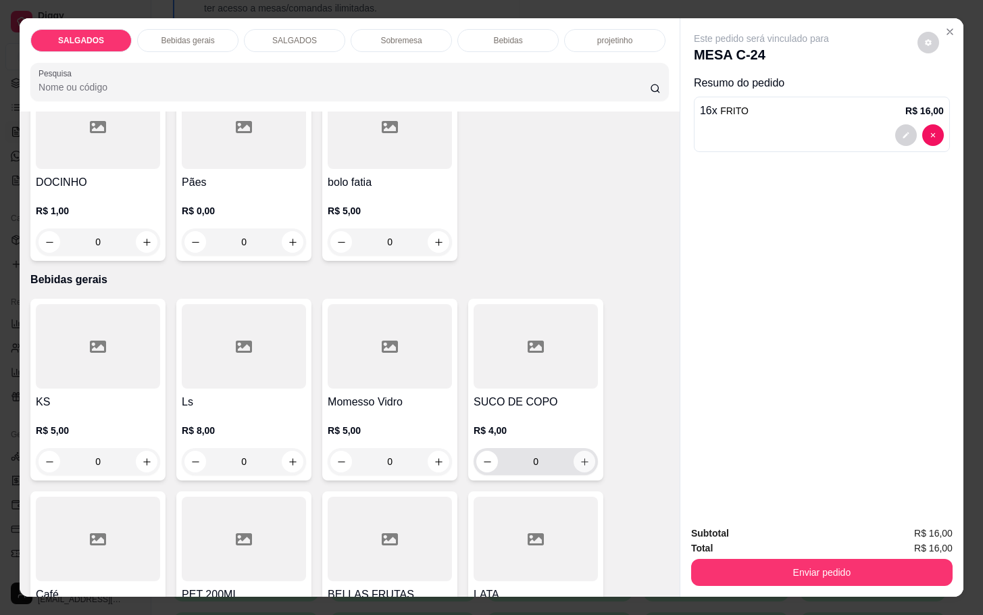
click at [573, 462] on button "increase-product-quantity" at bounding box center [584, 461] width 22 height 22
click at [579, 460] on icon "increase-product-quantity" at bounding box center [584, 462] width 10 height 10
type input "2"
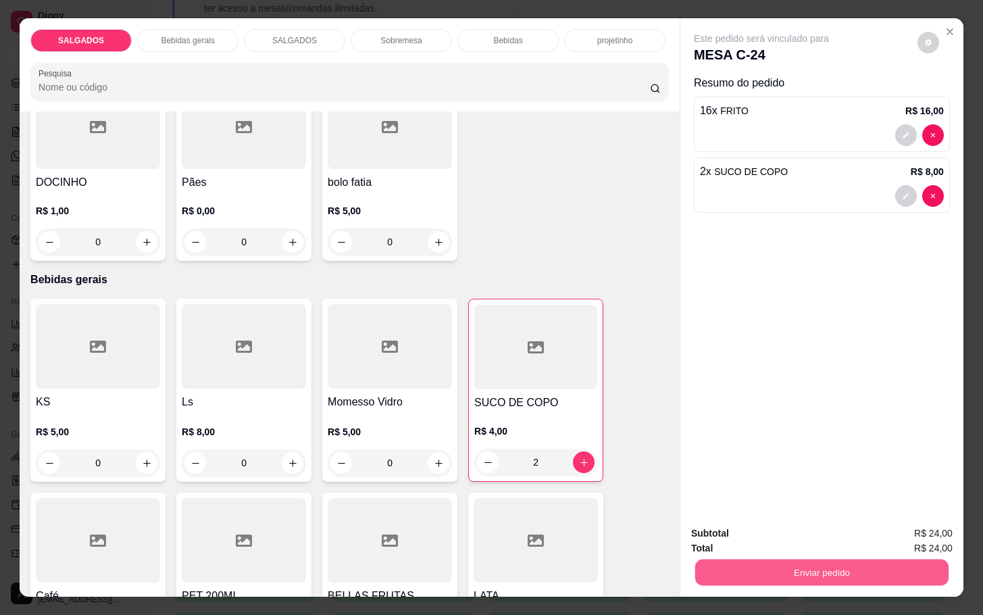
click at [762, 569] on button "Enviar pedido" at bounding box center [821, 572] width 253 height 26
click at [890, 523] on button "Enviar pedido" at bounding box center [915, 532] width 76 height 26
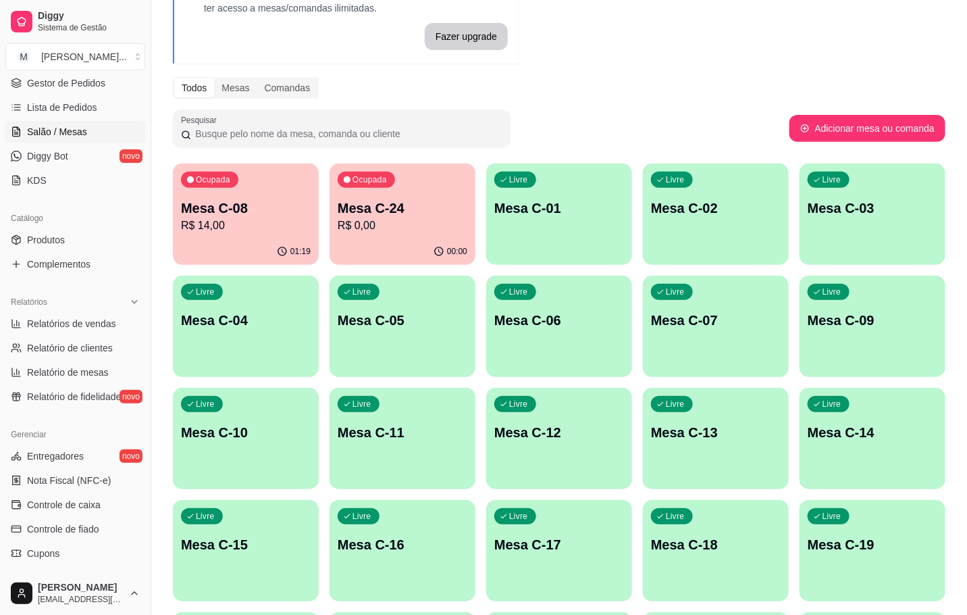
scroll to position [367, 0]
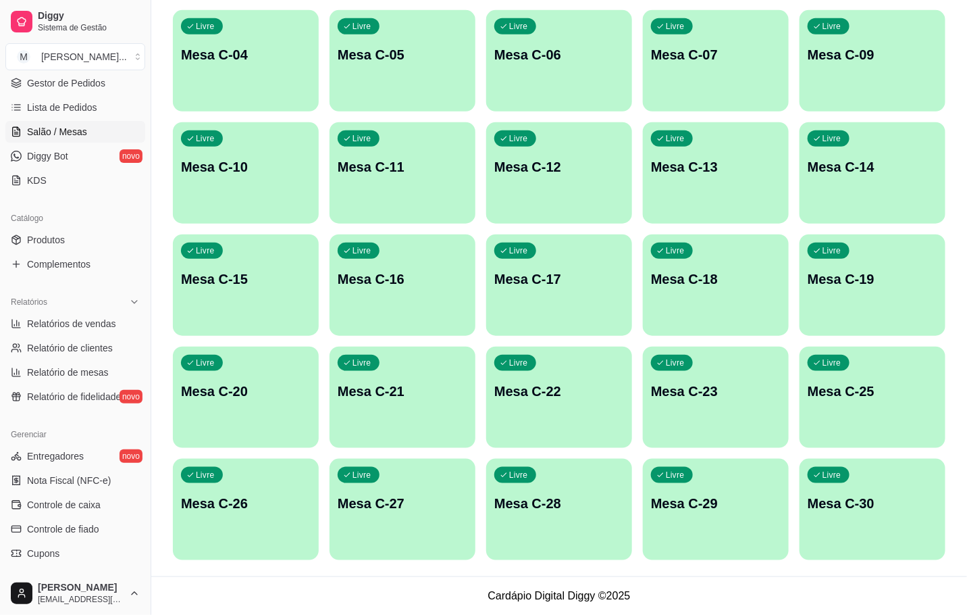
click at [898, 485] on div "Livre Mesa C-30" at bounding box center [873, 501] width 146 height 85
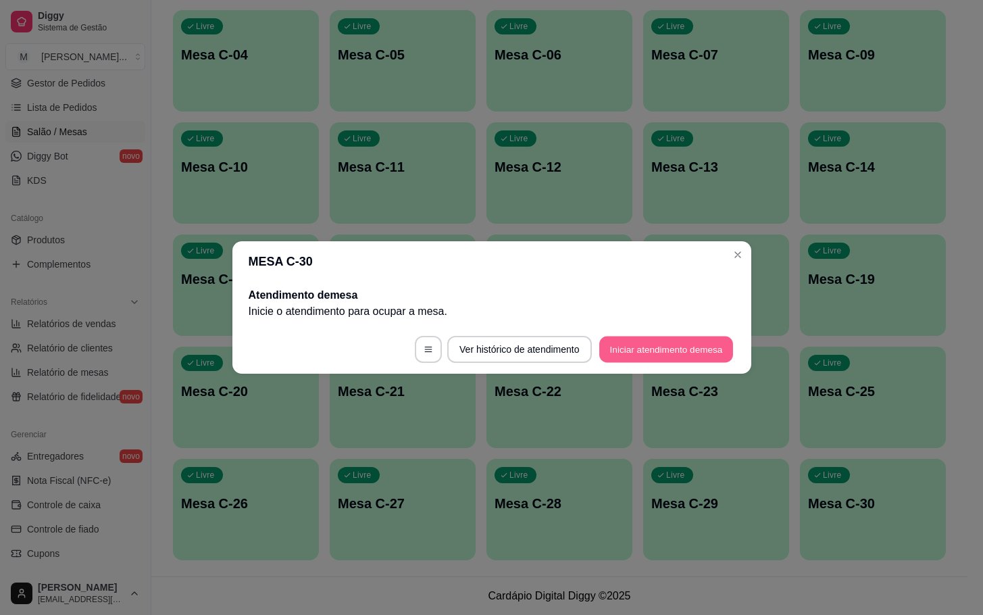
click at [689, 363] on footer "Ver histórico de atendimento Iniciar atendimento de mesa" at bounding box center [491, 349] width 519 height 49
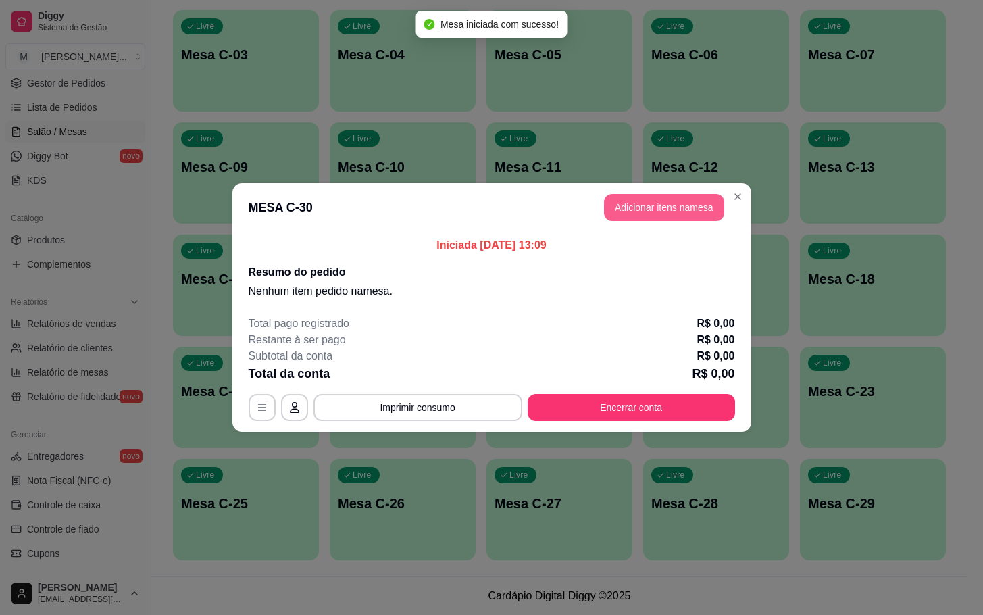
click at [640, 217] on button "Adicionar itens na mesa" at bounding box center [664, 207] width 120 height 27
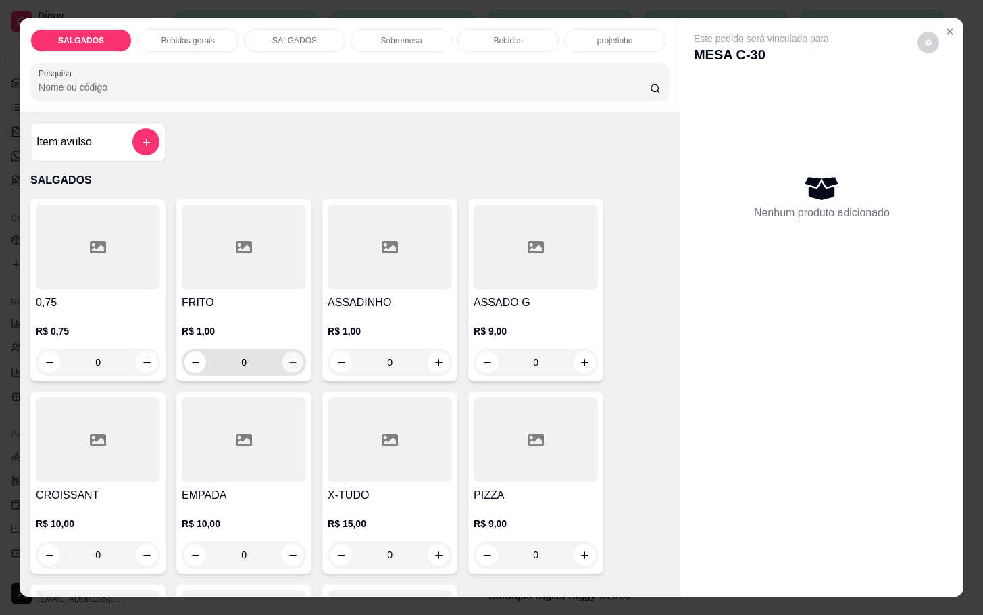
click at [288, 361] on icon "increase-product-quantity" at bounding box center [293, 362] width 10 height 10
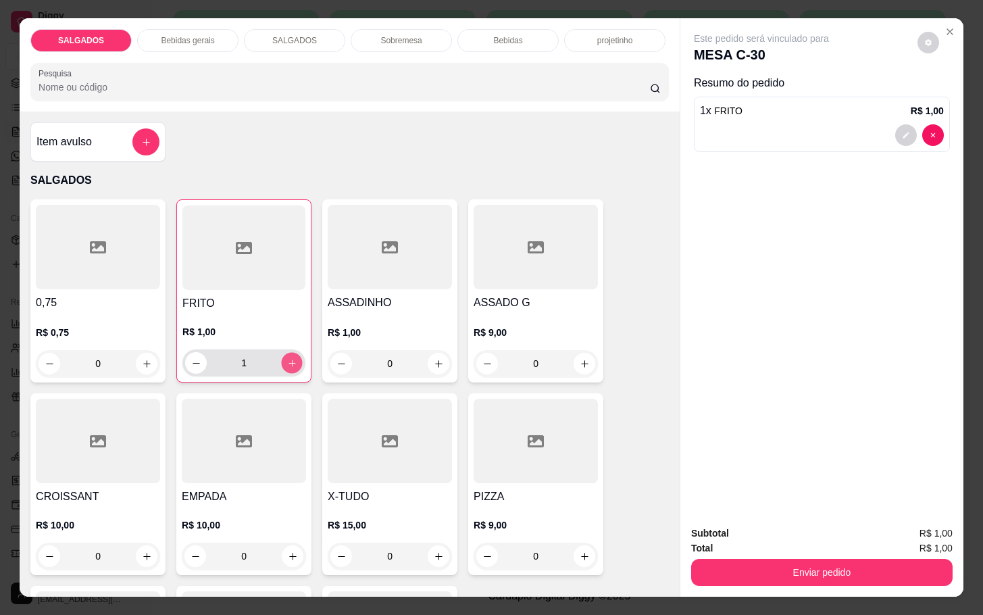
click at [287, 361] on icon "increase-product-quantity" at bounding box center [292, 363] width 10 height 10
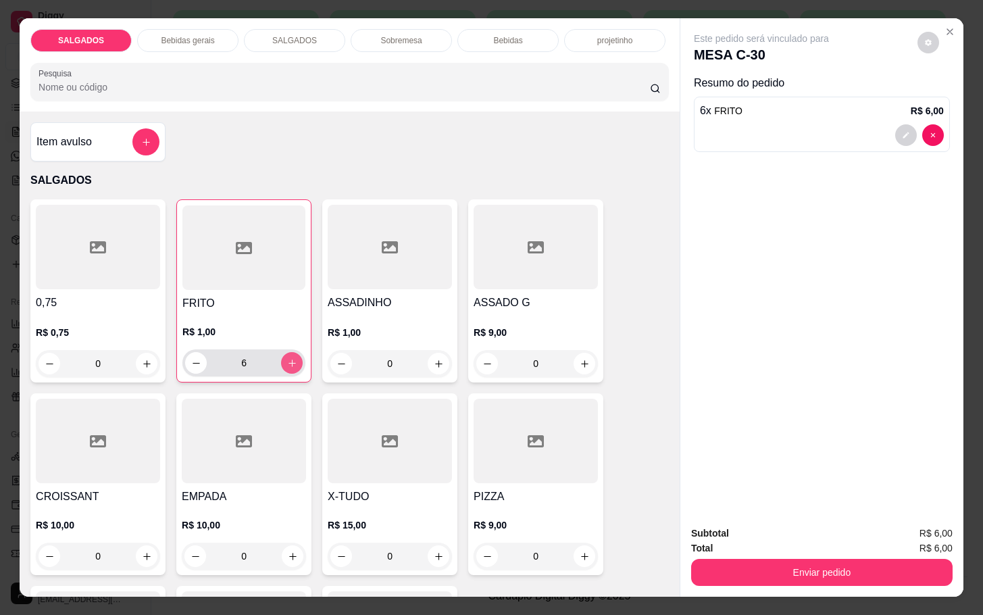
click at [287, 361] on icon "increase-product-quantity" at bounding box center [292, 363] width 10 height 10
type input "10"
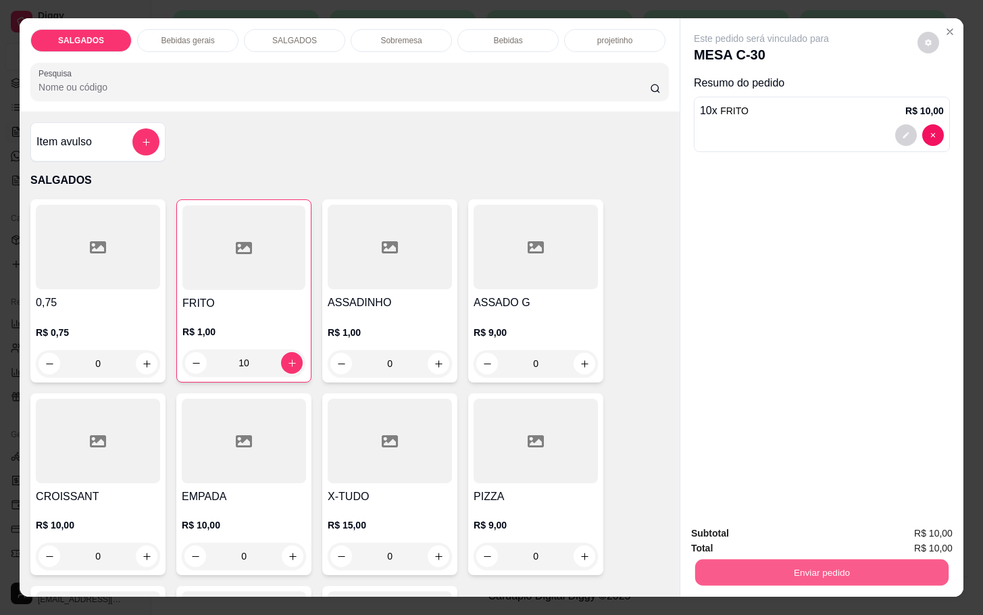
click at [796, 572] on button "Enviar pedido" at bounding box center [821, 572] width 253 height 26
click at [927, 519] on button "Enviar pedido" at bounding box center [915, 531] width 74 height 25
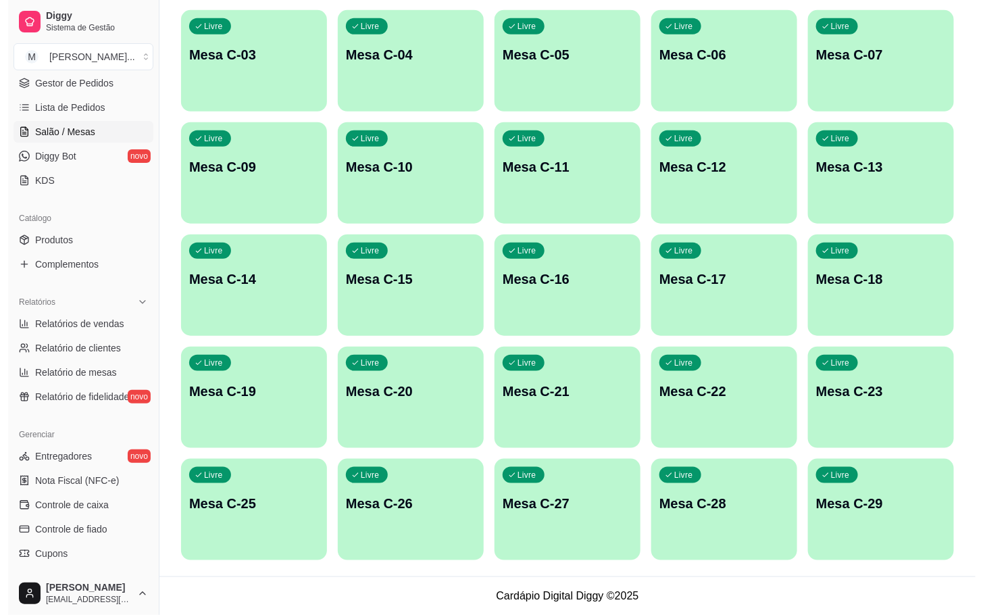
scroll to position [0, 0]
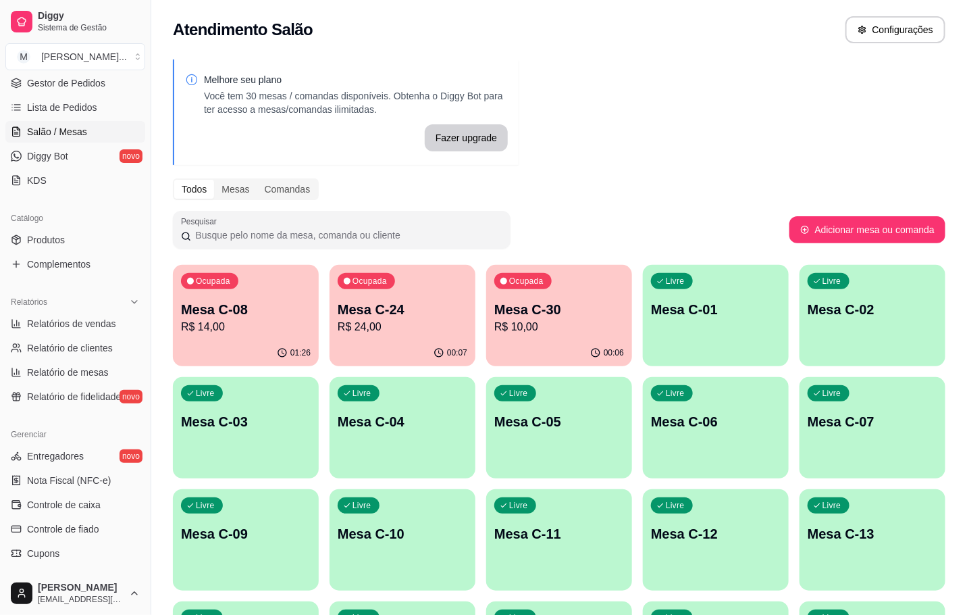
click at [349, 314] on p "Mesa C-24" at bounding box center [403, 309] width 130 height 19
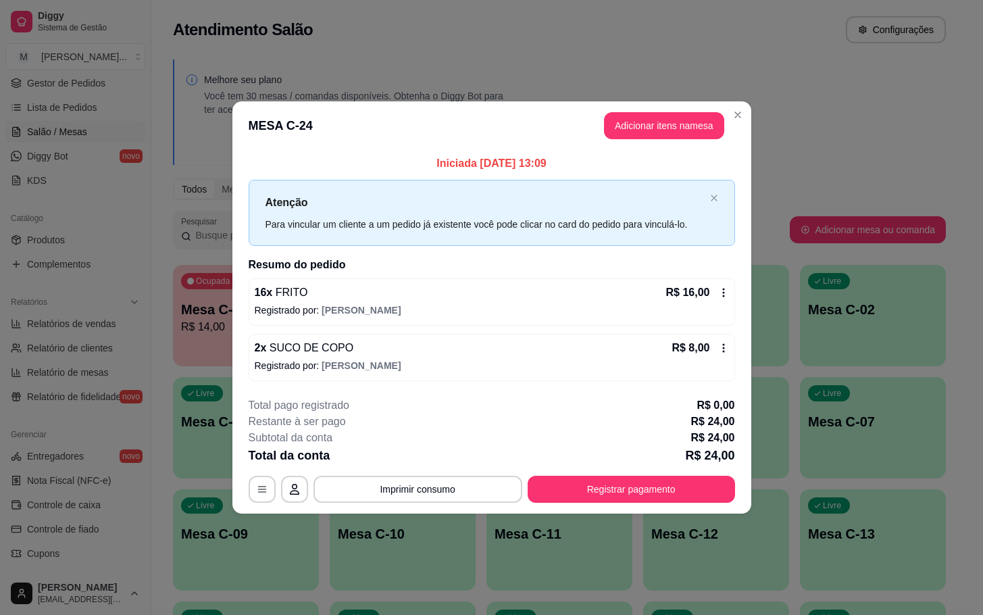
click at [629, 505] on footer "**********" at bounding box center [491, 449] width 519 height 127
click at [600, 497] on button "Registrar pagamento" at bounding box center [630, 488] width 207 height 27
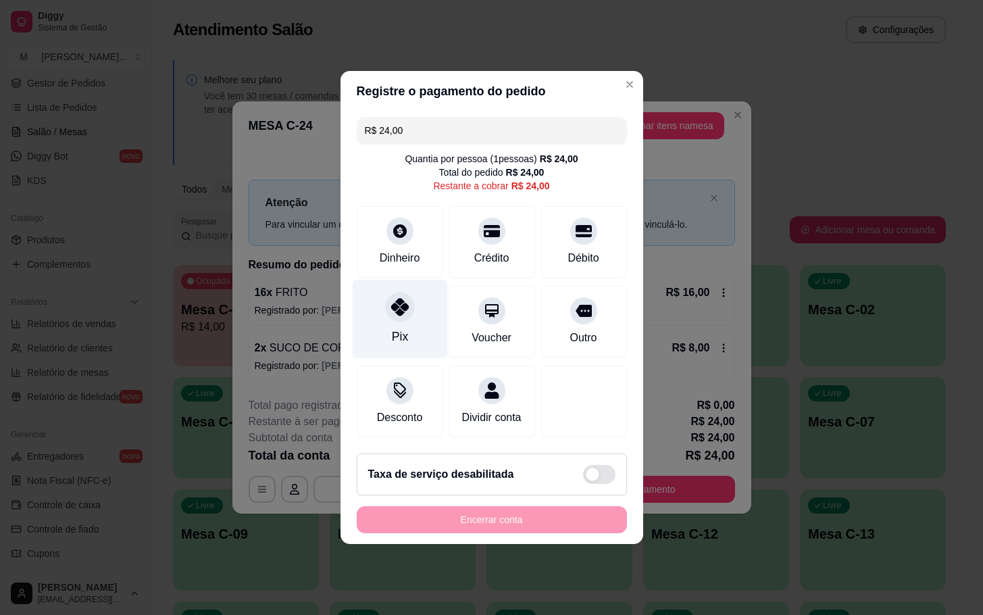
click at [387, 322] on div "Pix" at bounding box center [399, 319] width 95 height 79
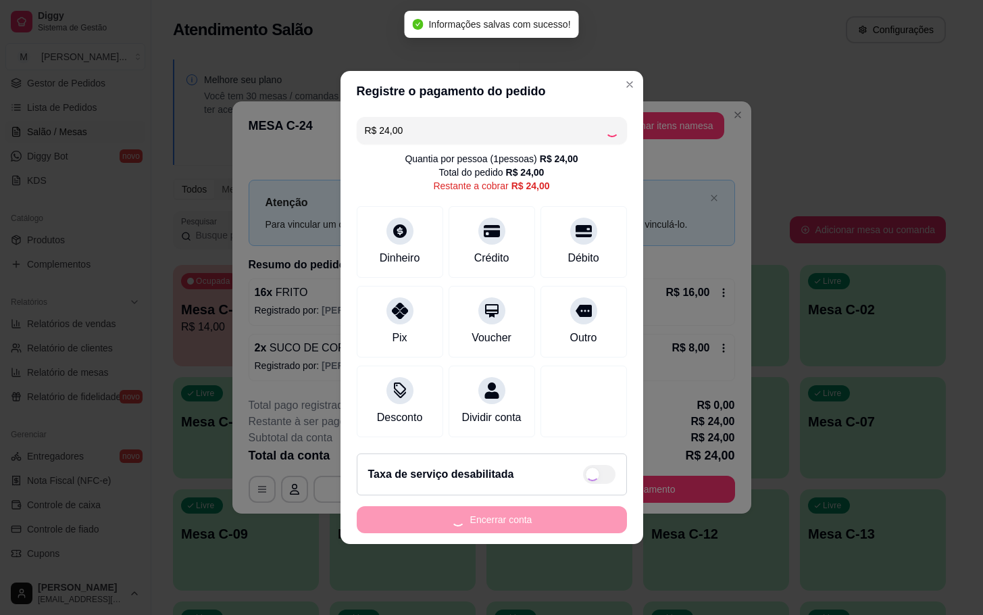
type input "R$ 0,00"
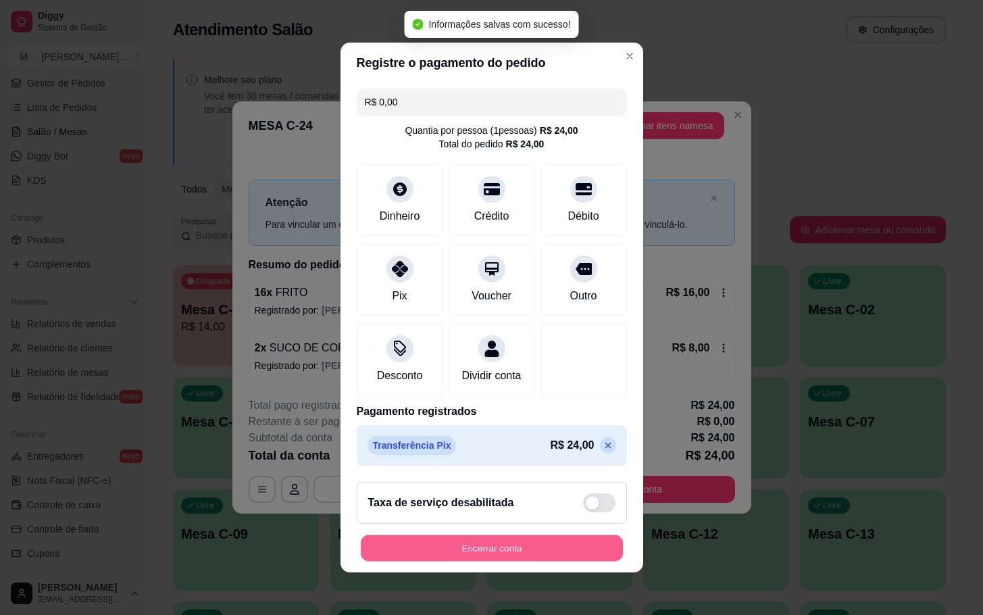
click at [486, 545] on button "Encerrar conta" at bounding box center [492, 548] width 262 height 26
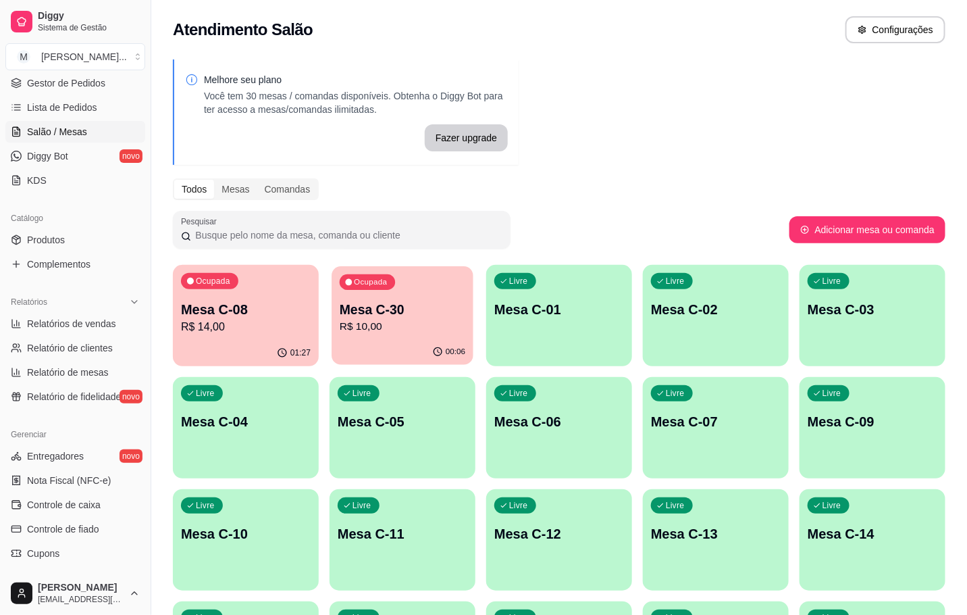
click at [365, 296] on div "Ocupada Mesa C-30 R$ 10,00" at bounding box center [403, 302] width 142 height 73
click at [413, 341] on div "00:08" at bounding box center [403, 353] width 146 height 26
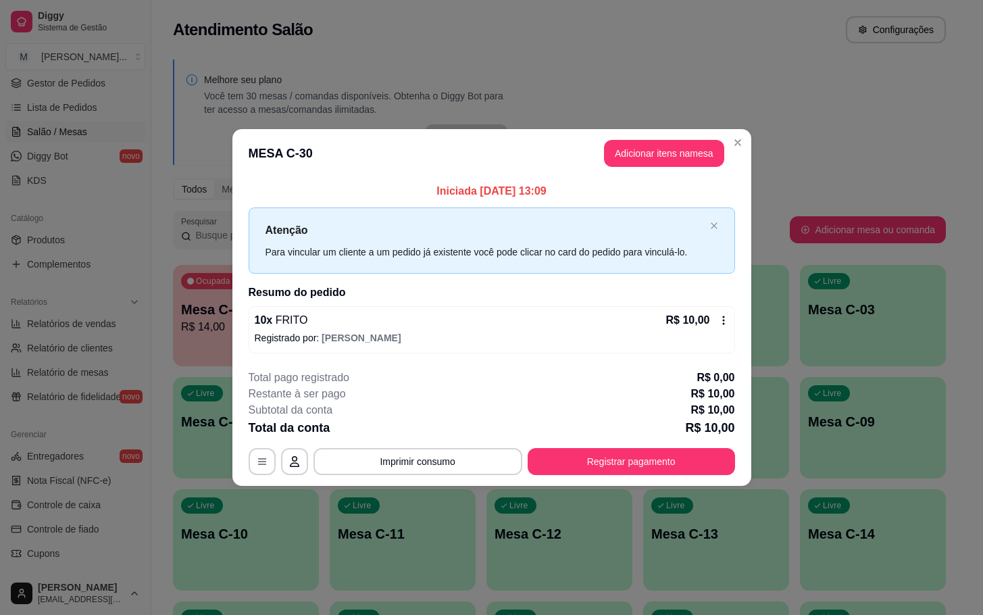
click at [718, 144] on button "Adicionar itens na mesa" at bounding box center [664, 153] width 120 height 27
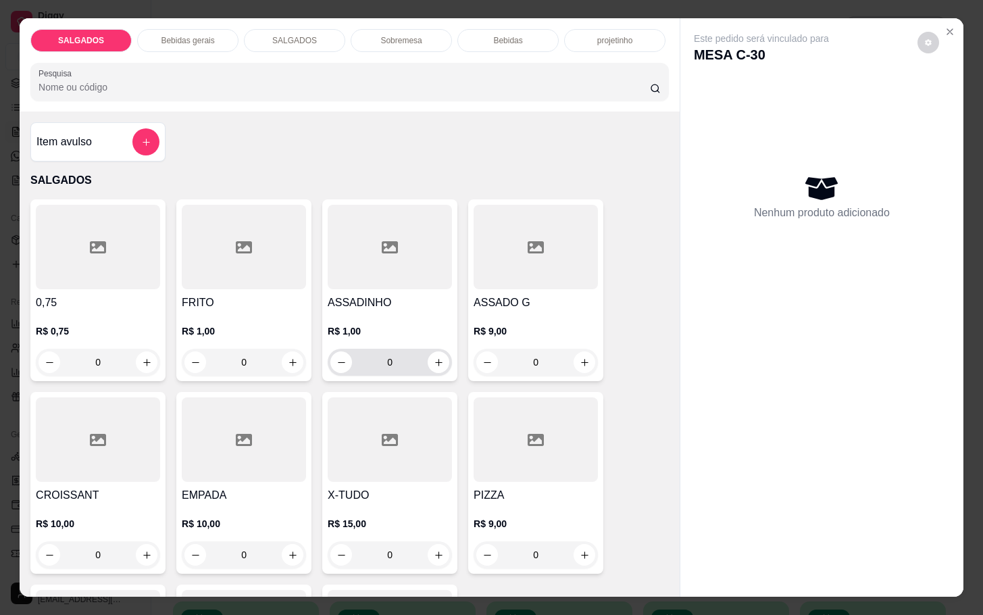
scroll to position [304, 0]
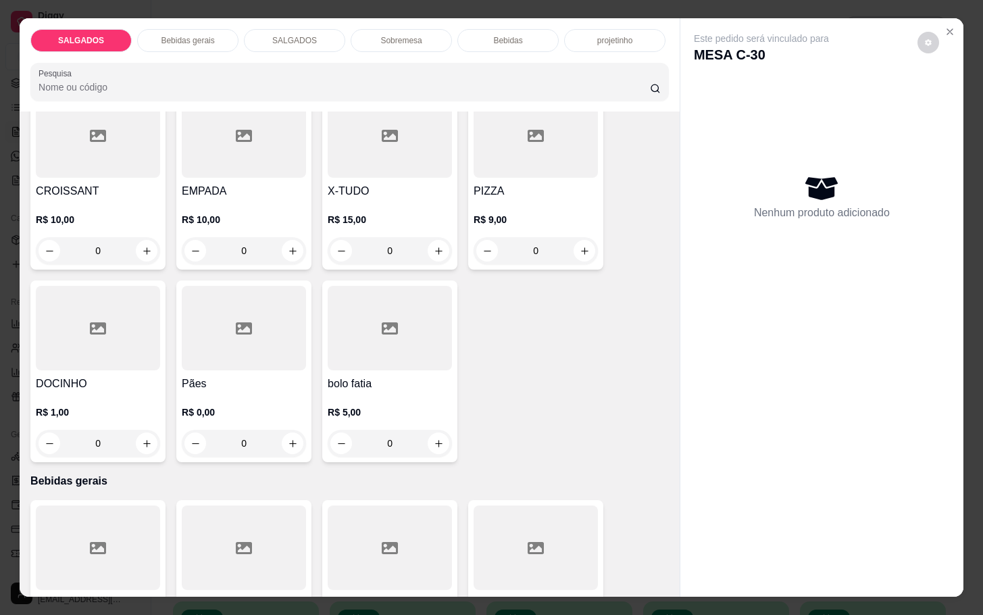
click at [134, 395] on div "R$ 1,00 0" at bounding box center [98, 424] width 124 height 65
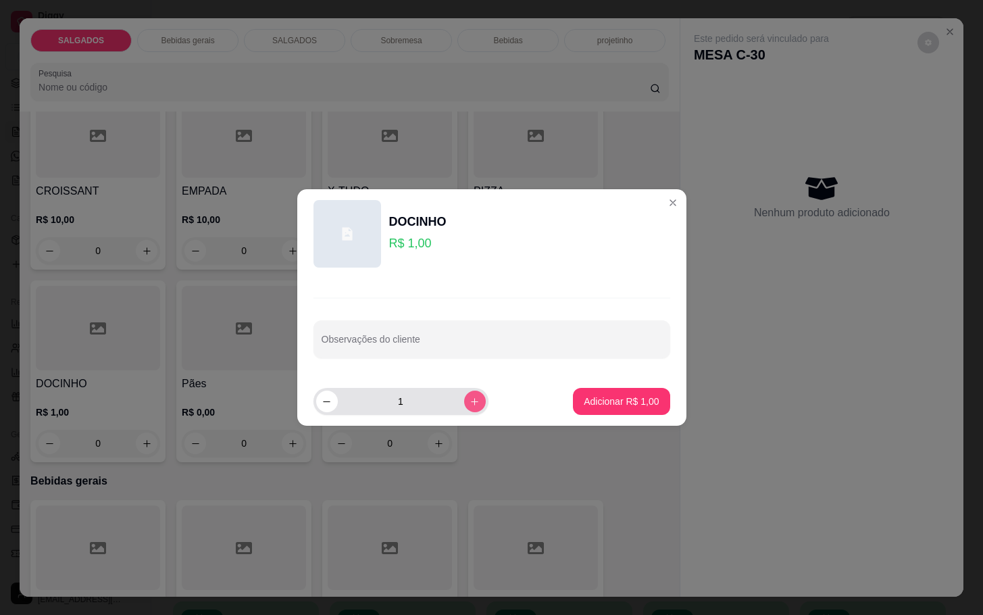
click at [464, 400] on button "increase-product-quantity" at bounding box center [475, 401] width 22 height 22
click at [464, 400] on button "increase-product-quantity" at bounding box center [474, 400] width 21 height 21
click at [464, 400] on button "increase-product-quantity" at bounding box center [475, 401] width 22 height 22
click at [464, 400] on button "increase-product-quantity" at bounding box center [474, 400] width 21 height 21
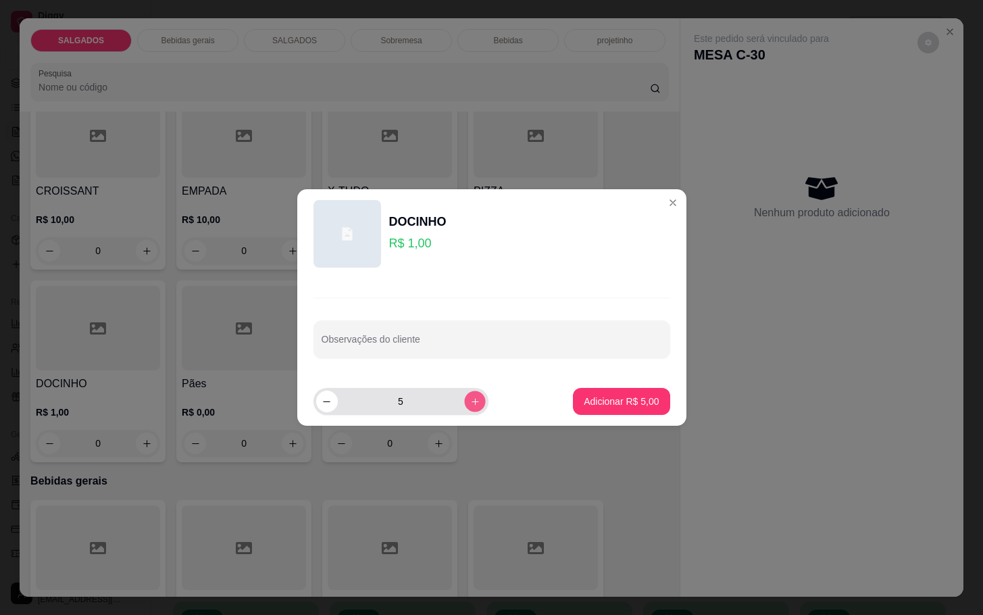
type input "6"
click at [615, 415] on footer "6 Adicionar R$ 6,00" at bounding box center [491, 401] width 389 height 49
click at [630, 405] on p "Adicionar R$ 6,00" at bounding box center [621, 401] width 75 height 14
type input "6"
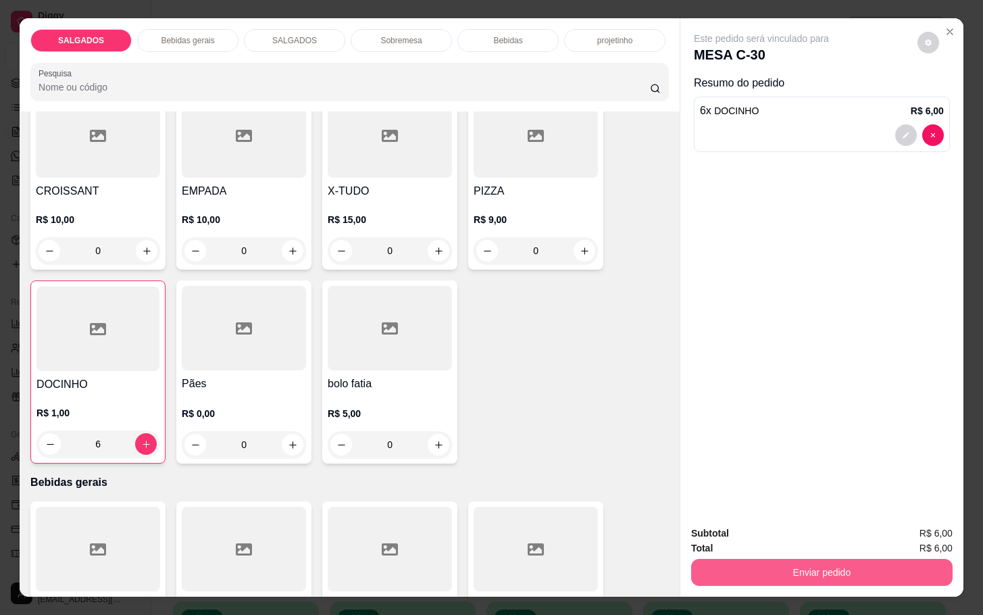
click at [842, 564] on button "Enviar pedido" at bounding box center [821, 572] width 261 height 27
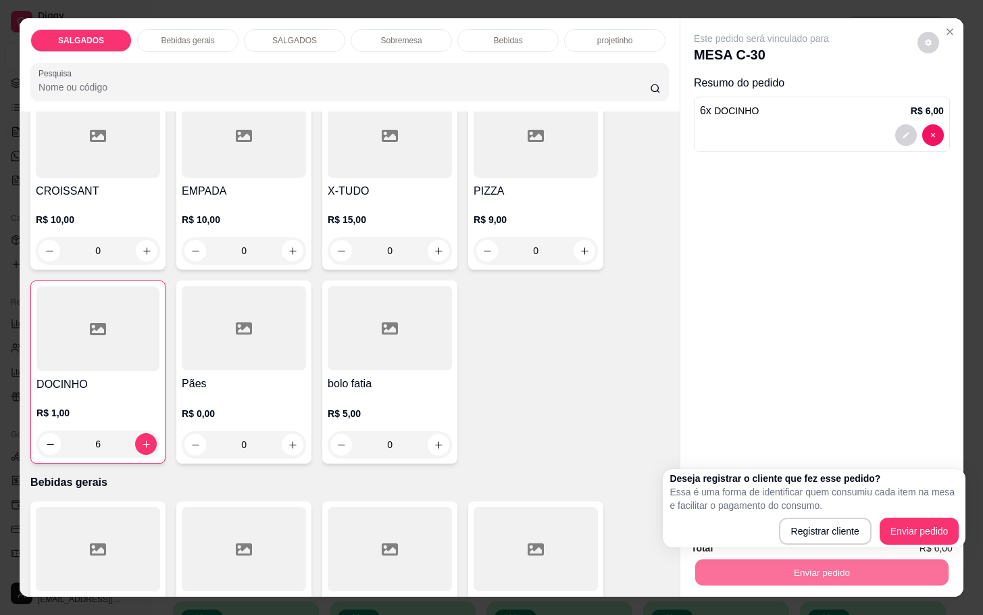
click at [908, 511] on p "Essa é uma forma de identificar quem consumiu cada item na mesa e facilitar o p…" at bounding box center [813, 498] width 289 height 27
click at [908, 515] on div "Deseja registrar o cliente que fez esse pedido? Essa é uma forma de identificar…" at bounding box center [813, 507] width 289 height 73
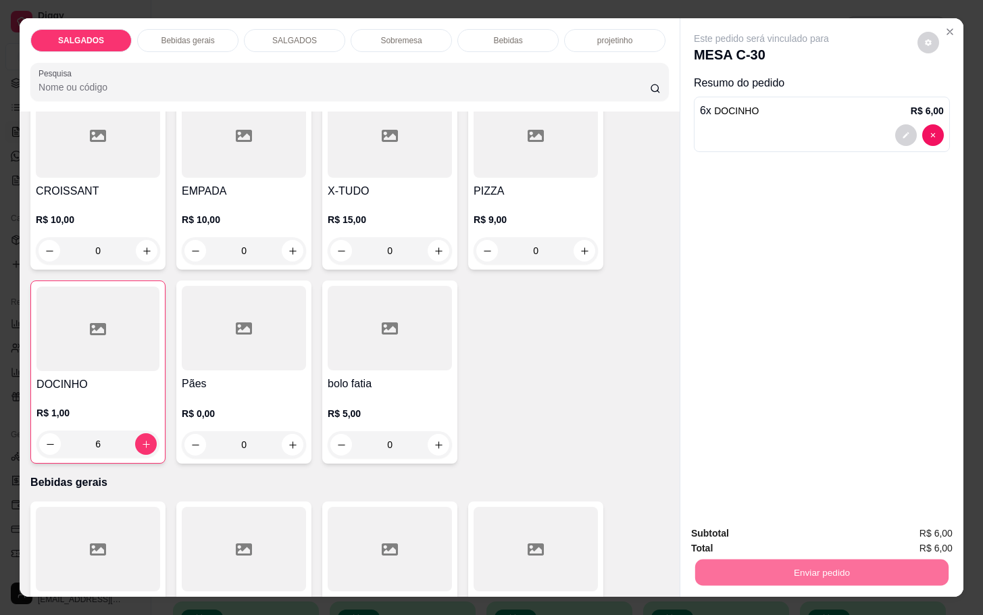
click at [904, 527] on button "Enviar pedido" at bounding box center [915, 531] width 74 height 25
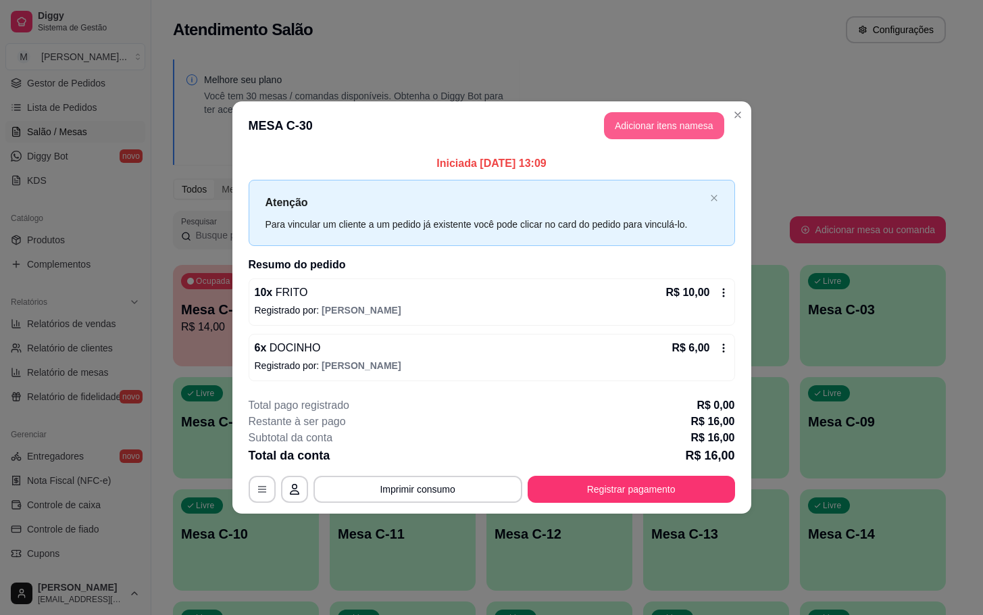
click at [641, 126] on button "Adicionar itens na mesa" at bounding box center [664, 125] width 120 height 27
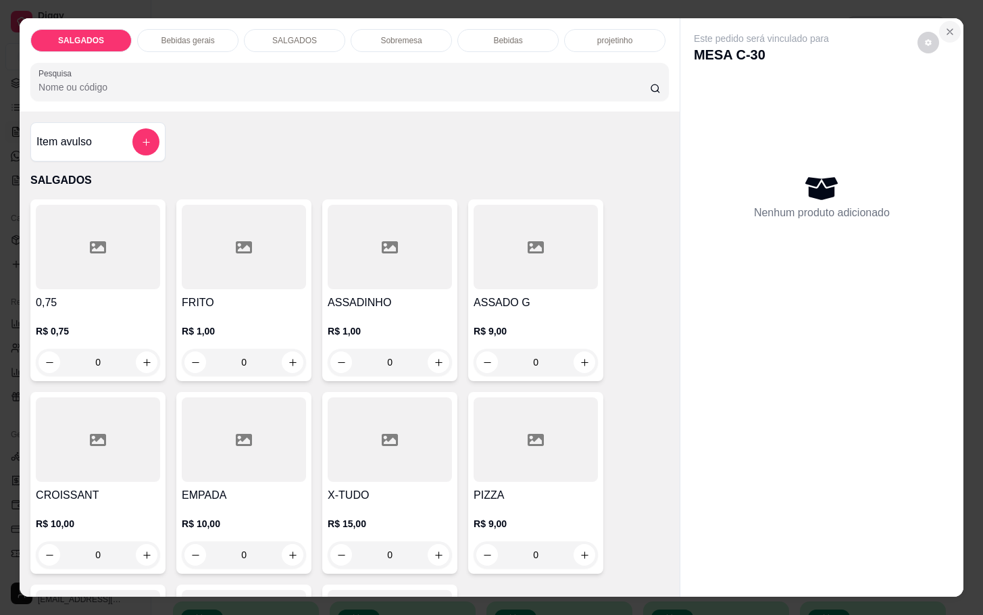
click at [948, 21] on button "Close" at bounding box center [950, 32] width 22 height 22
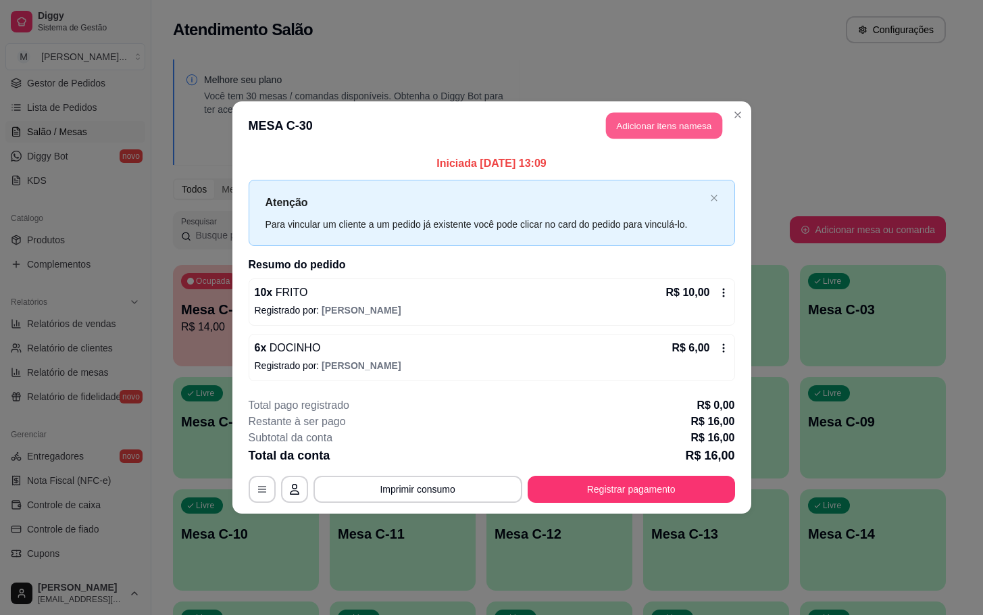
click at [669, 128] on button "Adicionar itens na mesa" at bounding box center [664, 126] width 116 height 26
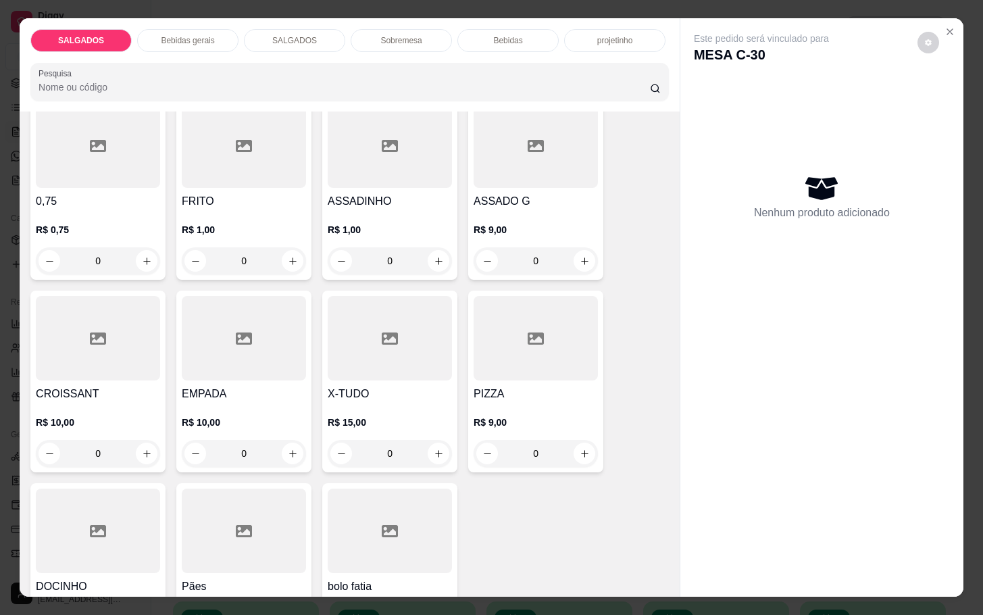
scroll to position [203, 0]
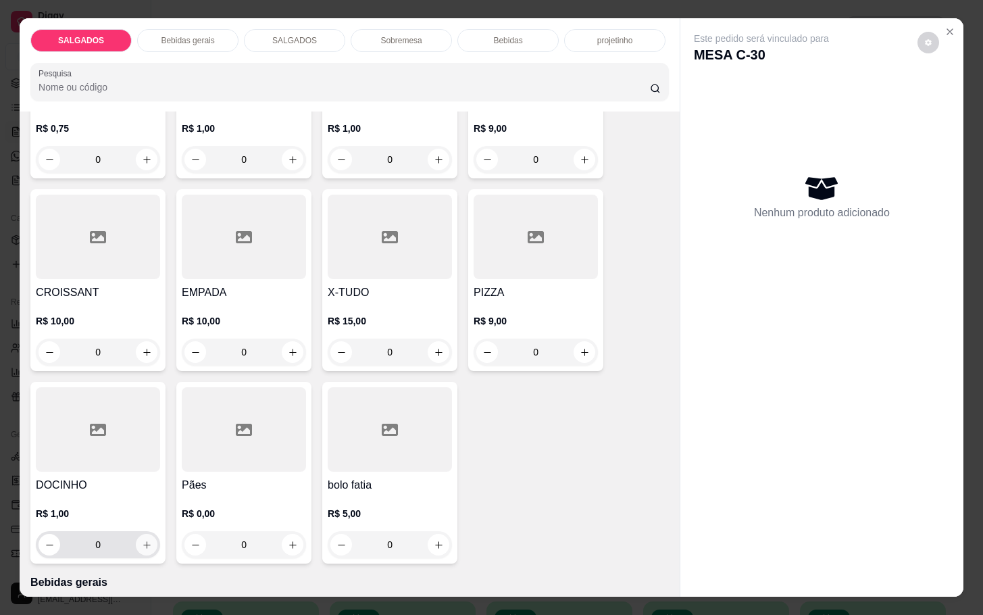
click at [142, 534] on button "increase-product-quantity" at bounding box center [147, 545] width 22 height 22
type input "1"
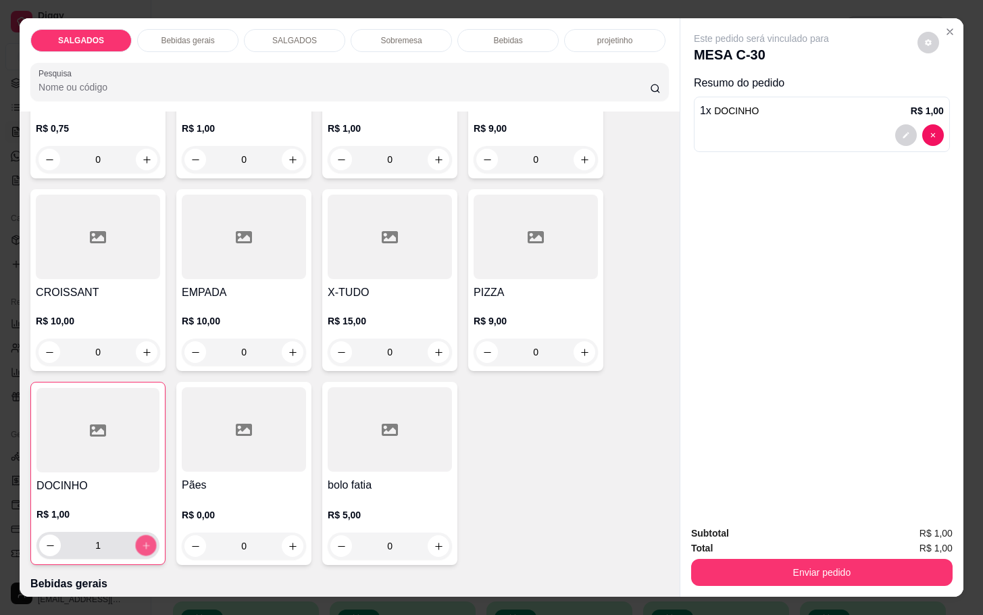
click at [142, 535] on button "increase-product-quantity" at bounding box center [146, 545] width 21 height 21
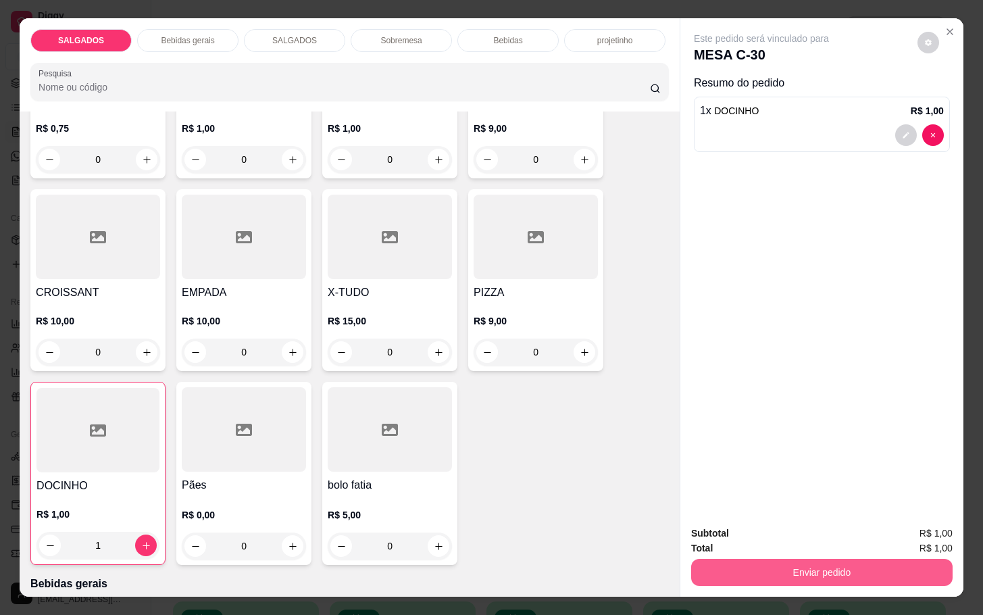
click at [857, 559] on button "Enviar pedido" at bounding box center [821, 572] width 261 height 27
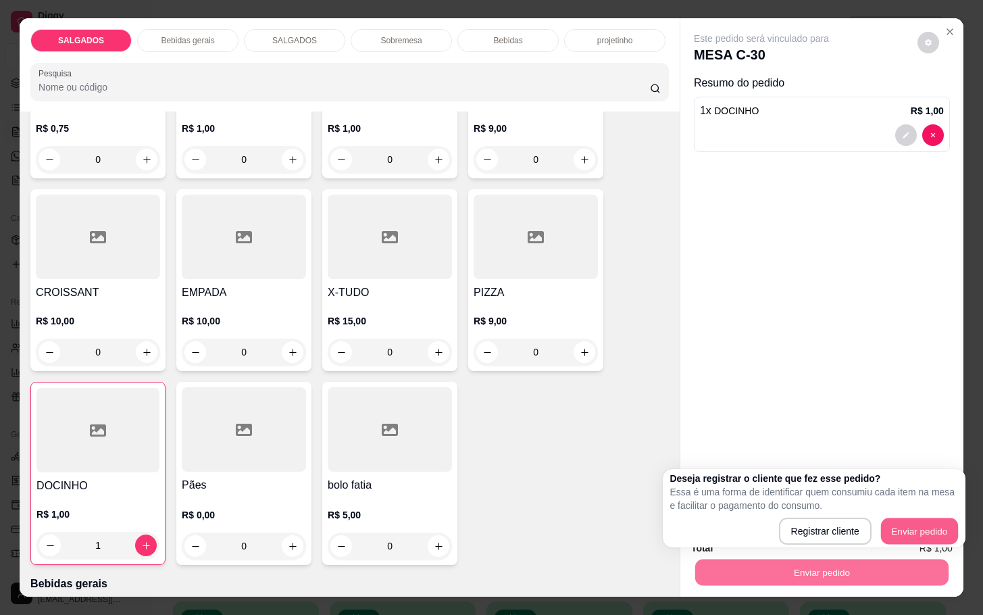
click at [912, 518] on button "Enviar pedido" at bounding box center [919, 531] width 77 height 26
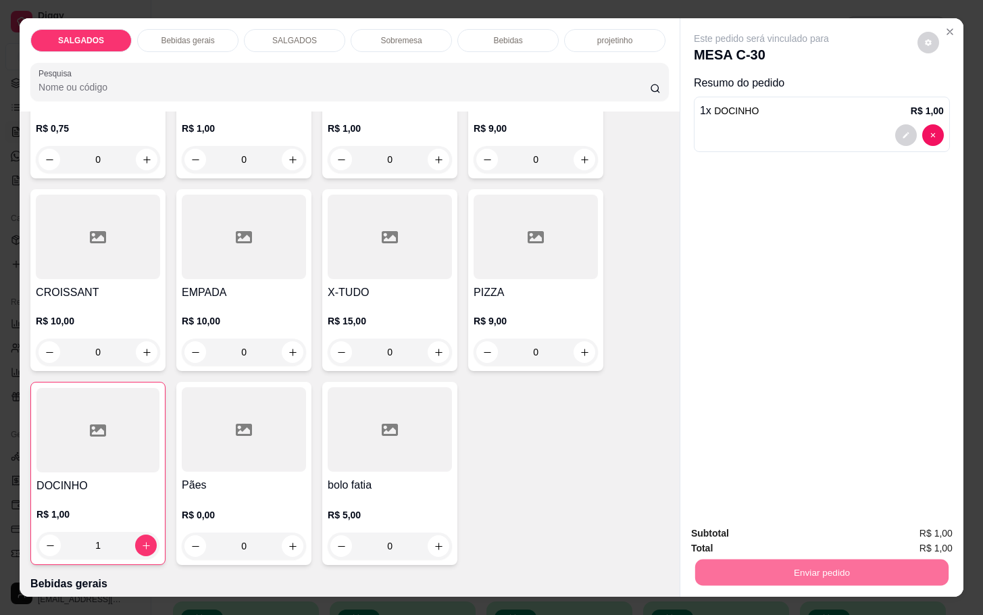
click at [932, 527] on button "Enviar pedido" at bounding box center [915, 532] width 76 height 26
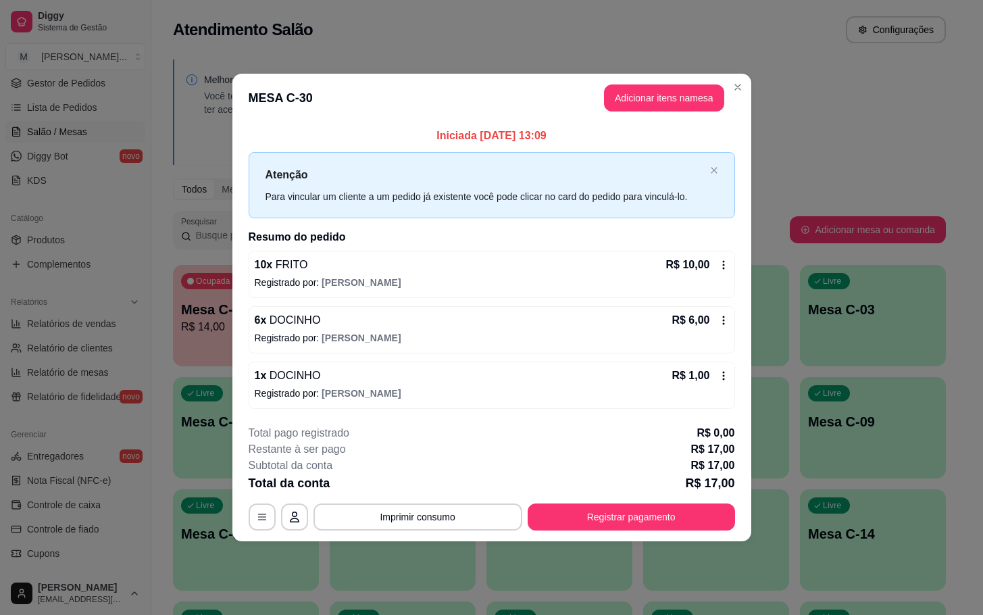
click at [720, 376] on icon at bounding box center [723, 375] width 11 height 11
click at [652, 91] on button "Adicionar itens na mesa" at bounding box center [664, 97] width 120 height 27
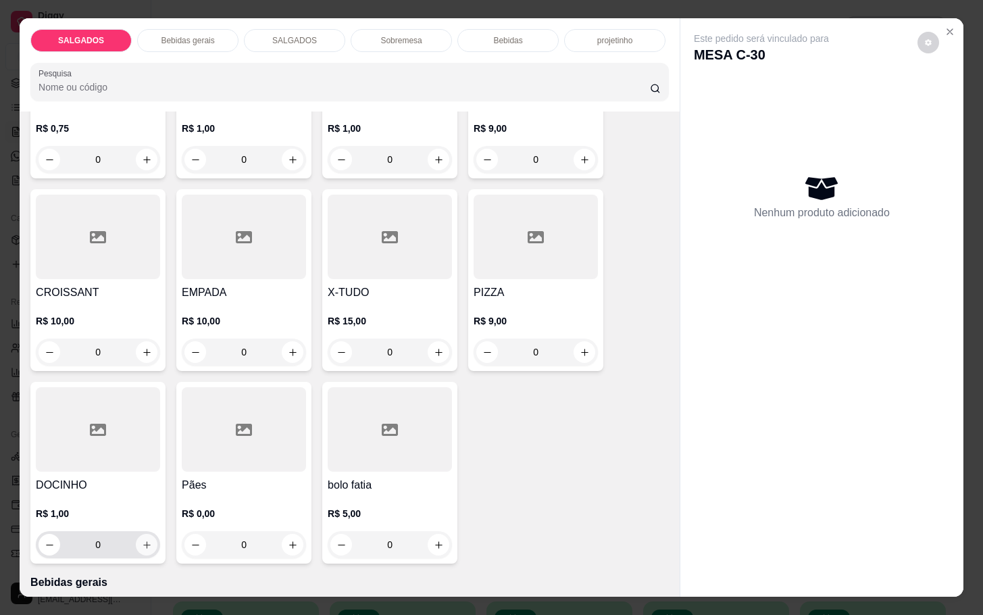
click at [136, 534] on button "increase-product-quantity" at bounding box center [147, 545] width 22 height 22
type input "1"
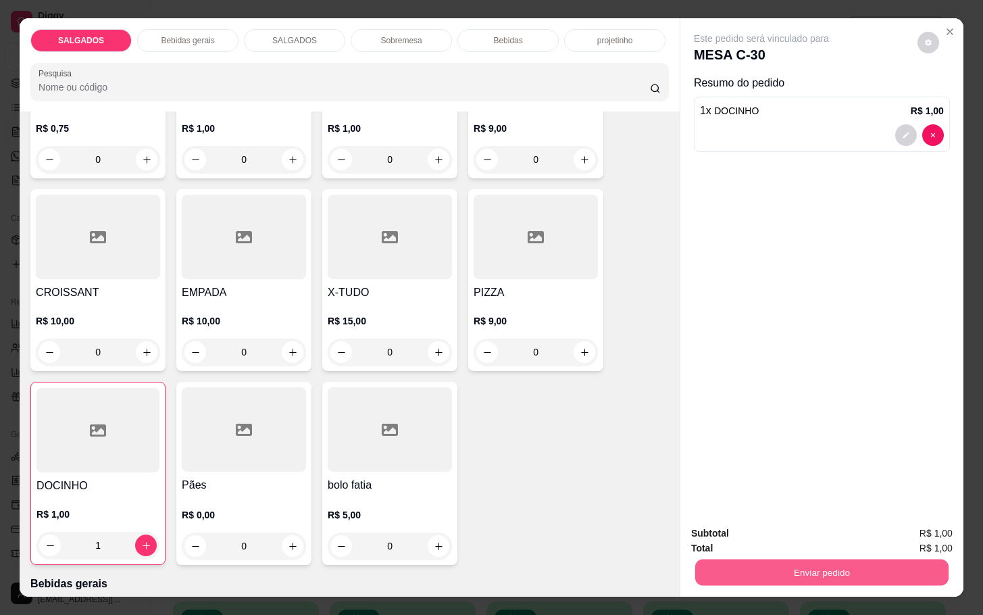
click at [770, 567] on button "Enviar pedido" at bounding box center [821, 572] width 253 height 26
click at [920, 525] on button "Enviar pedido" at bounding box center [915, 531] width 74 height 25
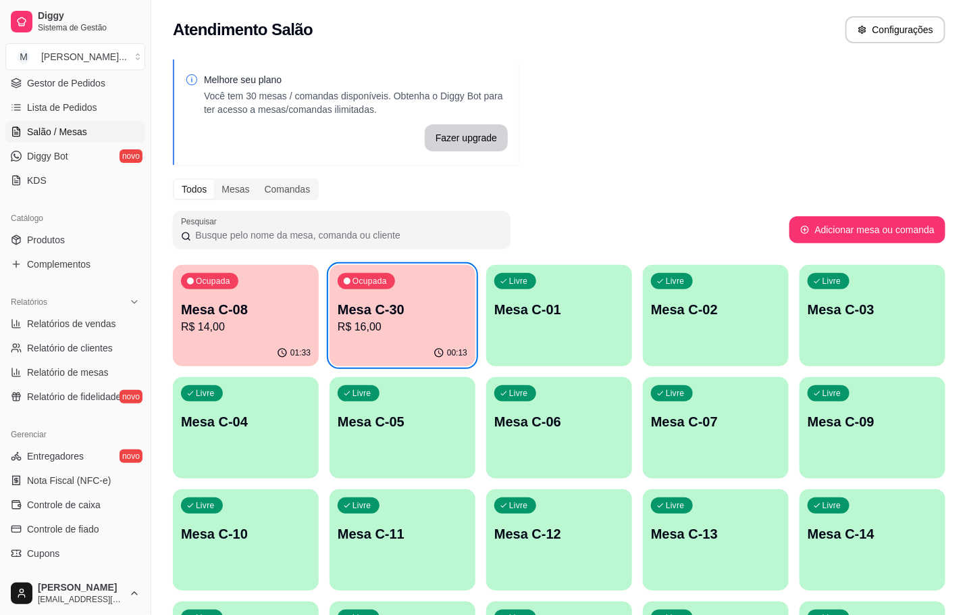
click at [413, 288] on div "Ocupada Mesa C-30 R$ 16,00" at bounding box center [403, 302] width 146 height 75
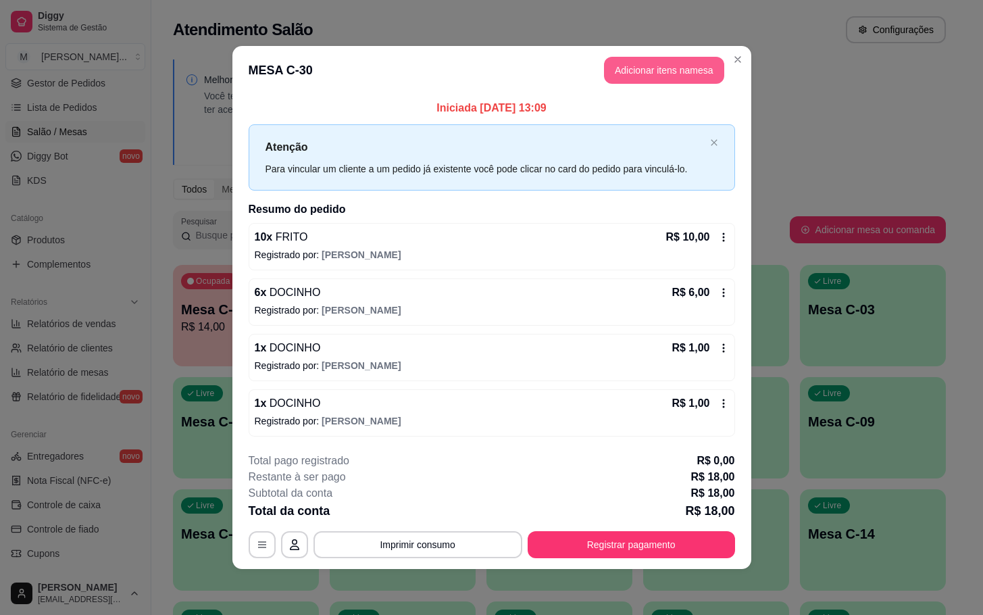
click at [669, 61] on button "Adicionar itens na mesa" at bounding box center [664, 70] width 120 height 27
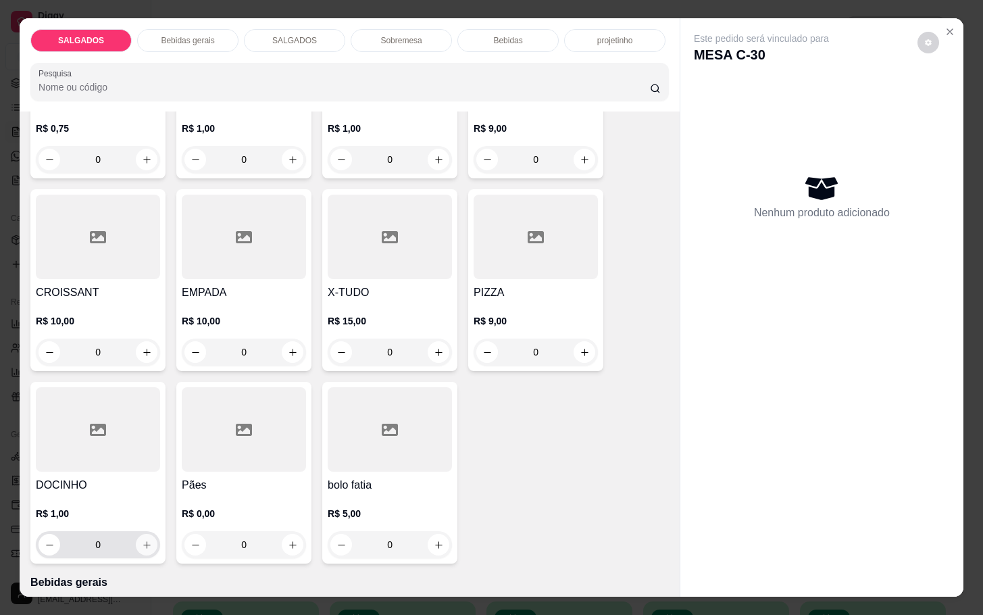
click at [142, 540] on icon "increase-product-quantity" at bounding box center [147, 545] width 10 height 10
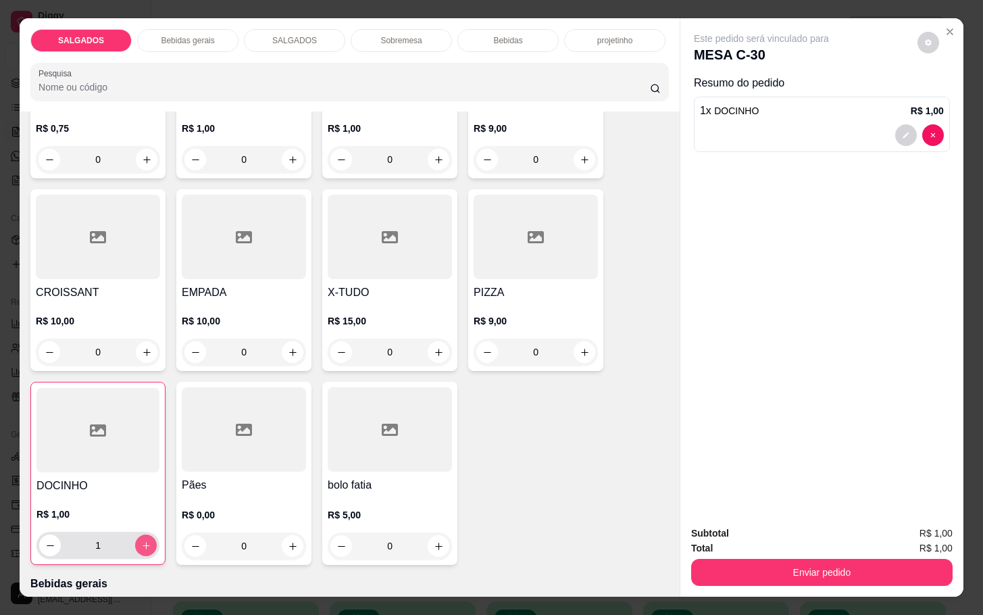
click at [141, 540] on icon "increase-product-quantity" at bounding box center [146, 545] width 10 height 10
type input "2"
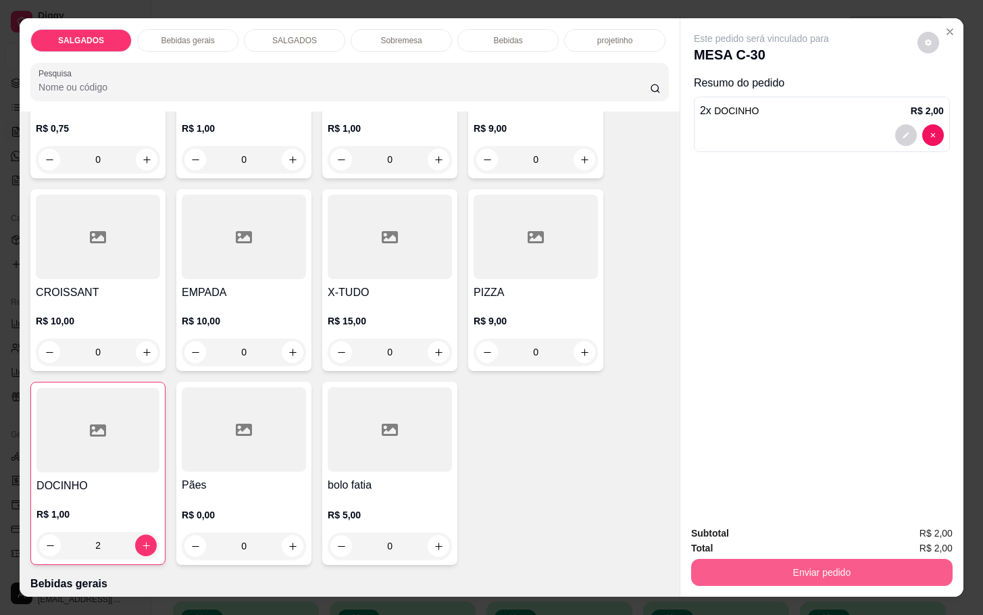
click at [756, 573] on button "Enviar pedido" at bounding box center [821, 572] width 261 height 27
click at [894, 530] on button "Enviar pedido" at bounding box center [915, 532] width 76 height 26
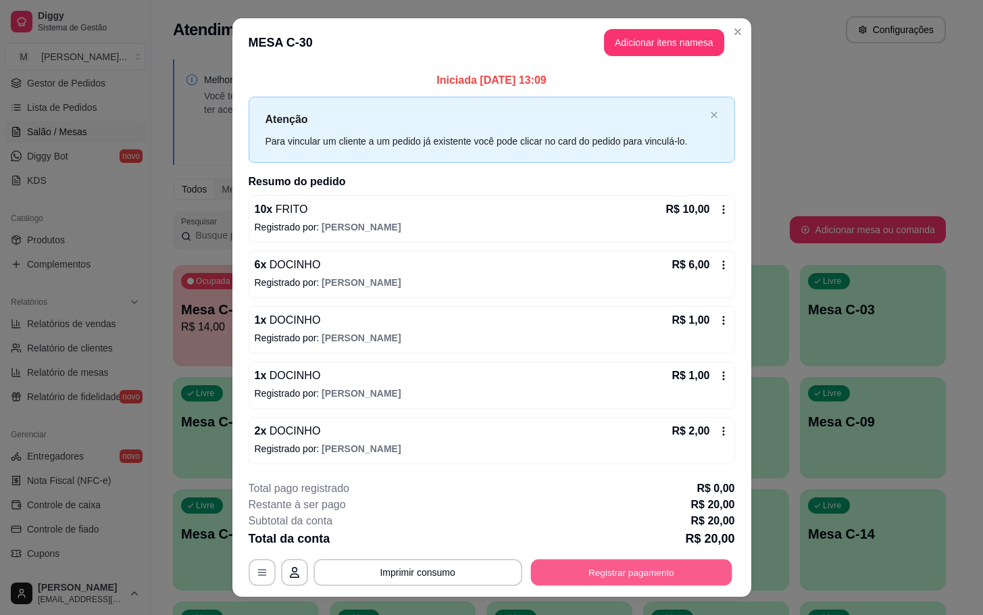
click at [588, 573] on button "Registrar pagamento" at bounding box center [630, 572] width 201 height 26
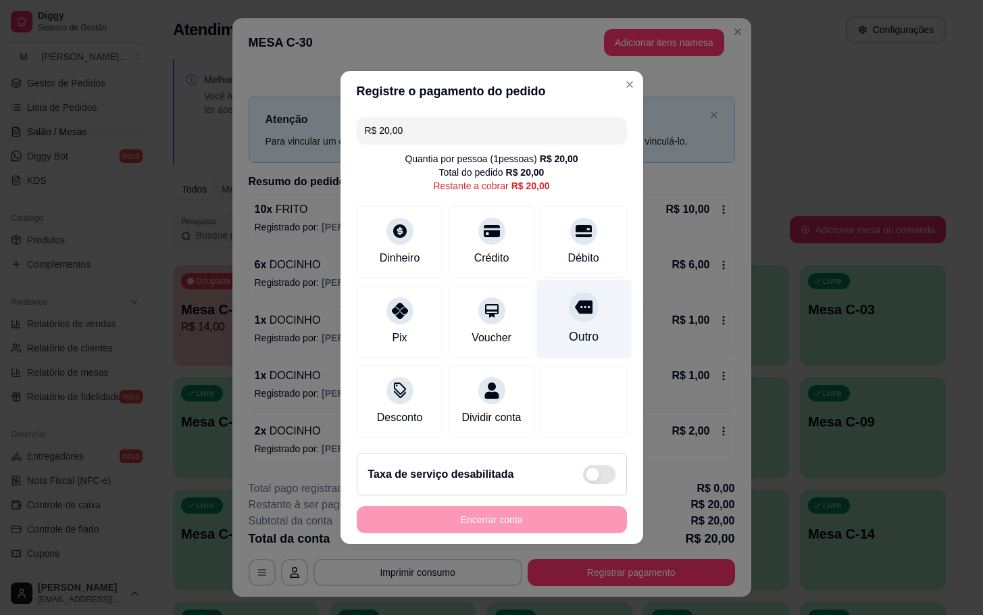
click at [558, 313] on div "Outro" at bounding box center [583, 319] width 95 height 79
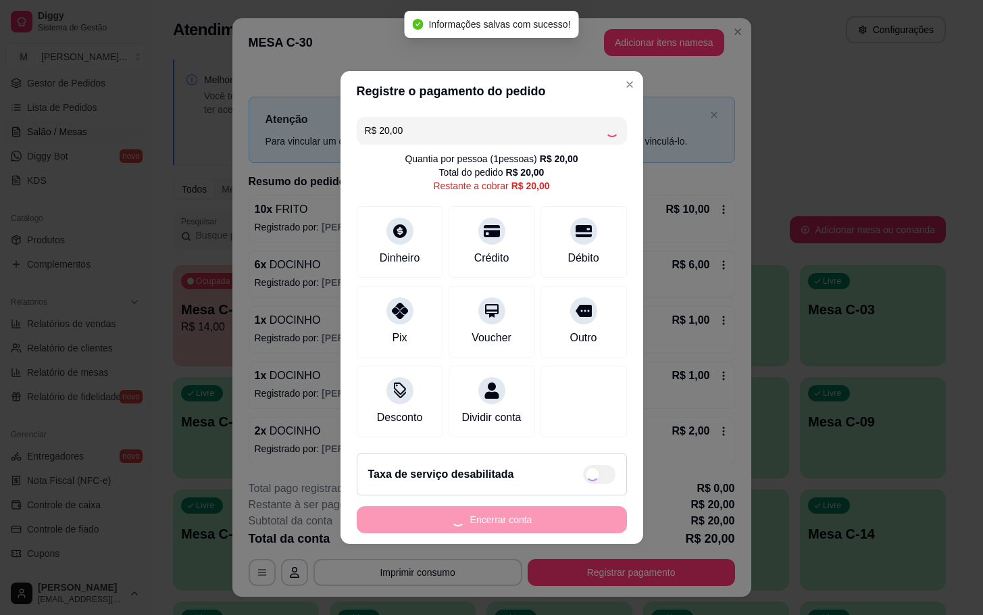
type input "R$ 0,00"
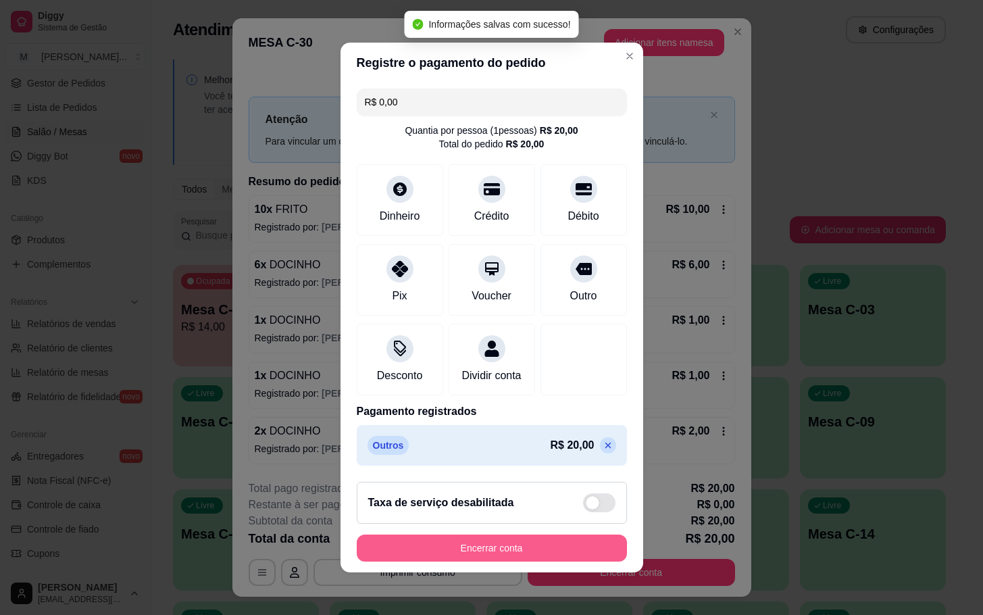
click at [523, 560] on button "Encerrar conta" at bounding box center [492, 547] width 270 height 27
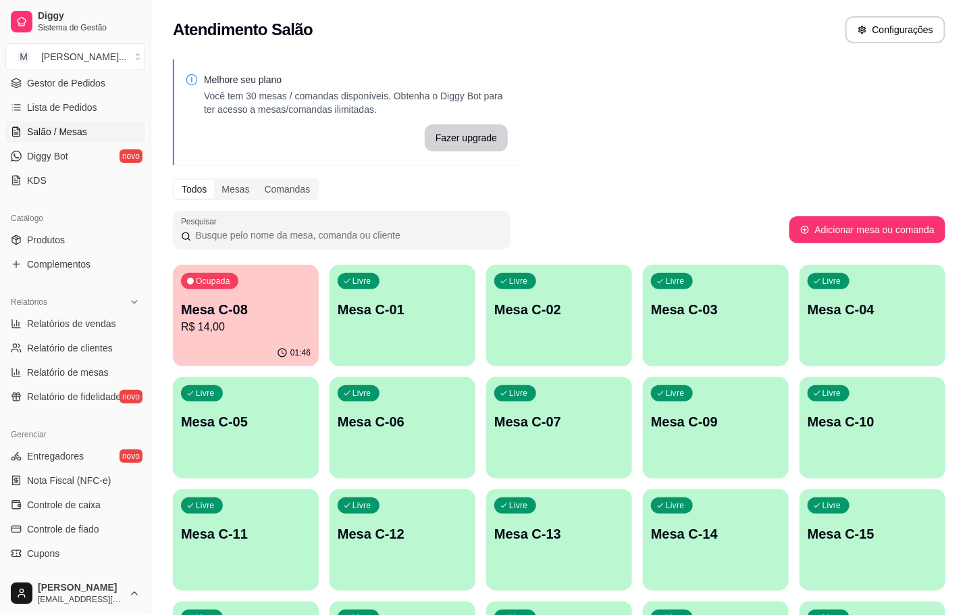
click at [618, 614] on html "Diggy Sistema de Gestão M Mila Salgados ... Loja fechada Diggy Pro + 30 até 03/…" at bounding box center [483, 307] width 967 height 615
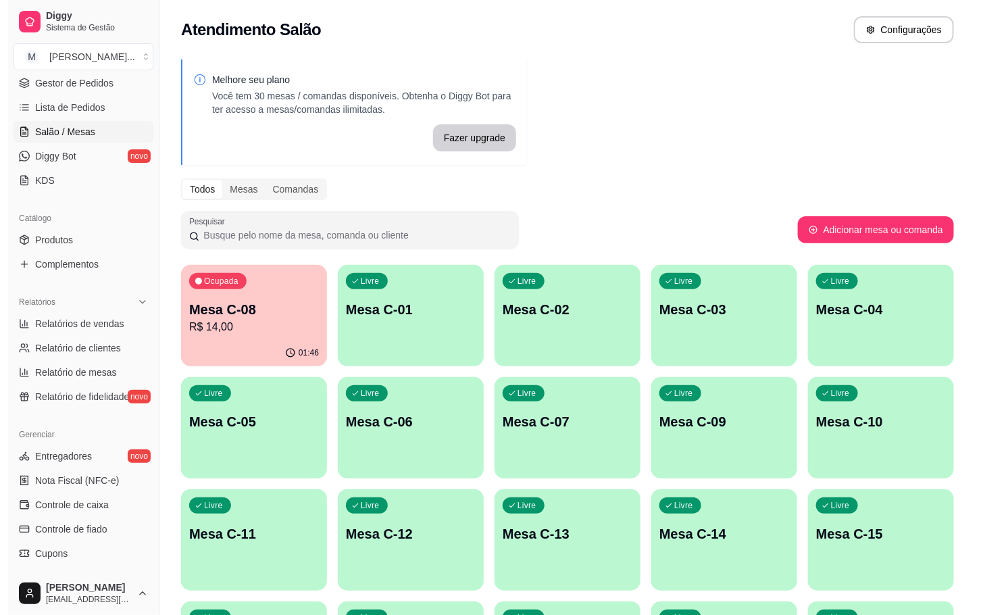
scroll to position [367, 0]
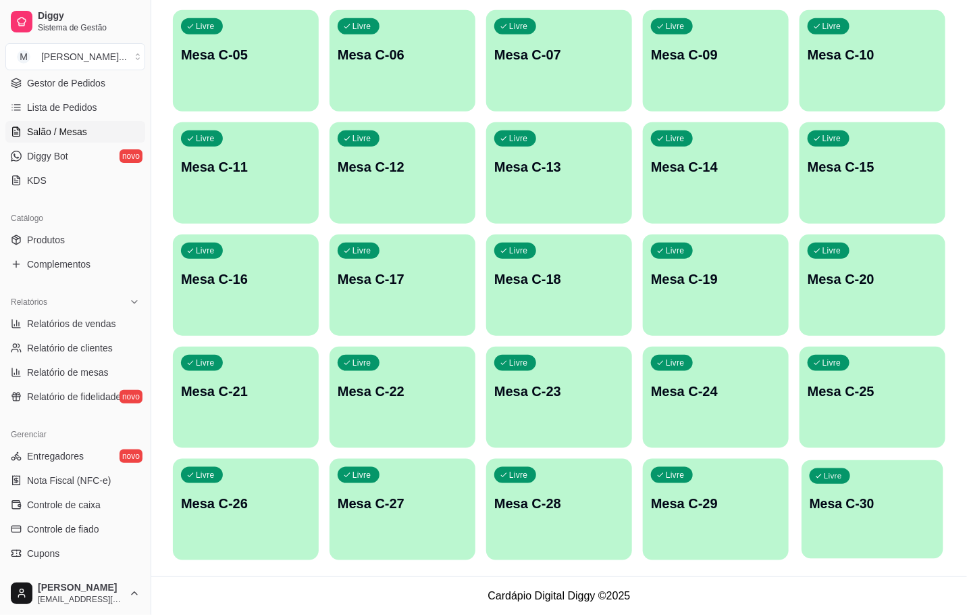
click at [867, 494] on p "Mesa C-30" at bounding box center [873, 503] width 126 height 18
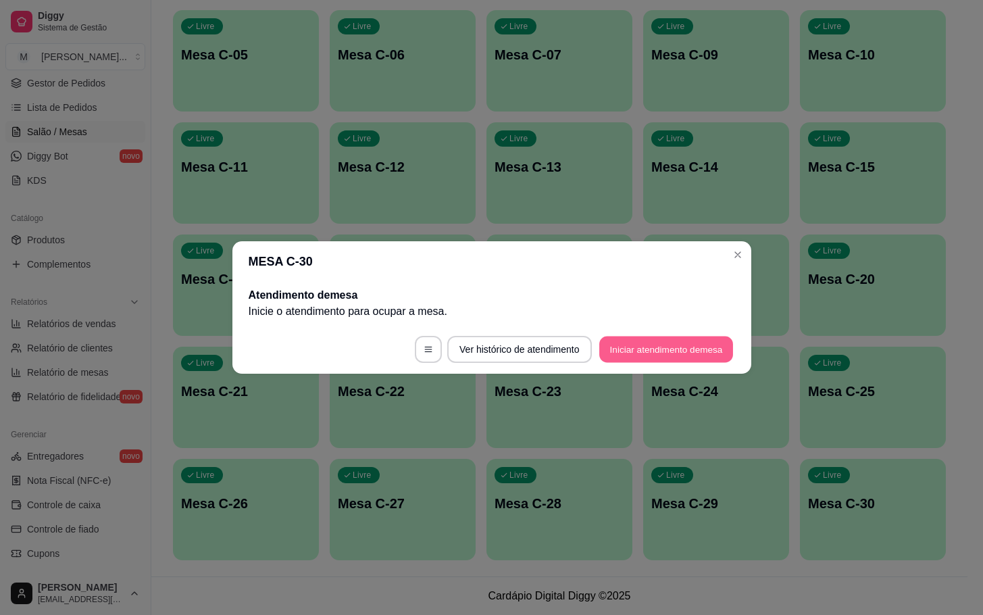
click at [650, 355] on button "Iniciar atendimento de mesa" at bounding box center [666, 349] width 134 height 26
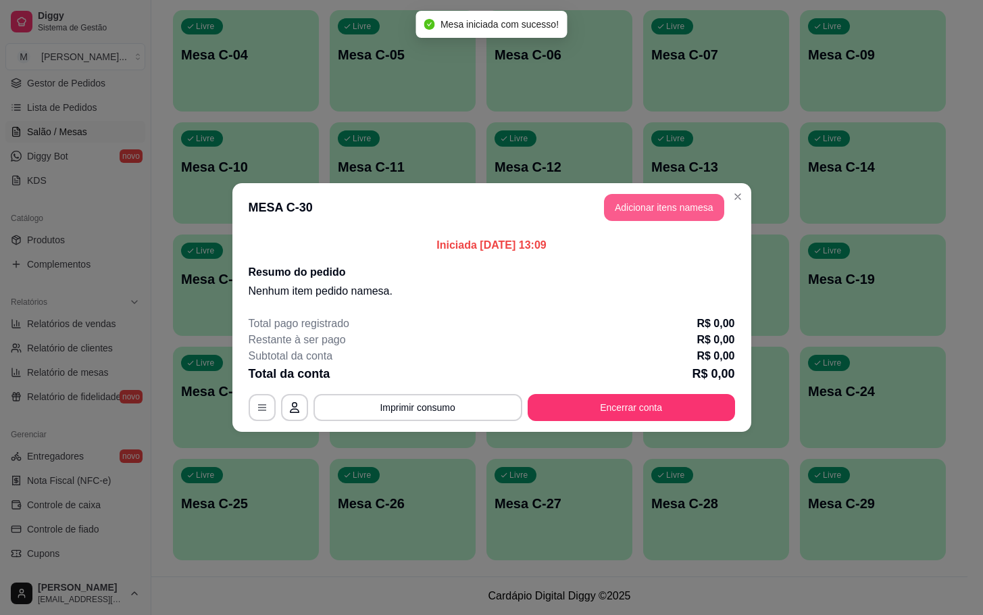
click at [620, 207] on button "Adicionar itens na mesa" at bounding box center [664, 207] width 120 height 27
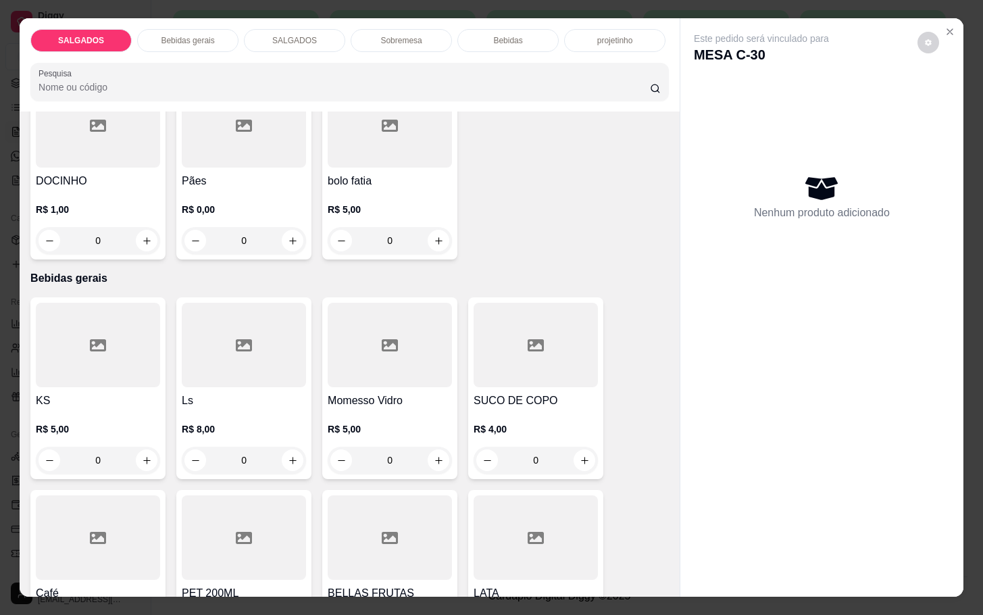
scroll to position [810, 0]
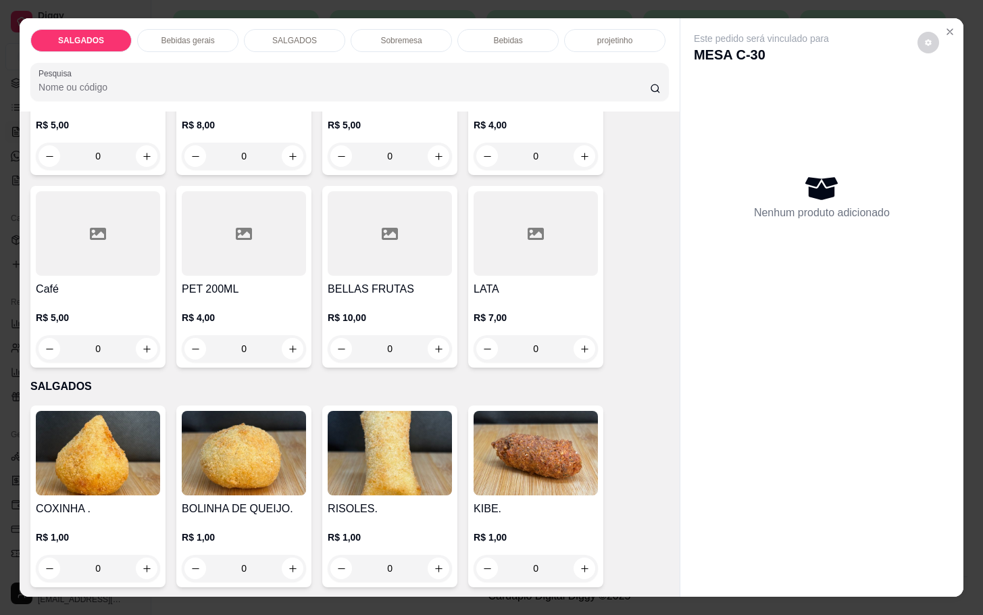
click at [49, 248] on div at bounding box center [98, 233] width 124 height 84
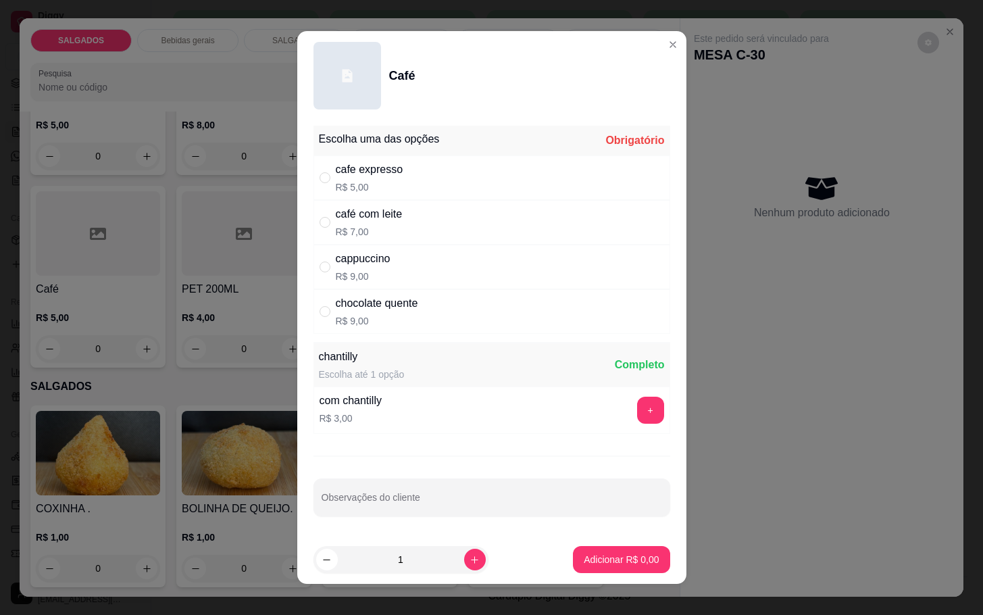
click at [389, 297] on div "chocolate quente" at bounding box center [377, 303] width 82 height 16
radio input "true"
click at [584, 558] on p "Adicionar R$ 9,00" at bounding box center [621, 559] width 75 height 14
type input "1"
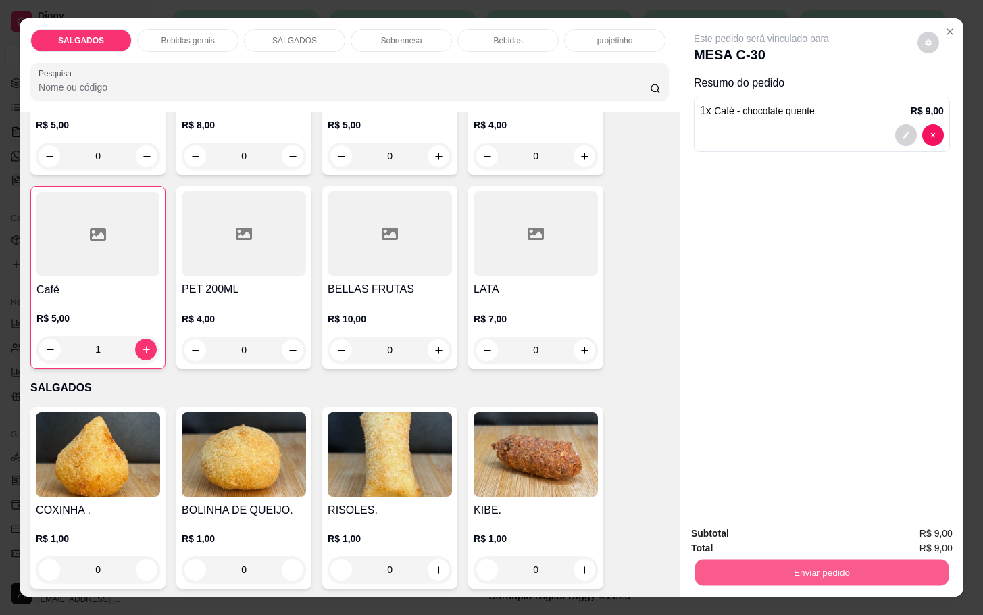
click at [778, 560] on button "Enviar pedido" at bounding box center [821, 572] width 253 height 26
click at [914, 527] on button "Enviar pedido" at bounding box center [915, 532] width 76 height 26
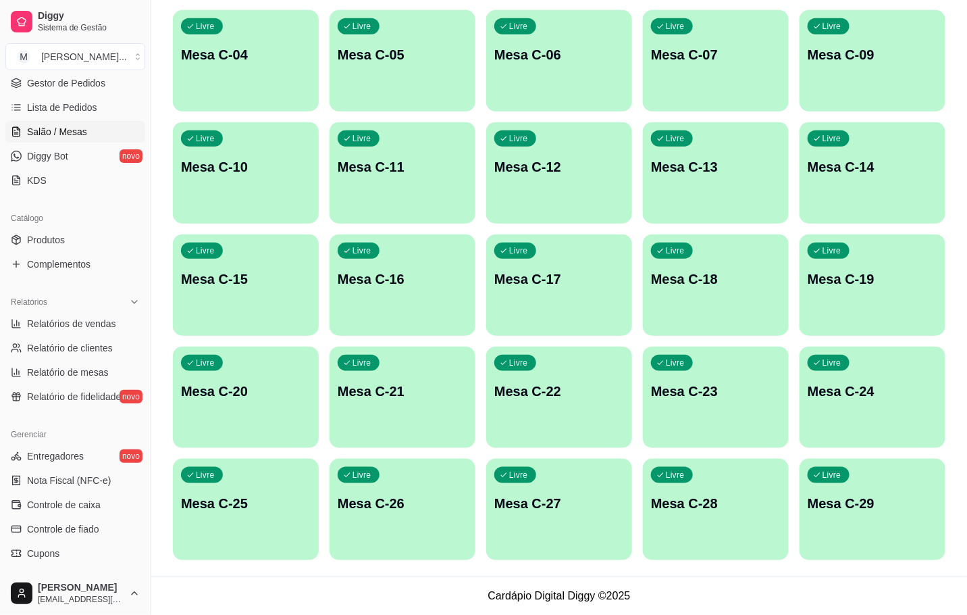
click at [835, 151] on div "Livre Mesa C-14" at bounding box center [873, 164] width 146 height 85
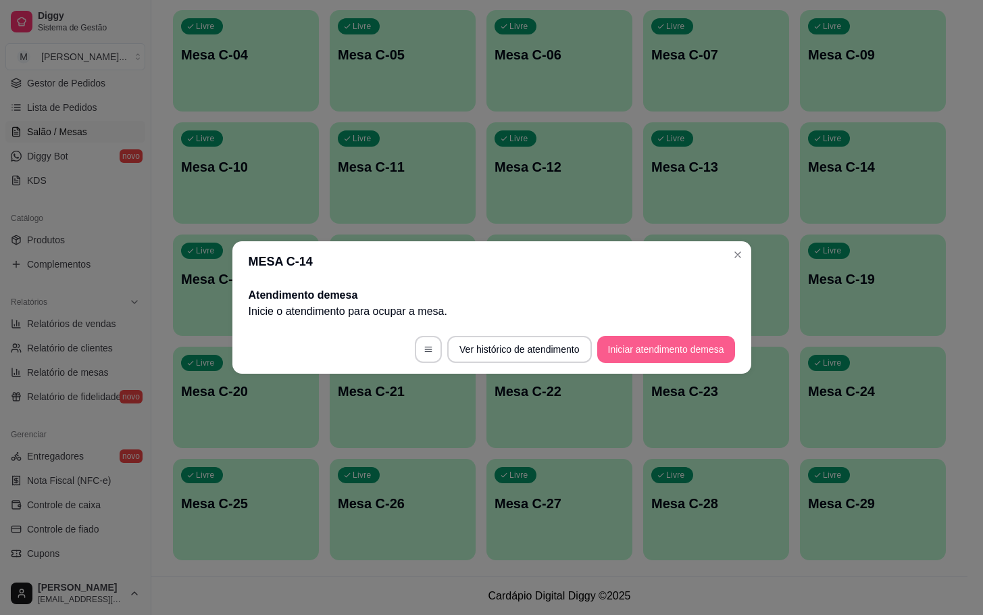
click at [697, 353] on button "Iniciar atendimento de mesa" at bounding box center [666, 349] width 138 height 27
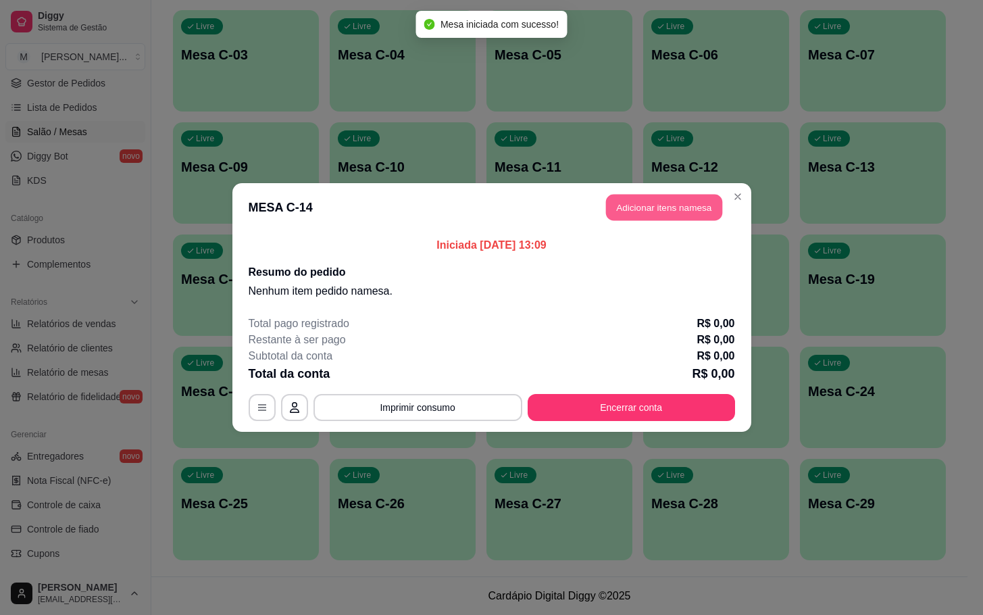
click at [689, 195] on button "Adicionar itens na mesa" at bounding box center [664, 208] width 116 height 26
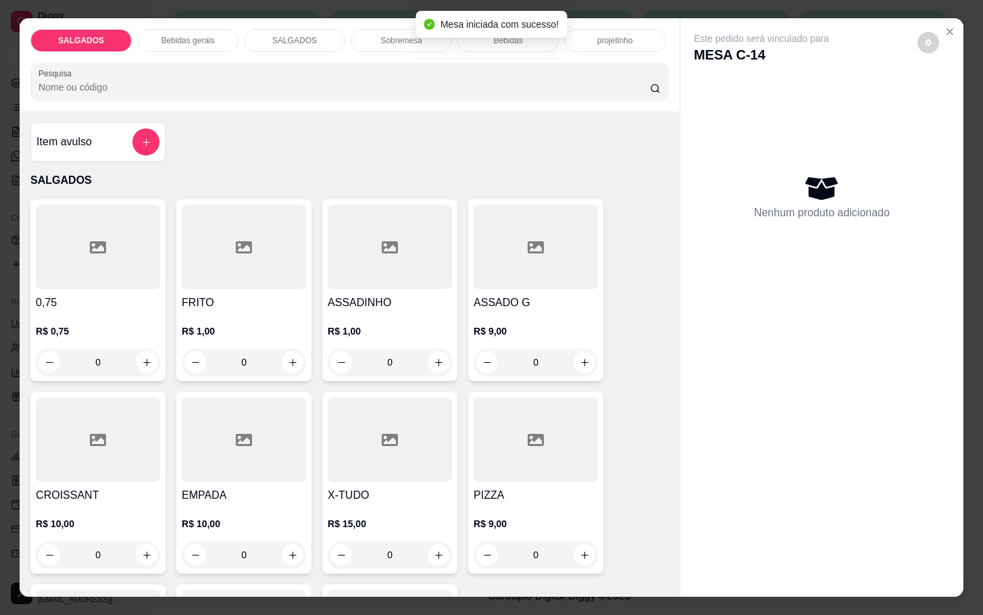
click at [245, 353] on input "0" at bounding box center [244, 362] width 76 height 27
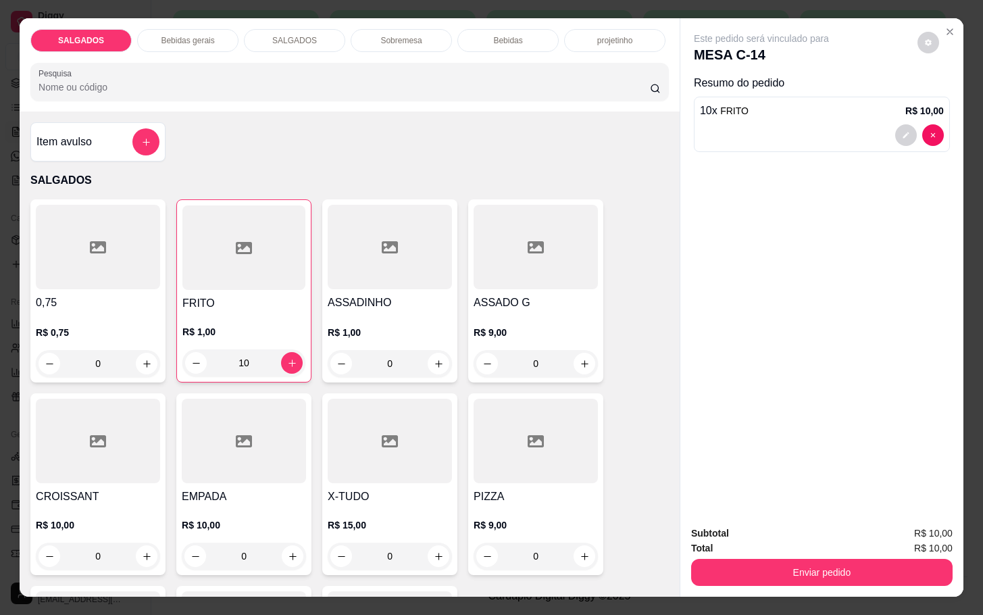
type input "10"
click at [188, 29] on div "Bebidas gerais" at bounding box center [187, 40] width 101 height 23
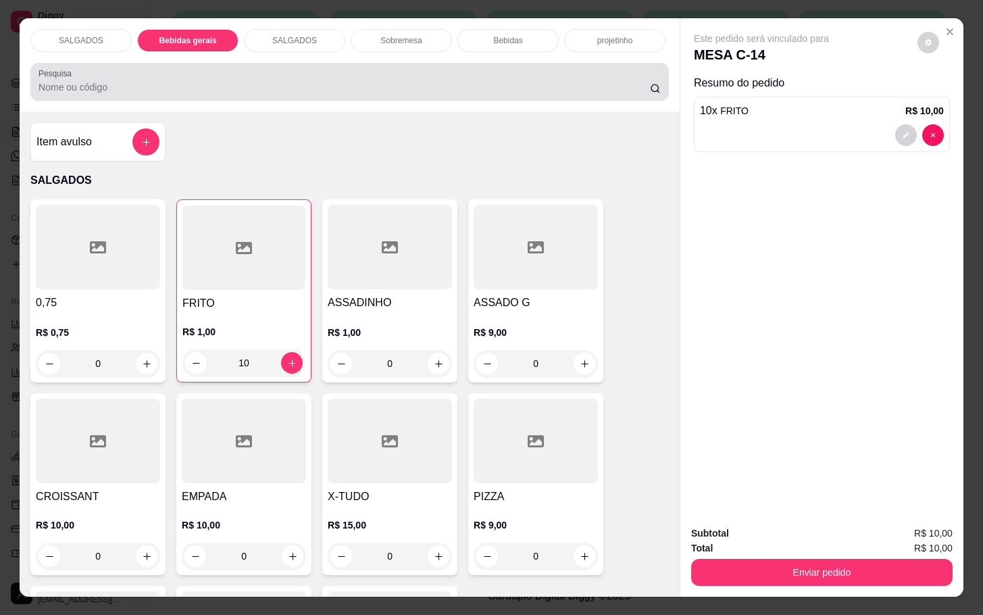
scroll to position [32, 0]
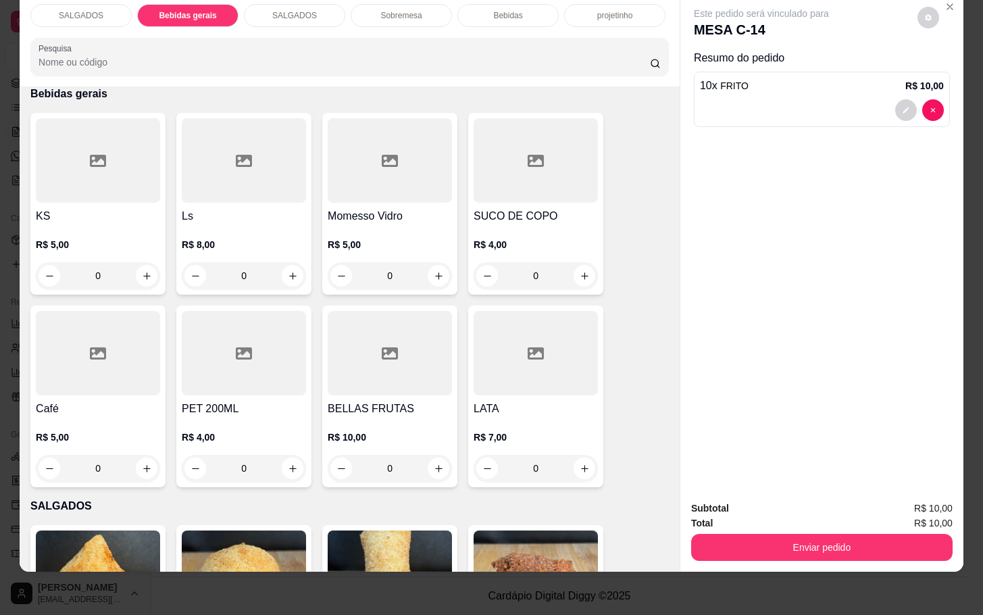
click at [487, 9] on div "Bebidas" at bounding box center [507, 15] width 101 height 23
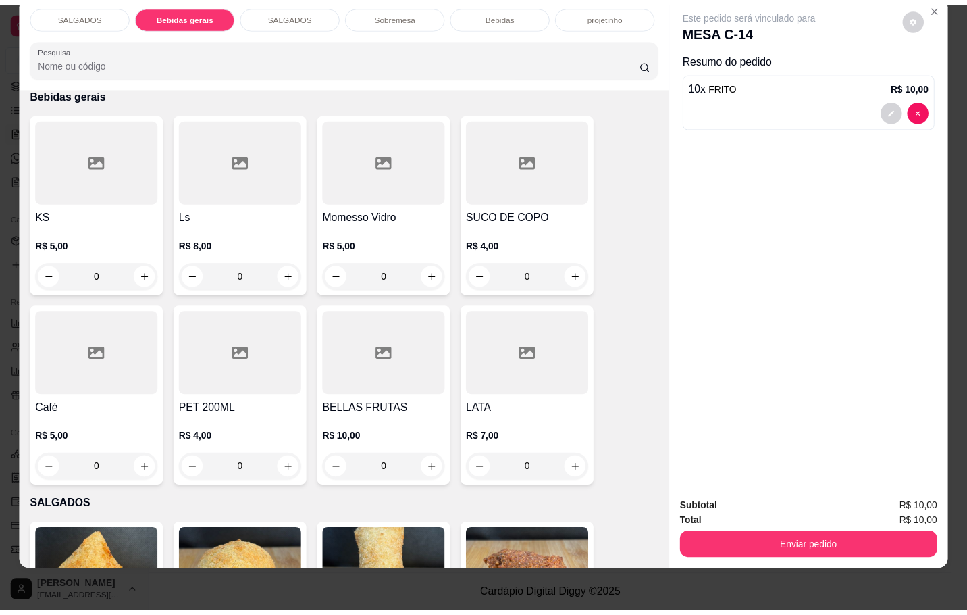
scroll to position [2321, 0]
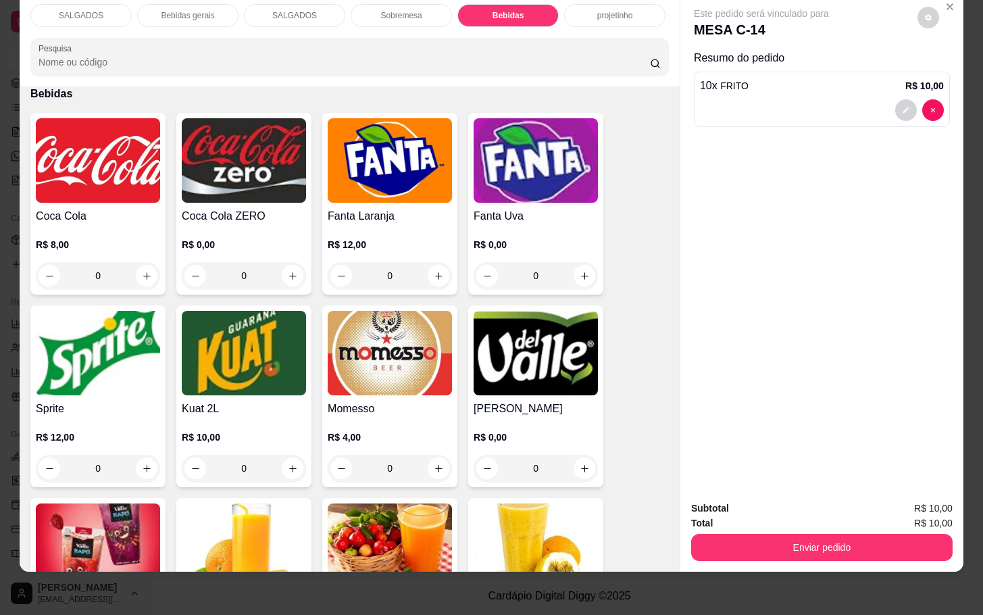
click at [394, 317] on img at bounding box center [390, 353] width 124 height 84
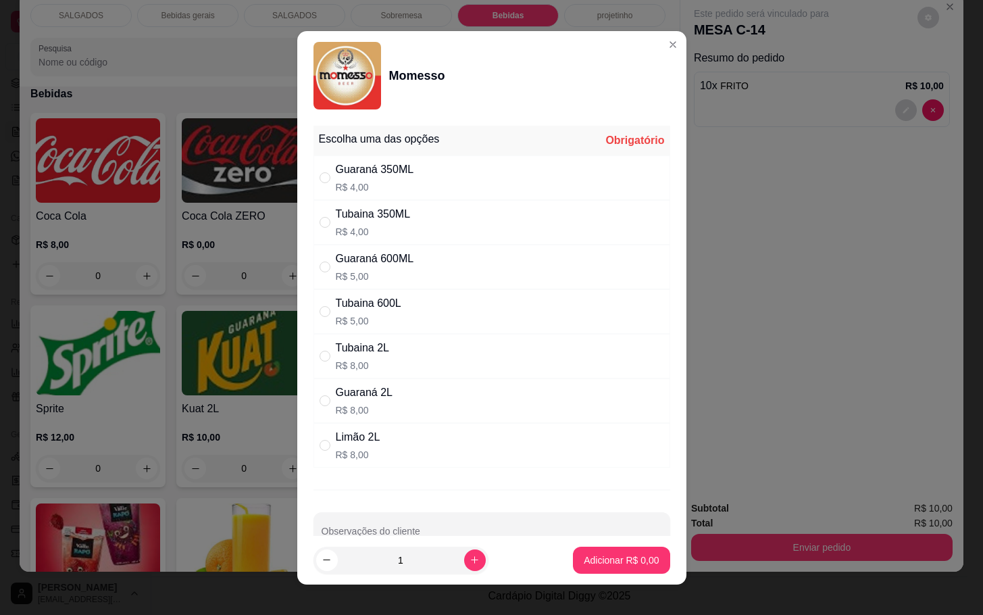
click at [420, 286] on div "Guaraná 600ML R$ 5,00" at bounding box center [491, 266] width 357 height 45
radio input "true"
click at [633, 565] on p "Adicionar R$ 5,00" at bounding box center [621, 559] width 73 height 13
type input "1"
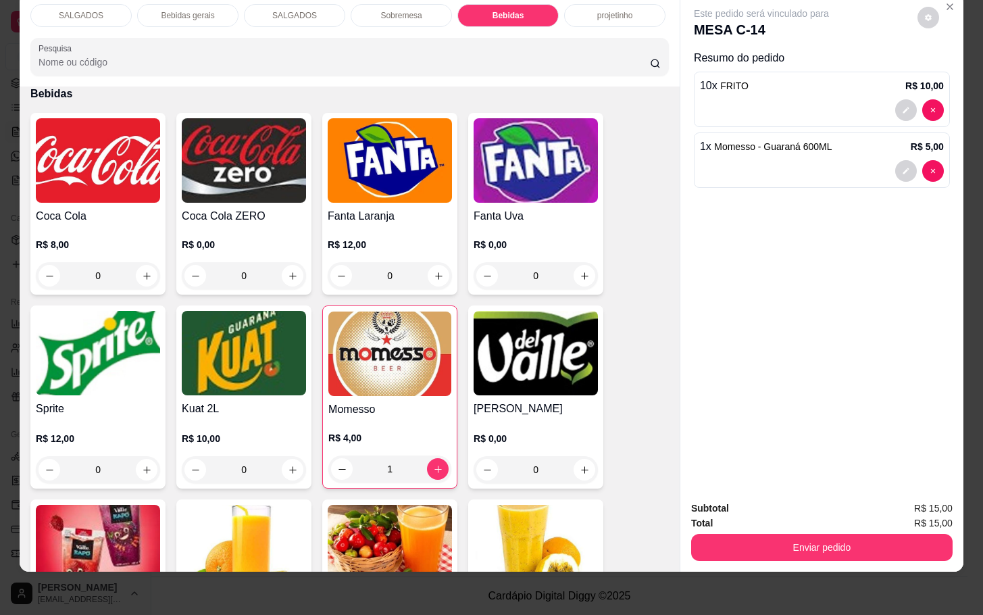
click at [790, 500] on div "Subtotal R$ 15,00" at bounding box center [821, 507] width 261 height 15
click at [788, 515] on div "Total R$ 15,00" at bounding box center [821, 522] width 261 height 15
drag, startPoint x: 780, startPoint y: 517, endPoint x: 766, endPoint y: 525, distance: 16.0
click at [779, 530] on div "Enviar pedido" at bounding box center [821, 545] width 261 height 30
click at [762, 534] on button "Enviar pedido" at bounding box center [821, 547] width 253 height 26
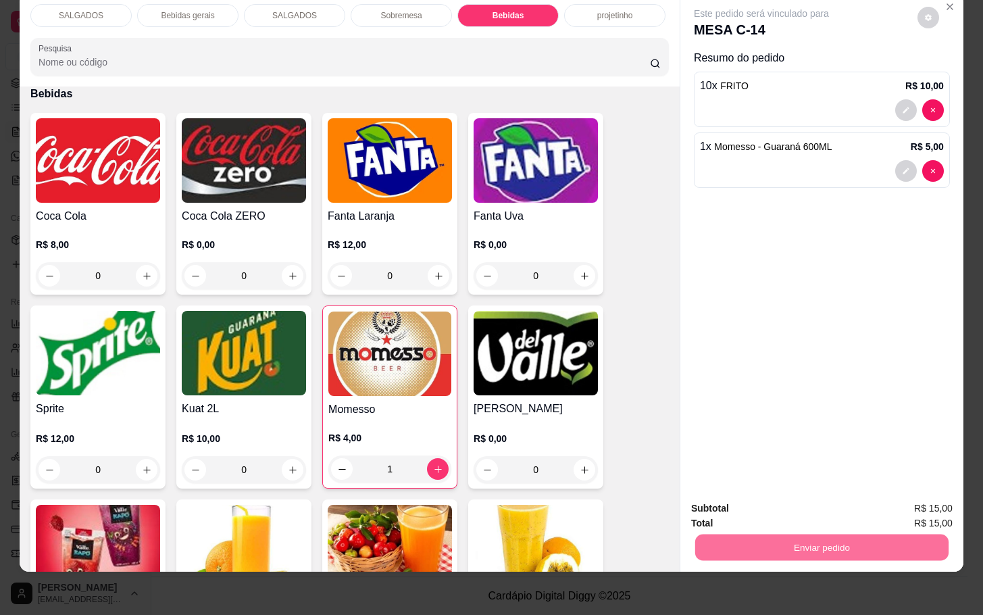
click at [908, 486] on button "Enviar pedido" at bounding box center [915, 499] width 76 height 26
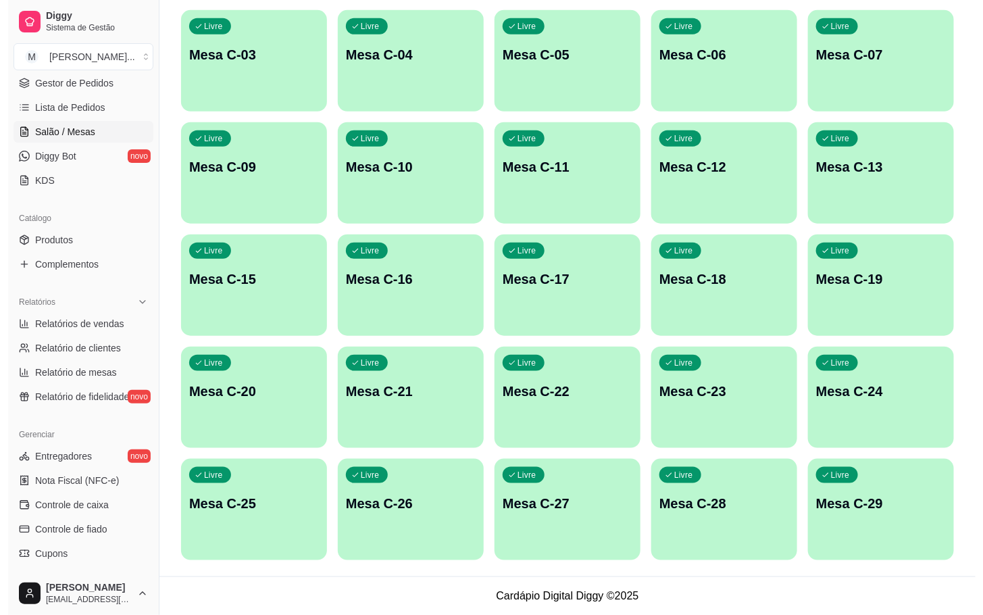
scroll to position [63, 0]
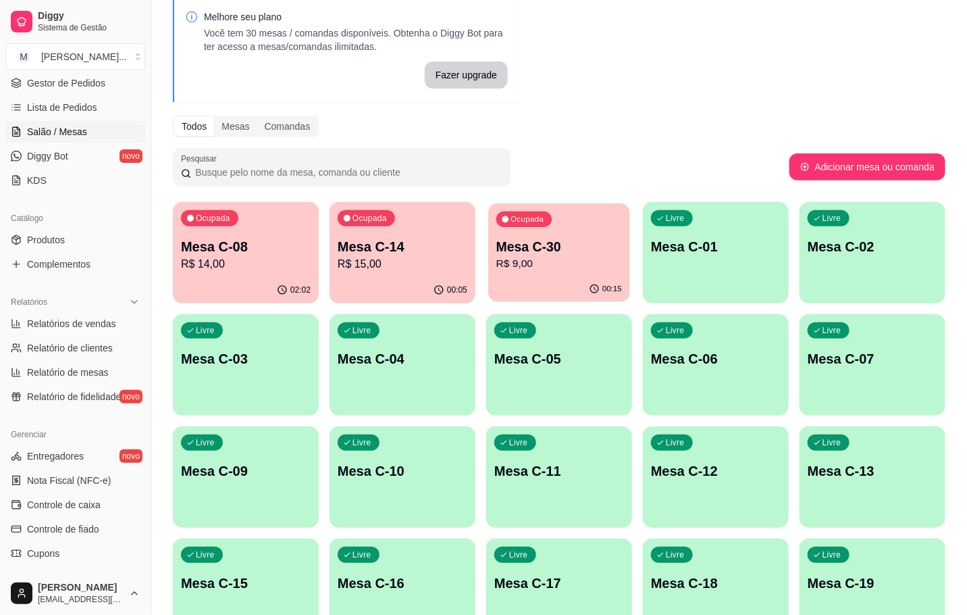
click at [550, 261] on p "R$ 9,00" at bounding box center [559, 264] width 126 height 16
click at [355, 236] on div "Ocupada Mesa C-14 R$ 15,00" at bounding box center [403, 239] width 142 height 73
click at [229, 267] on p "R$ 14,00" at bounding box center [246, 264] width 126 height 16
click at [417, 264] on p "R$ 15,00" at bounding box center [403, 264] width 130 height 16
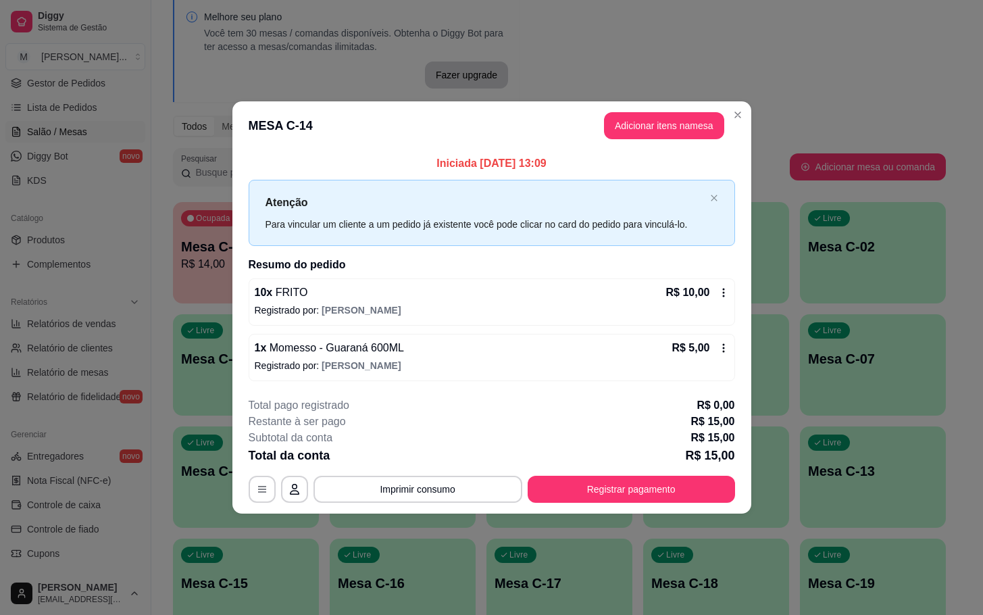
click at [267, 247] on div "Iniciada [DATE] 13:09 Atenção Para vincular um cliente a um pedido já existente…" at bounding box center [492, 267] width 486 height 225
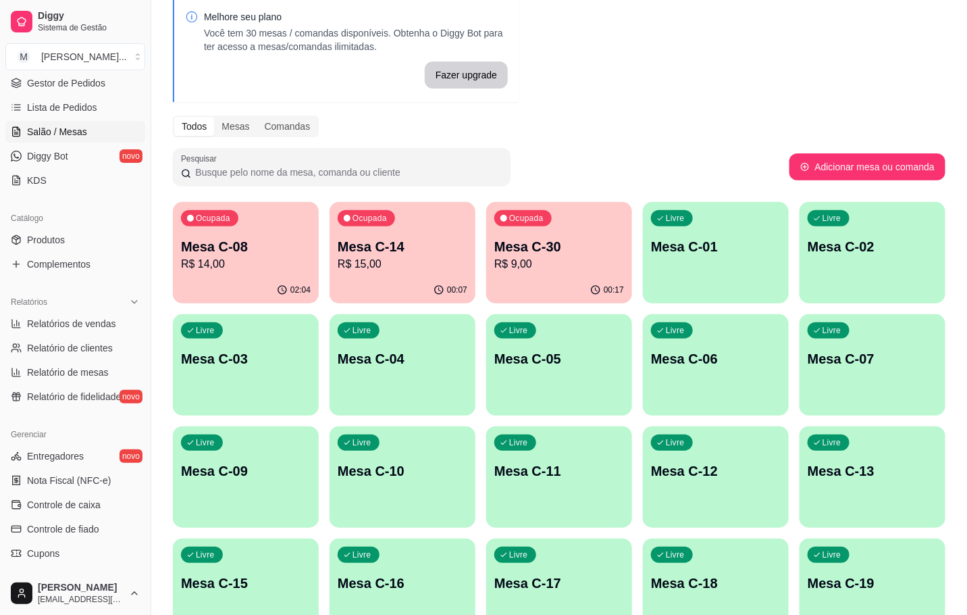
click at [234, 262] on p "R$ 14,00" at bounding box center [246, 264] width 130 height 16
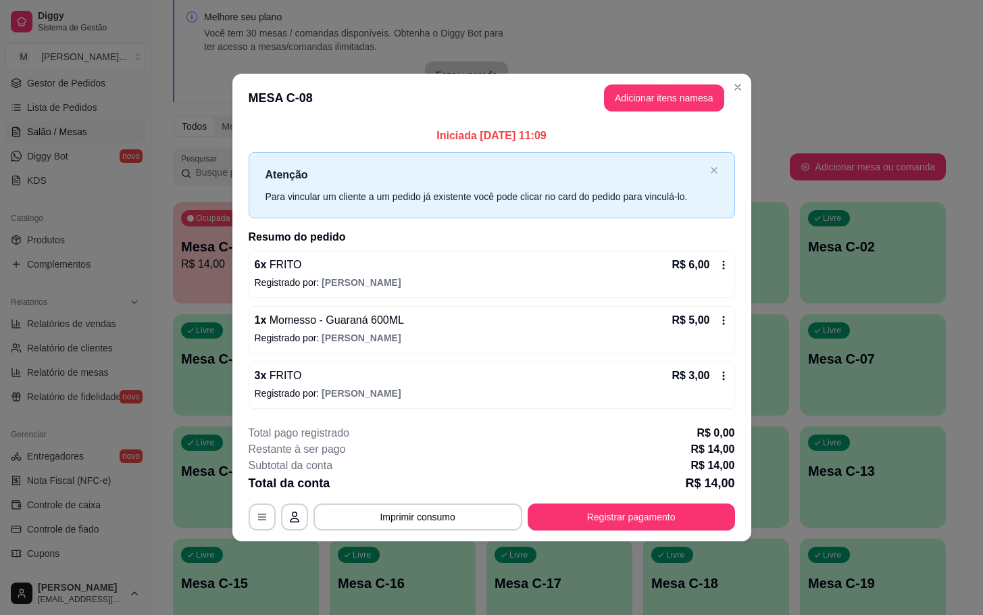
drag, startPoint x: 651, startPoint y: 532, endPoint x: 652, endPoint y: 523, distance: 8.2
click at [652, 532] on footer "**********" at bounding box center [491, 477] width 519 height 127
click at [643, 511] on button "Registrar pagamento" at bounding box center [630, 516] width 207 height 27
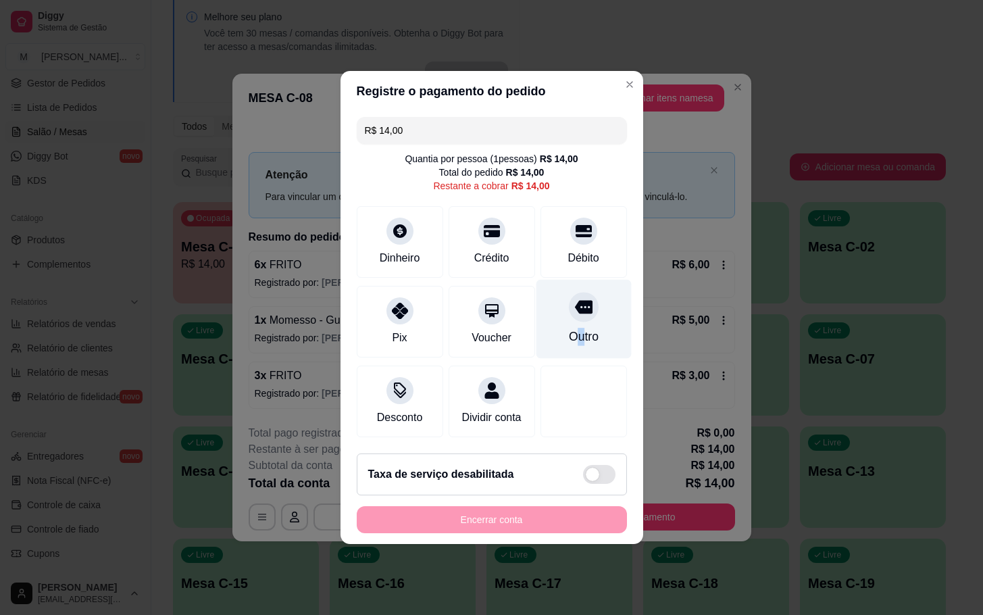
drag, startPoint x: 567, startPoint y: 332, endPoint x: 567, endPoint y: 345, distance: 12.8
click at [568, 332] on div "Outro" at bounding box center [583, 337] width 30 height 18
type input "R$ 0,00"
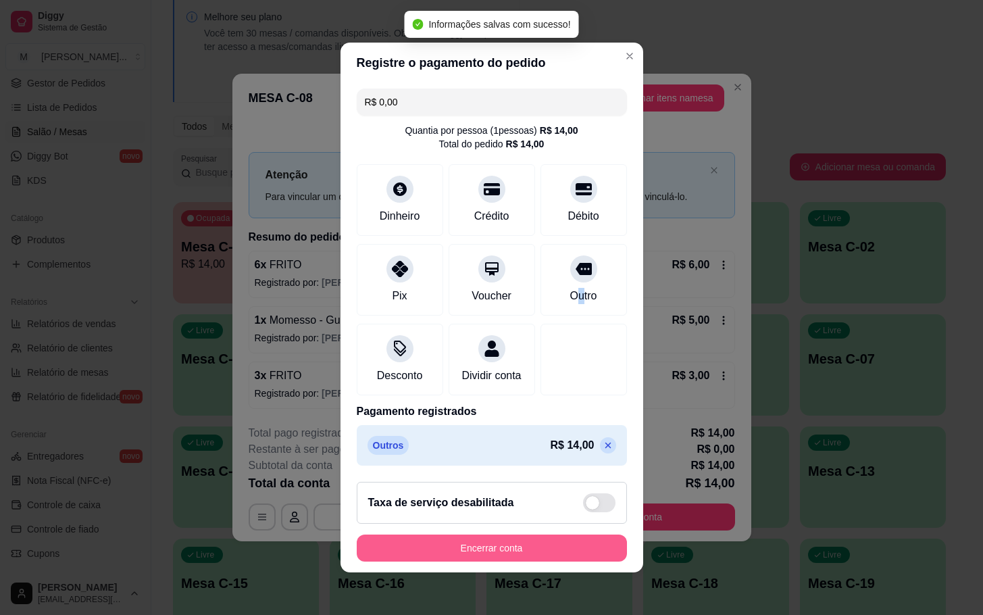
click at [535, 549] on button "Encerrar conta" at bounding box center [492, 547] width 270 height 27
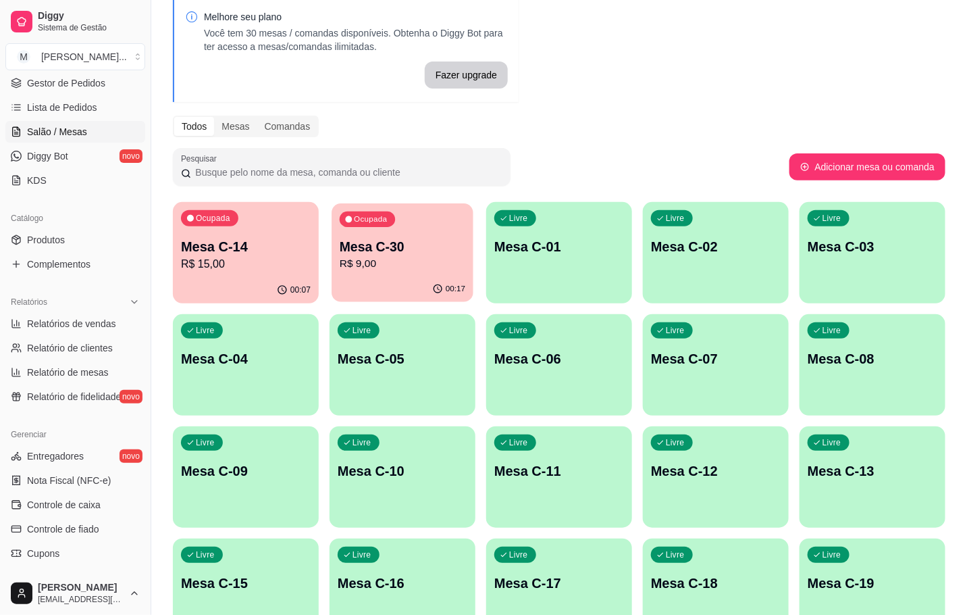
click at [395, 263] on p "R$ 9,00" at bounding box center [403, 264] width 126 height 16
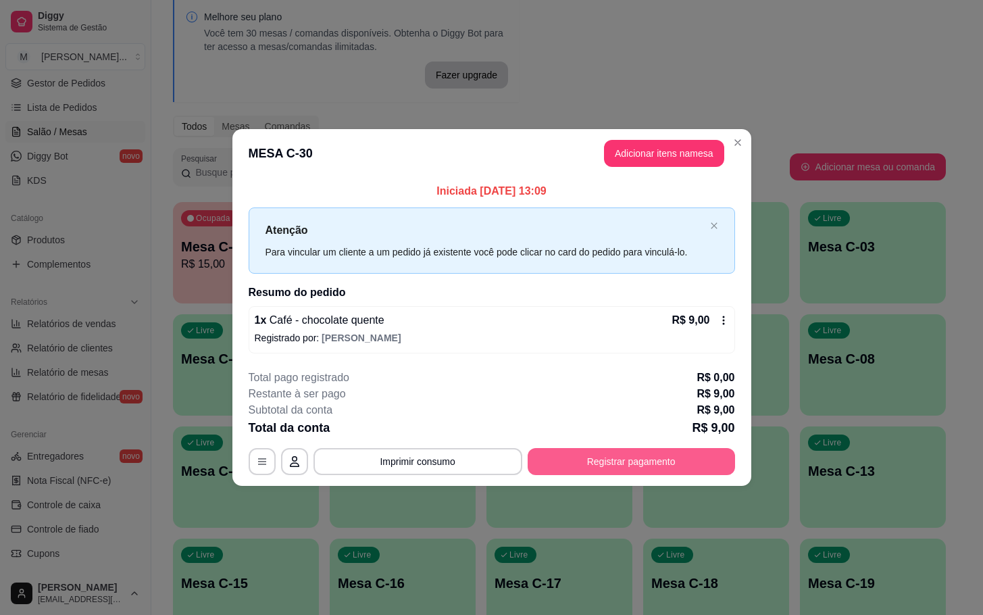
click at [692, 456] on button "Registrar pagamento" at bounding box center [630, 461] width 207 height 27
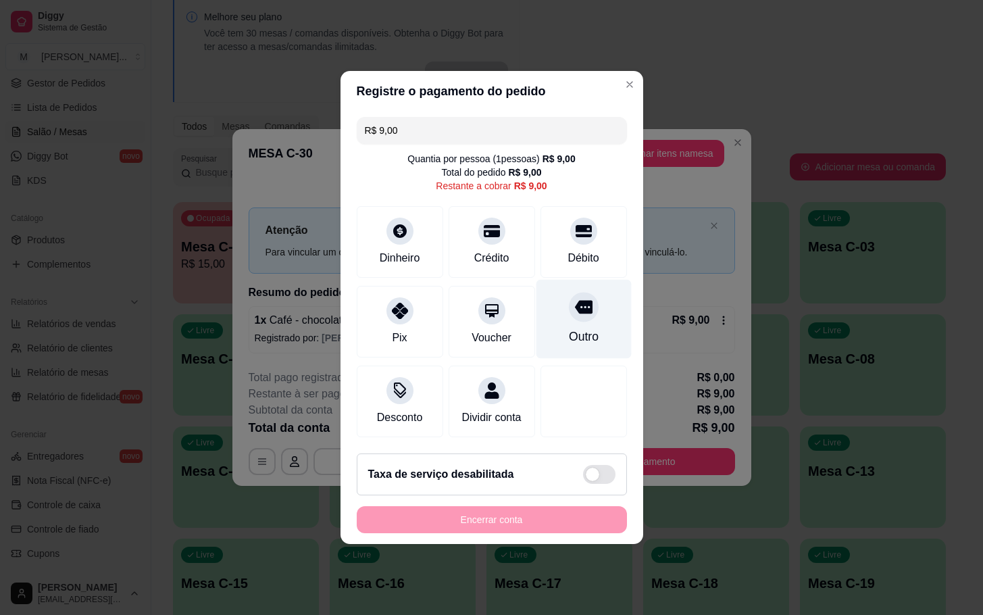
click at [582, 313] on div "Outro" at bounding box center [583, 319] width 95 height 79
type input "R$ 0,00"
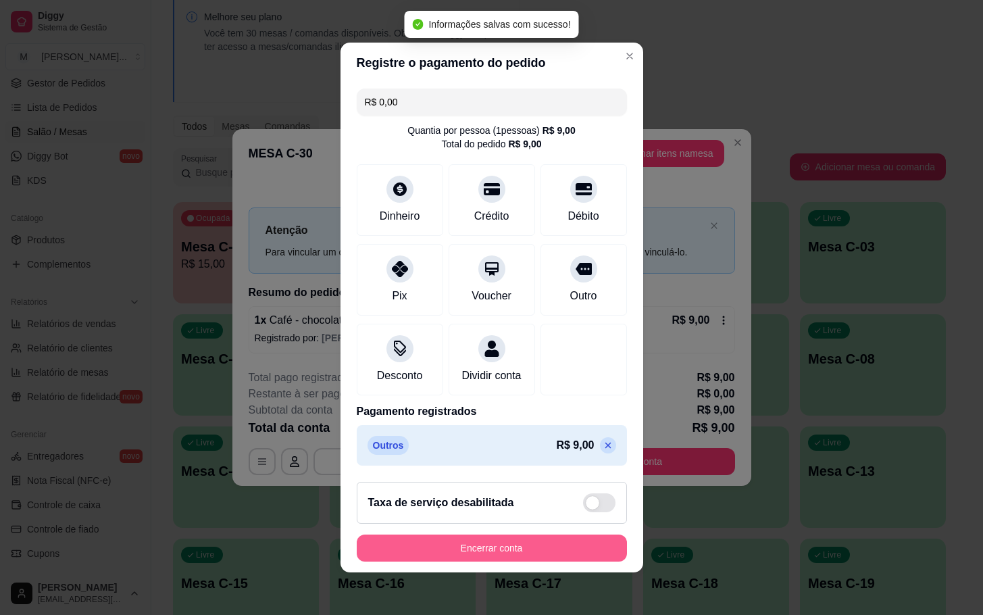
click at [537, 553] on button "Encerrar conta" at bounding box center [492, 547] width 270 height 27
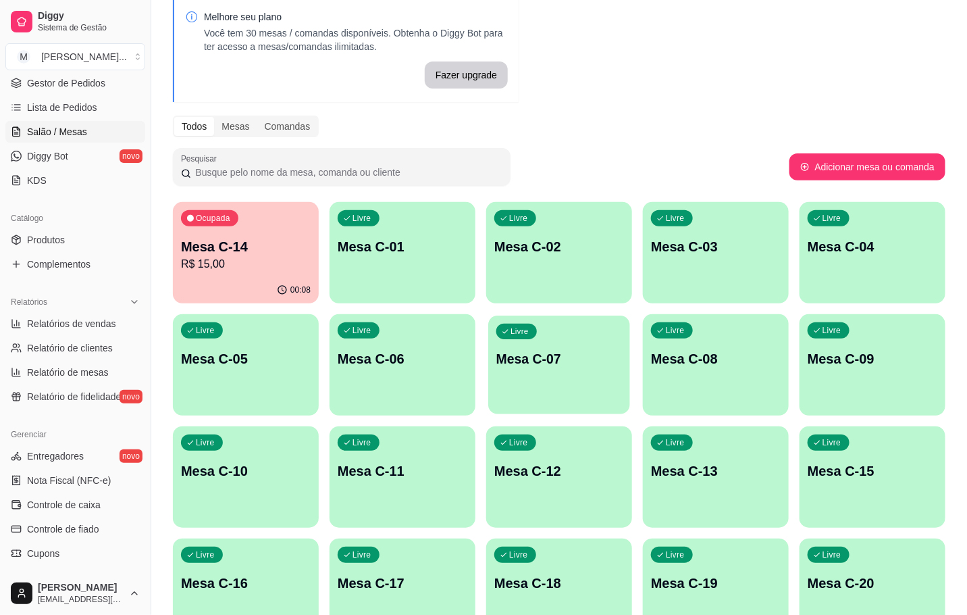
click at [519, 336] on div "Livre" at bounding box center [516, 332] width 41 height 16
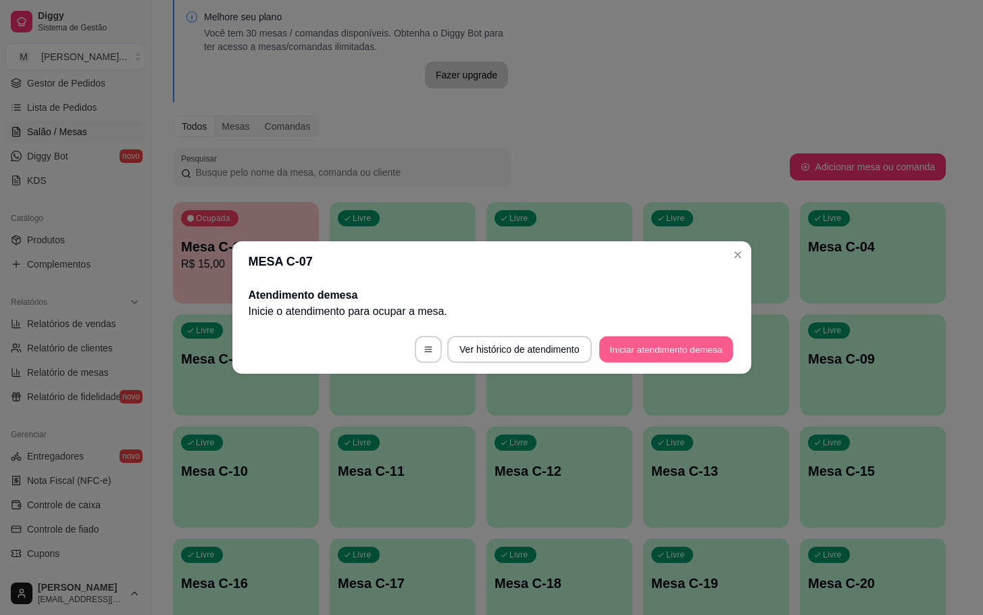
click at [643, 353] on button "Iniciar atendimento de mesa" at bounding box center [666, 349] width 134 height 26
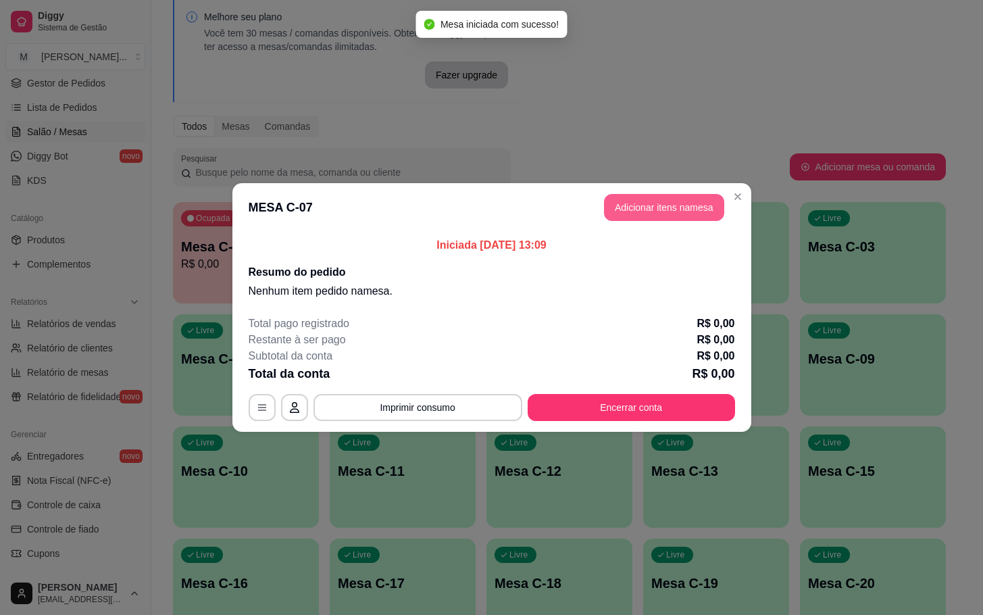
click at [708, 209] on button "Adicionar itens na mesa" at bounding box center [664, 207] width 120 height 27
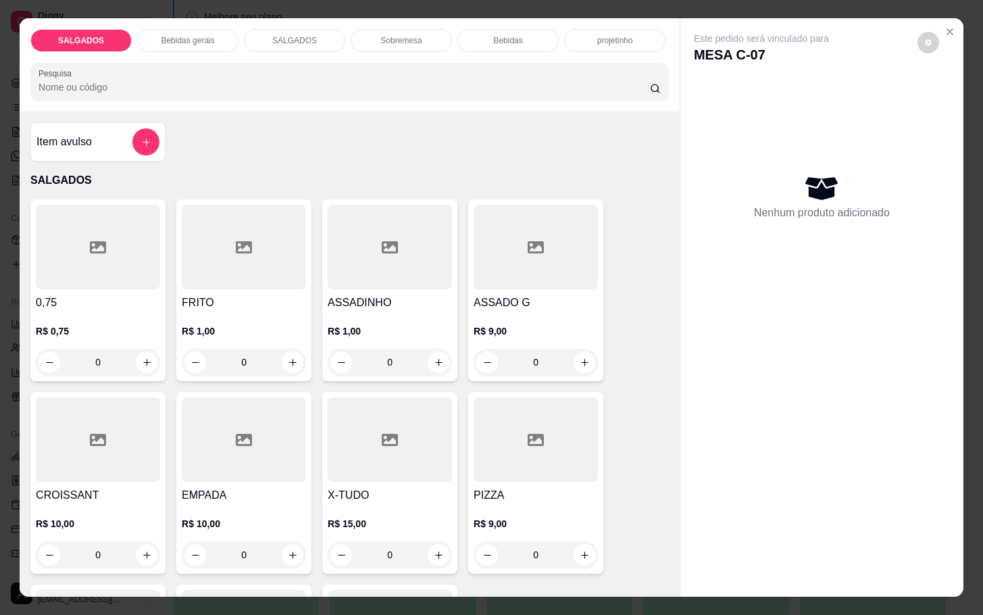
click at [473, 464] on div at bounding box center [535, 439] width 124 height 84
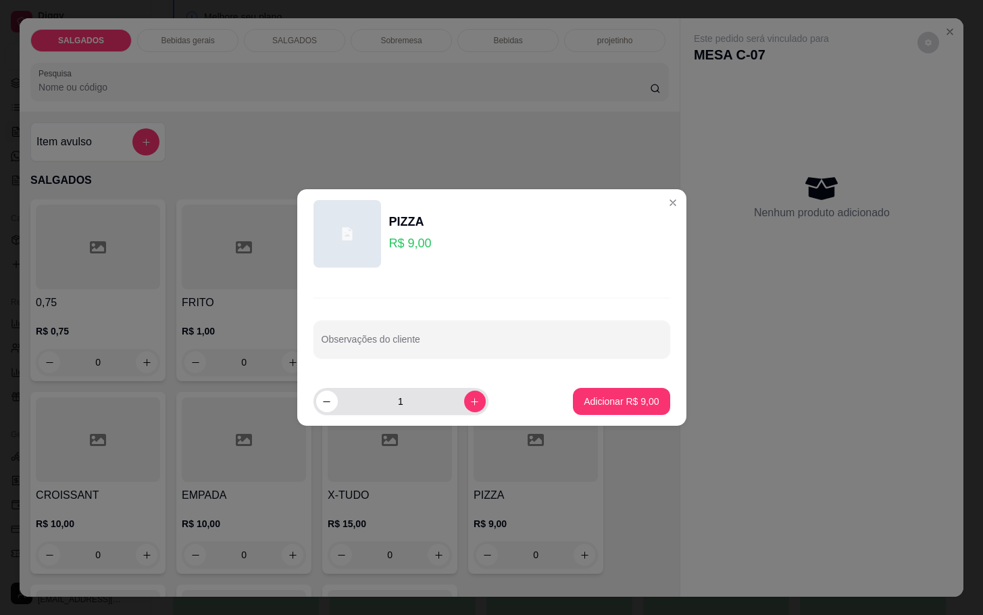
click at [468, 414] on div "1" at bounding box center [401, 401] width 170 height 27
click at [467, 414] on div "1" at bounding box center [401, 401] width 170 height 27
click at [464, 406] on button "increase-product-quantity" at bounding box center [475, 401] width 22 height 22
type input "2"
click at [596, 403] on p "Adicionar R$ 18,00" at bounding box center [618, 401] width 80 height 14
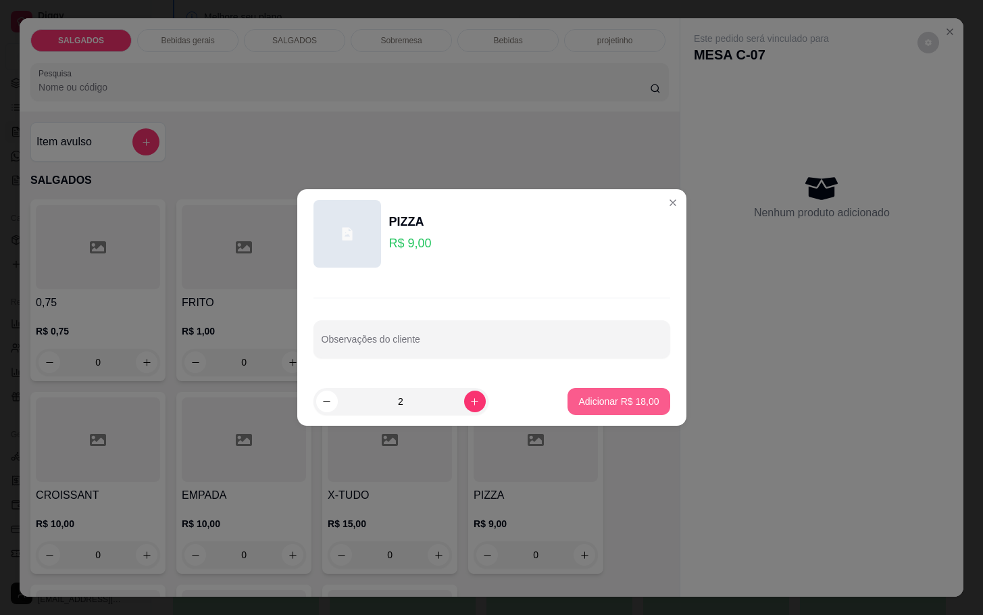
type input "2"
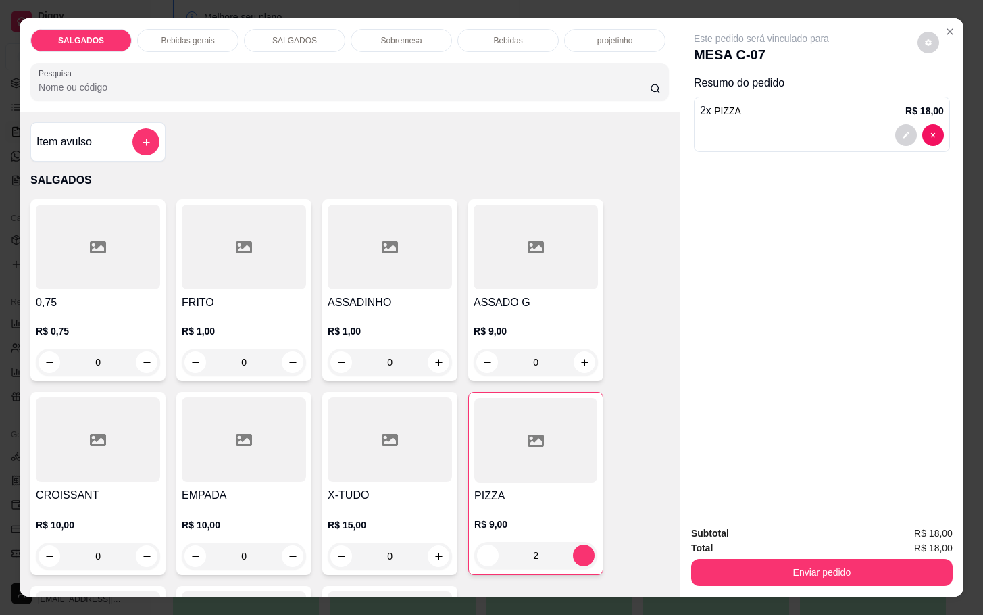
click at [203, 41] on div "Bebidas gerais" at bounding box center [187, 40] width 101 height 23
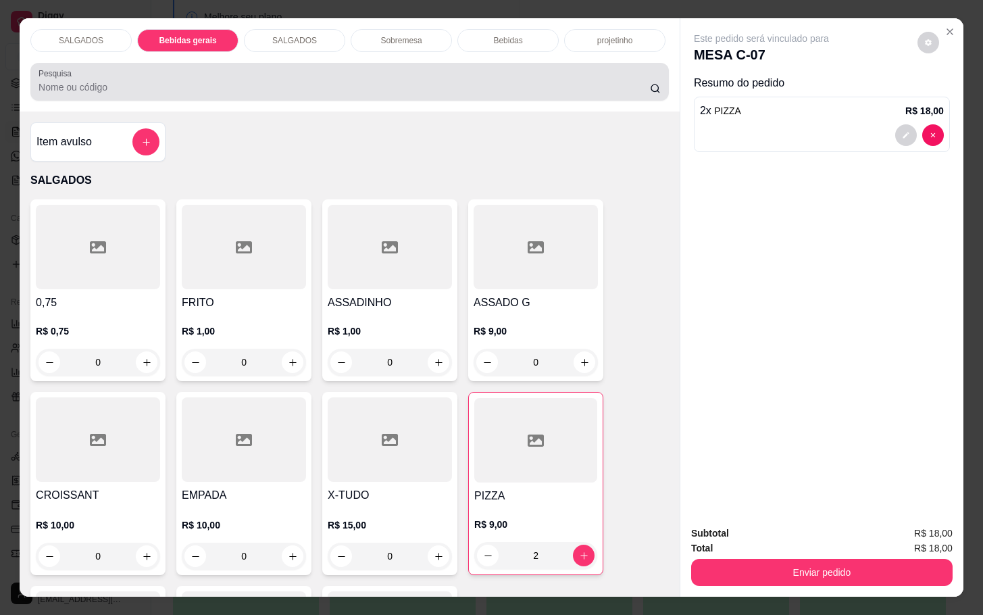
scroll to position [32, 0]
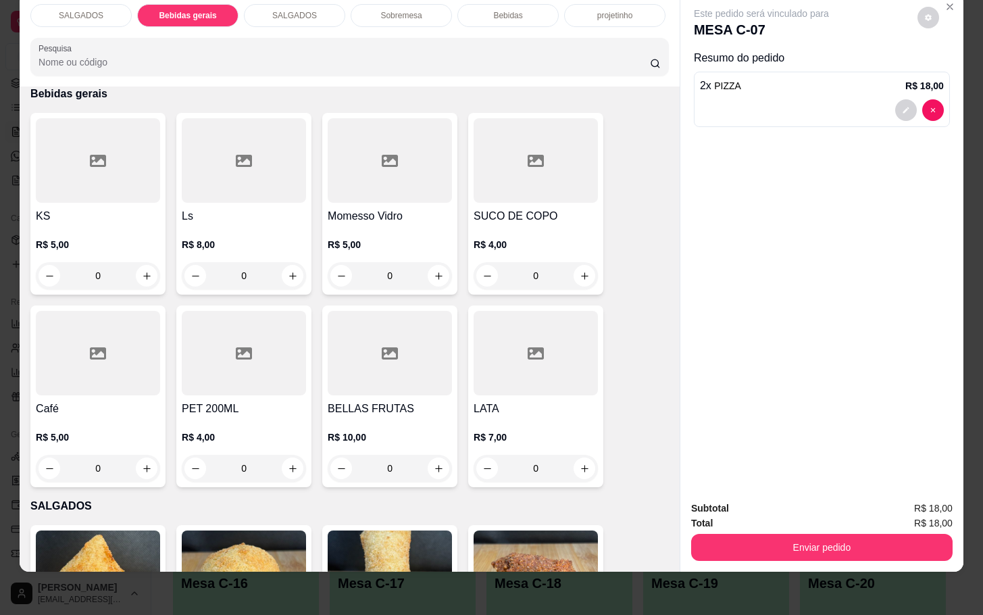
click at [535, 11] on div "Bebidas" at bounding box center [507, 15] width 101 height 23
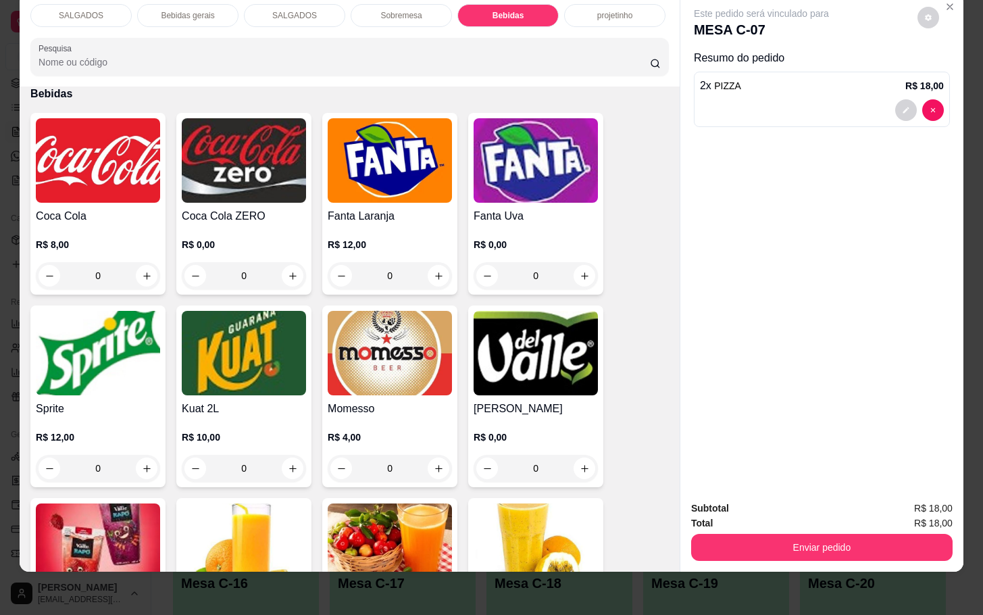
click at [215, 4] on div "Bebidas gerais" at bounding box center [187, 15] width 101 height 23
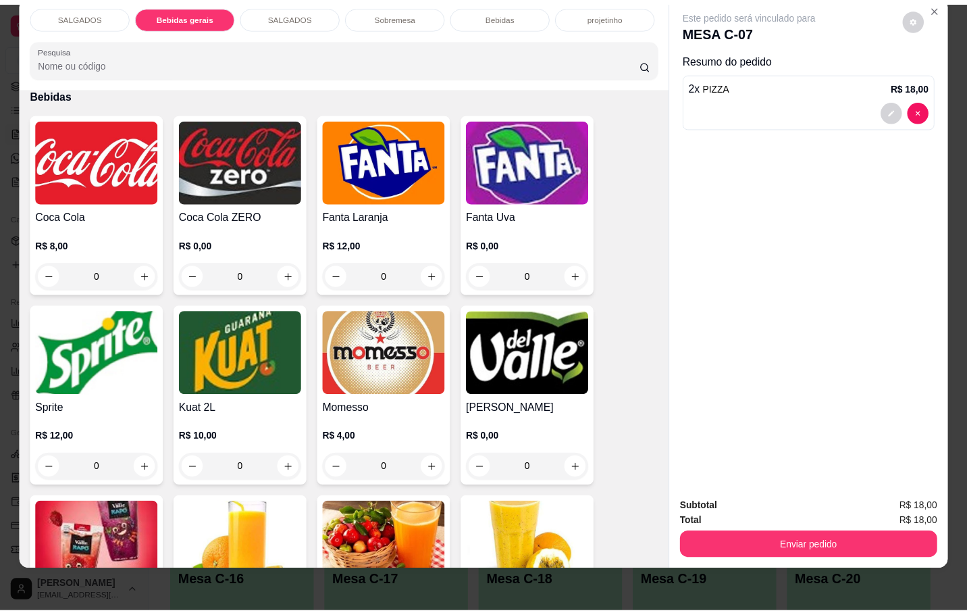
scroll to position [667, 0]
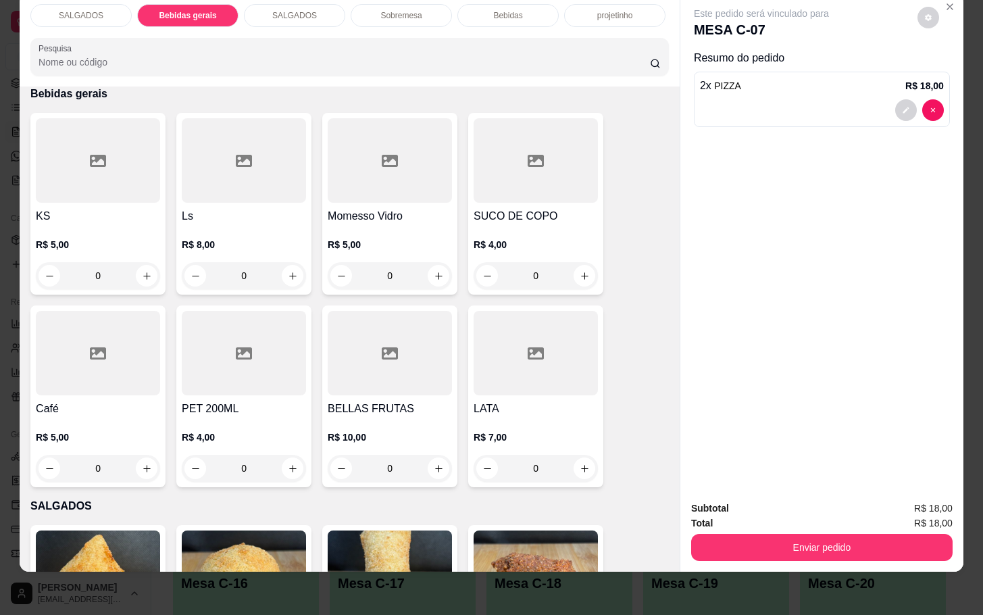
click at [495, 170] on div at bounding box center [535, 160] width 124 height 84
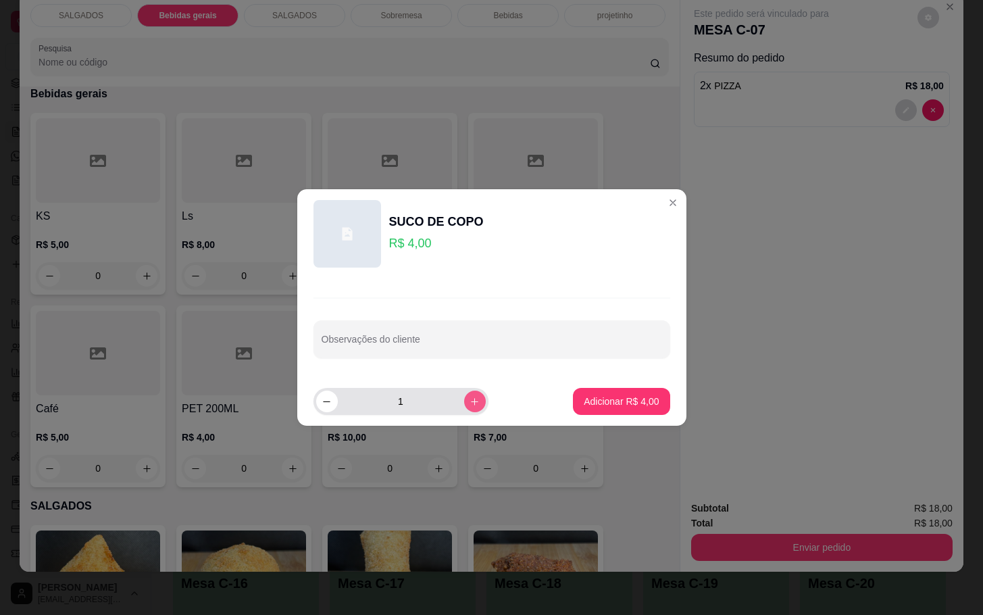
click at [469, 403] on icon "increase-product-quantity" at bounding box center [474, 401] width 10 height 10
type input "2"
click at [574, 393] on button "Adicionar R$ 8,00" at bounding box center [621, 401] width 94 height 26
type input "2"
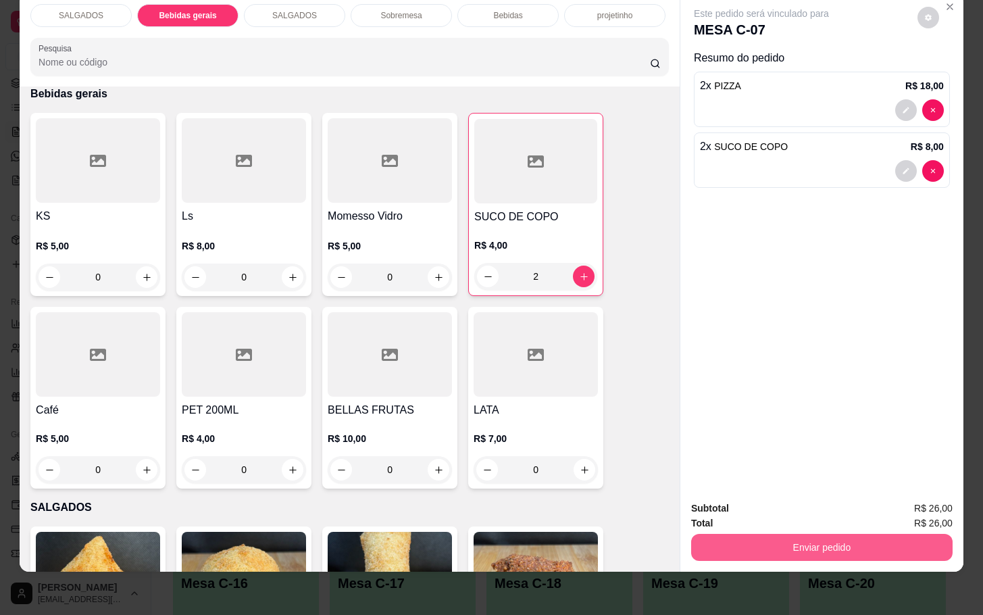
click at [731, 534] on button "Enviar pedido" at bounding box center [821, 547] width 261 height 27
click at [929, 494] on button "Enviar pedido" at bounding box center [915, 499] width 76 height 26
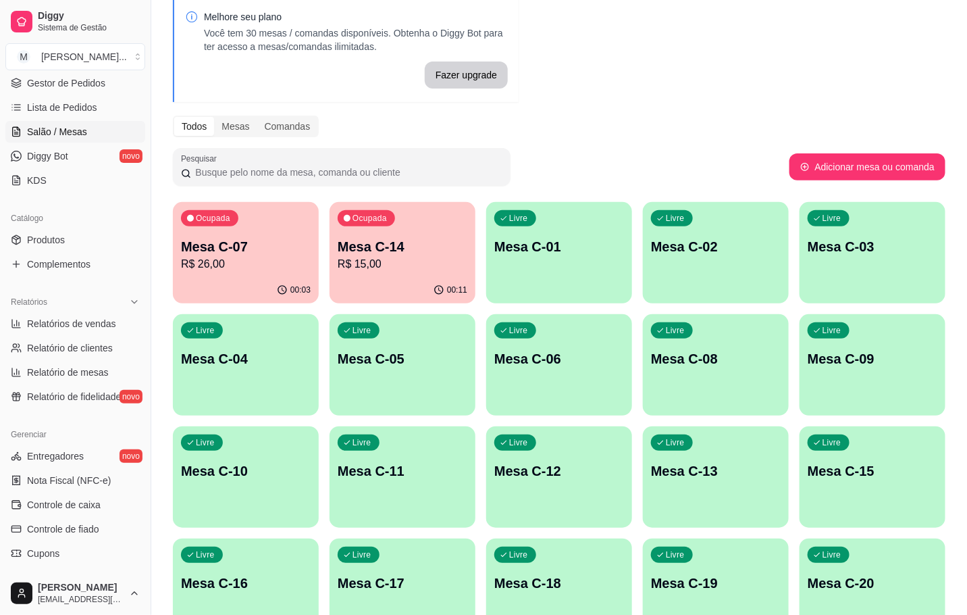
click at [426, 243] on p "Mesa C-14" at bounding box center [403, 246] width 130 height 19
click at [278, 232] on div "Ocupada Mesa C-07 R$ 26,00" at bounding box center [246, 239] width 146 height 75
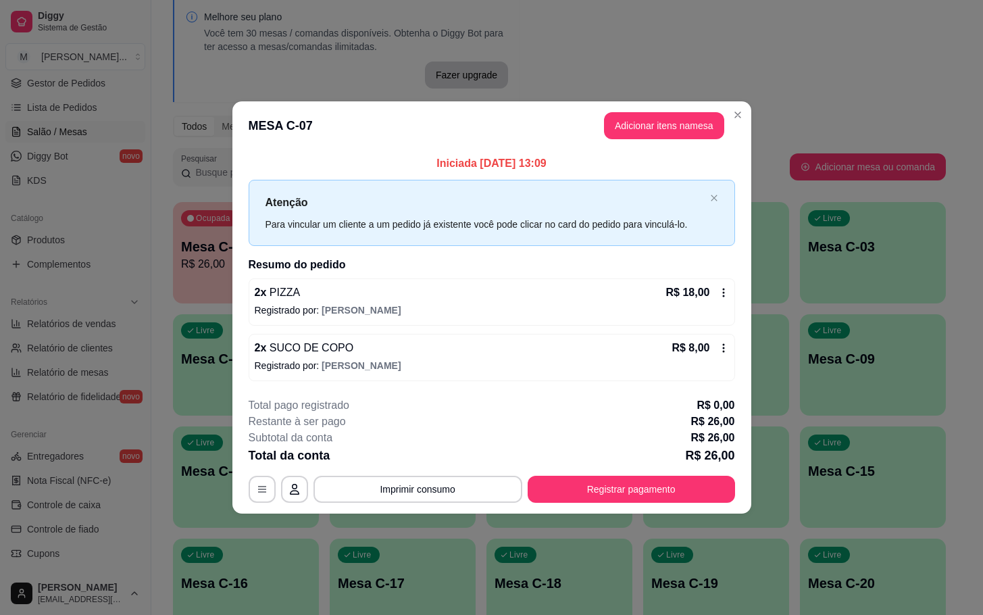
click at [659, 128] on button "Adicionar itens na mesa" at bounding box center [664, 125] width 120 height 27
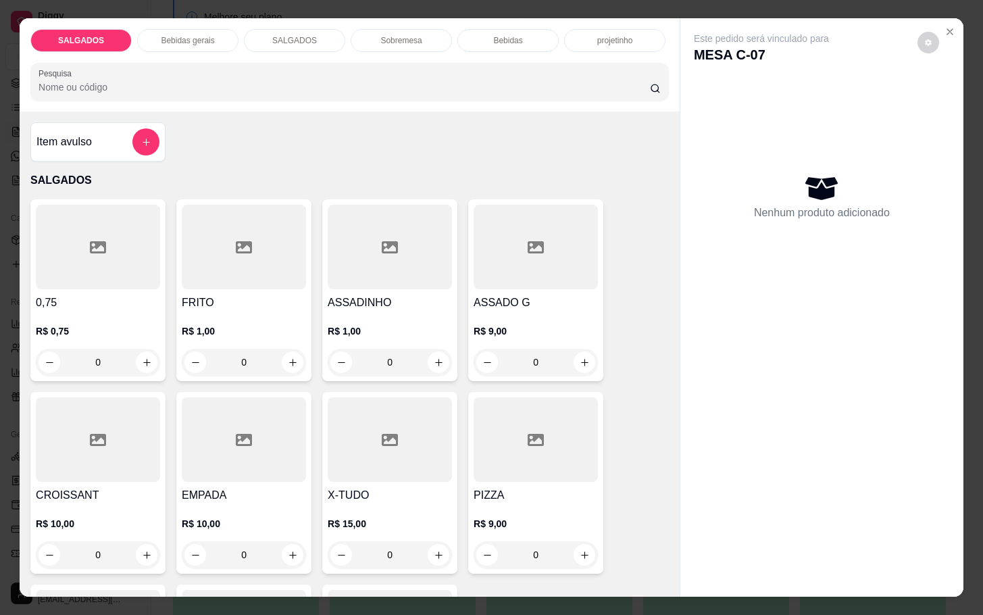
click at [274, 324] on p "R$ 1,00" at bounding box center [244, 331] width 124 height 14
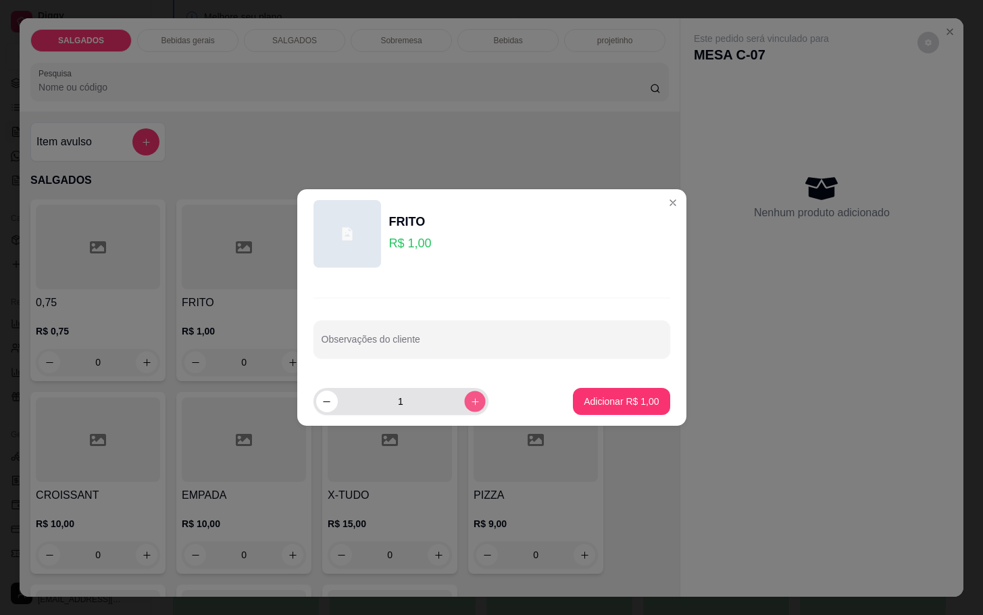
click at [471, 405] on button "increase-product-quantity" at bounding box center [474, 400] width 21 height 21
click at [469, 404] on icon "increase-product-quantity" at bounding box center [474, 401] width 10 height 10
type input "4"
click at [608, 410] on button "Adicionar R$ 4,00" at bounding box center [621, 401] width 94 height 26
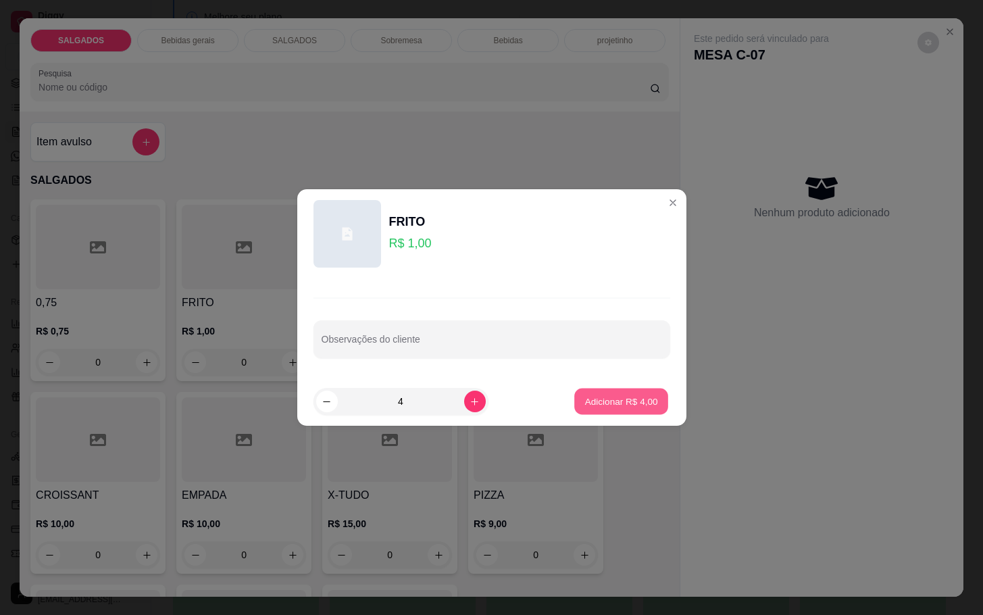
type input "4"
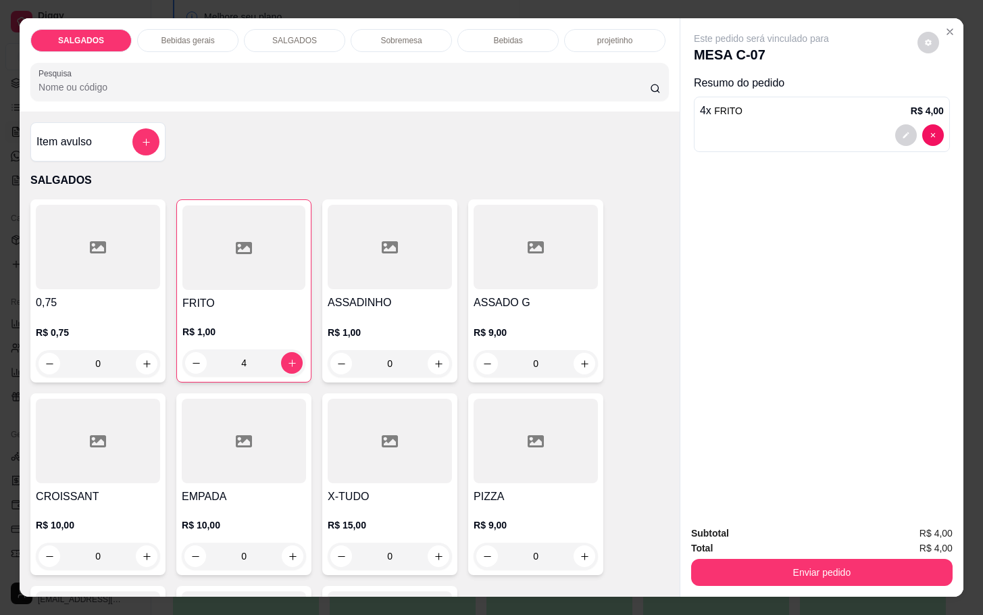
click at [744, 588] on div "Subtotal R$ 4,00 Total R$ 4,00 Enviar pedido" at bounding box center [821, 556] width 283 height 82
click at [754, 572] on button "Enviar pedido" at bounding box center [821, 572] width 261 height 27
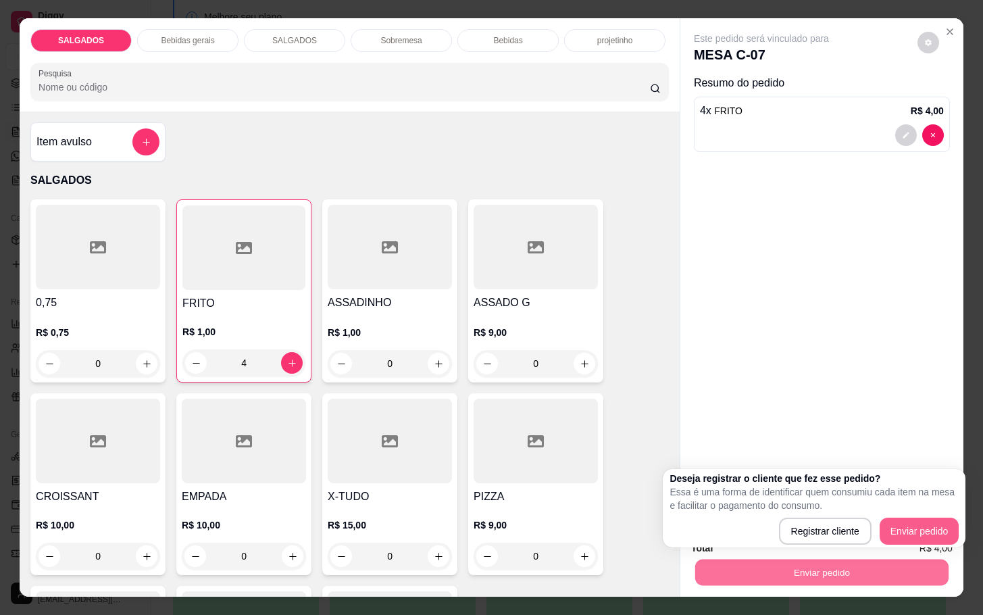
click at [958, 519] on div "Registrar cliente Enviar pedido" at bounding box center [813, 530] width 289 height 27
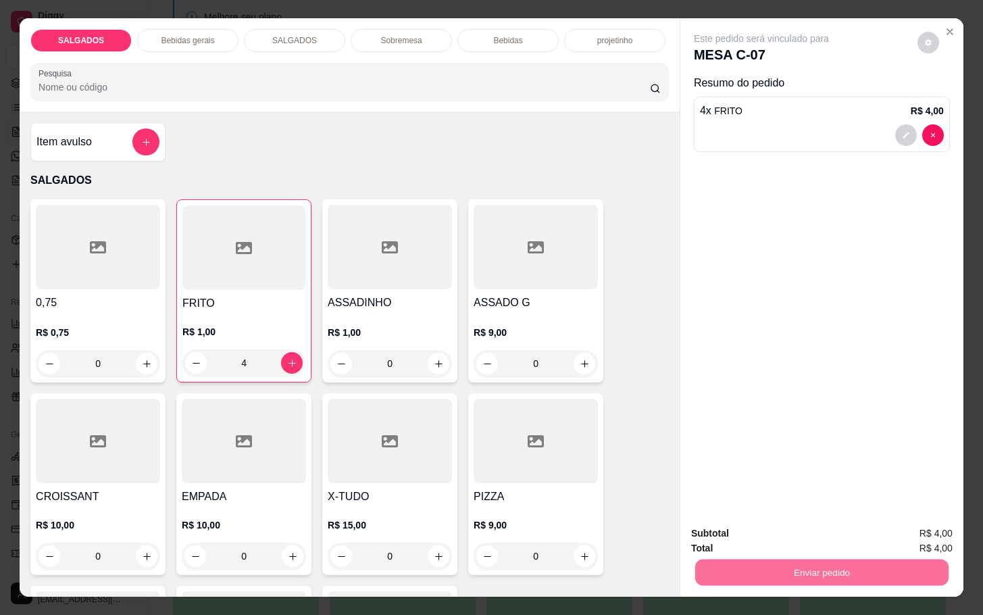
click at [932, 523] on button "Enviar pedido" at bounding box center [915, 531] width 74 height 25
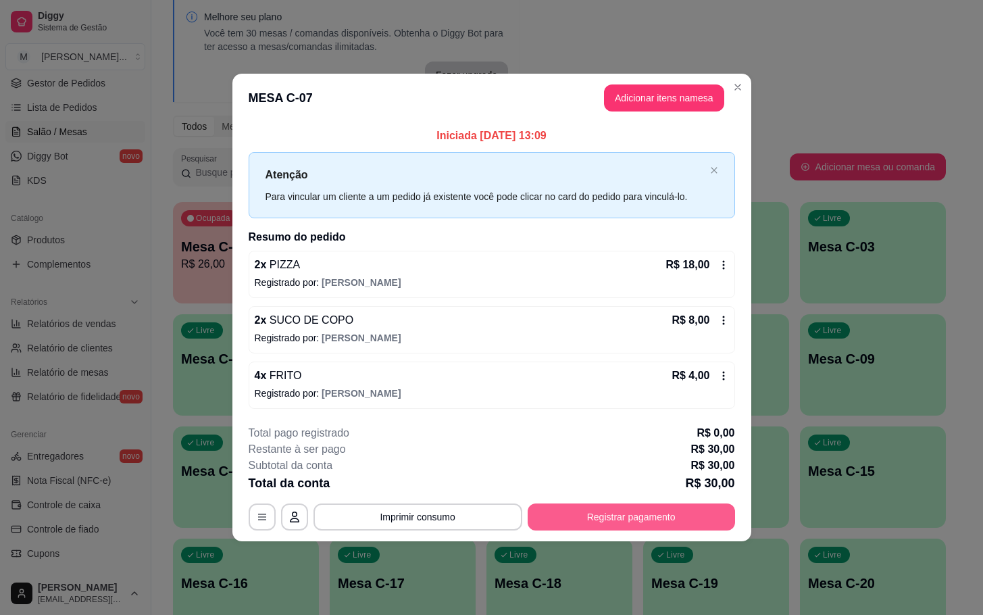
click at [624, 523] on button "Registrar pagamento" at bounding box center [630, 516] width 207 height 27
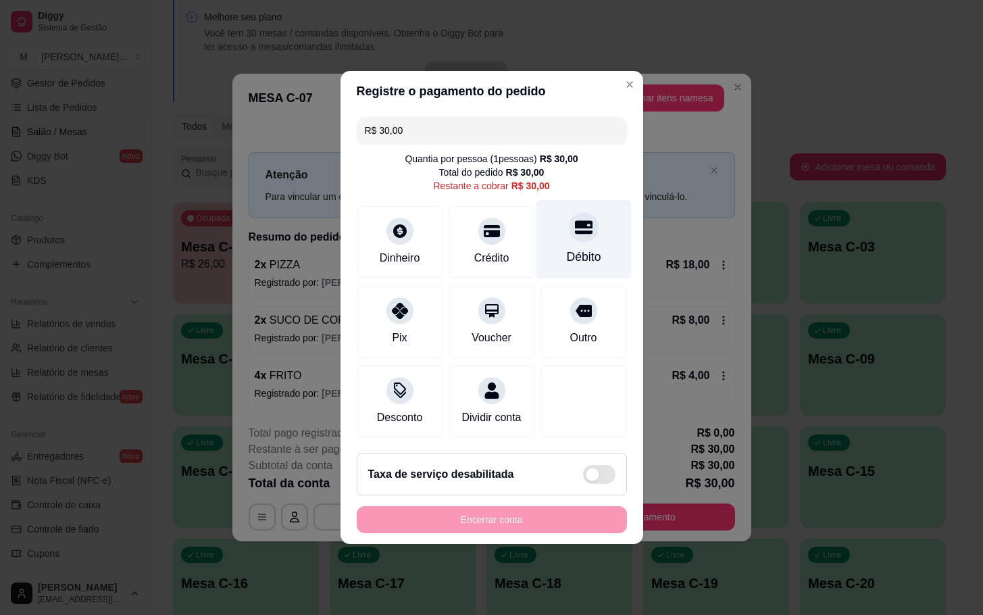
click at [602, 244] on div "Débito" at bounding box center [583, 239] width 95 height 79
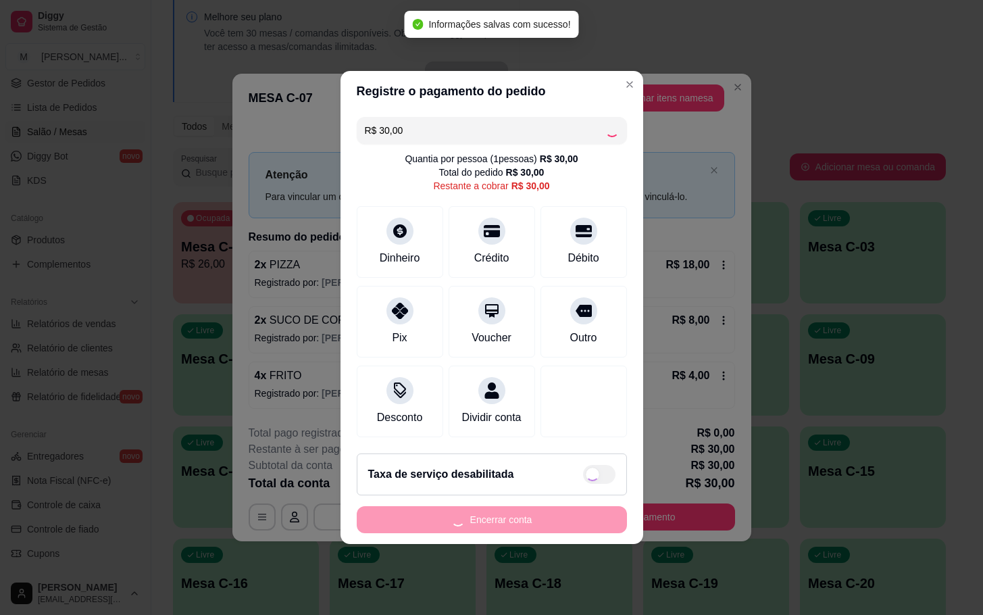
type input "R$ 0,00"
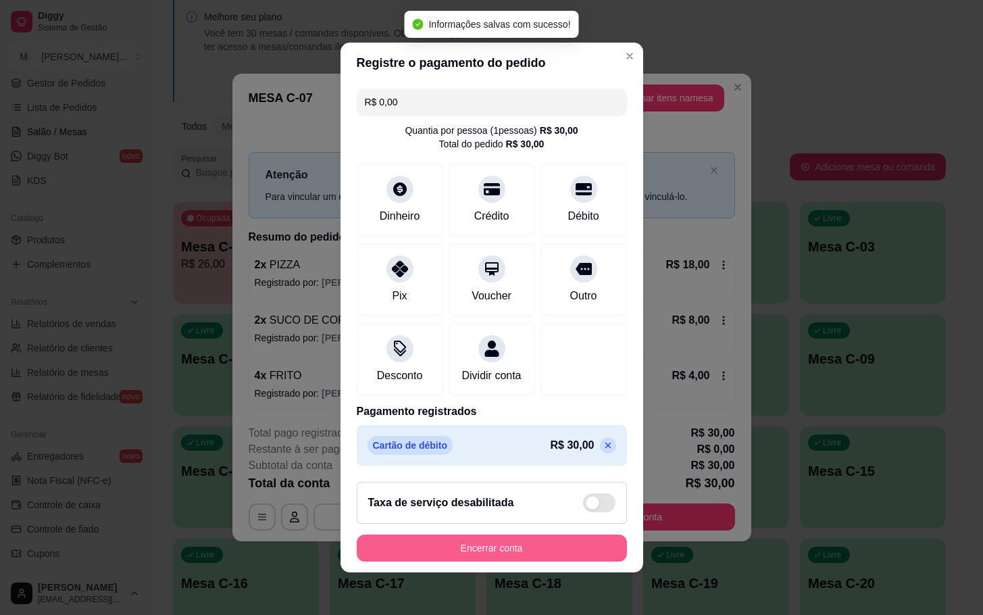
click at [549, 546] on button "Encerrar conta" at bounding box center [492, 547] width 270 height 27
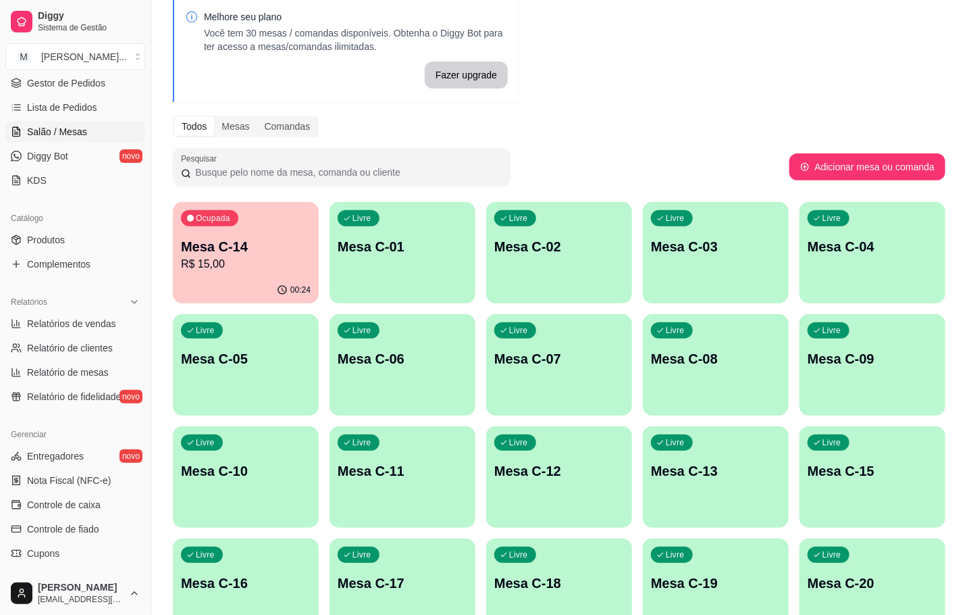
click at [329, 205] on div "Ocupada Mesa C-14 R$ 15,00 00:24 Livre Mesa C-01 Livre Mesa C-02 Livre Mesa C-0…" at bounding box center [559, 533] width 773 height 662
click at [187, 345] on div "Livre Mesa C-05" at bounding box center [246, 356] width 142 height 82
click at [215, 274] on div "Ocupada Mesa C-14 R$ 15,00" at bounding box center [246, 239] width 142 height 73
